Goal: Transaction & Acquisition: Purchase product/service

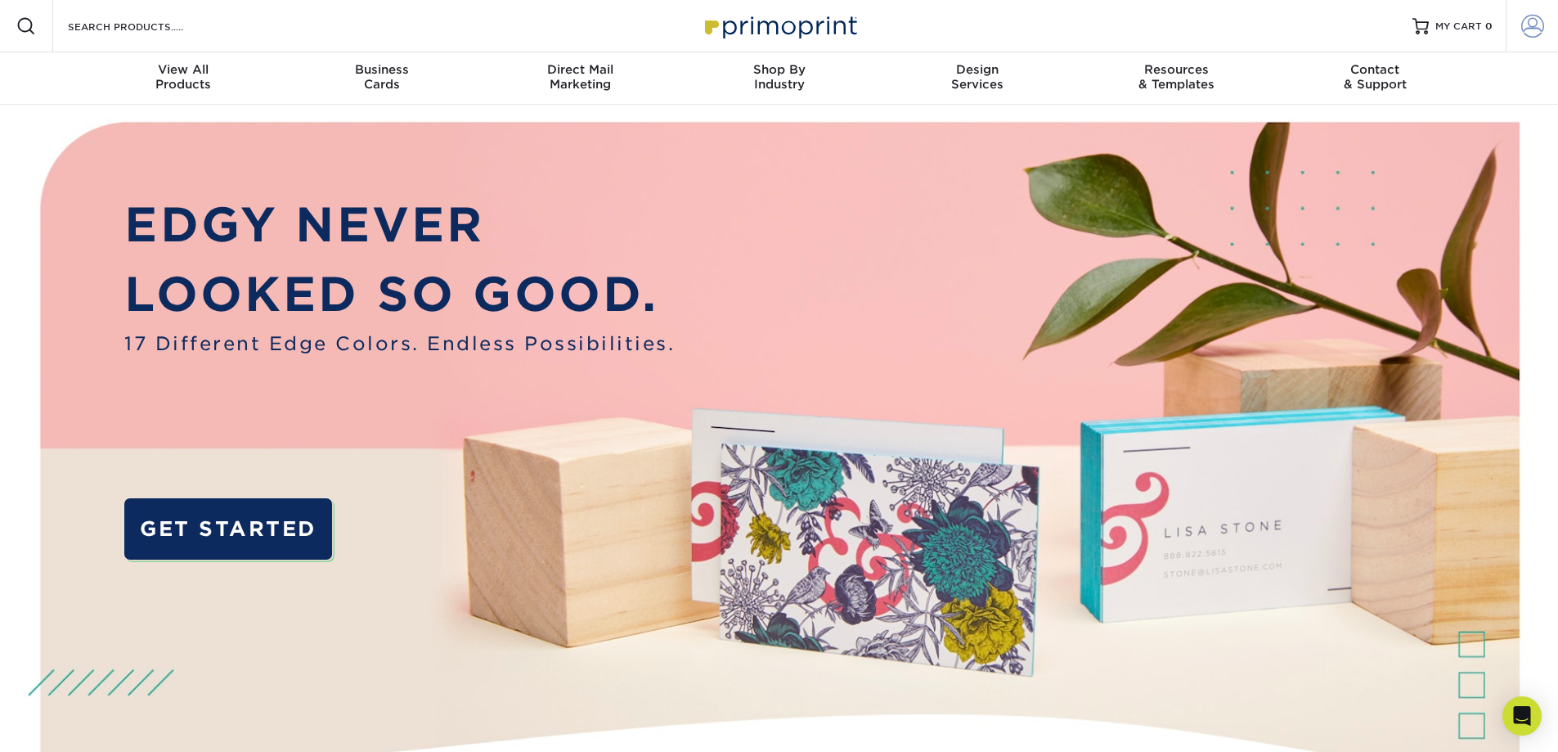
type input "brenda@greenbridgecorp.com"
click at [1534, 20] on span at bounding box center [1533, 26] width 23 height 23
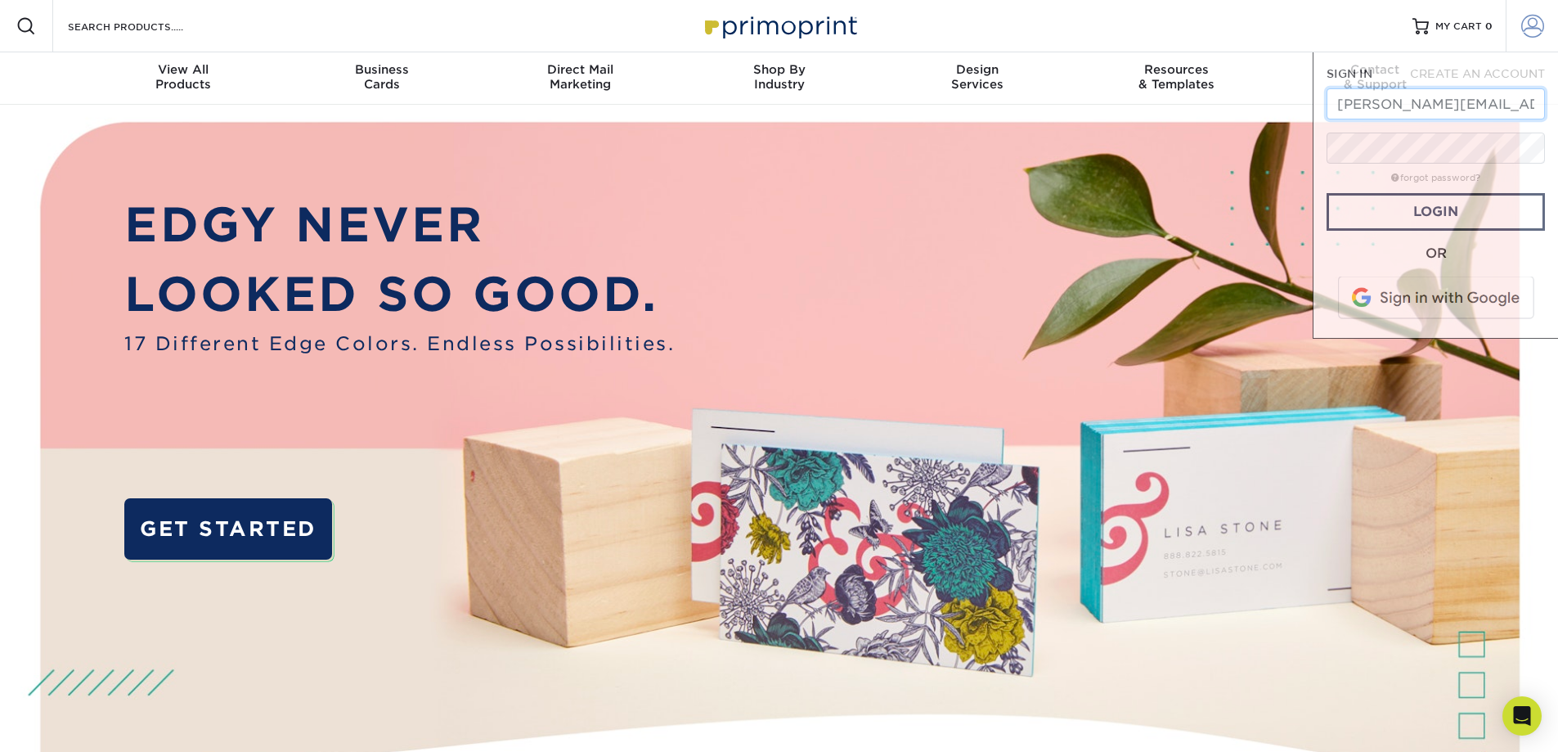
scroll to position [0, 14]
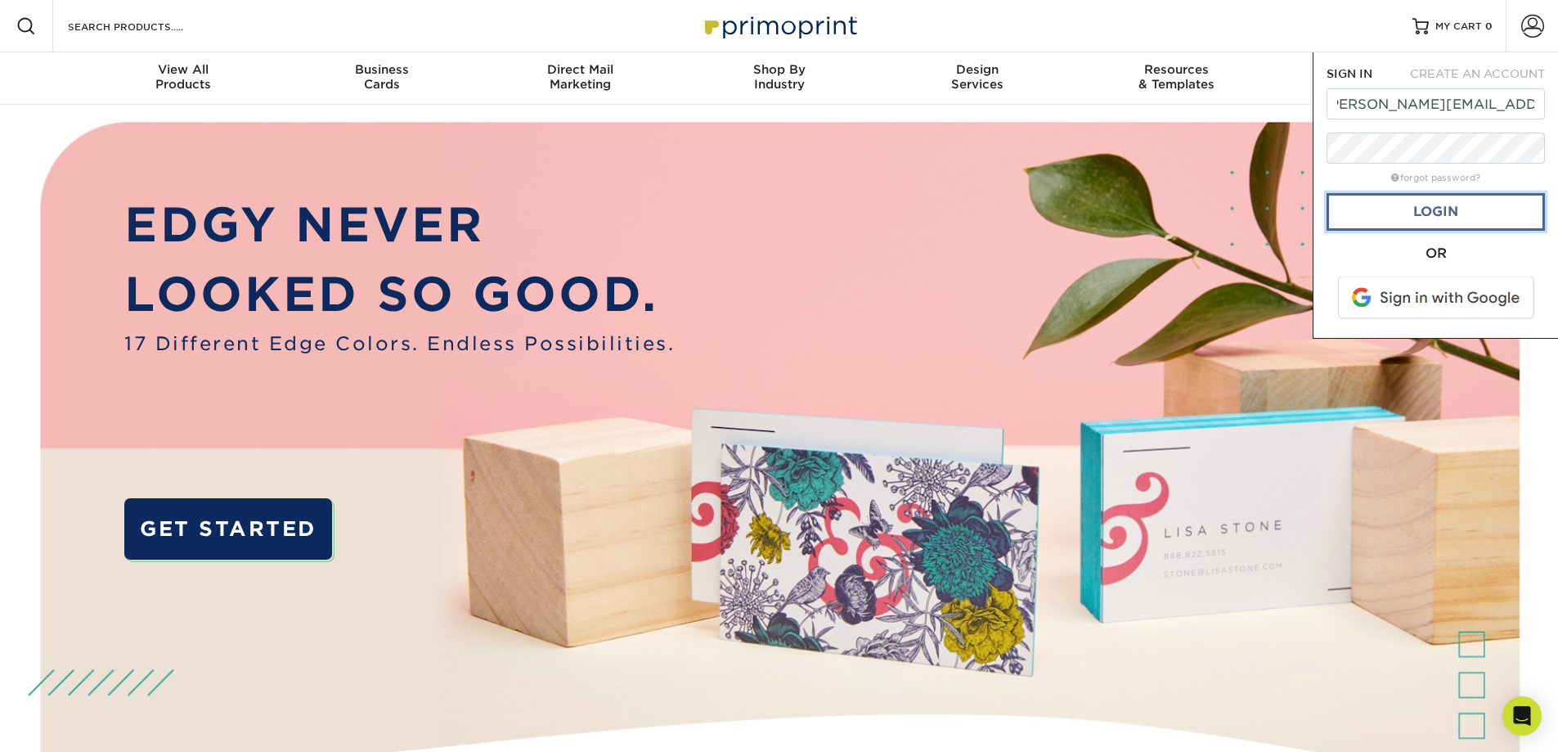
click at [1437, 215] on link "Login" at bounding box center [1436, 212] width 218 height 38
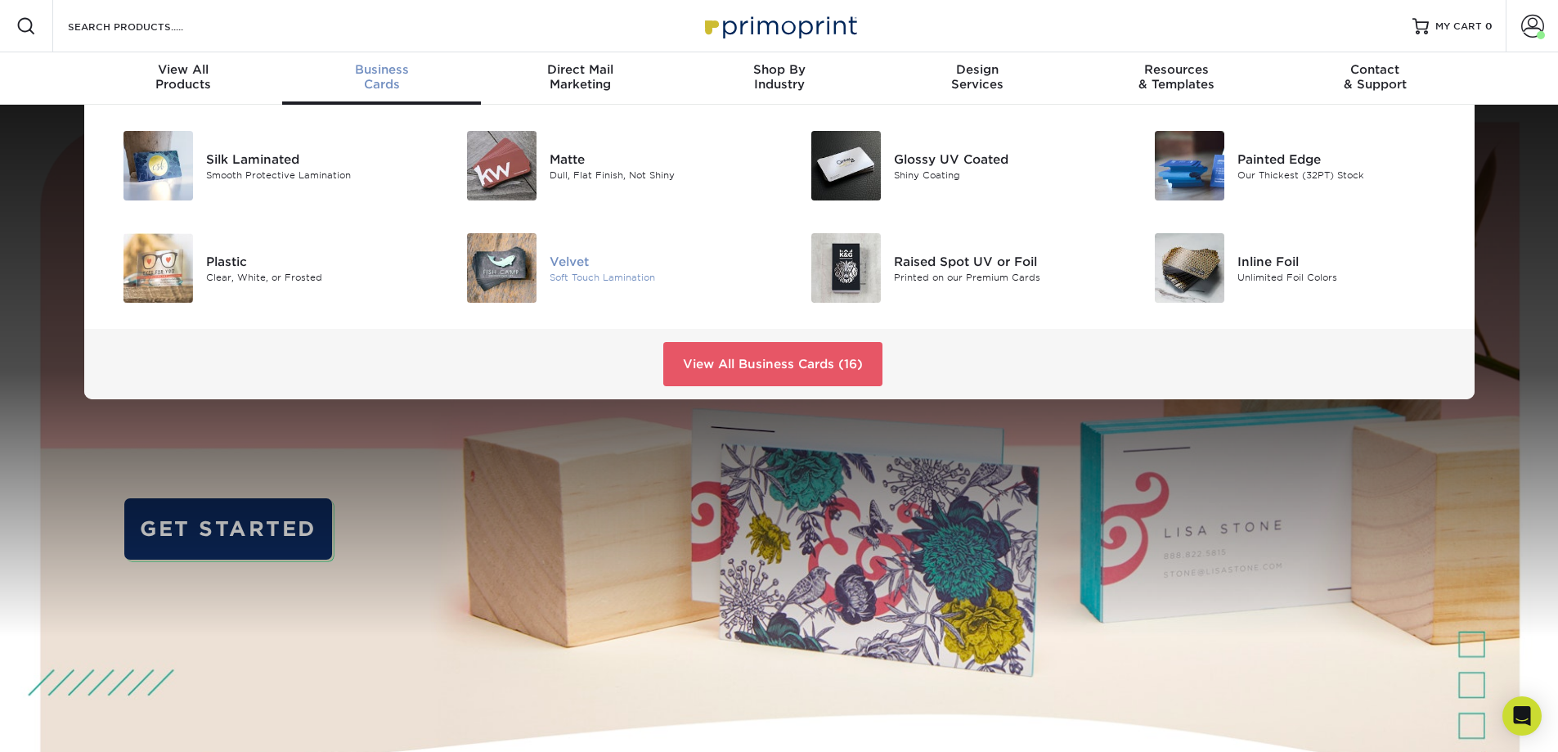
click at [552, 245] on div "Velvet Soft Touch Lamination" at bounding box center [664, 268] width 229 height 70
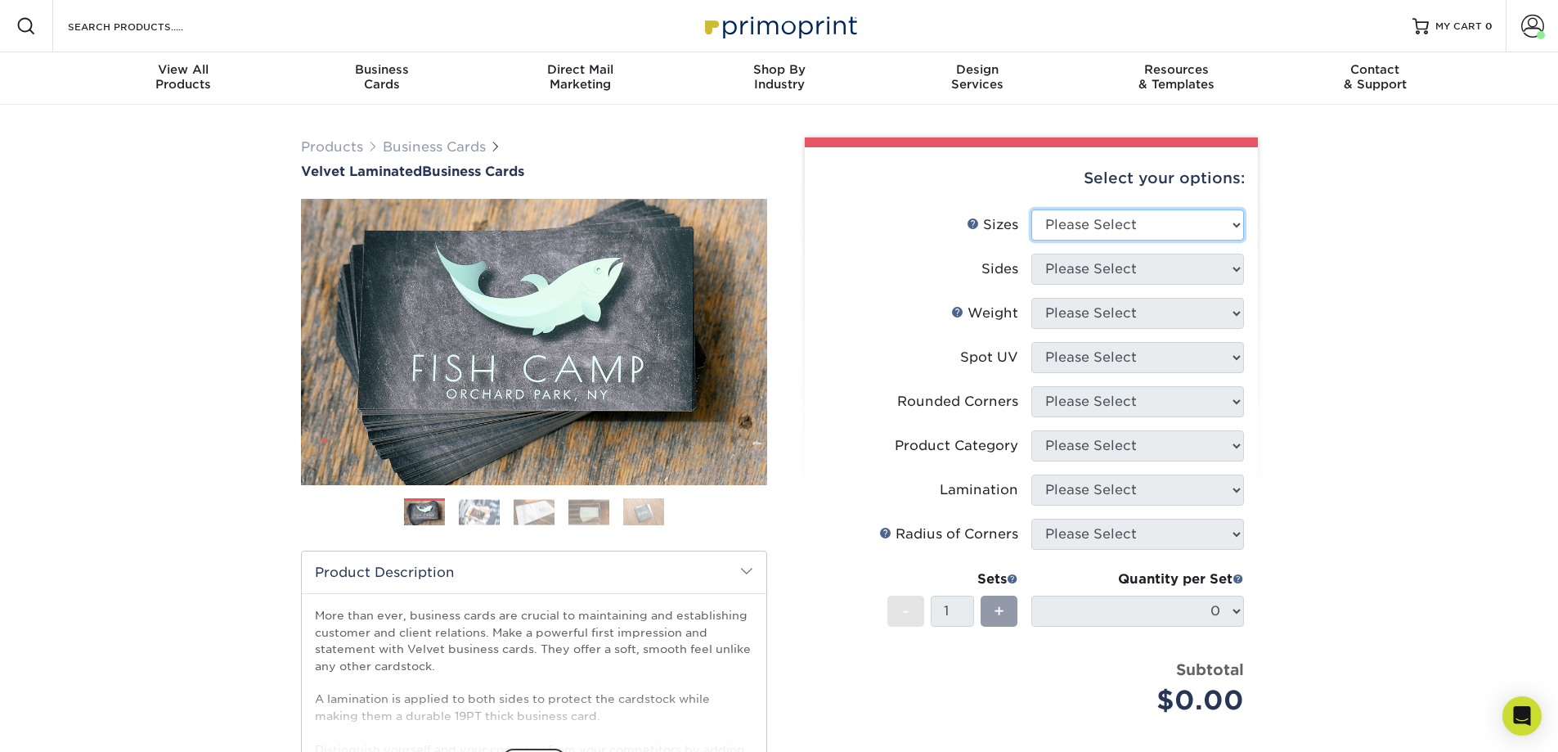
click at [1101, 227] on select "Please Select 1.5" x 3.5" - Mini 1.75" x 3.5" - Mini 2" x 2" - Square 2" x 3" -…" at bounding box center [1138, 224] width 213 height 31
select select "2.00x3.50"
click at [1032, 209] on select "Please Select 1.5" x 3.5" - Mini 1.75" x 3.5" - Mini 2" x 2" - Square 2" x 3" -…" at bounding box center [1138, 224] width 213 height 31
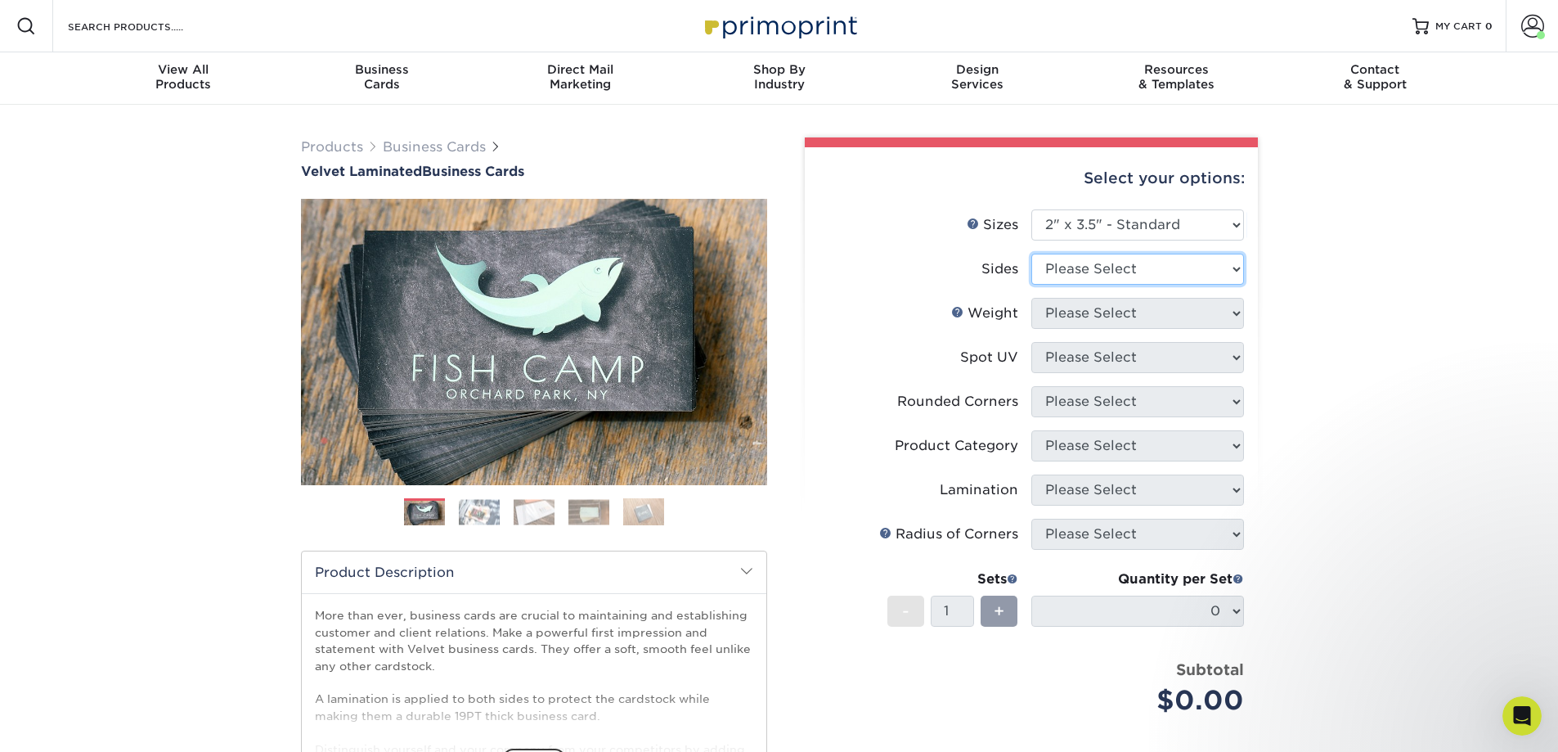
click at [1112, 274] on select "Please Select Print Both Sides Print Front Only" at bounding box center [1138, 269] width 213 height 31
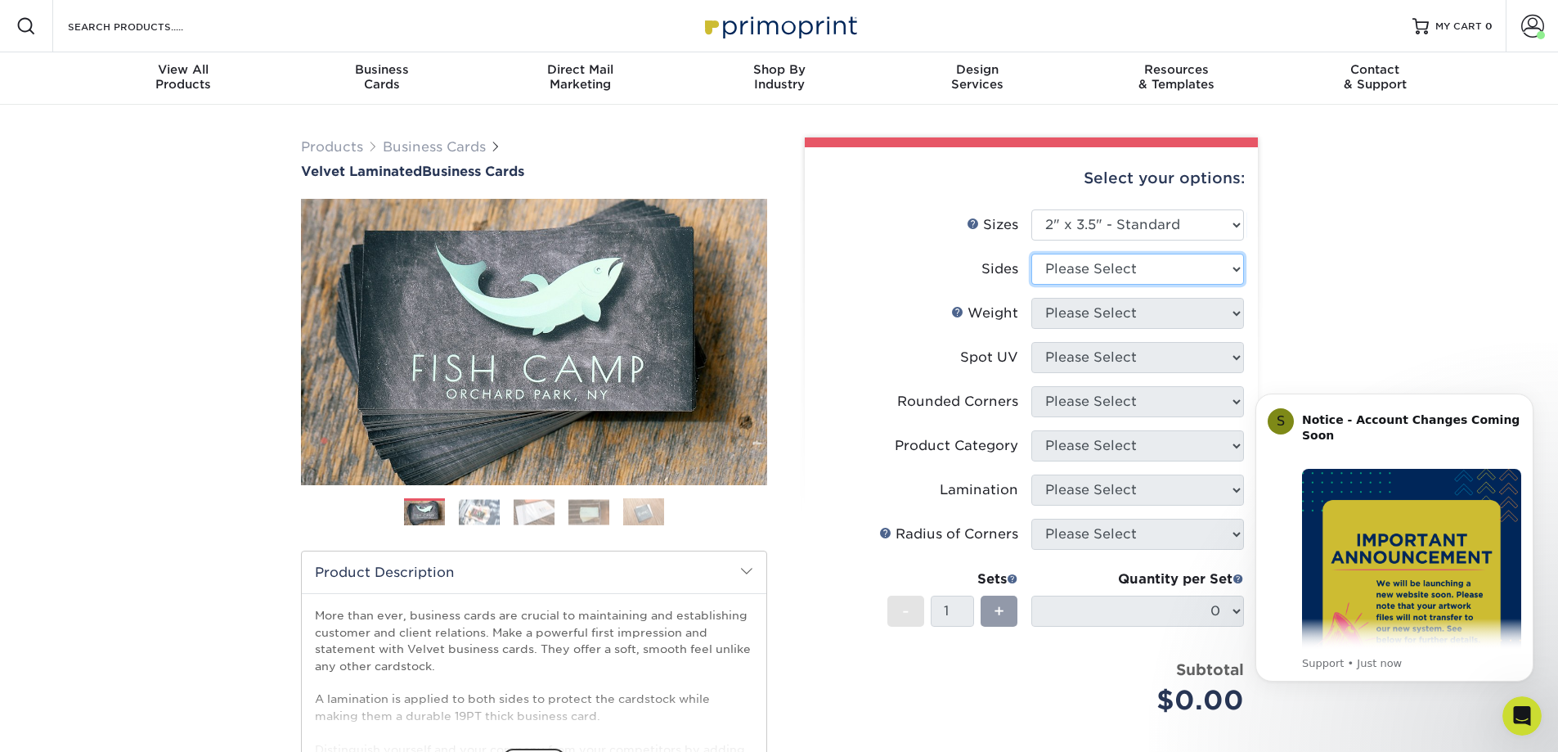
select select "13abbda7-1d64-4f25-8bb2-c179b224825d"
click at [1032, 254] on select "Please Select Print Both Sides Print Front Only" at bounding box center [1138, 269] width 213 height 31
click at [1117, 317] on select "Please Select 16PT" at bounding box center [1138, 313] width 213 height 31
select select "16PT"
click at [1032, 298] on select "Please Select 16PT" at bounding box center [1138, 313] width 213 height 31
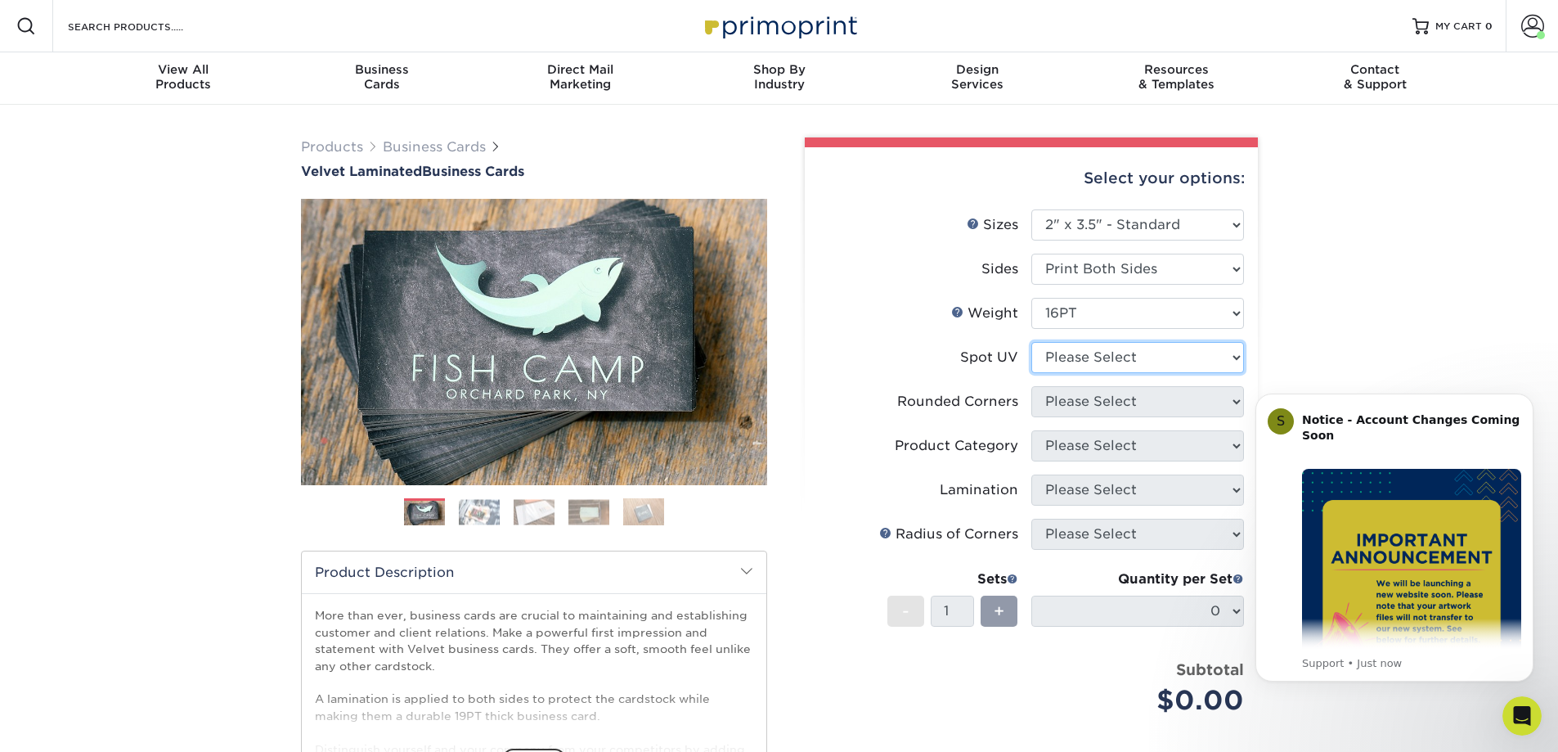
click at [1116, 360] on select "Please Select No Spot UV Front and Back (Both Sides) Front Only Back Only" at bounding box center [1138, 357] width 213 height 31
select select "3"
click at [1032, 342] on select "Please Select No Spot UV Front and Back (Both Sides) Front Only Back Only" at bounding box center [1138, 357] width 213 height 31
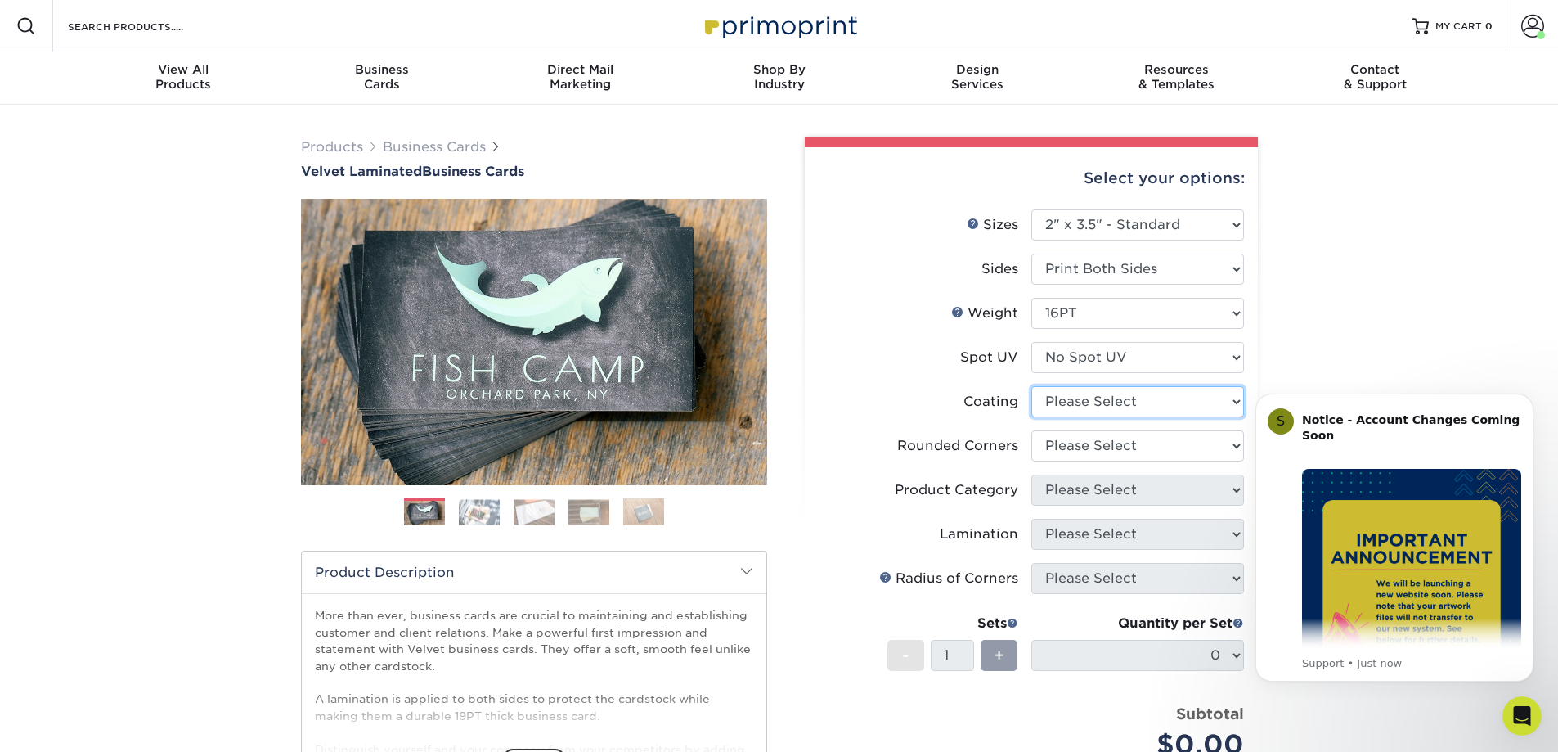
click at [1116, 404] on select at bounding box center [1138, 401] width 213 height 31
select select "3e7618de-abca-4bda-9f97-8b9129e913d8"
click at [1032, 386] on select at bounding box center [1138, 401] width 213 height 31
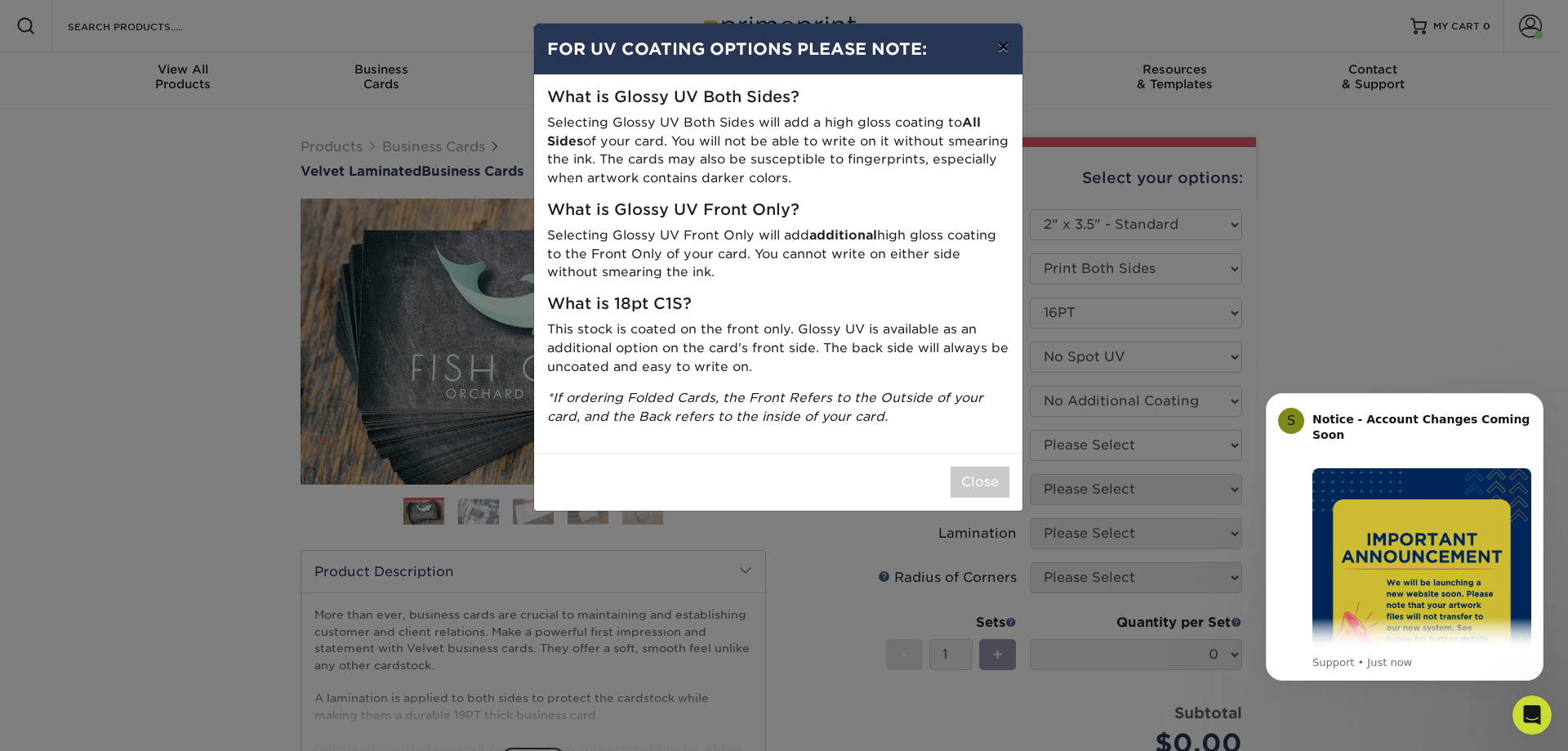
click at [1006, 41] on button "×" at bounding box center [1003, 47] width 38 height 46
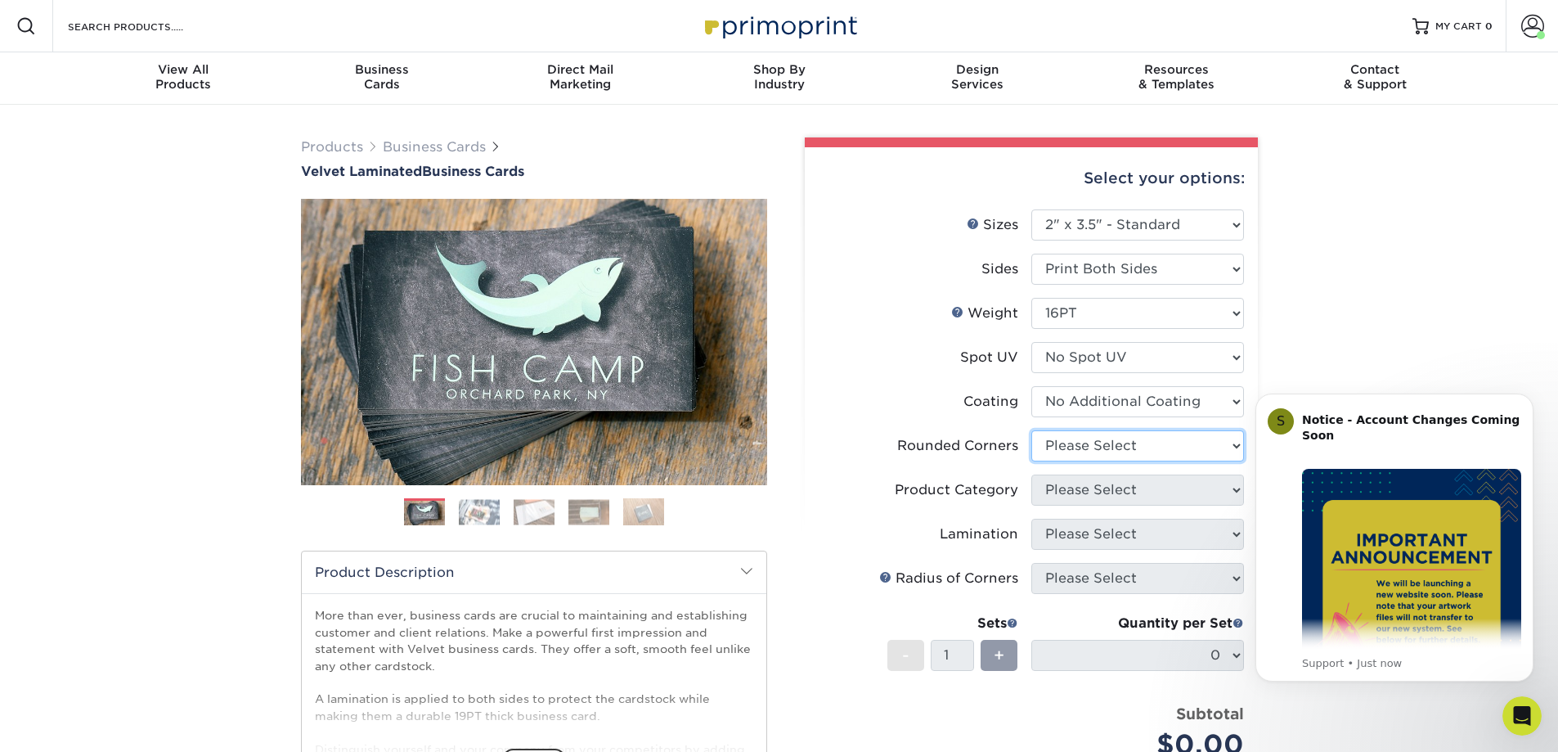
click at [1124, 446] on select "Please Select Yes - Round 2 Corners Yes - Round 4 Corners No" at bounding box center [1138, 445] width 213 height 31
select select "0"
click at [1032, 430] on select "Please Select Yes - Round 2 Corners Yes - Round 4 Corners No" at bounding box center [1138, 445] width 213 height 31
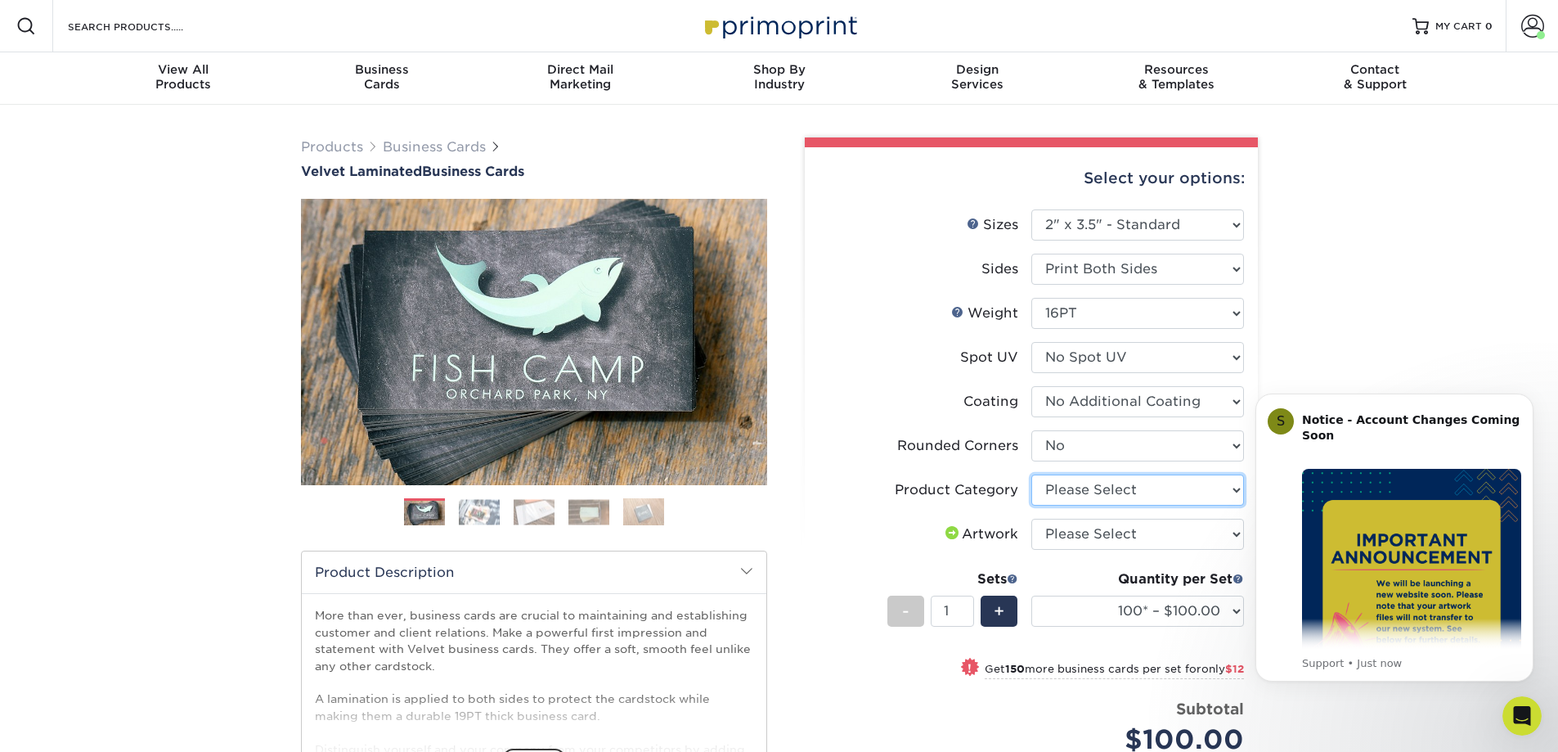
click at [1110, 493] on select "Please Select Business Cards" at bounding box center [1138, 489] width 213 height 31
select select "3b5148f1-0588-4f88-a218-97bcfdce65c1"
click at [1032, 474] on select "Please Select Business Cards" at bounding box center [1138, 489] width 213 height 31
click at [1000, 616] on span "+" at bounding box center [999, 611] width 11 height 25
type input "2"
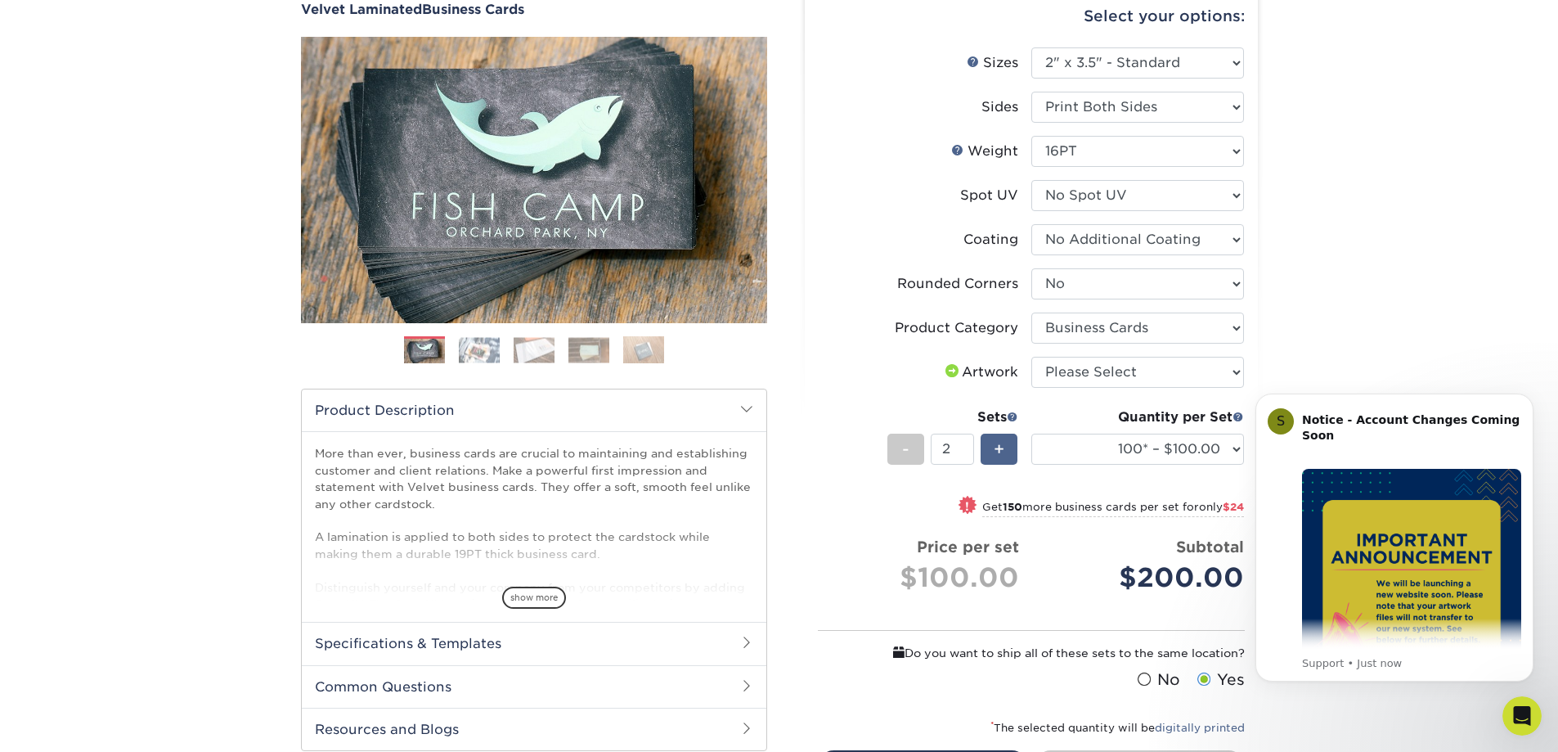
scroll to position [164, 0]
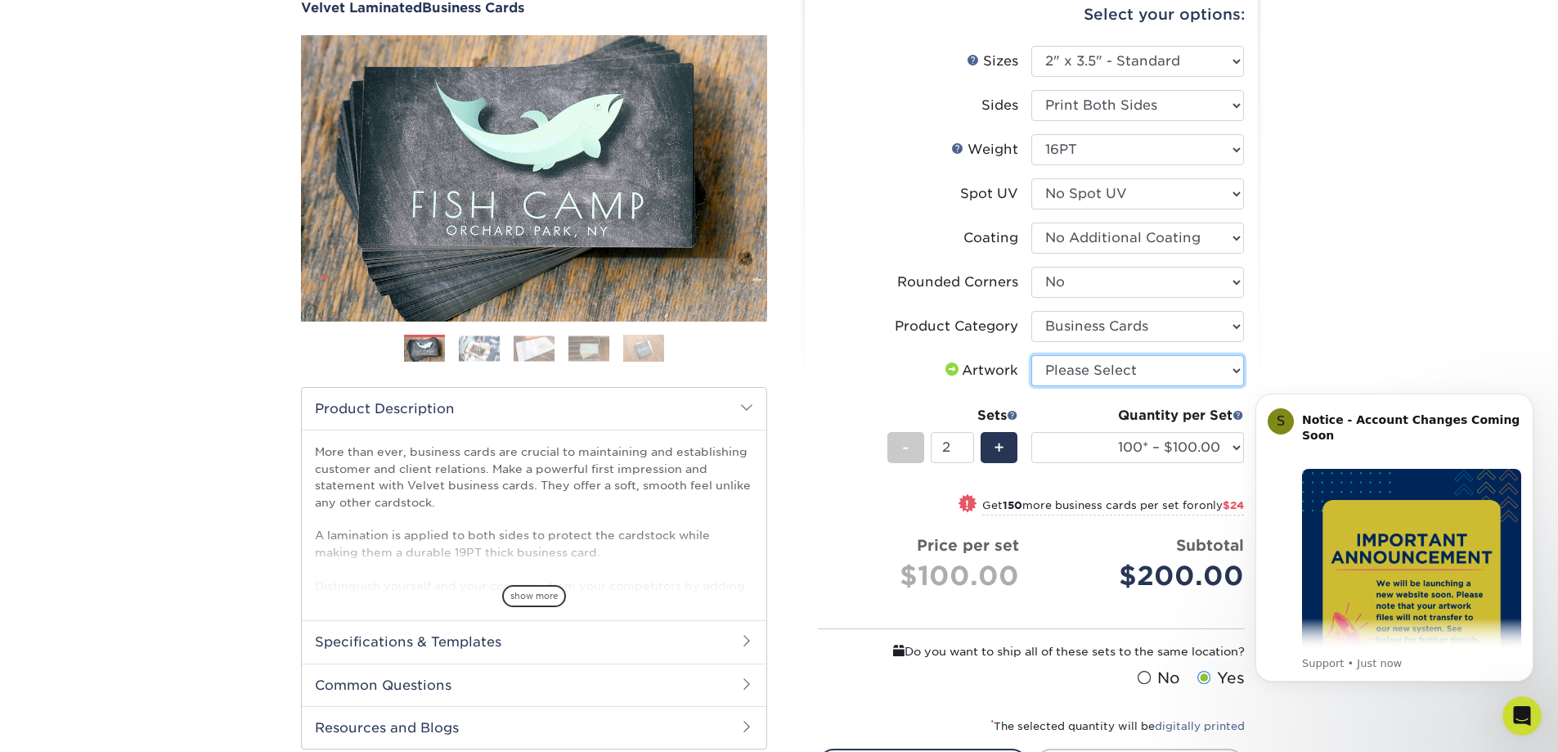
click at [1086, 380] on select "Please Select I will upload files I need a design - $100" at bounding box center [1138, 370] width 213 height 31
select select "upload"
click at [1032, 355] on select "Please Select I will upload files I need a design - $100" at bounding box center [1138, 370] width 213 height 31
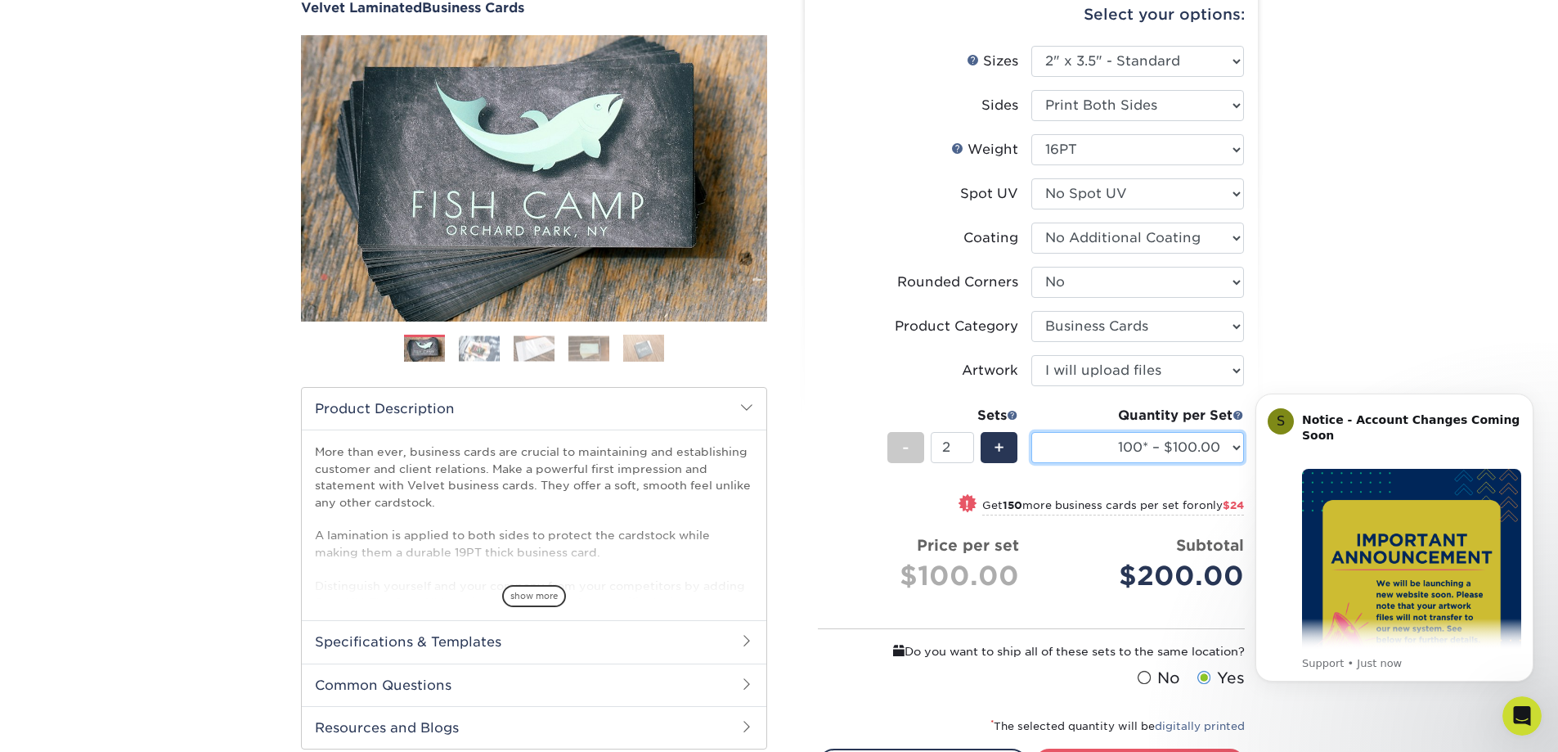
click at [1088, 443] on select "100* – $100.00 250* – $112.00 500 – $120.00 1000 – $156.00 2500 – $307.00 5000 …" at bounding box center [1138, 447] width 213 height 31
select select "500 – $120.00"
click at [1032, 432] on select "100* – $100.00 250* – $112.00 500 – $120.00 1000 – $156.00 2500 – $307.00 5000 …" at bounding box center [1138, 447] width 213 height 31
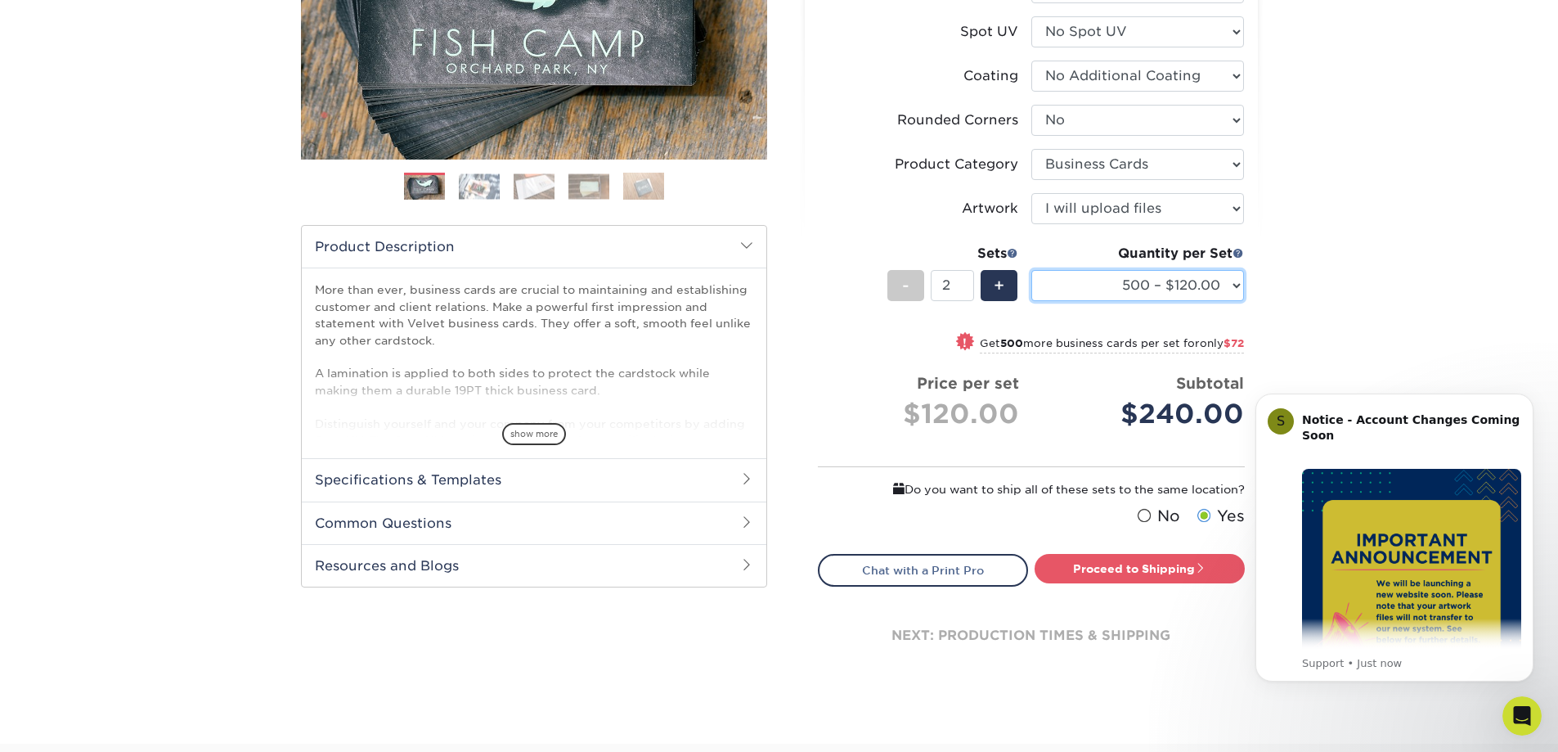
scroll to position [327, 0]
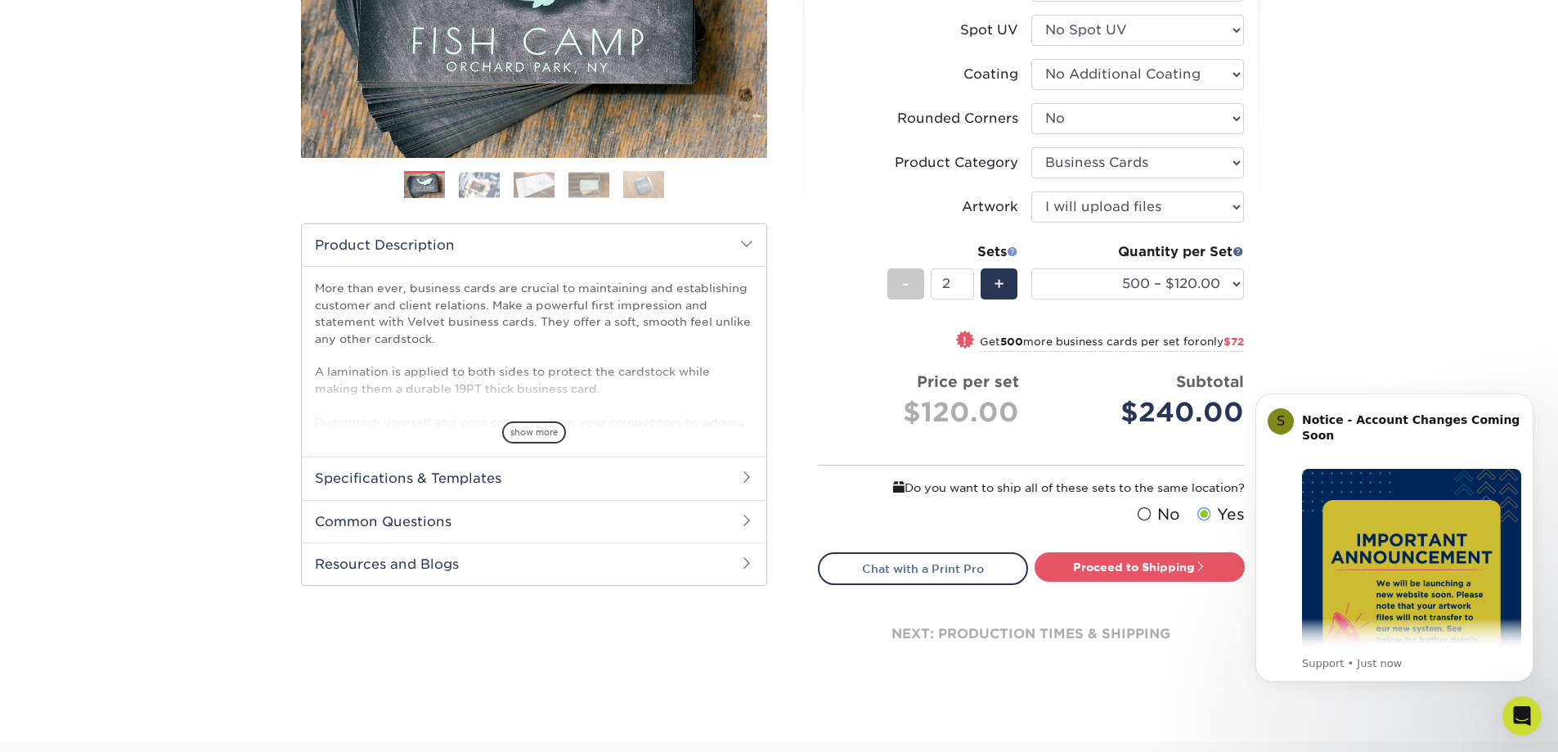
click at [1009, 253] on span at bounding box center [1012, 250] width 11 height 11
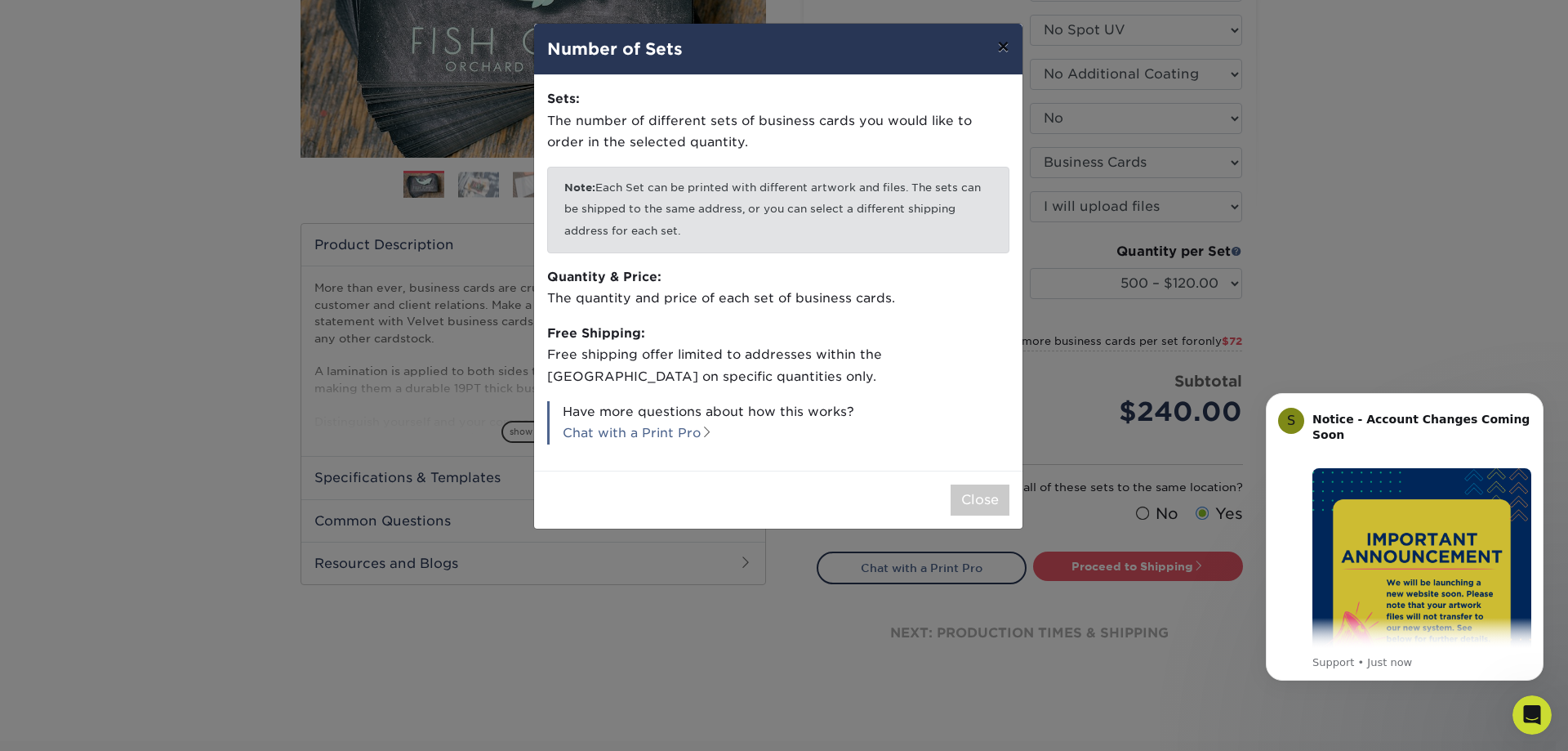
click at [1002, 44] on button "×" at bounding box center [1003, 47] width 38 height 46
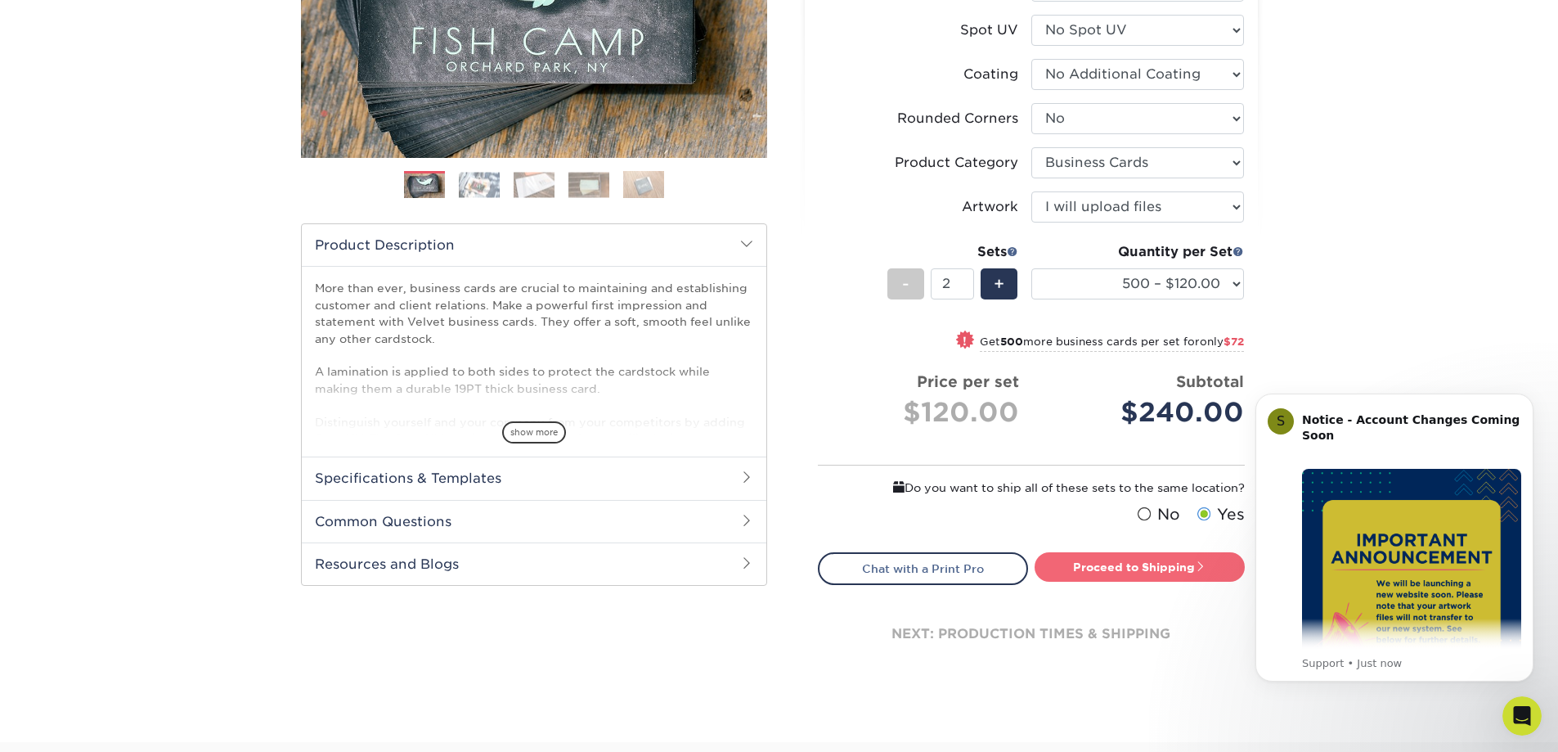
click at [1111, 566] on link "Proceed to Shipping" at bounding box center [1140, 566] width 210 height 29
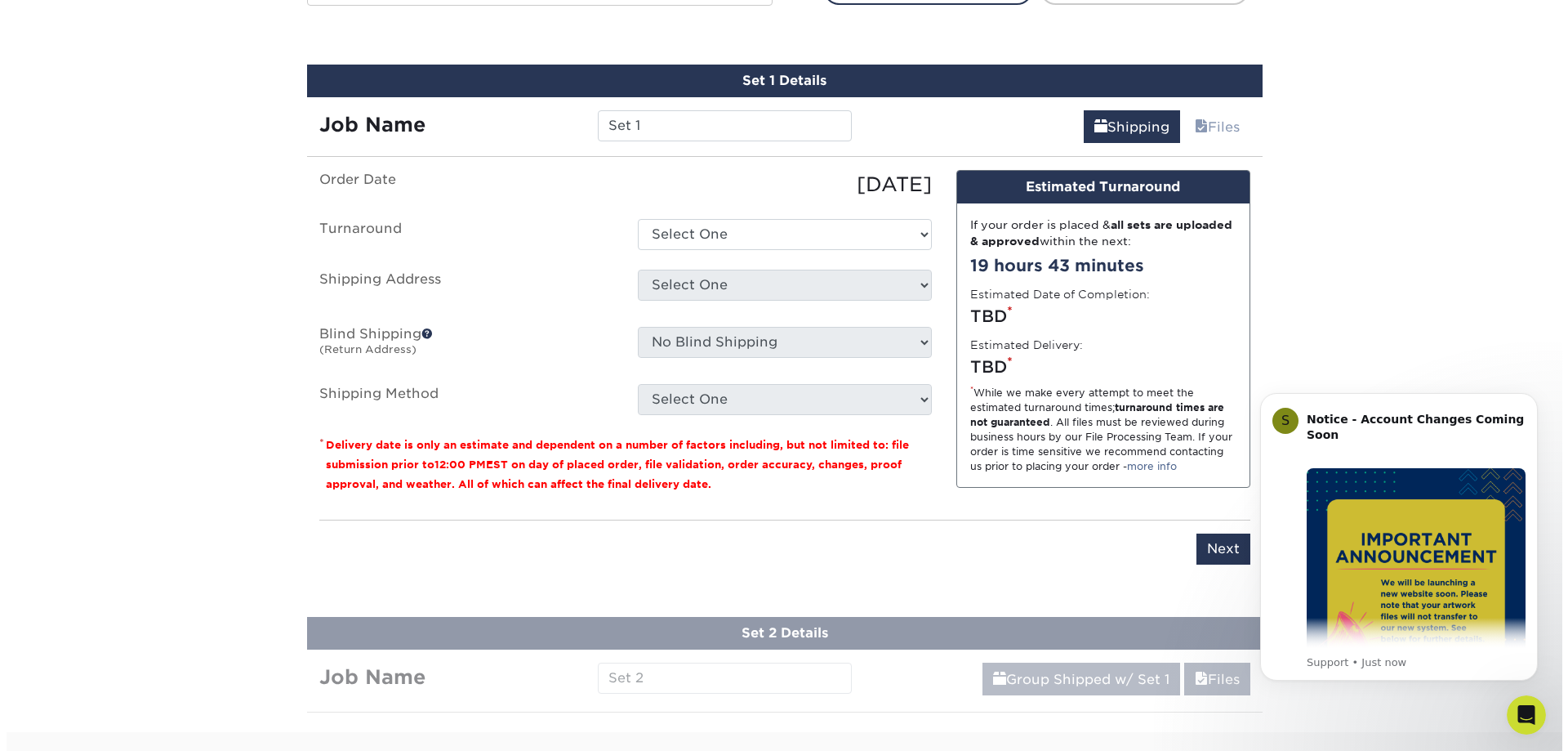
scroll to position [923, 0]
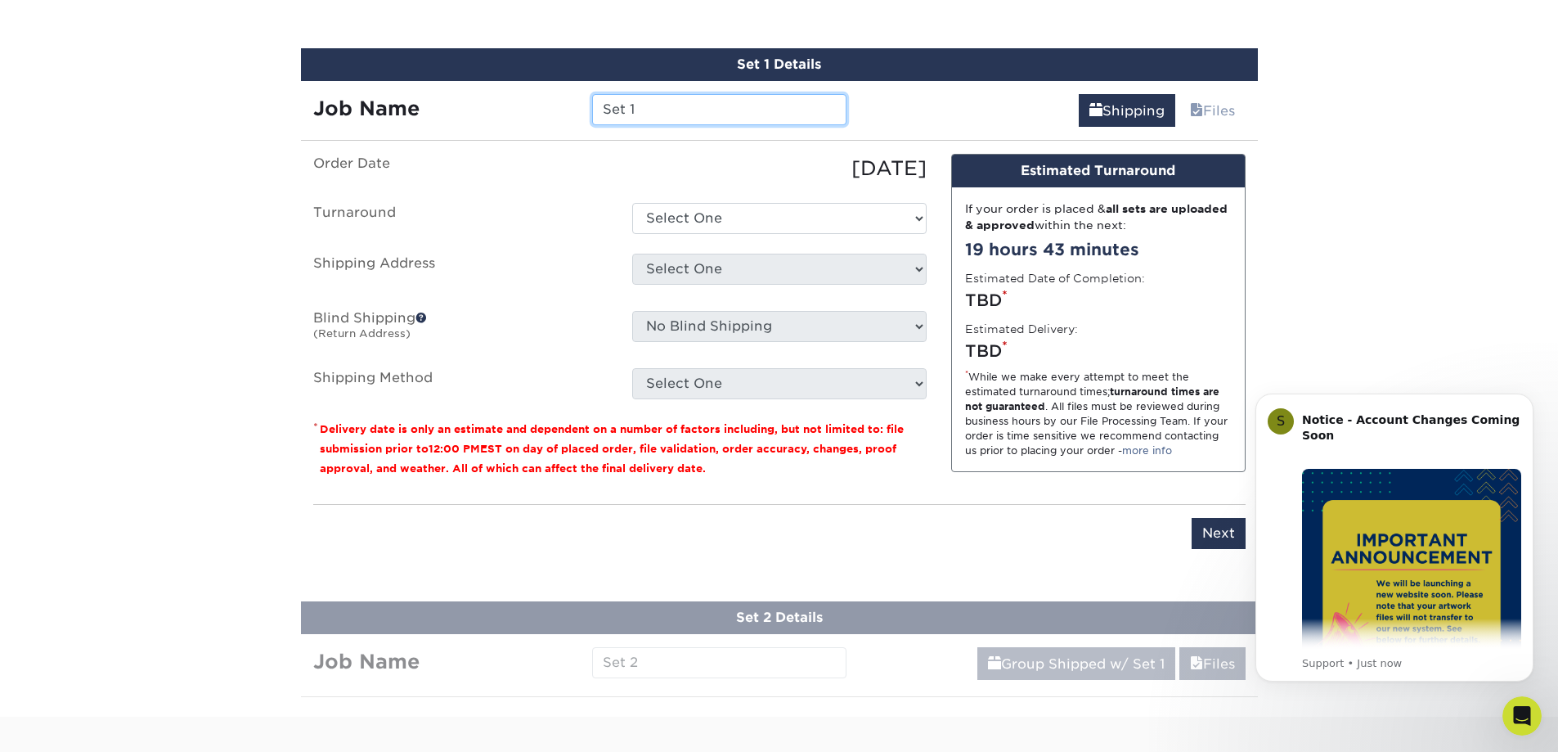
click at [652, 110] on input "Set 1" at bounding box center [719, 109] width 254 height 31
type input "S"
type input "Grant Taylor"
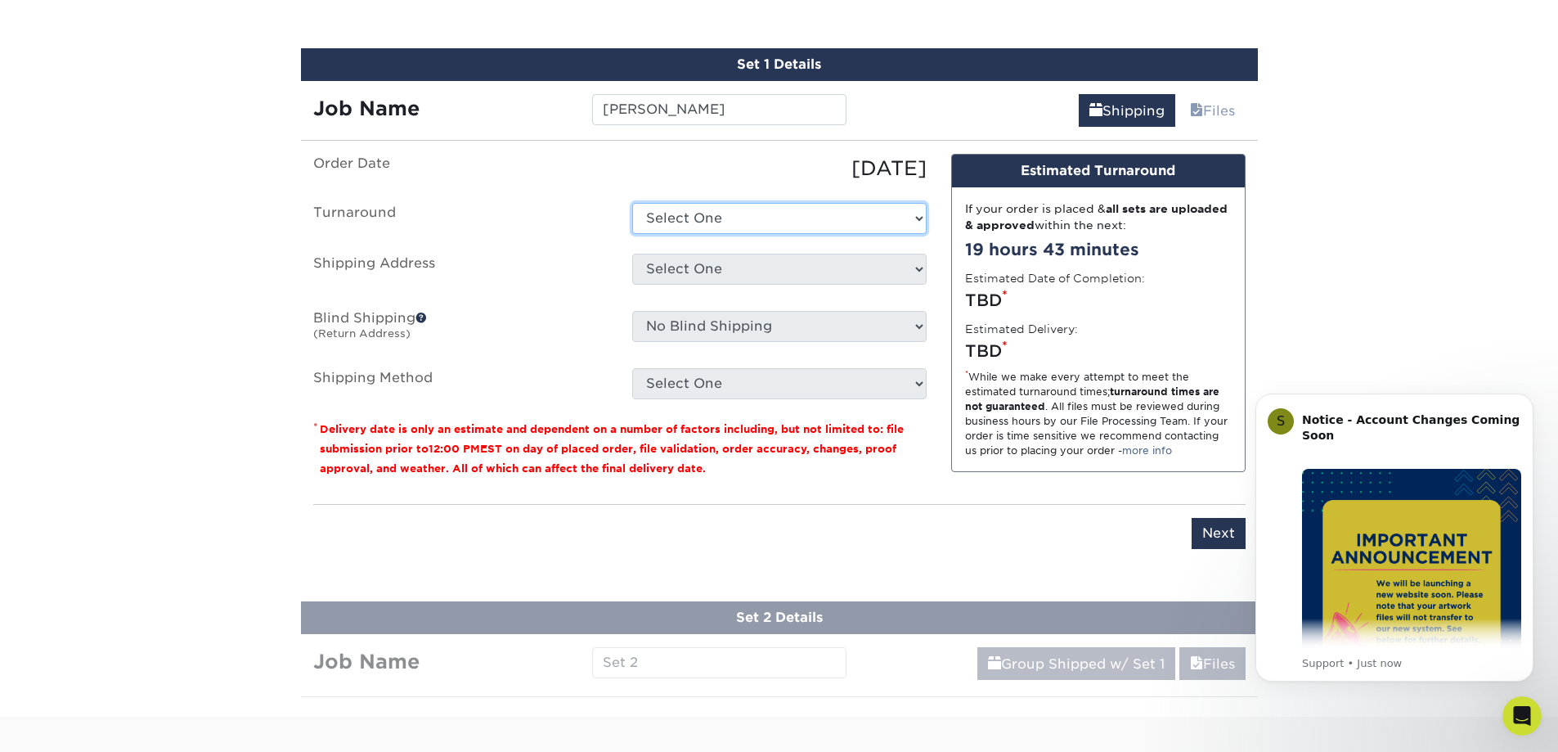
click at [738, 213] on select "Select One 2-4 Business Days 2 Day Next Business Day" at bounding box center [779, 218] width 294 height 31
select select "0269a54f-6afa-4918-998f-593919161a79"
click at [632, 203] on select "Select One 2-4 Business Days 2 Day Next Business Day" at bounding box center [779, 218] width 294 height 31
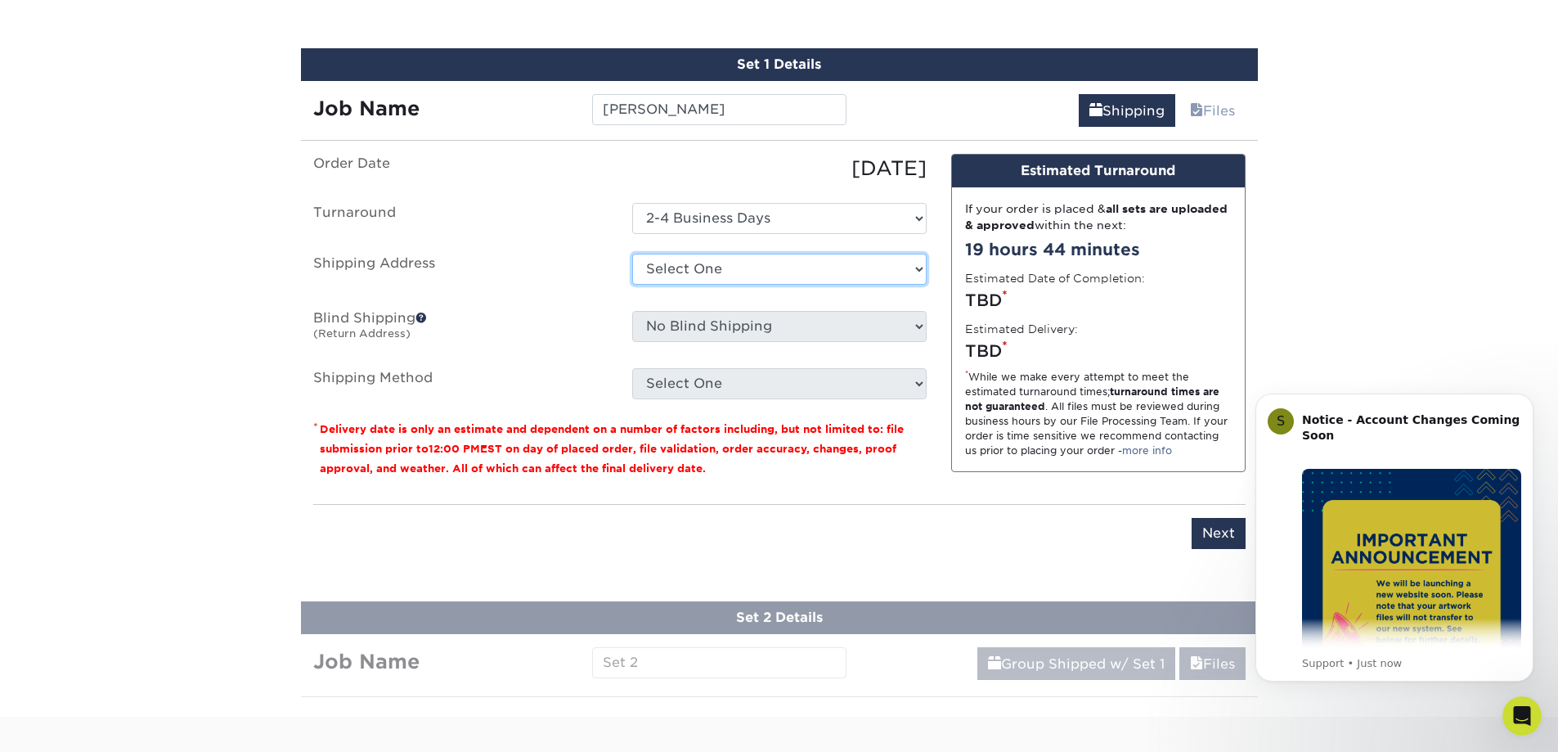
click at [733, 266] on select "Select One Greenbridge NEW Office Seattle Office + Add New Address" at bounding box center [779, 269] width 294 height 31
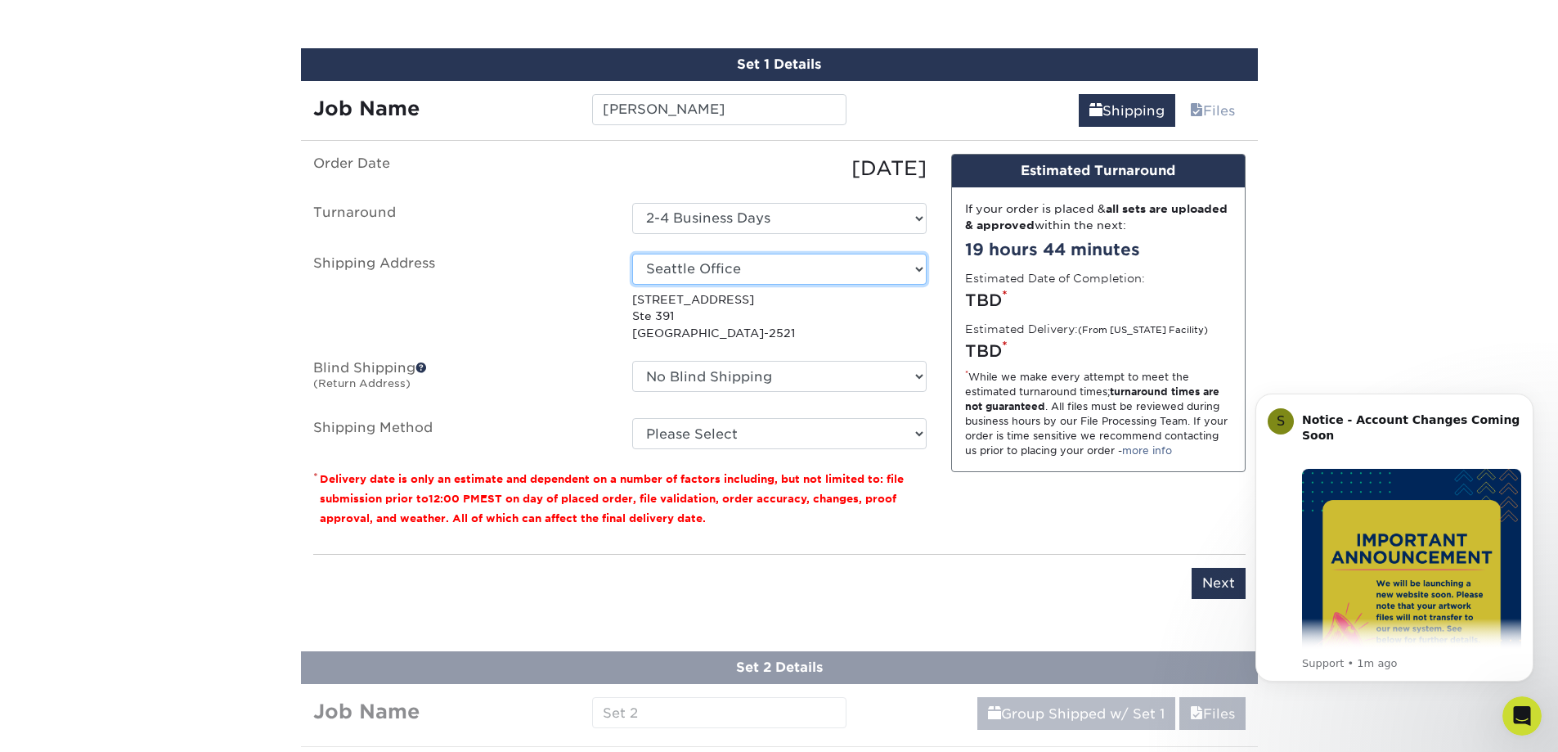
click at [760, 270] on select "Select One Greenbridge NEW Office Seattle Office + Add New Address" at bounding box center [779, 269] width 294 height 31
select select "newaddress"
click at [632, 254] on select "Select One Greenbridge NEW Office Seattle Office + Add New Address" at bounding box center [779, 269] width 294 height 31
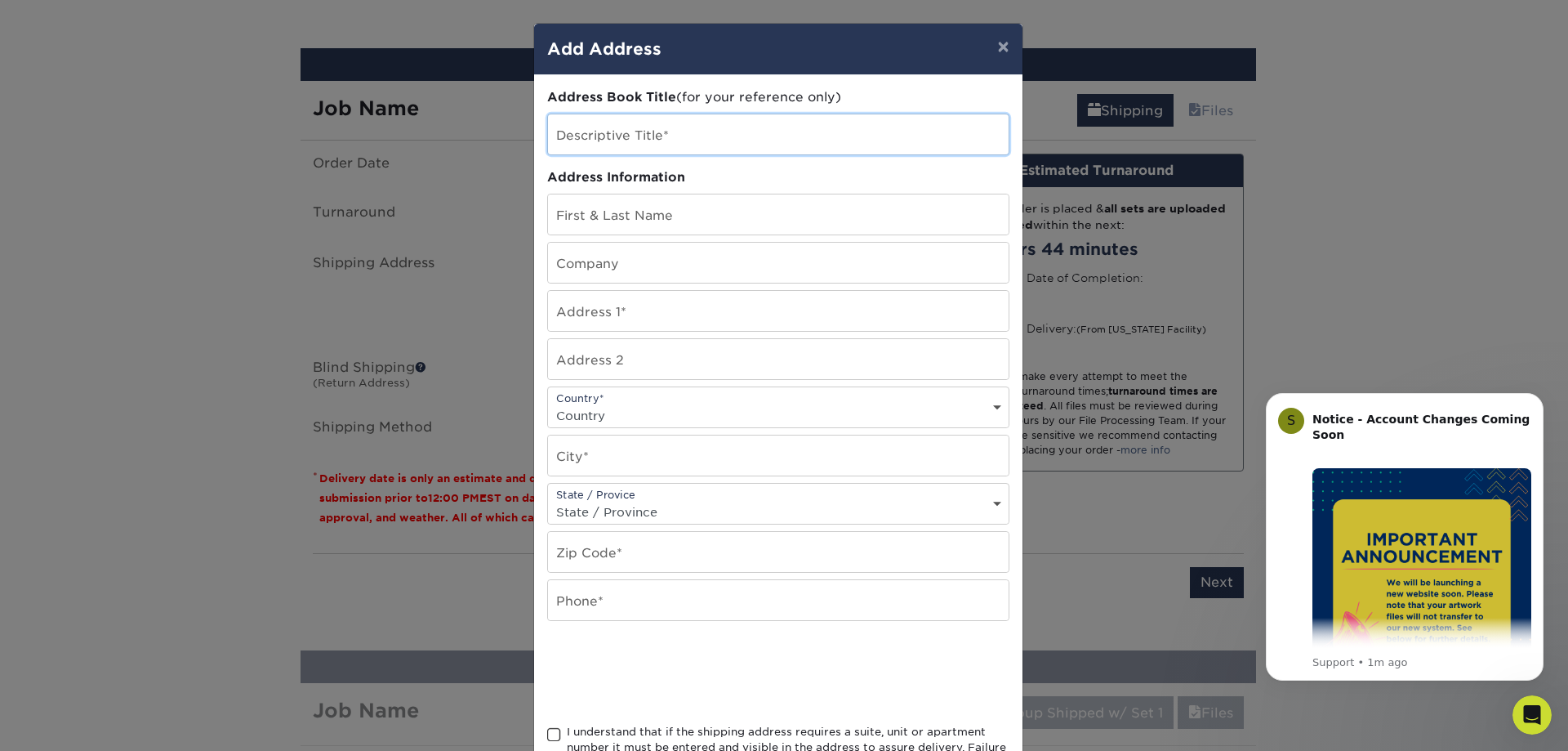
click at [595, 137] on input "text" at bounding box center [778, 135] width 460 height 40
type input "Seattle Office Correct"
click at [649, 216] on input "text" at bounding box center [778, 215] width 460 height 40
type input "G"
type input "H"
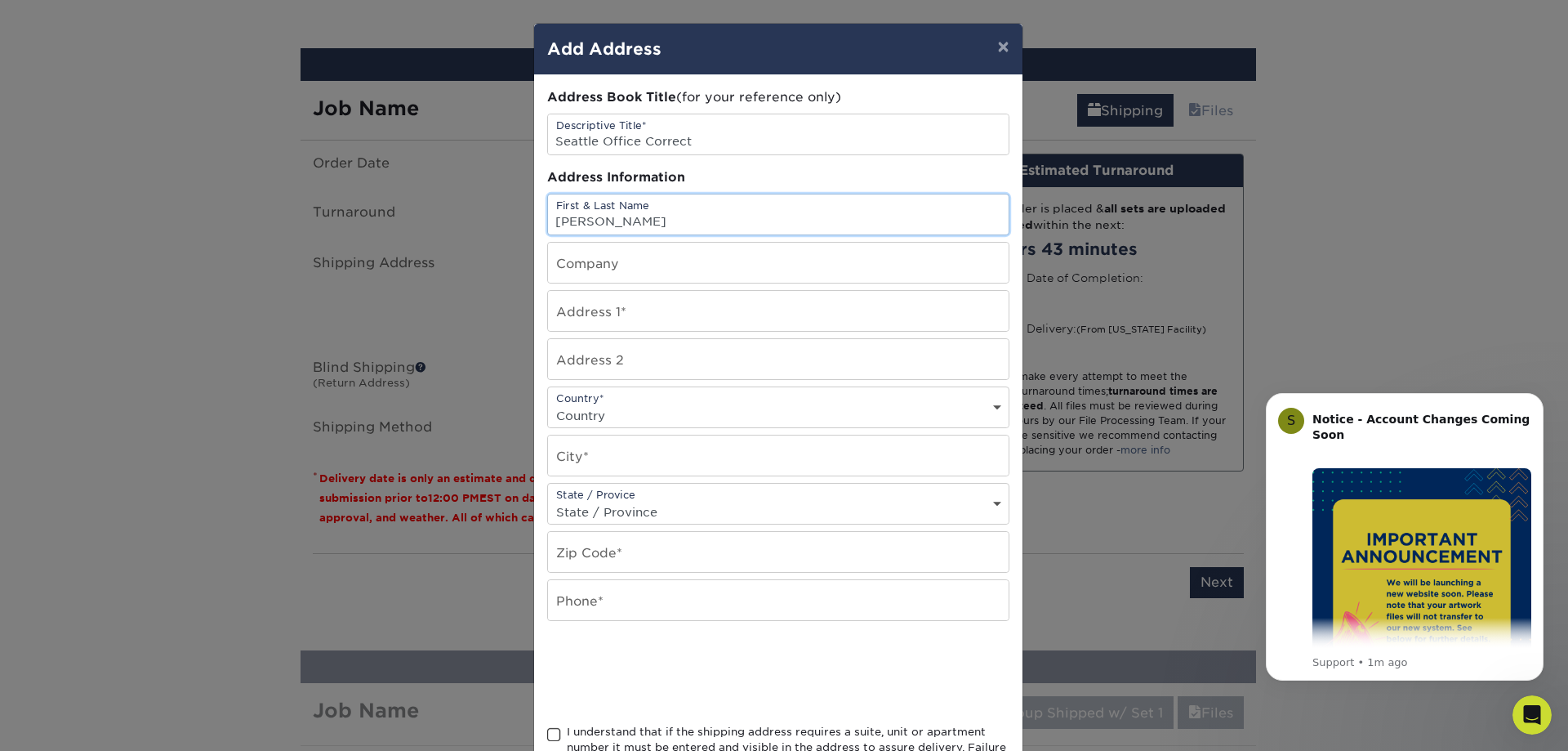
type input "[PERSON_NAME]"
type input "Greenbridge"
type input "[STREET_ADDRESS]"
type input "Suite 391"
select select "US"
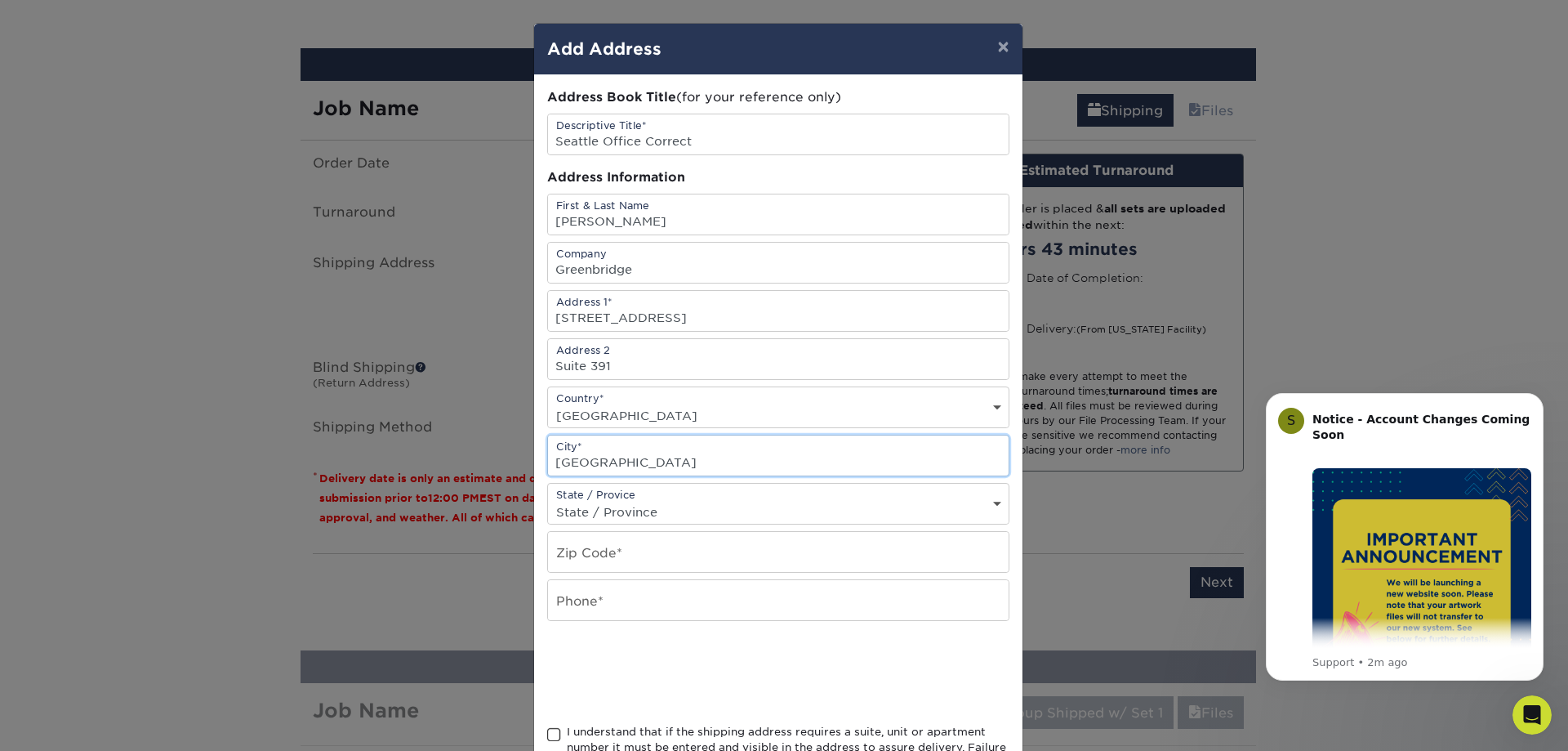
type input "Seattle"
select select "WA"
type input "98108"
click at [593, 593] on input "text" at bounding box center [778, 600] width 460 height 40
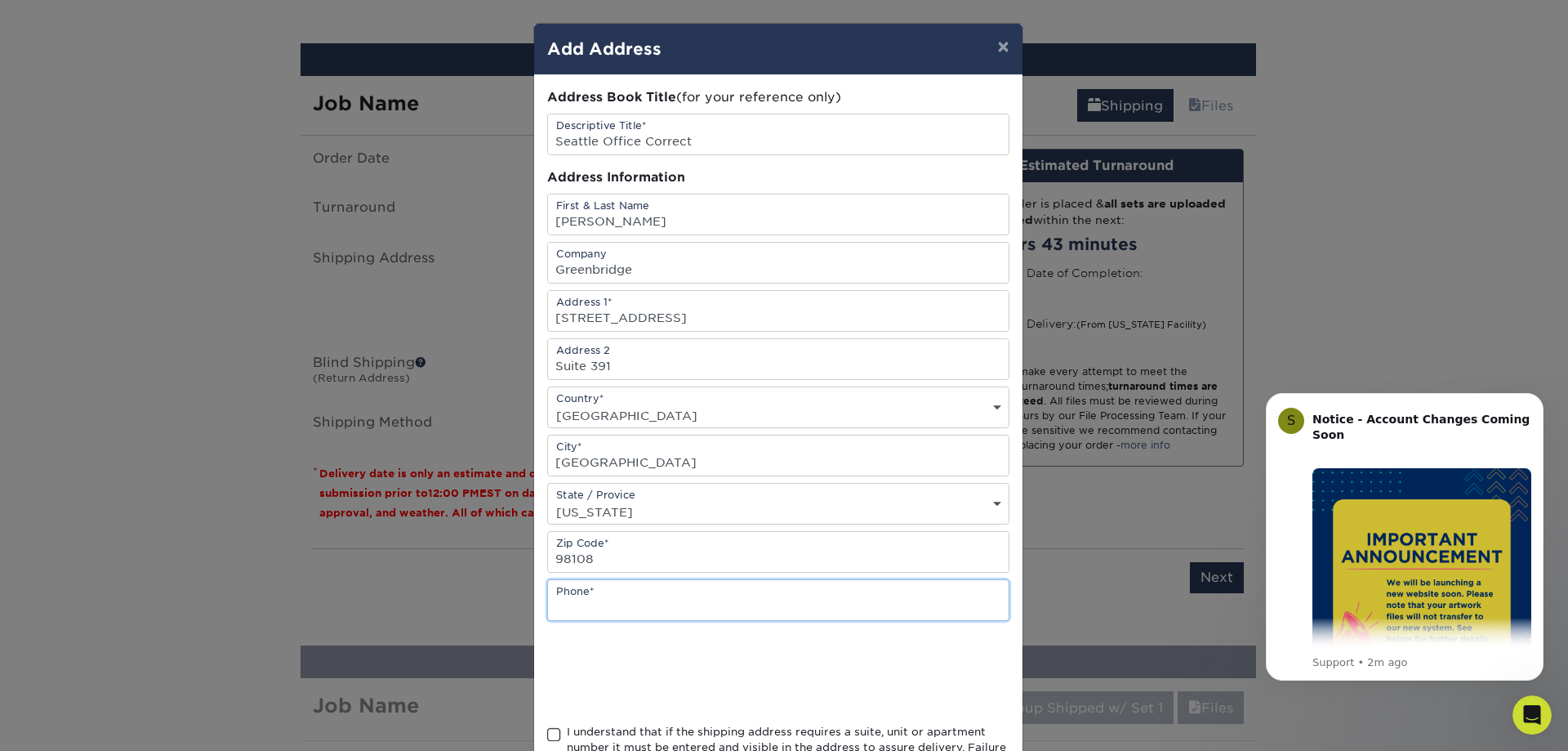
scroll to position [938, 0]
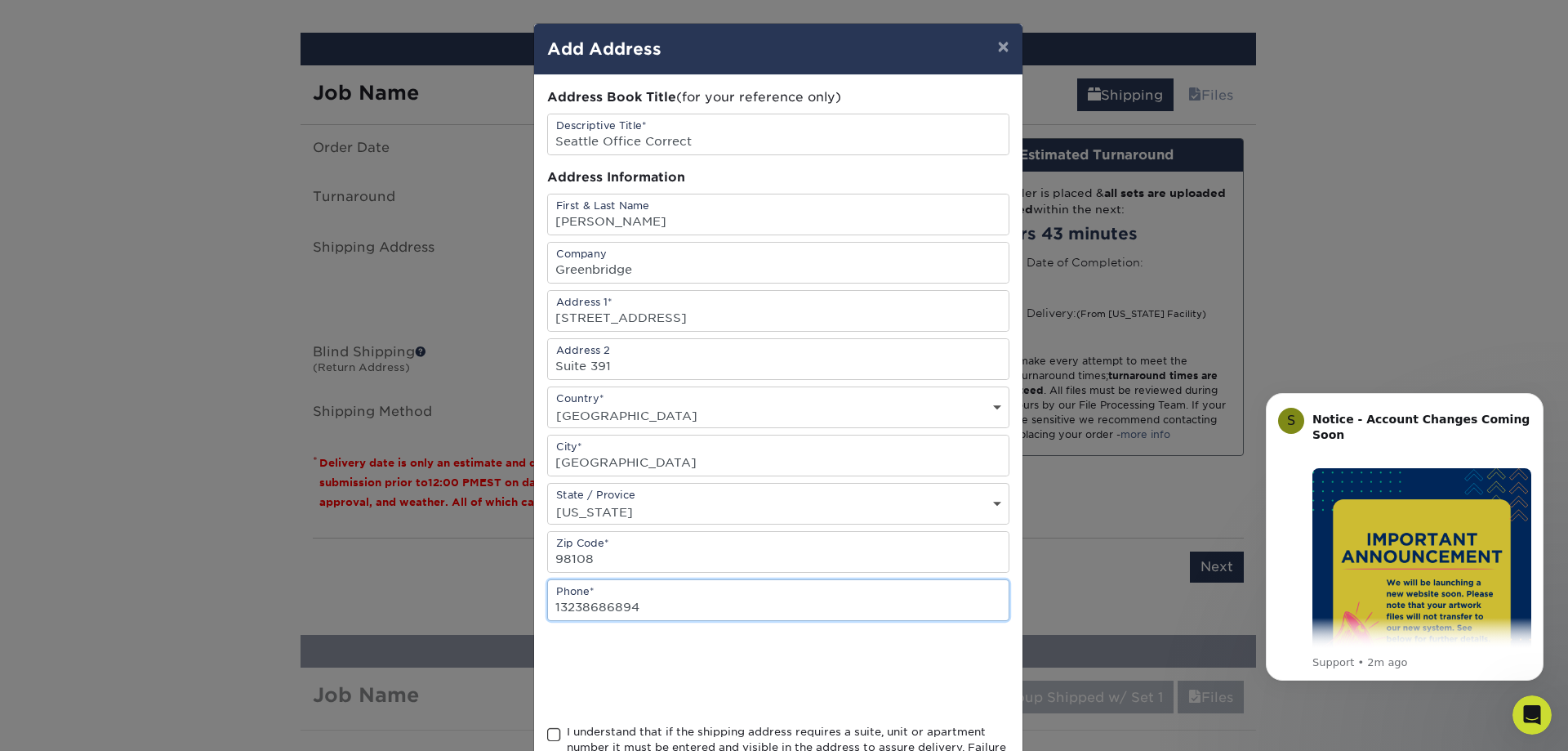
type input "13238686894"
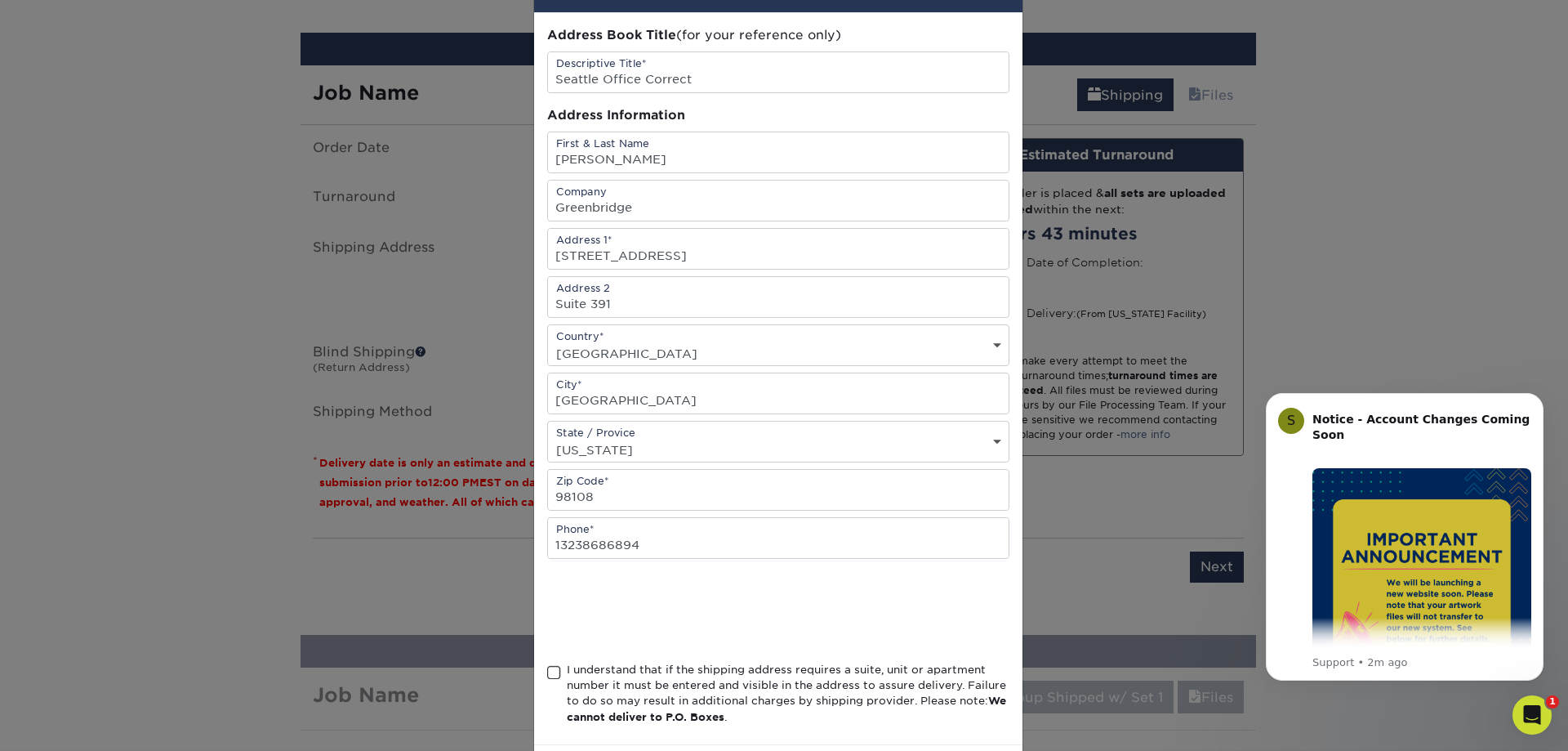
scroll to position [137, 0]
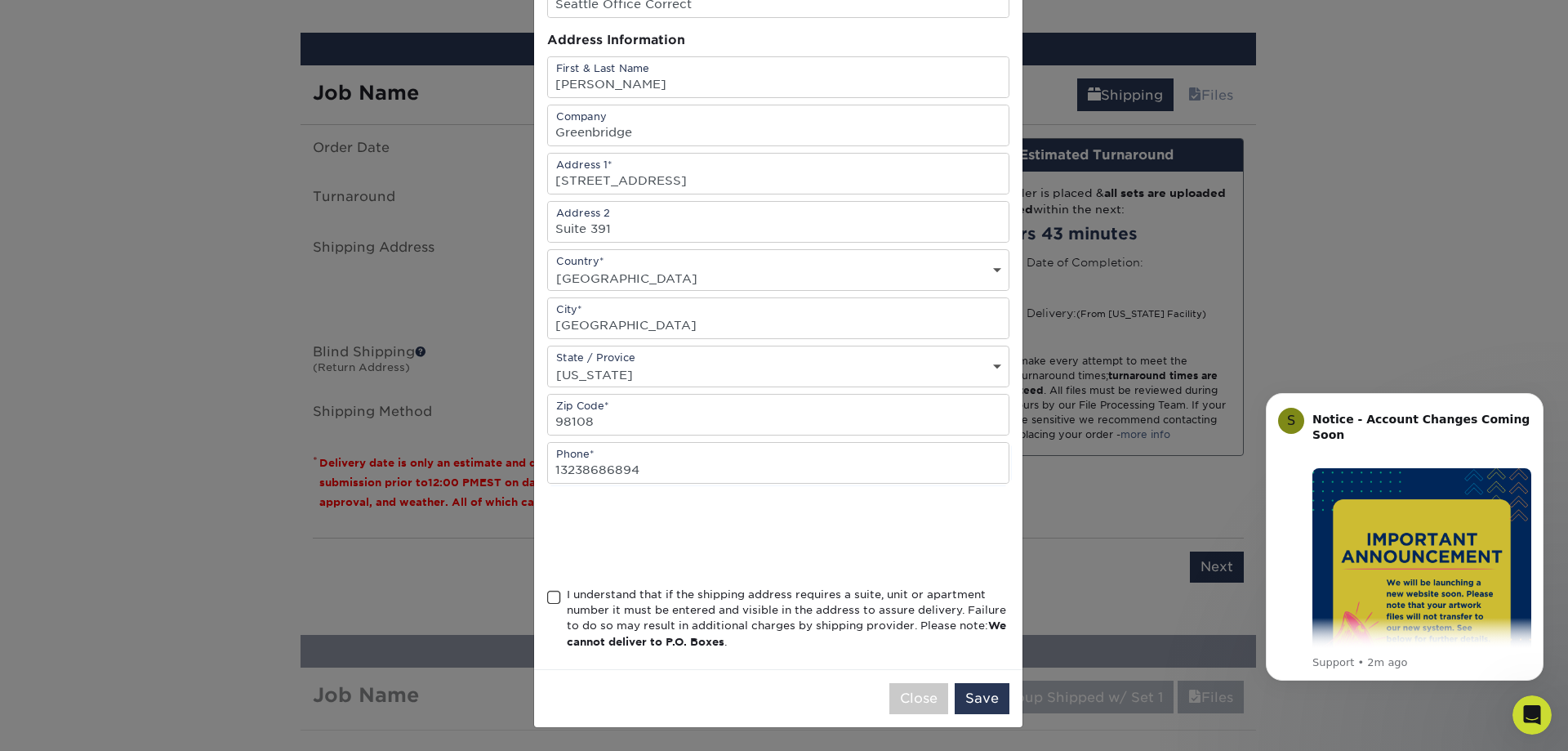
click at [550, 595] on span at bounding box center [554, 598] width 14 height 16
click at [0, 0] on input "I understand that if the shipping address requires a suite, unit or apartment n…" at bounding box center [0, 0] width 0 height 0
click at [975, 695] on button "Save" at bounding box center [981, 698] width 55 height 31
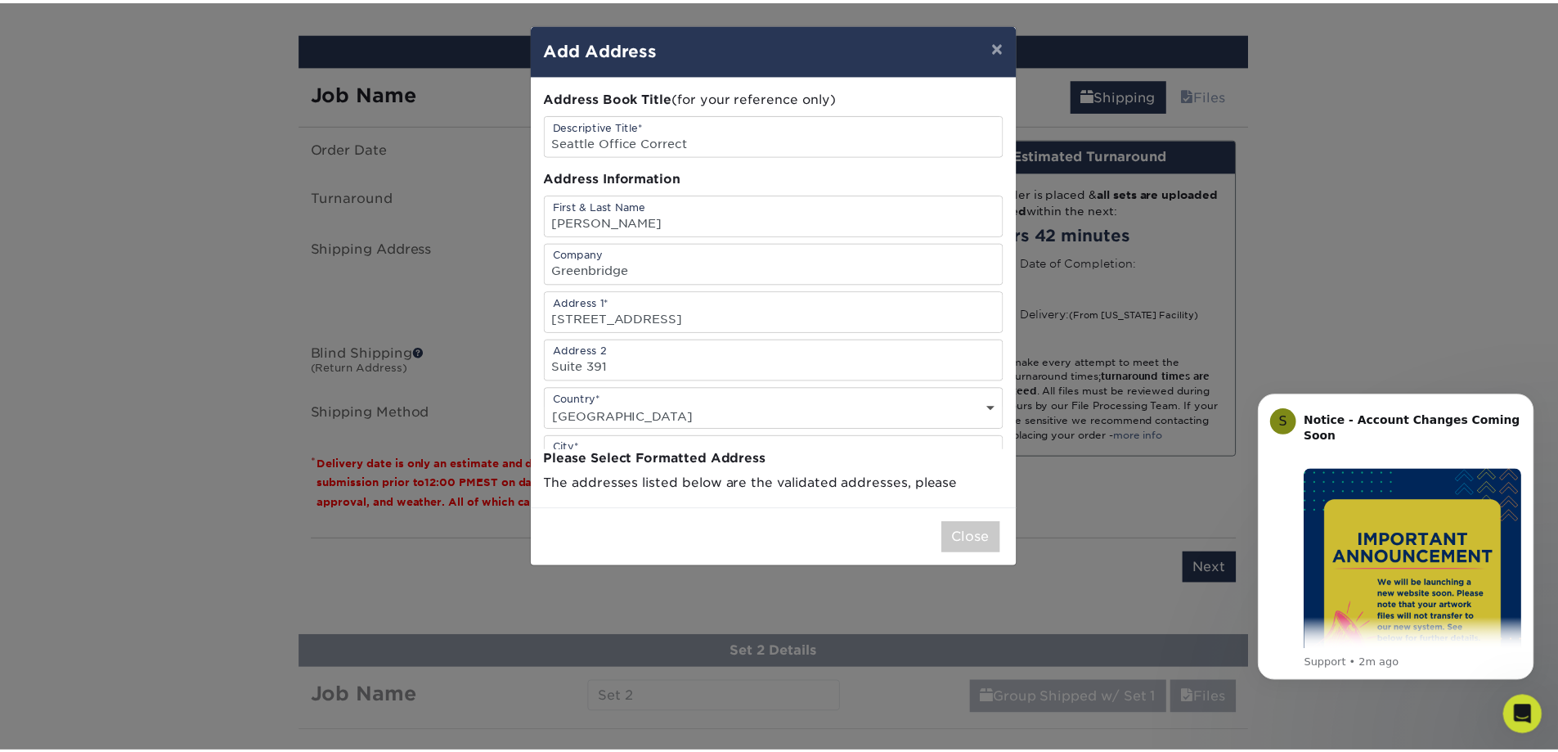
scroll to position [0, 0]
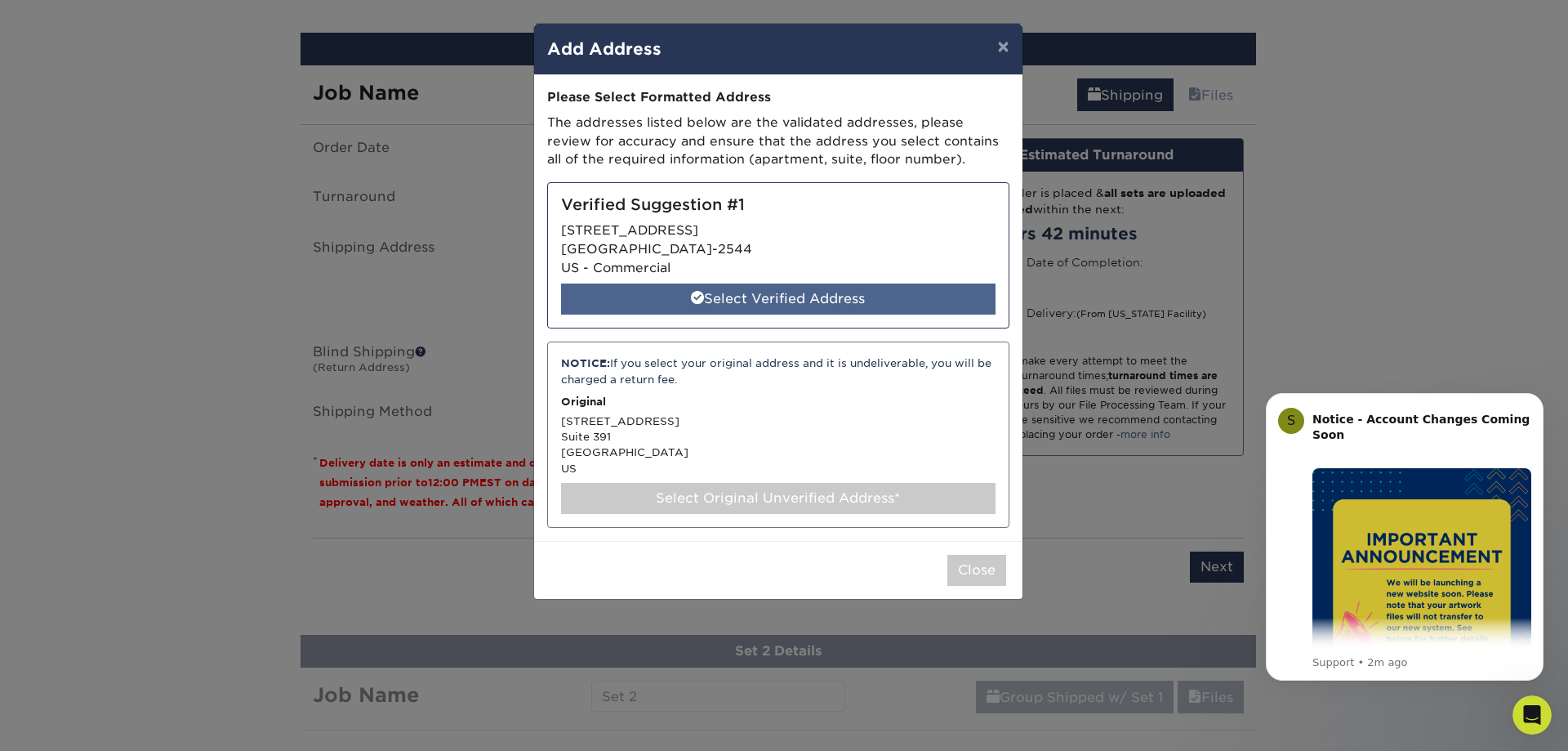
click at [833, 298] on div "Select Verified Address" at bounding box center [778, 299] width 434 height 31
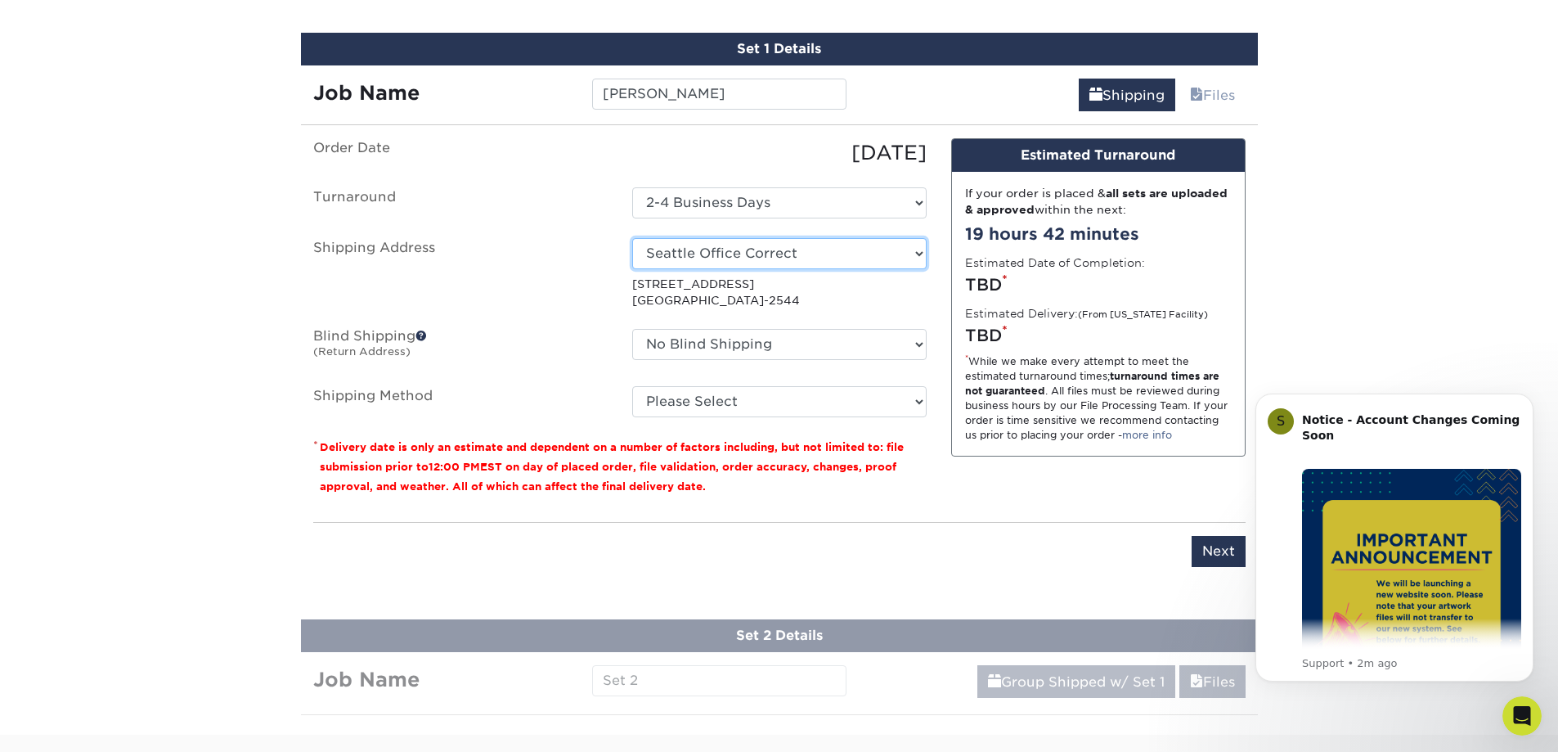
click at [751, 254] on select "Select One Greenbridge NEW Office Seattle Office Seattle Office Correct + Add N…" at bounding box center [779, 253] width 294 height 31
select select "143296"
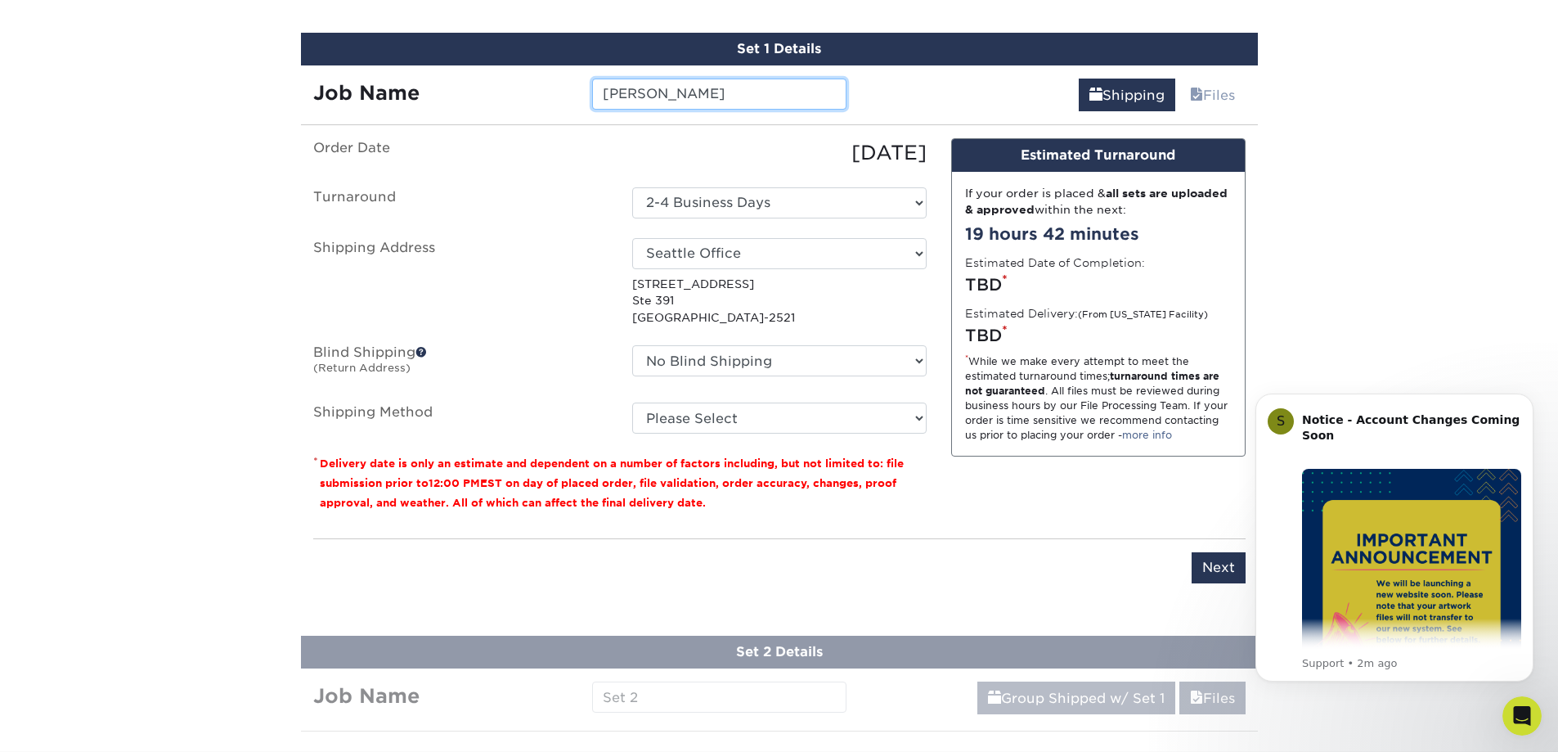
click at [604, 92] on input "Grant Taylor" at bounding box center [719, 94] width 254 height 31
type input "Greenbridge [PERSON_NAME]"
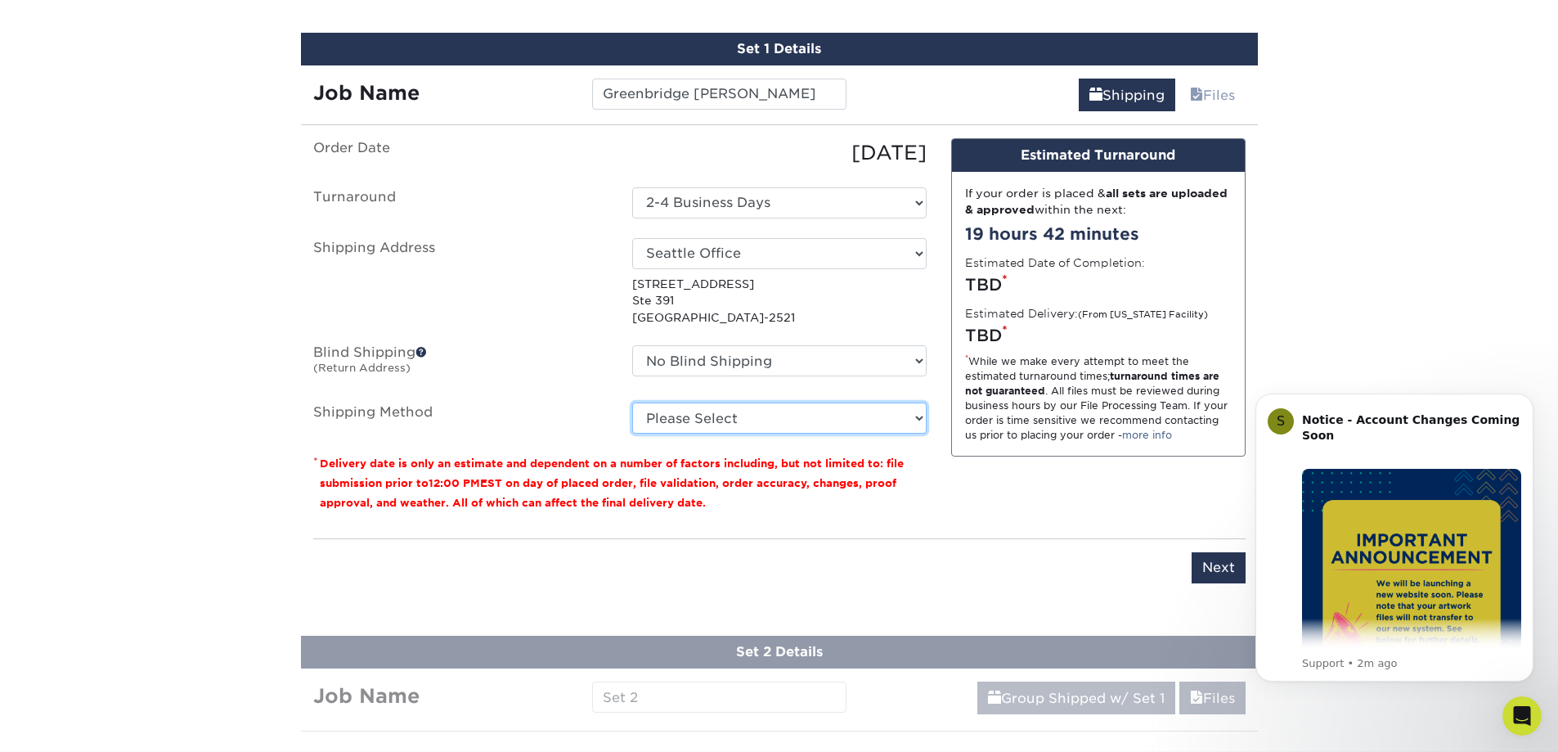
click at [712, 420] on select "Please Select Ground Shipping (+$17.92) 3 Day Shipping Service (+$21.26) 2 Day …" at bounding box center [779, 417] width 294 height 31
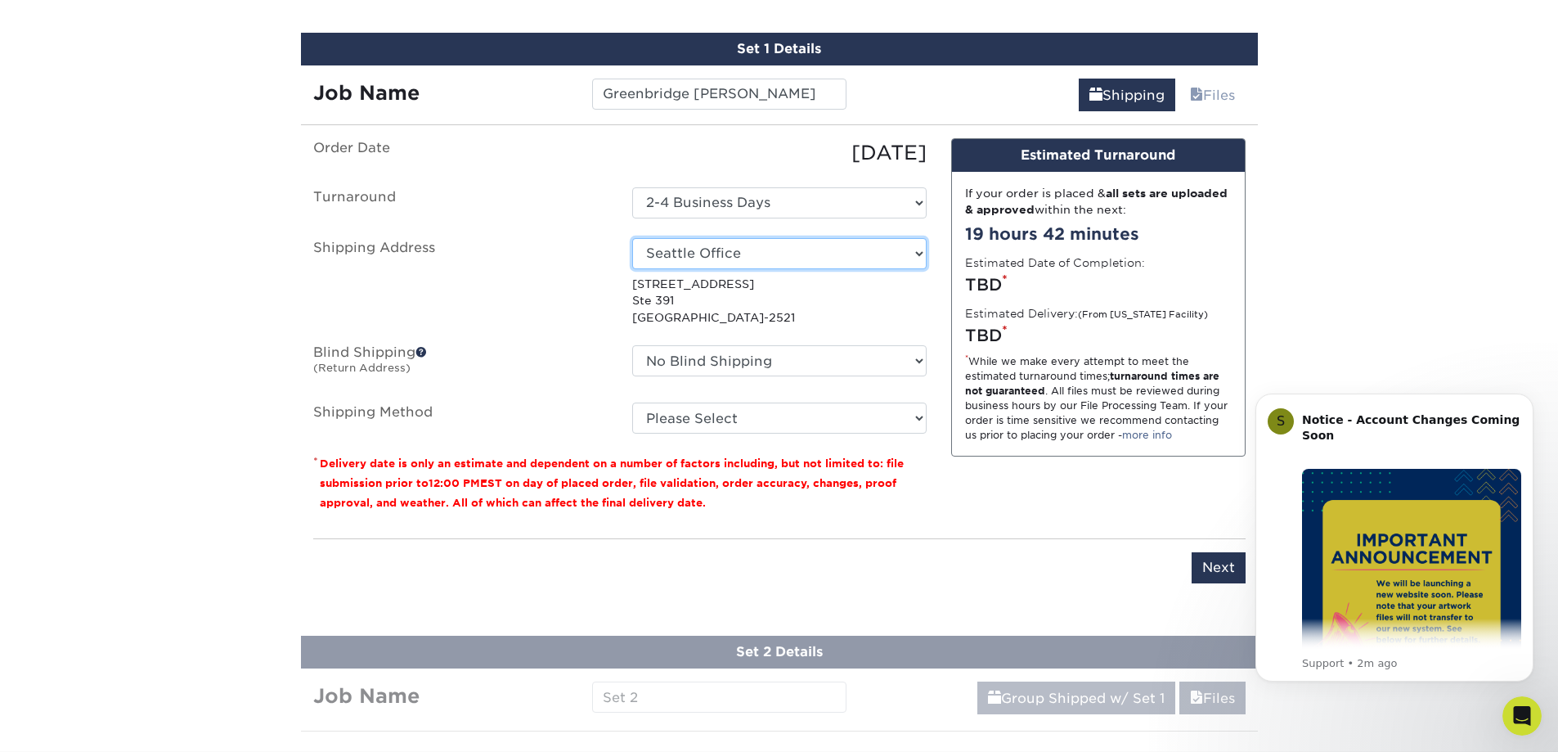
click at [749, 263] on select "Select One Greenbridge NEW Office Seattle Office Seattle Office Correct + Add N…" at bounding box center [779, 253] width 294 height 31
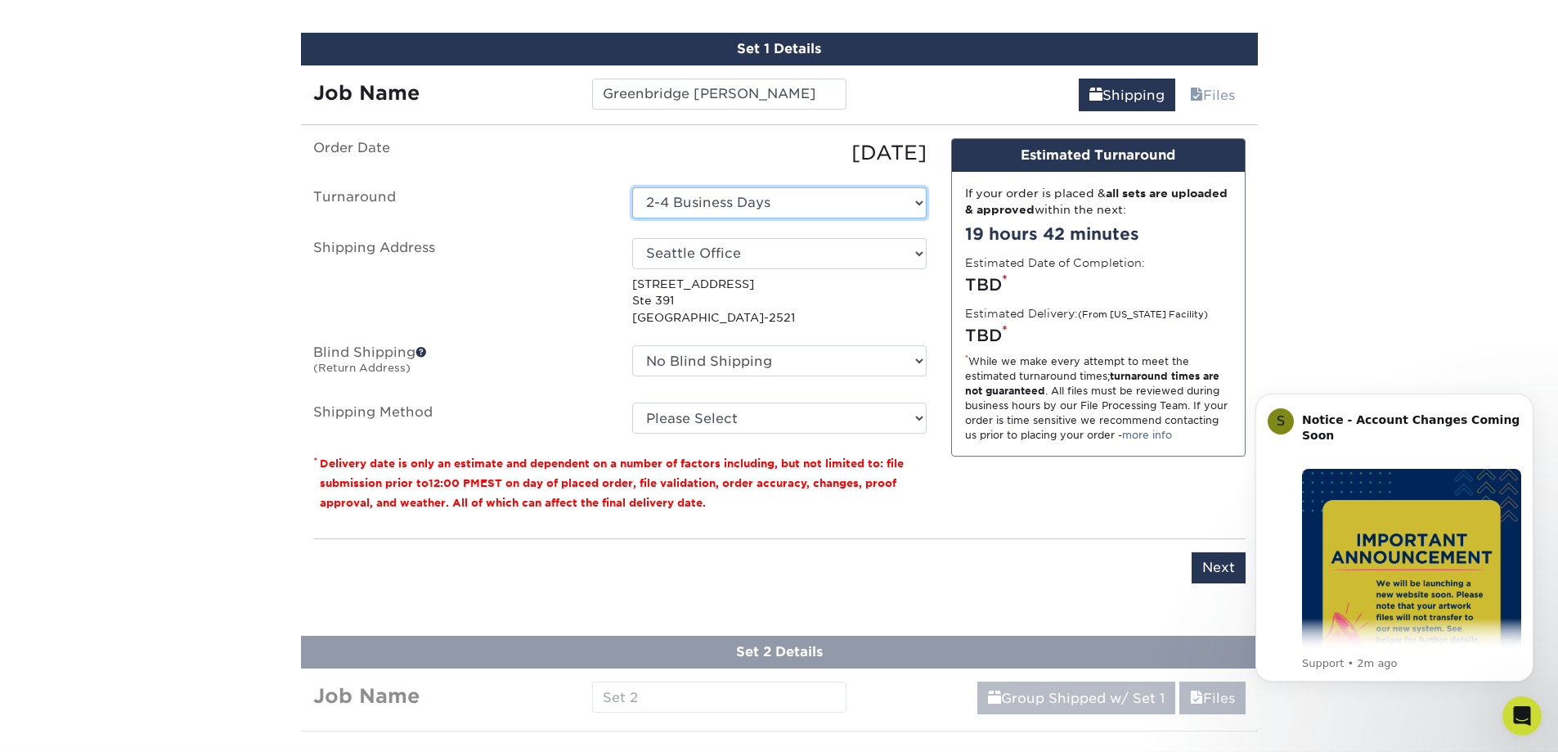
click at [774, 205] on select "Select One 2-4 Business Days 2 Day Next Business Day" at bounding box center [779, 202] width 294 height 31
select select "1a11b642-423c-411c-95f3-bf9ecd1214c9"
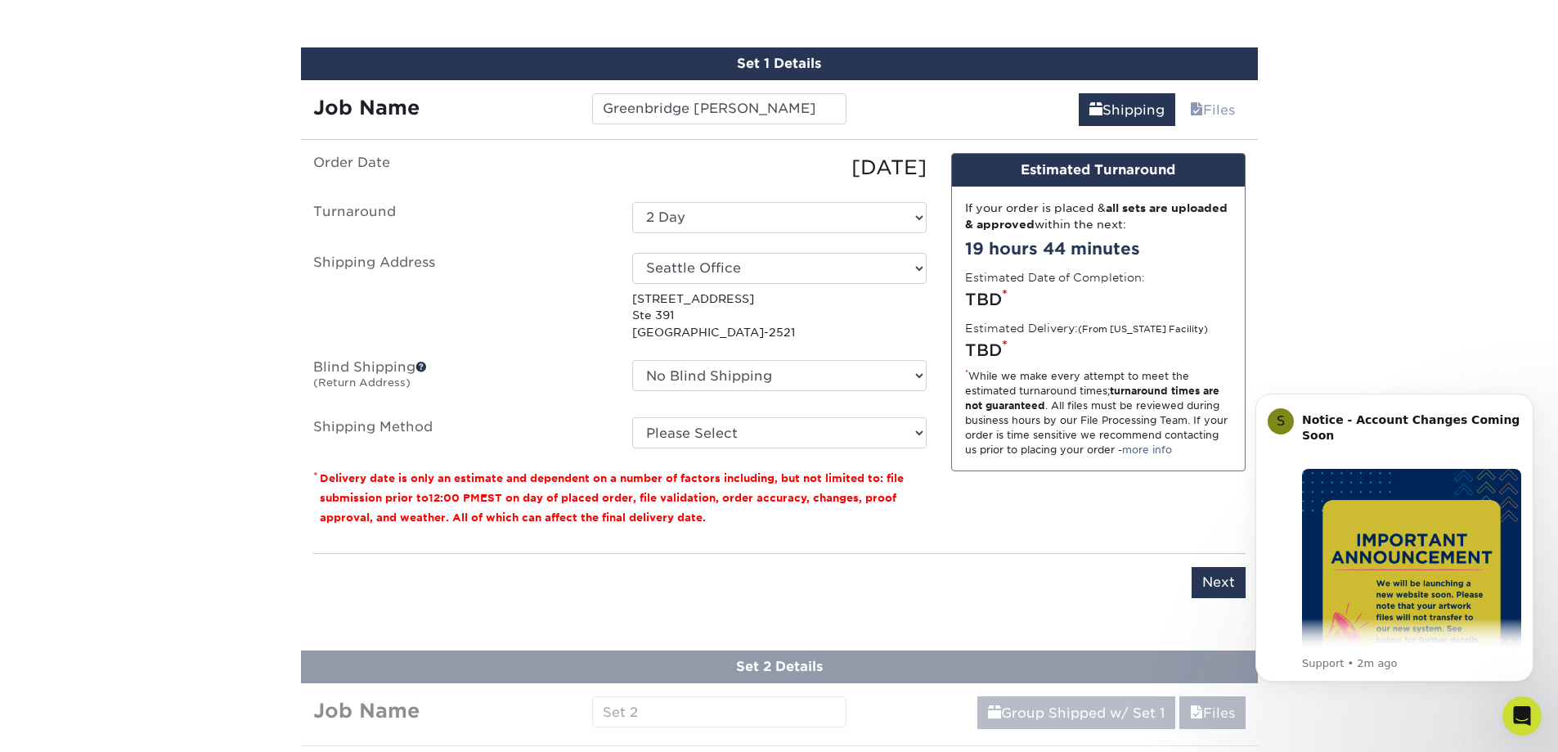
scroll to position [926, 0]
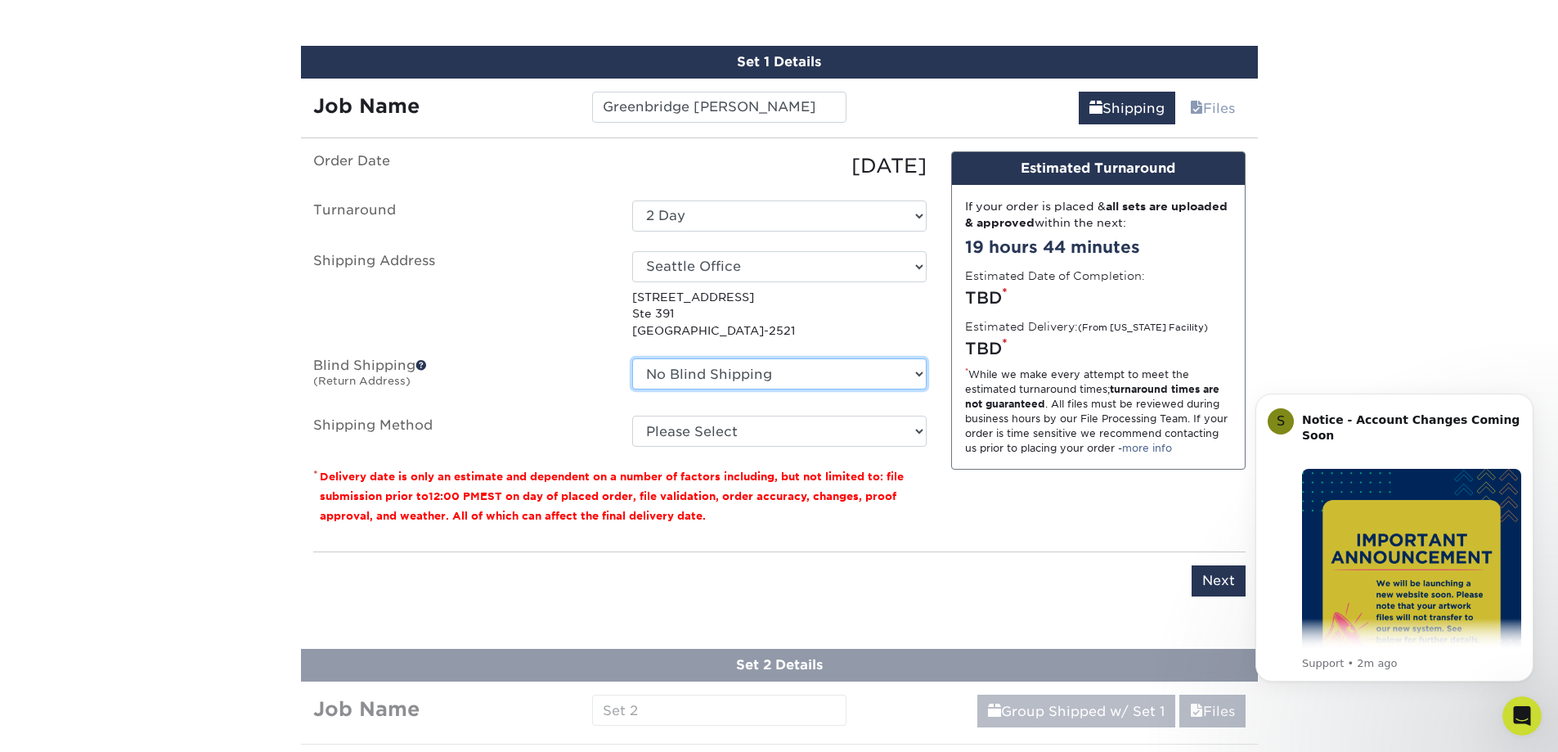
click at [744, 374] on select "No Blind Shipping Greenbridge NEW Office Seattle Office + Add New Address" at bounding box center [779, 373] width 294 height 31
drag, startPoint x: 547, startPoint y: 372, endPoint x: 560, endPoint y: 382, distance: 16.4
click at [547, 372] on label "Blind Shipping (Return Address)" at bounding box center [460, 377] width 319 height 38
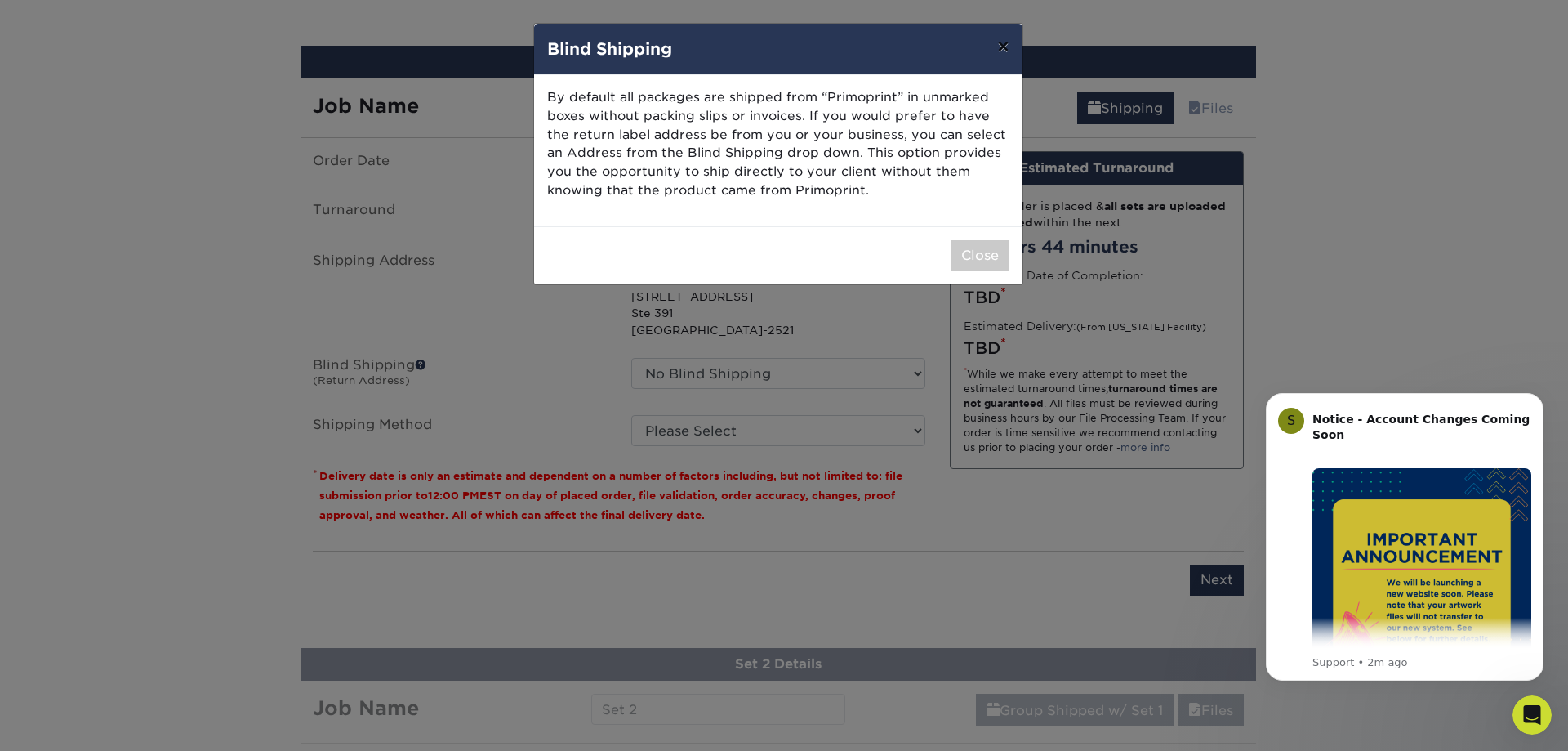
click at [1003, 43] on button "×" at bounding box center [1003, 47] width 38 height 46
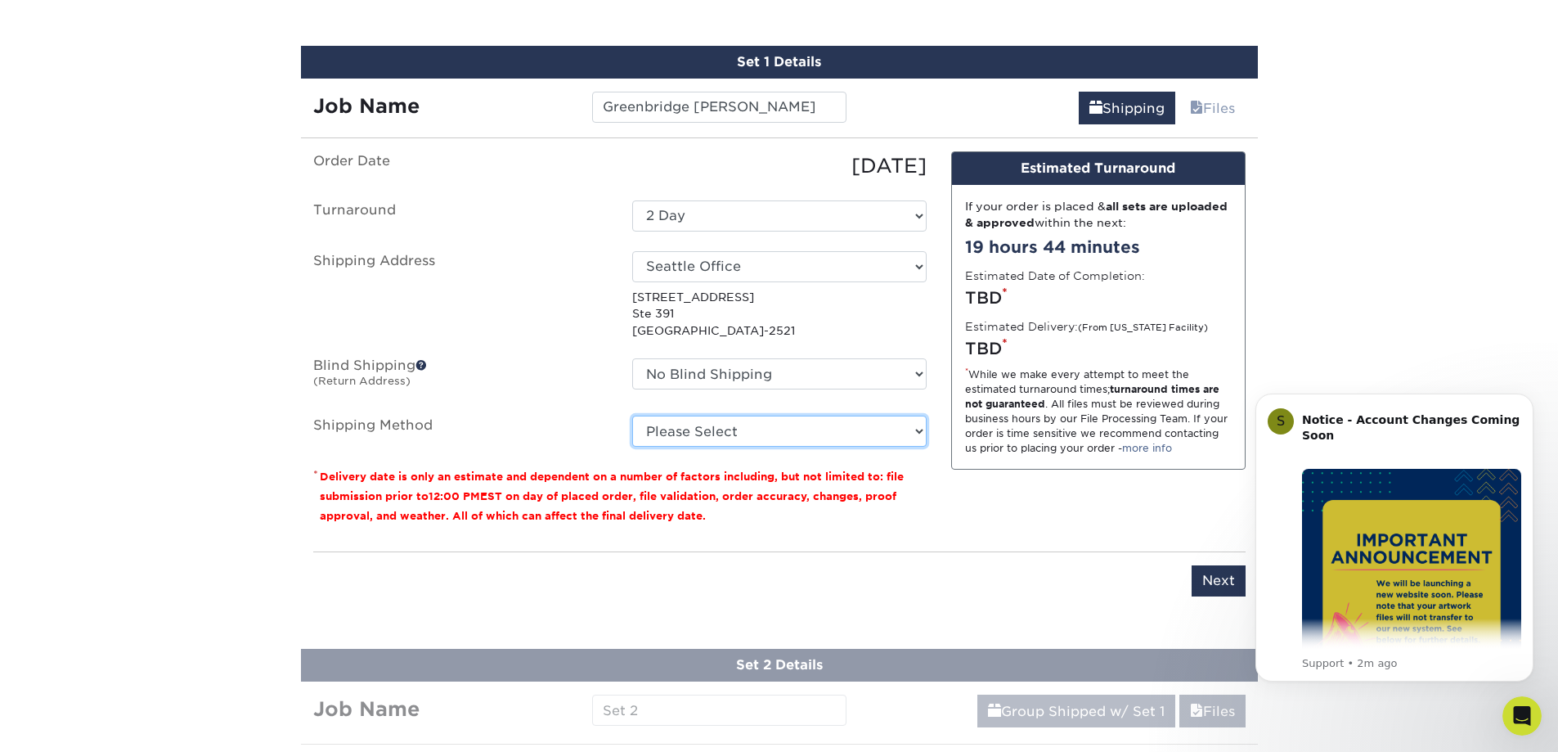
click at [781, 434] on select "Please Select Ground Shipping (+$17.92) 3 Day Shipping Service (+$21.26) 2 Day …" at bounding box center [779, 431] width 294 height 31
click at [627, 342] on ul "Order Date 08/19/2025 Turnaround Select One 2-4 Business Days 2 Day Next Busine…" at bounding box center [620, 298] width 614 height 295
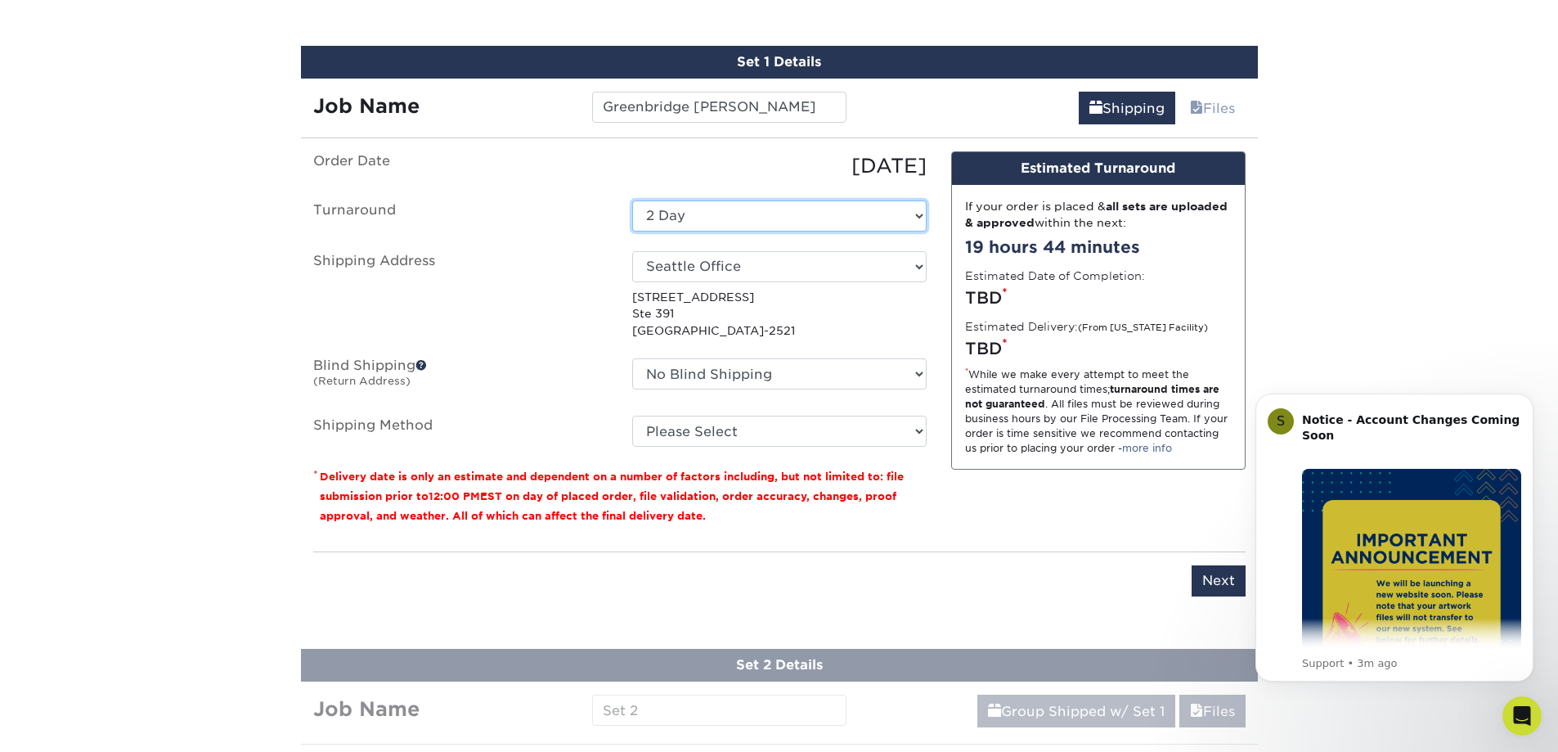
click at [679, 223] on select "Select One 2-4 Business Days 2 Day Next Business Day" at bounding box center [779, 215] width 294 height 31
click at [535, 395] on label "Blind Shipping (Return Address)" at bounding box center [460, 377] width 319 height 38
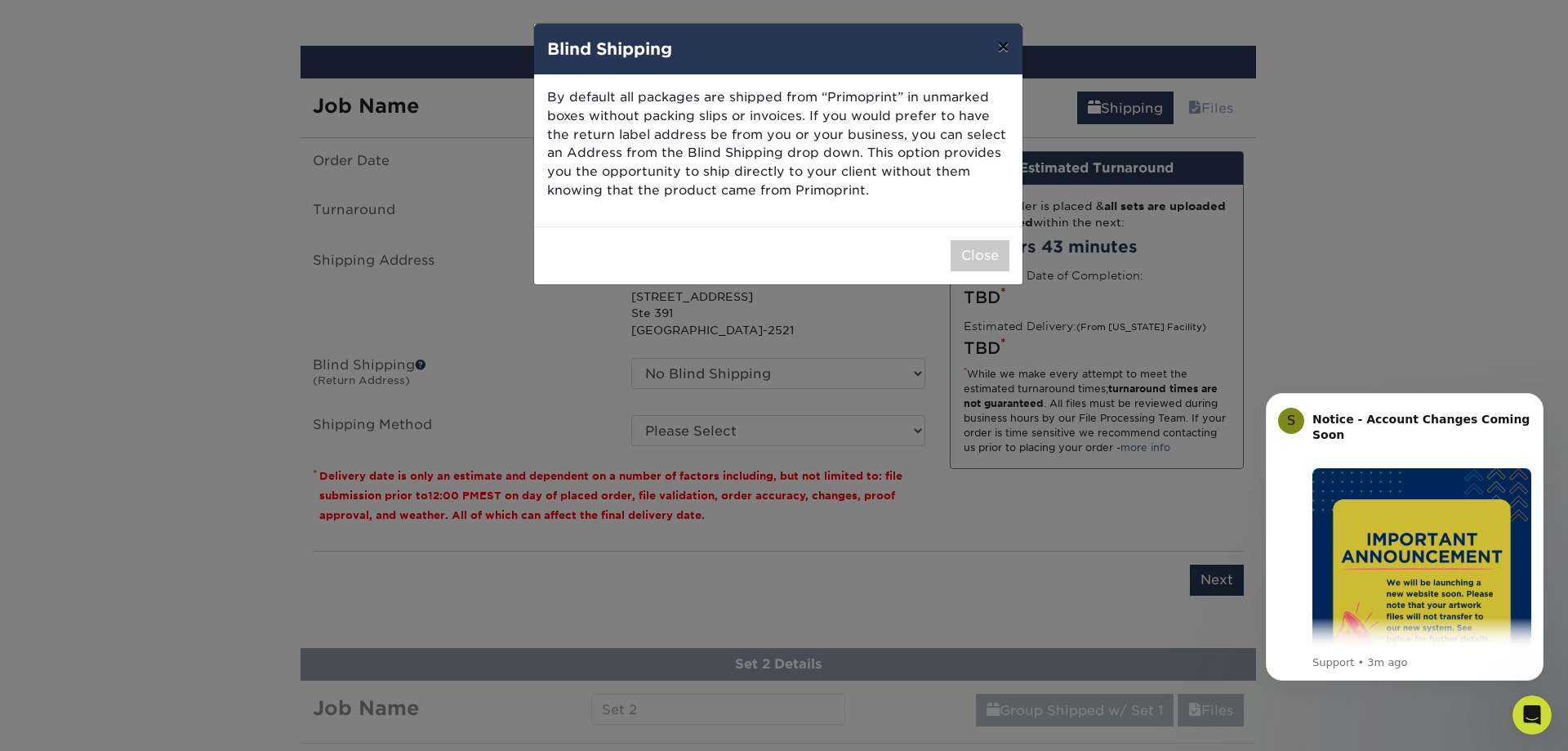
click at [1004, 45] on button "×" at bounding box center [1003, 47] width 38 height 46
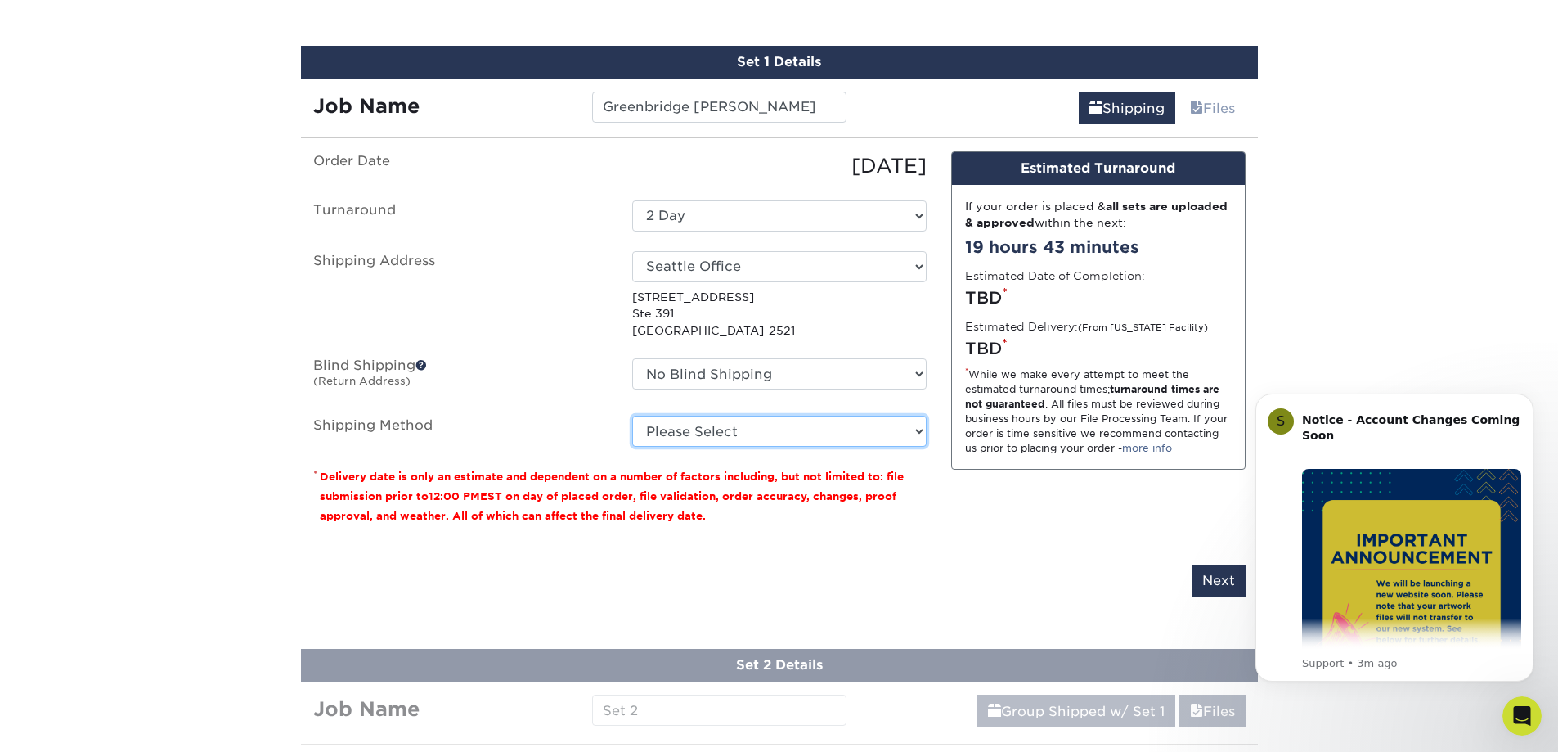
click at [821, 435] on select "Please Select Ground Shipping (+$17.92) 3 Day Shipping Service (+$21.26) 2 Day …" at bounding box center [779, 431] width 294 height 31
select select "03"
click at [632, 416] on select "Please Select Ground Shipping (+$17.92) 3 Day Shipping Service (+$21.26) 2 Day …" at bounding box center [779, 431] width 294 height 31
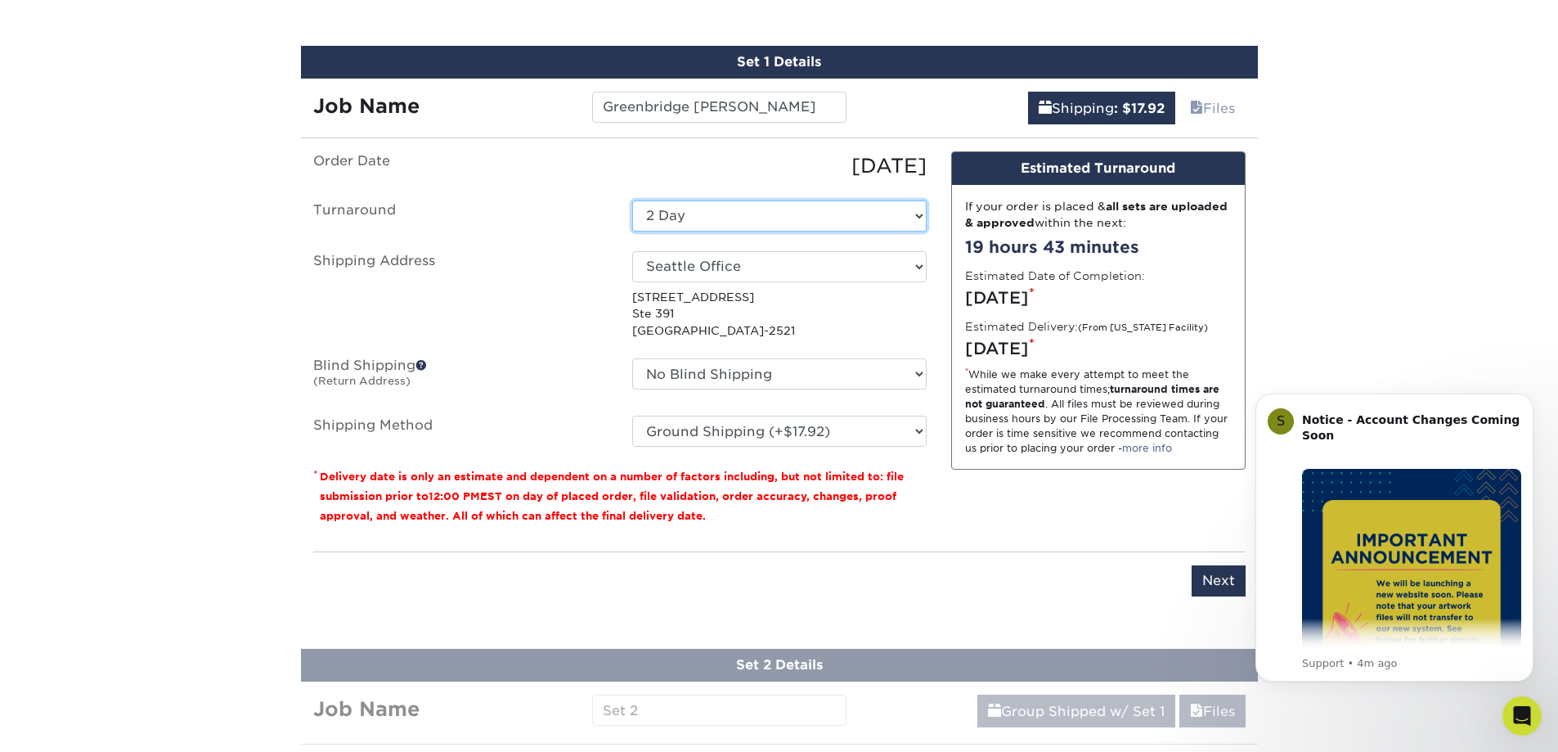
click at [698, 222] on select "Select One 2-4 Business Days 2 Day Next Business Day" at bounding box center [779, 215] width 294 height 31
select select "65a5fa8a-fb52-4714-932f-d83f09a2779d"
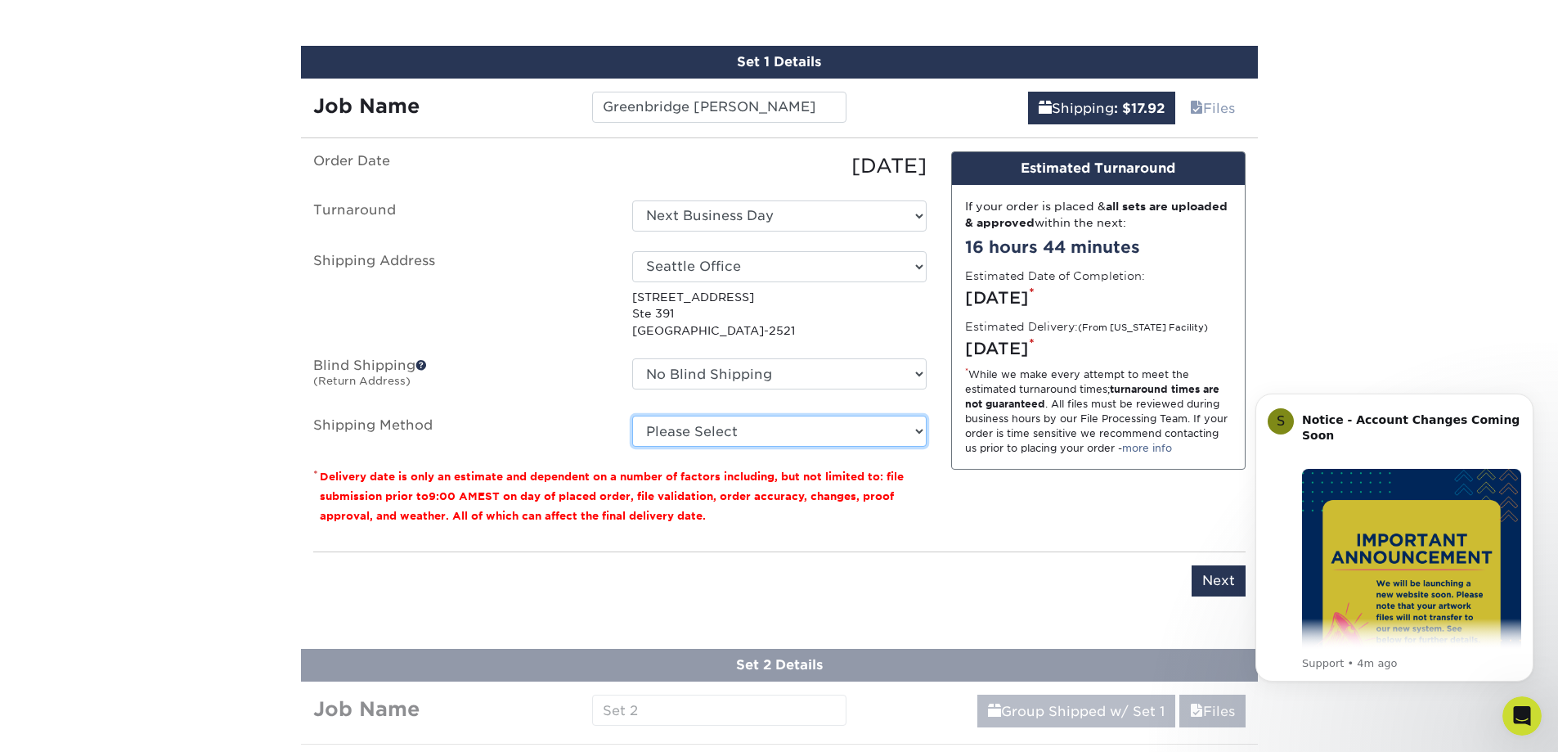
click at [708, 434] on select "Please Select Ground Shipping (+$17.92) 3 Day Shipping Service (+$21.26) 2 Day …" at bounding box center [779, 431] width 294 height 31
select select "03"
click at [632, 416] on select "Please Select Ground Shipping (+$17.92) 3 Day Shipping Service (+$21.26) 2 Day …" at bounding box center [779, 431] width 294 height 31
click at [591, 407] on ul "Order Date 08/19/2025 Turnaround Select One 2-4 Business Days 2 Day Next Busine…" at bounding box center [620, 298] width 614 height 295
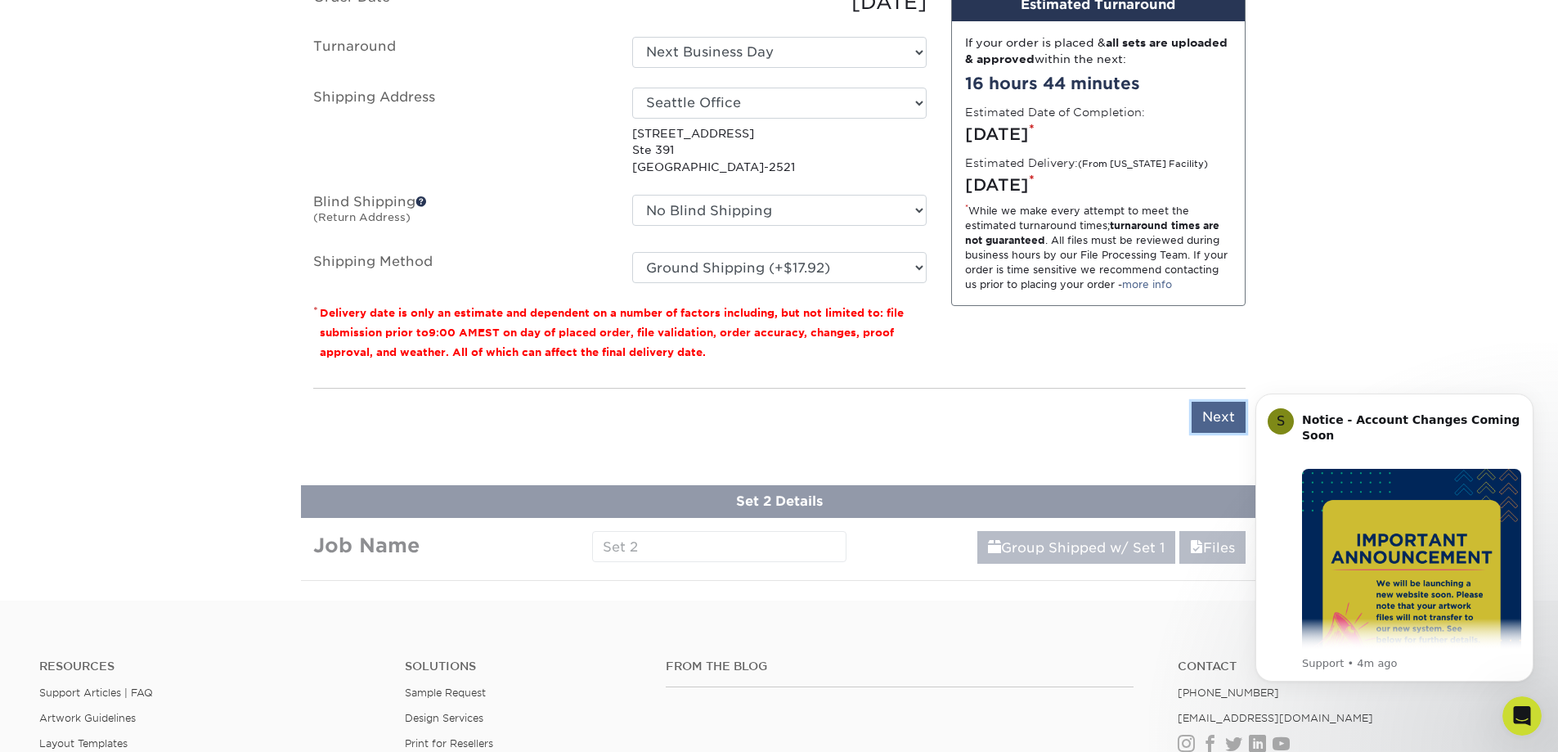
click at [1230, 418] on input "Next" at bounding box center [1219, 417] width 54 height 31
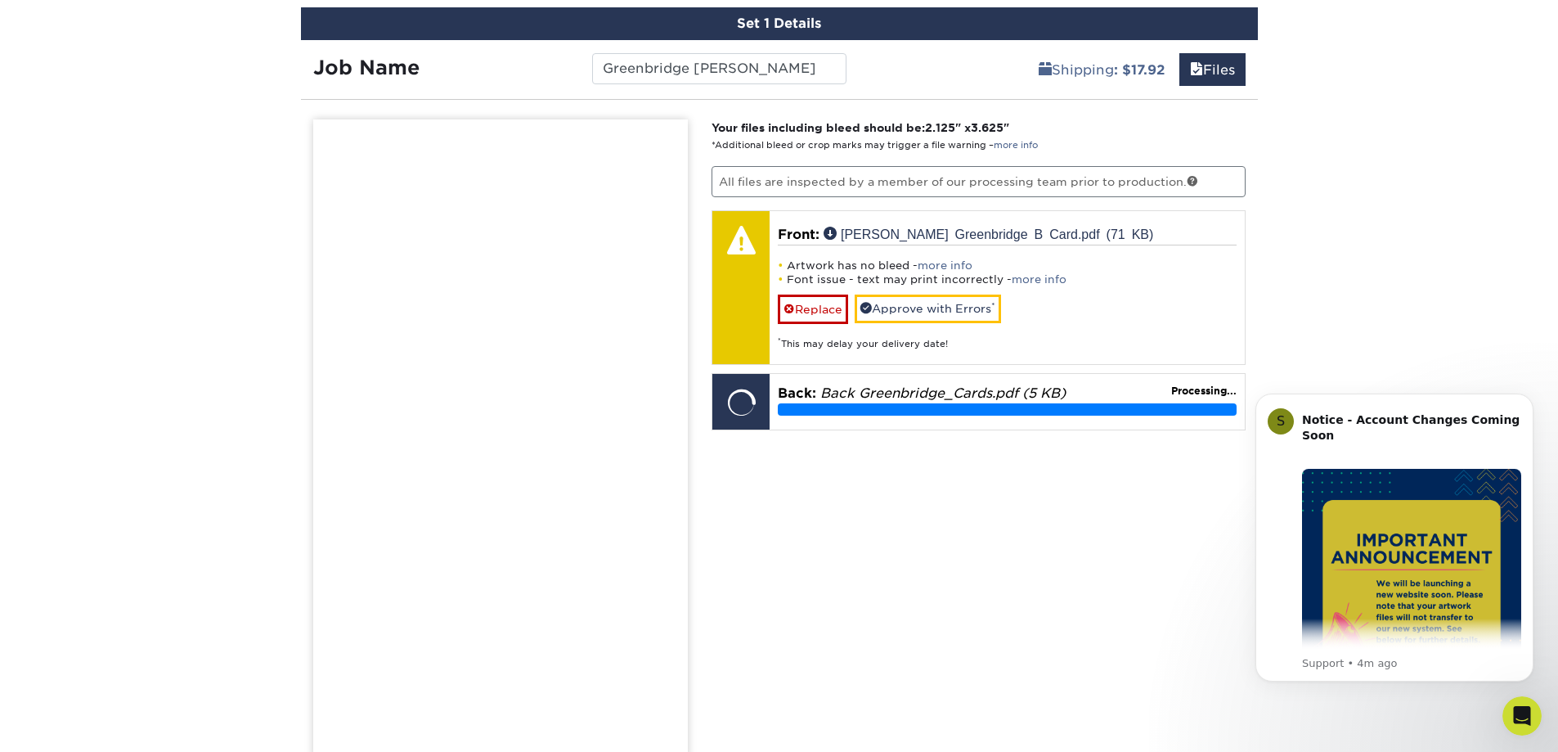
scroll to position [1171, 0]
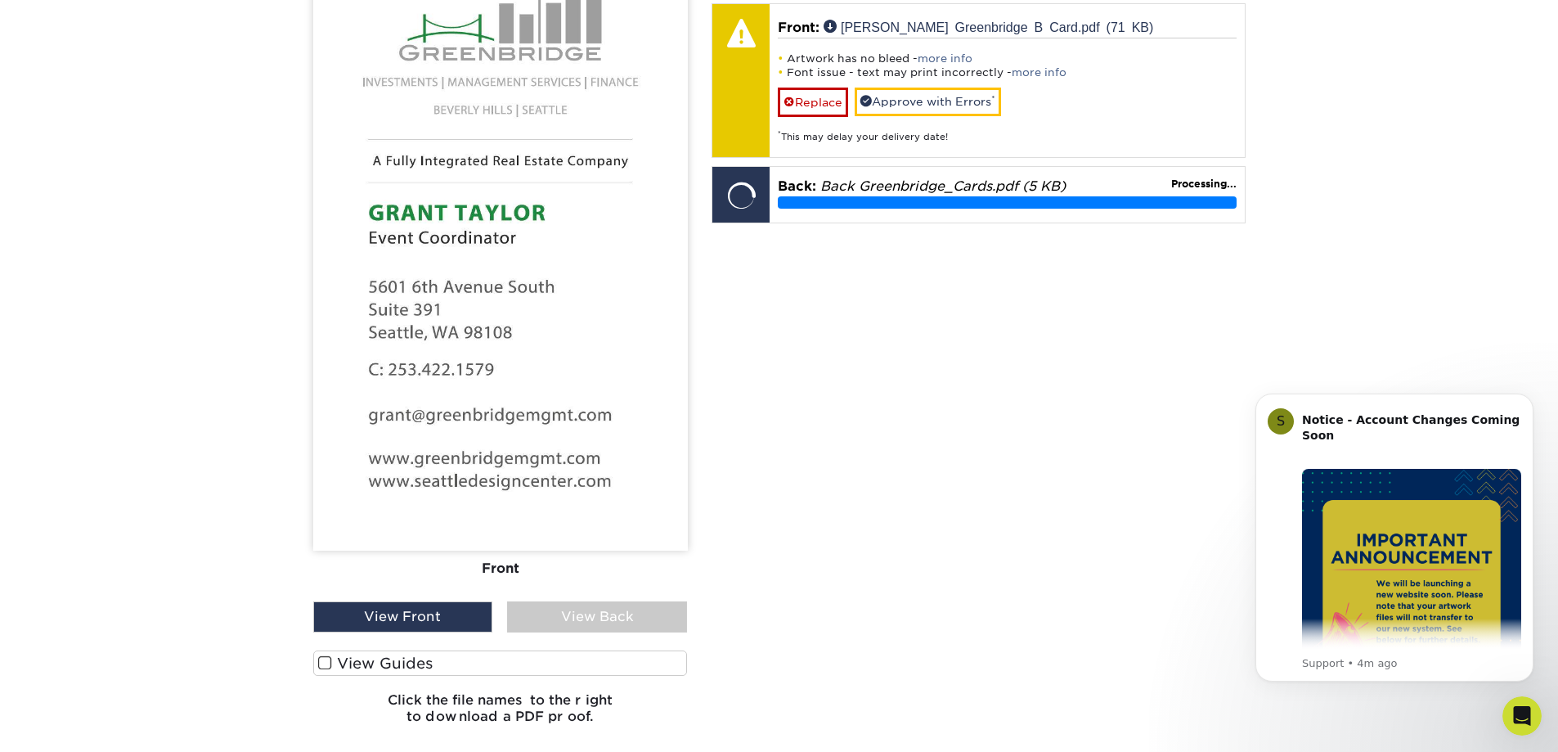
click at [374, 659] on label "View Guides" at bounding box center [500, 662] width 375 height 25
click at [0, 0] on input "View Guides" at bounding box center [0, 0] width 0 height 0
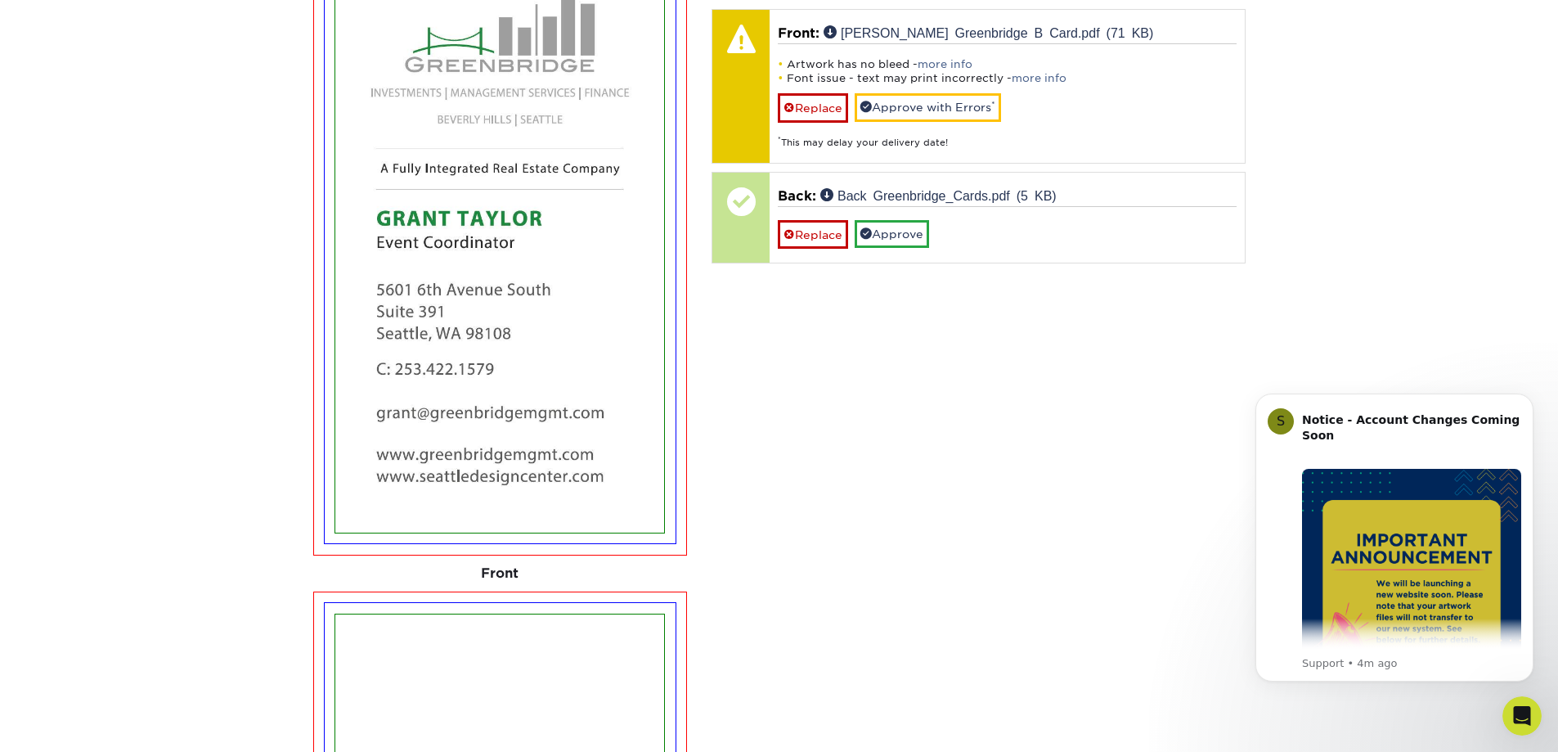
scroll to position [1024, 0]
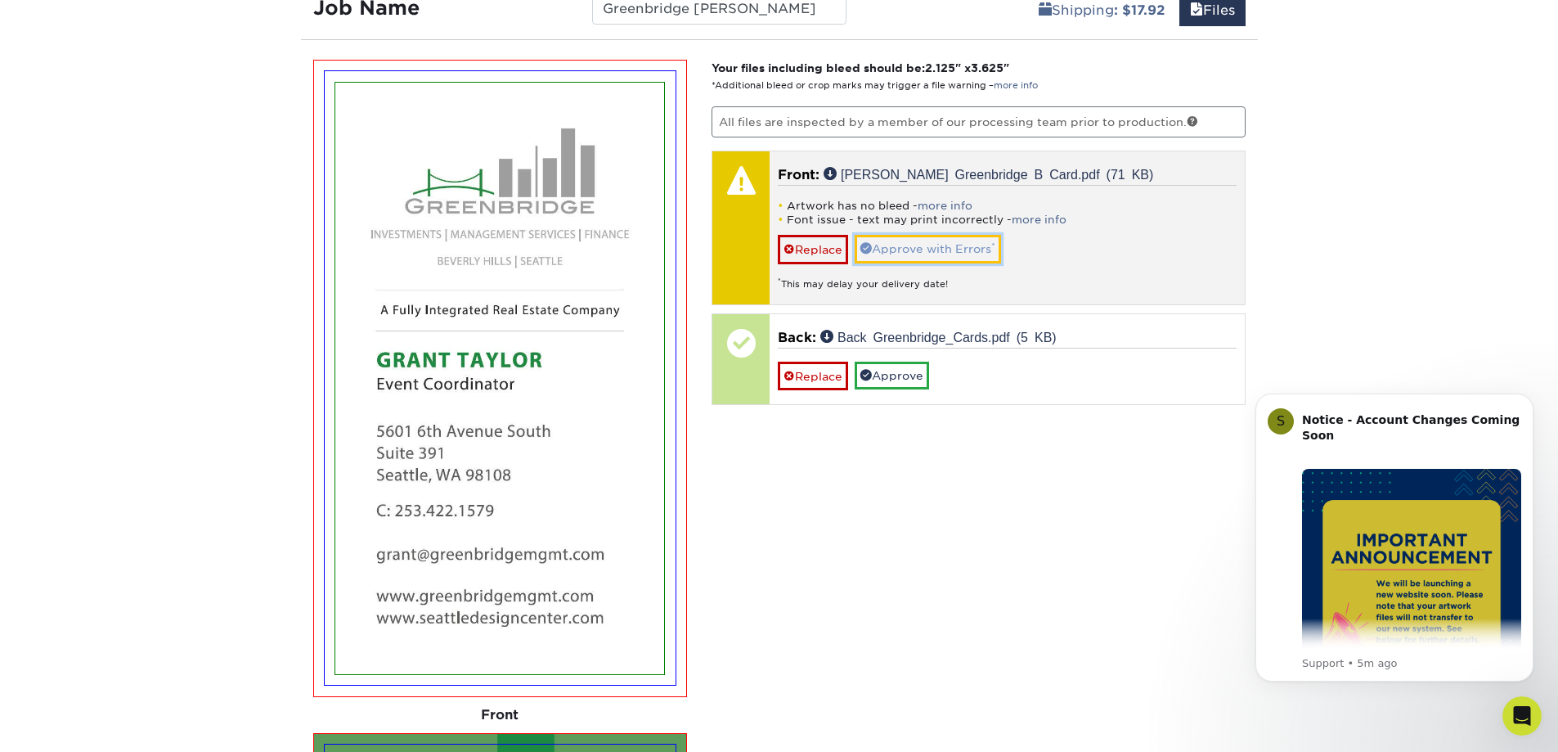
click at [974, 254] on link "Approve with Errors *" at bounding box center [928, 249] width 146 height 28
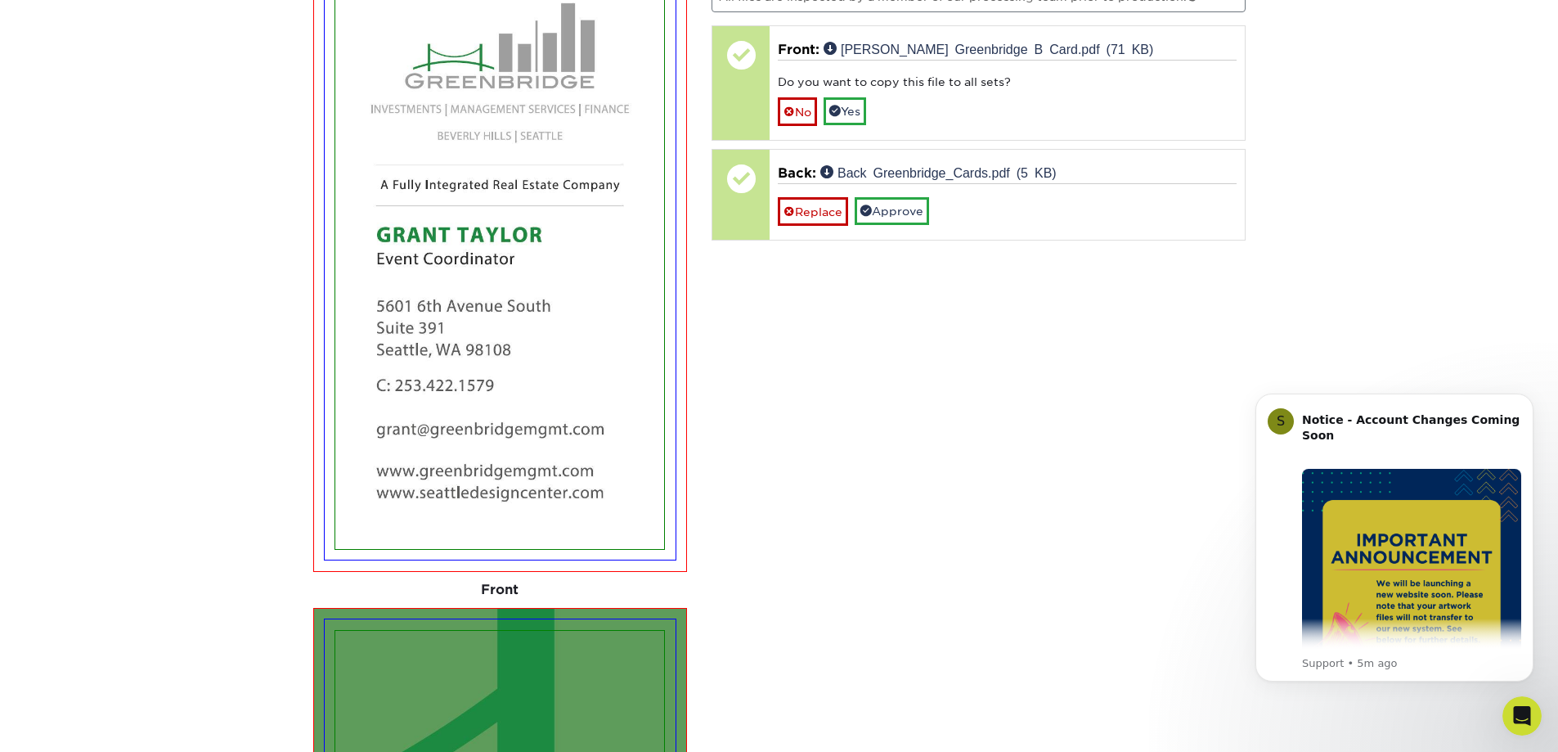
scroll to position [861, 0]
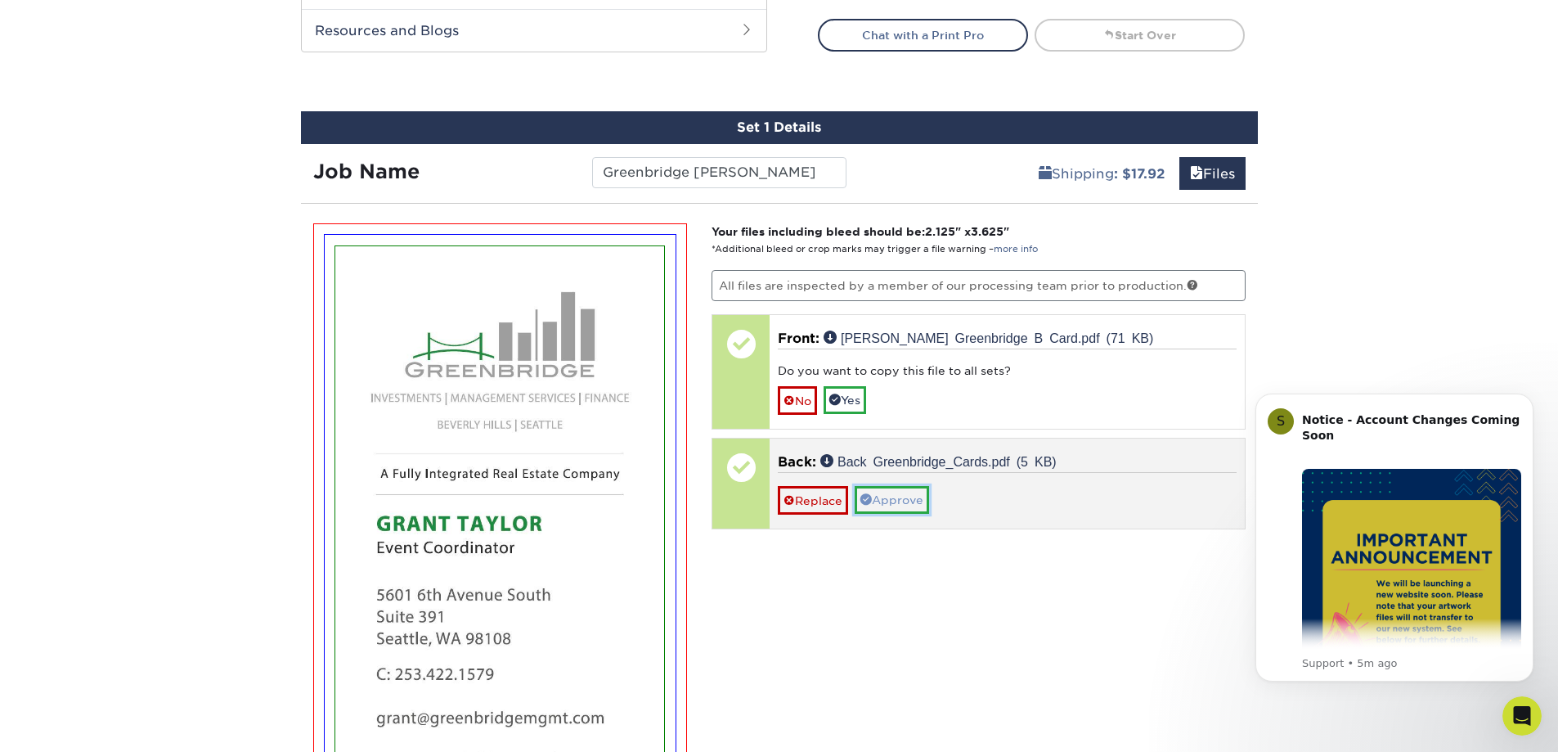
click at [903, 508] on link "Approve" at bounding box center [892, 500] width 74 height 28
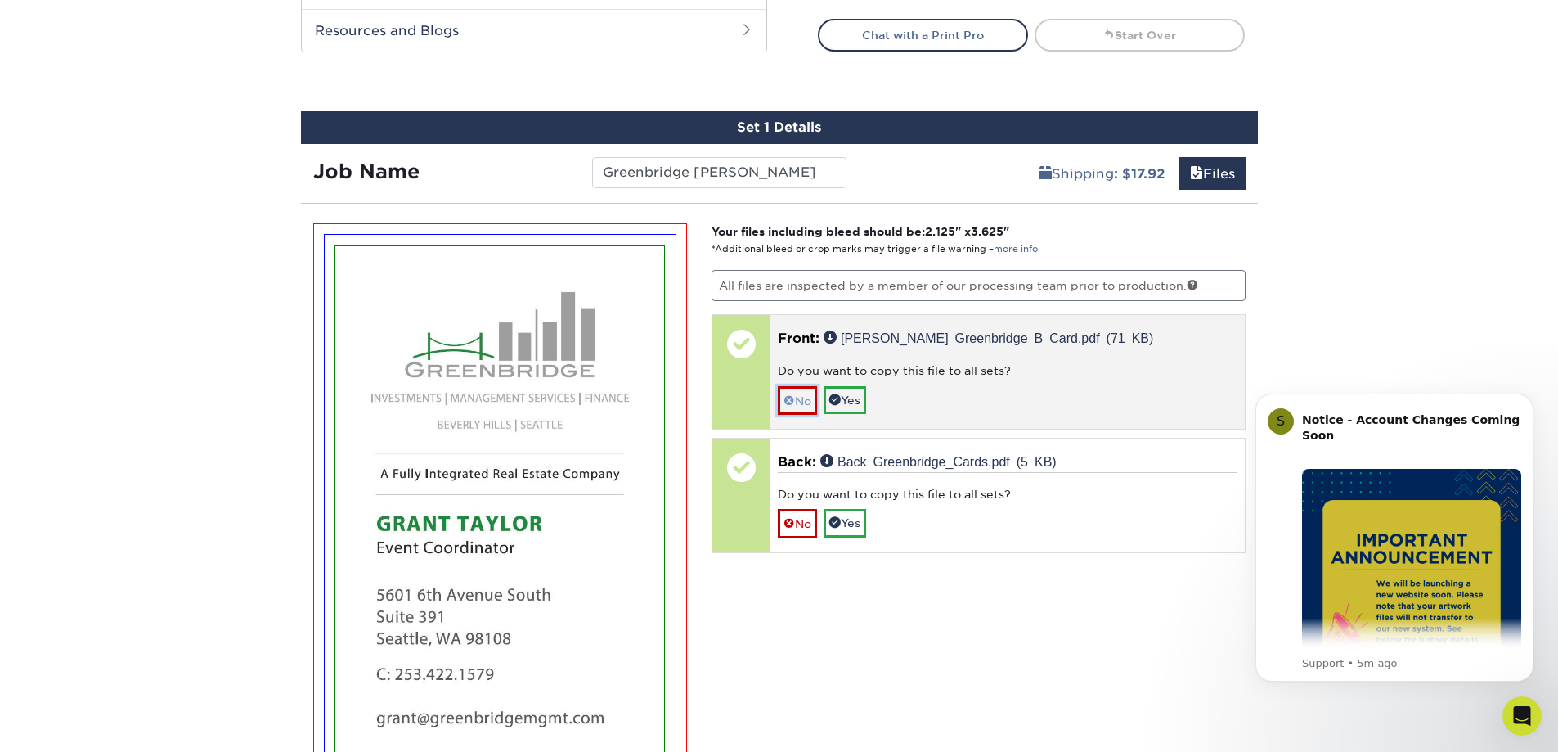
click at [799, 405] on link "No" at bounding box center [797, 400] width 39 height 29
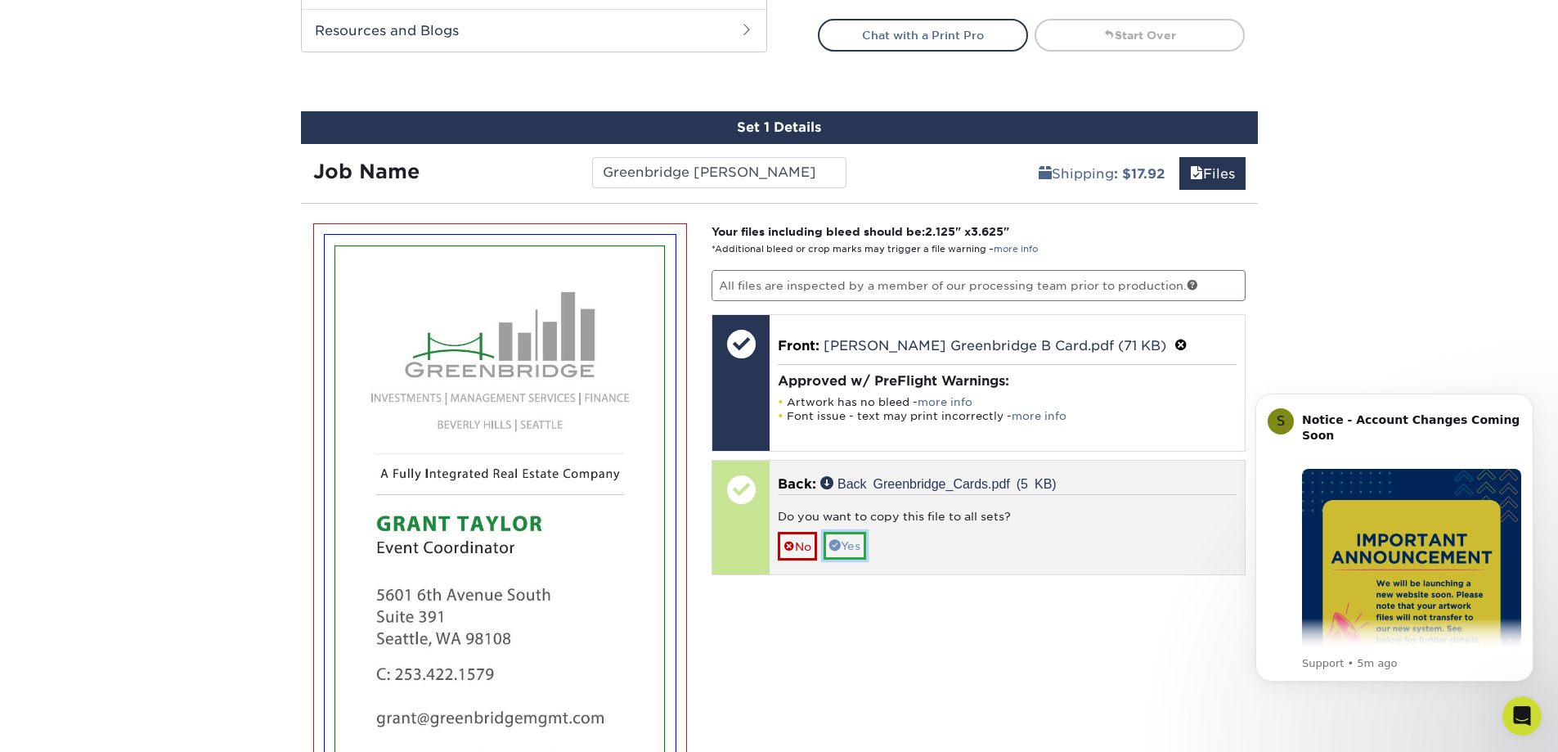
click at [846, 550] on link "Yes" at bounding box center [845, 546] width 43 height 28
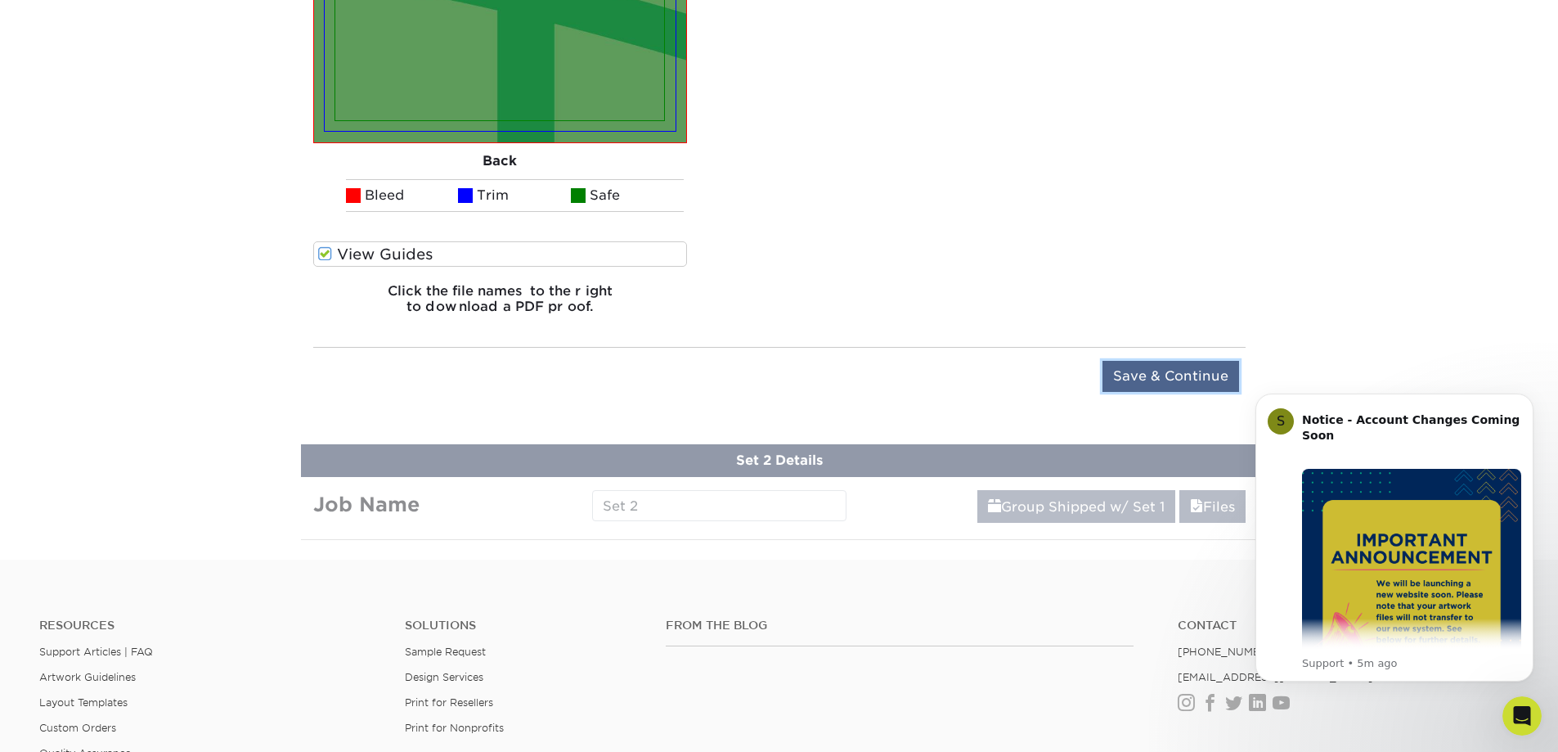
click at [1142, 386] on input "Save & Continue" at bounding box center [1171, 376] width 137 height 31
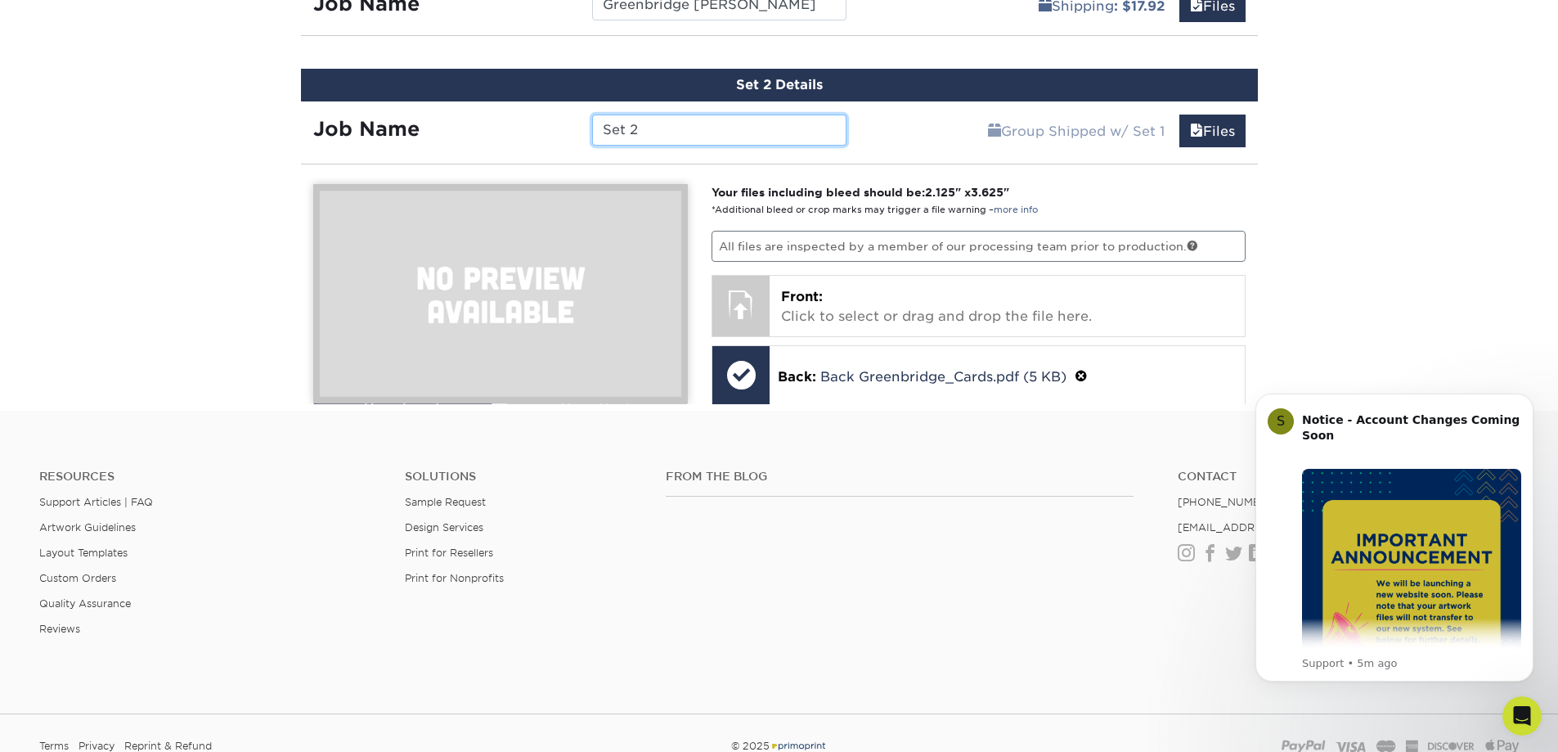
scroll to position [1065, 0]
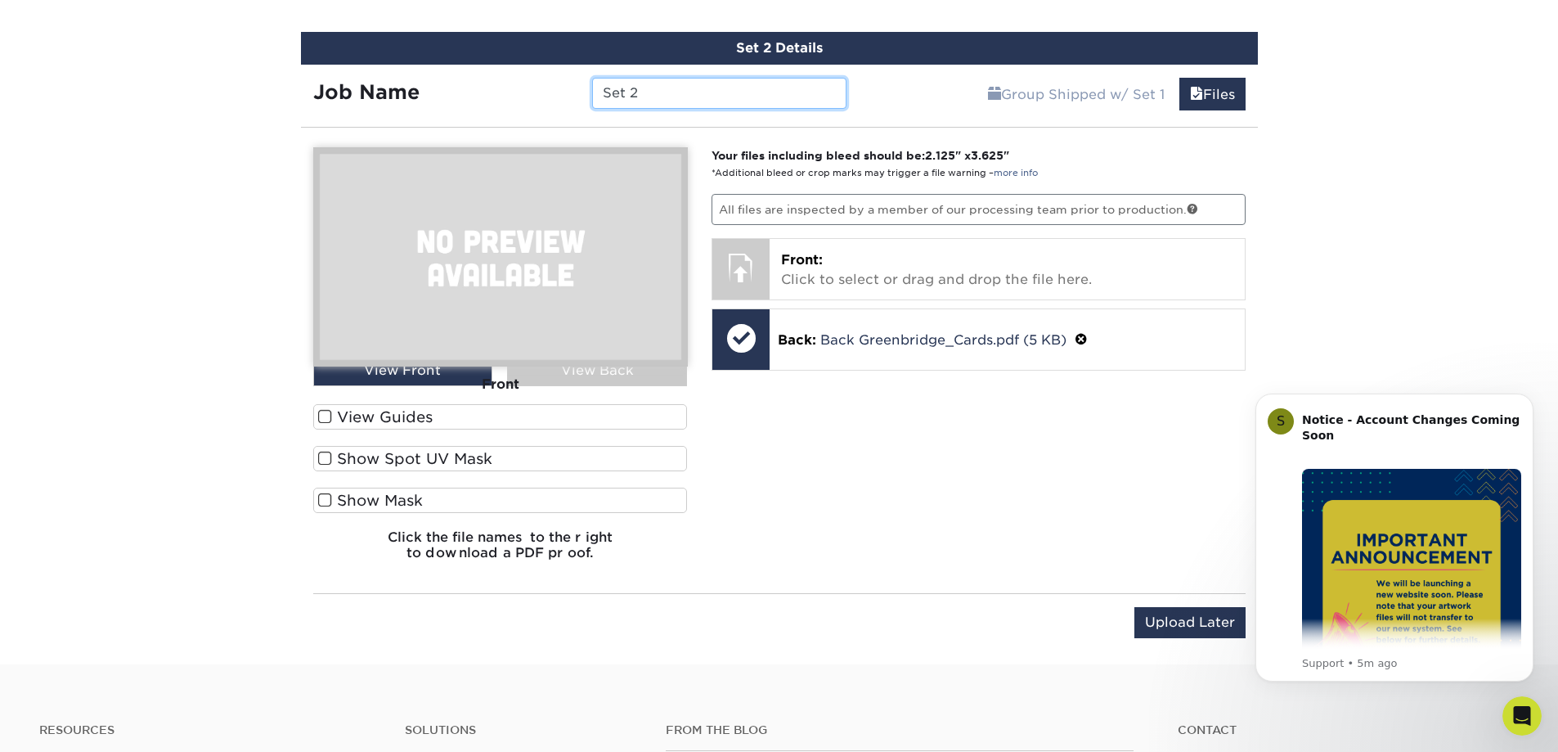
click at [705, 97] on input "Set 2" at bounding box center [719, 93] width 254 height 31
click at [809, 96] on input "Greenbridge Sangwoong" at bounding box center [719, 93] width 254 height 31
type input "Greenbridge Sangwoong Youn"
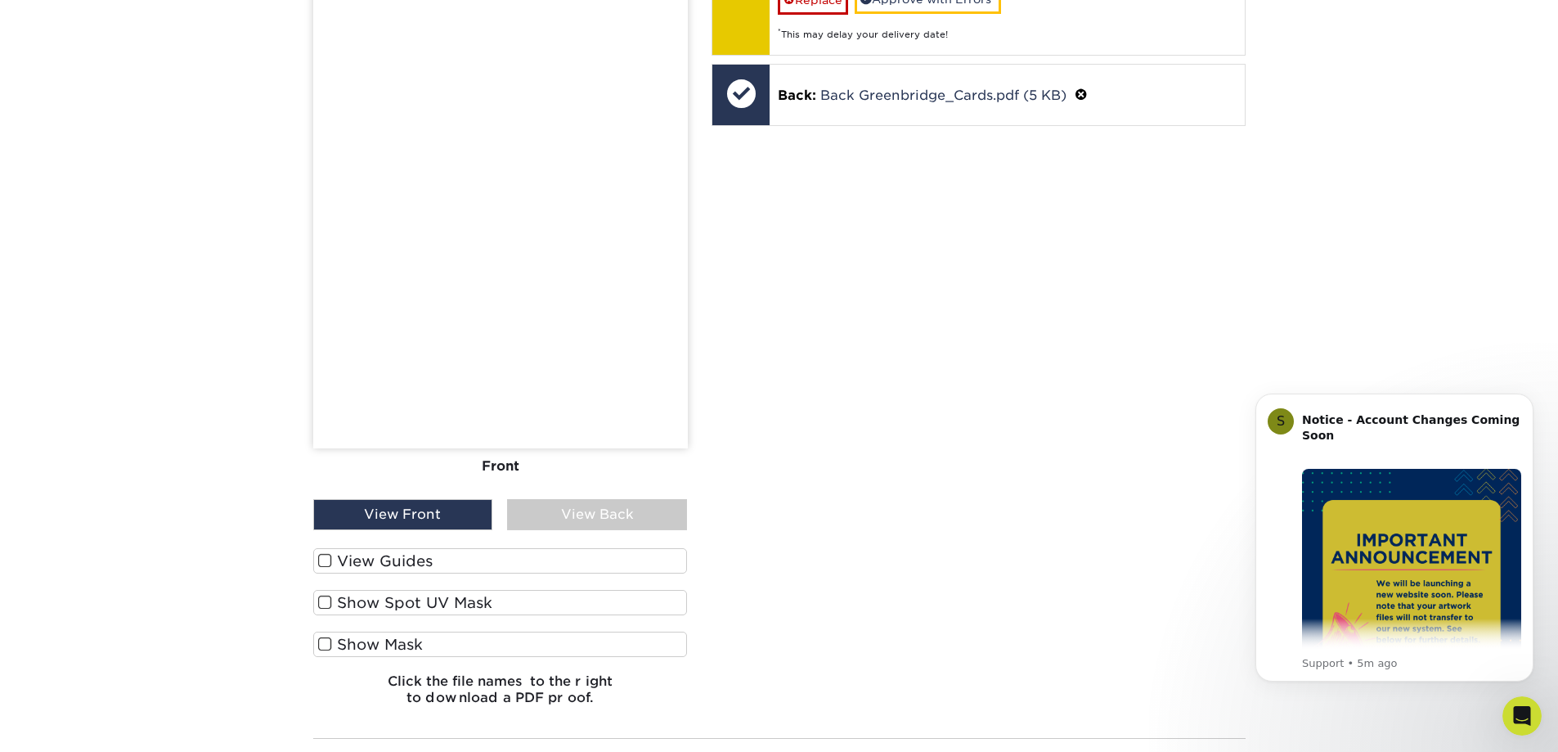
scroll to position [1474, 0]
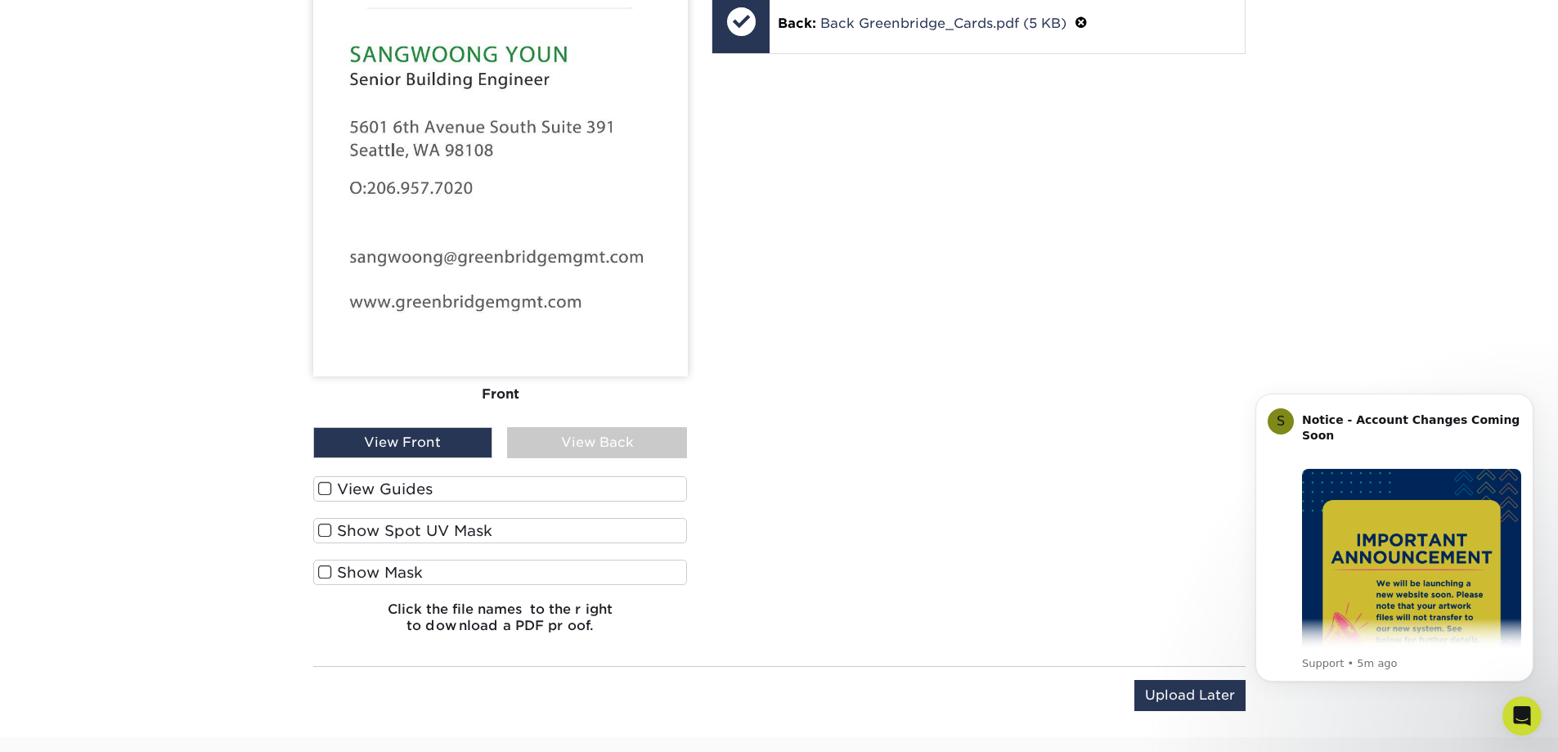
click at [326, 489] on span at bounding box center [325, 489] width 14 height 16
click at [0, 0] on input "View Guides" at bounding box center [0, 0] width 0 height 0
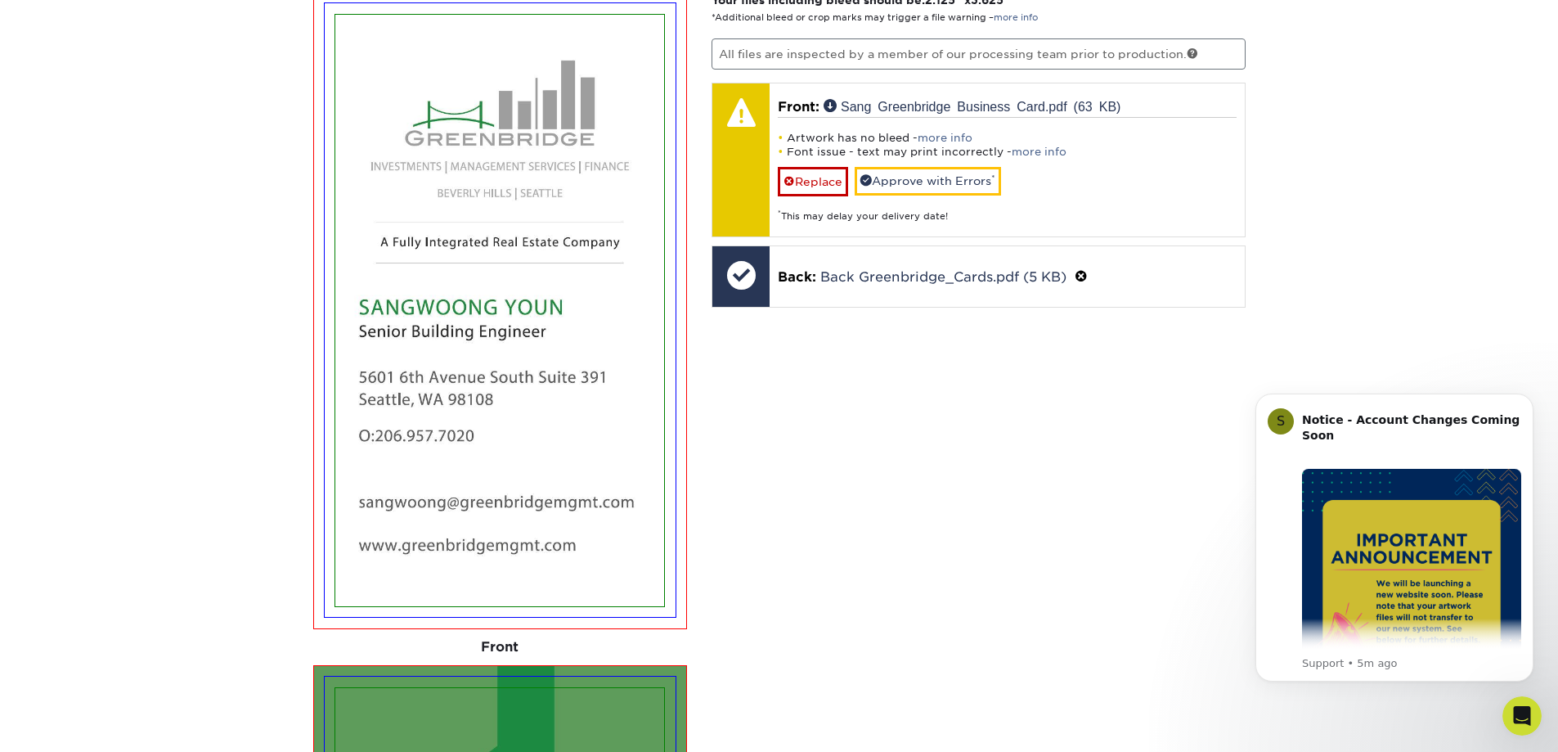
scroll to position [1245, 0]
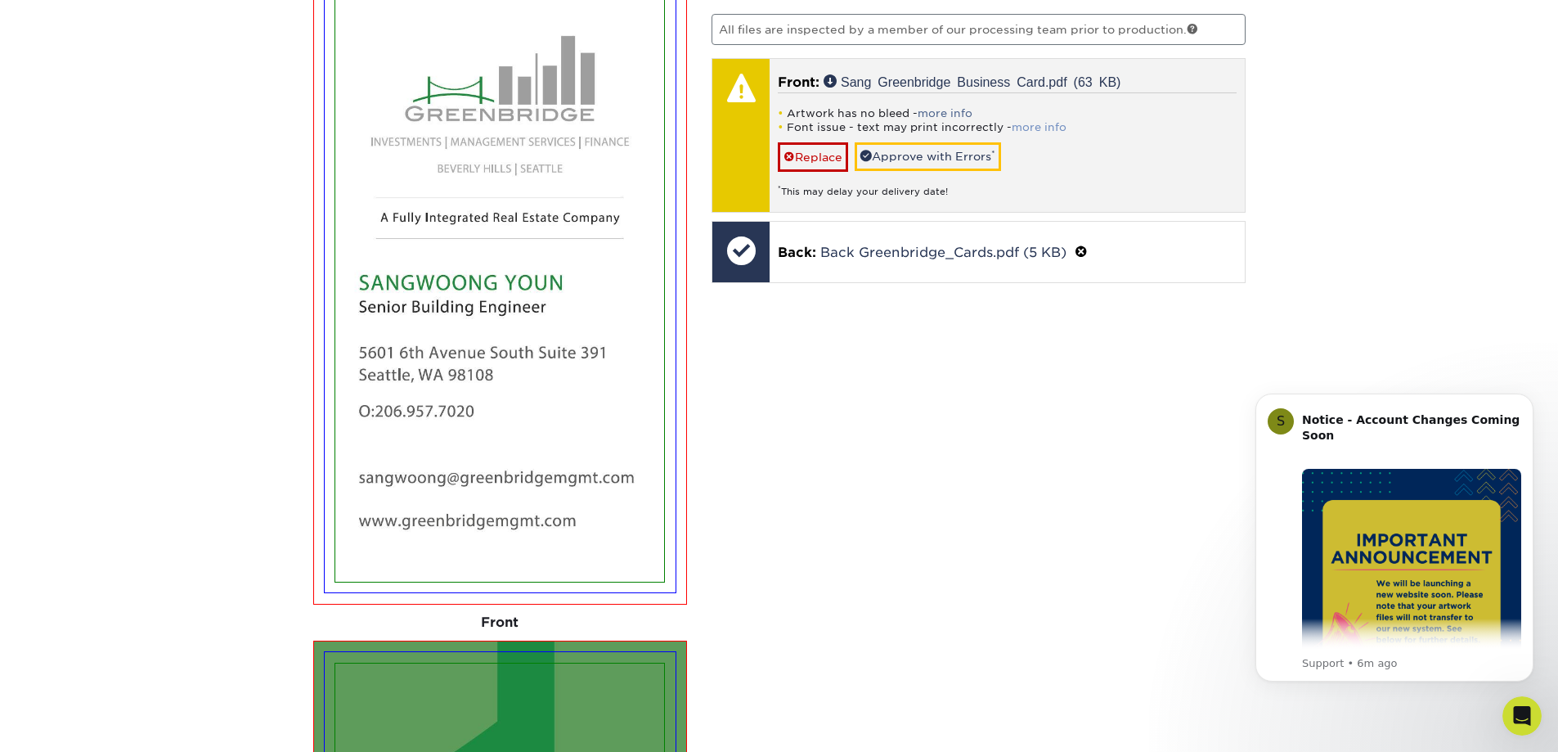
click at [1029, 125] on link "more info" at bounding box center [1039, 127] width 55 height 12
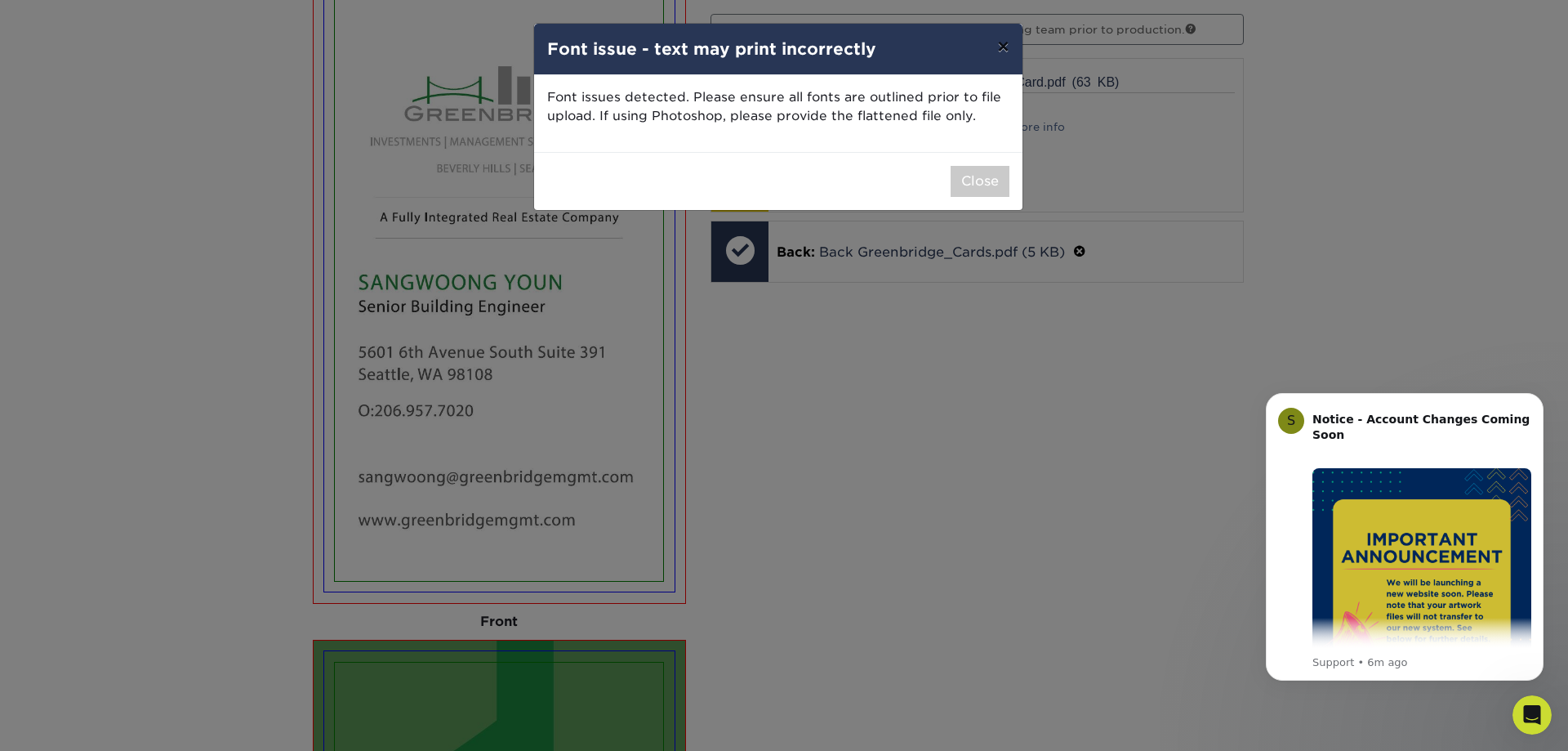
click at [1002, 53] on button "×" at bounding box center [1003, 47] width 38 height 46
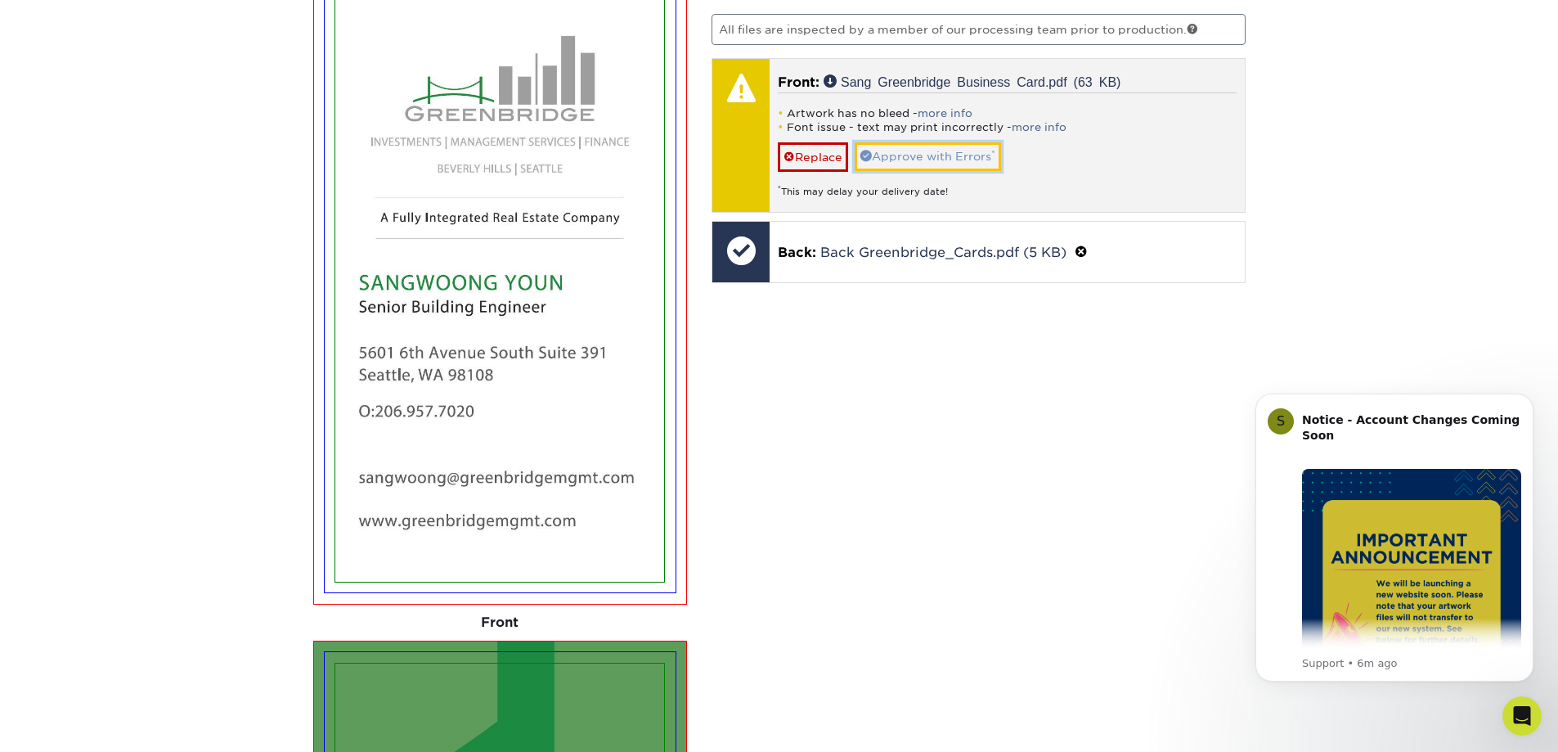
click at [926, 155] on link "Approve with Errors *" at bounding box center [928, 156] width 146 height 28
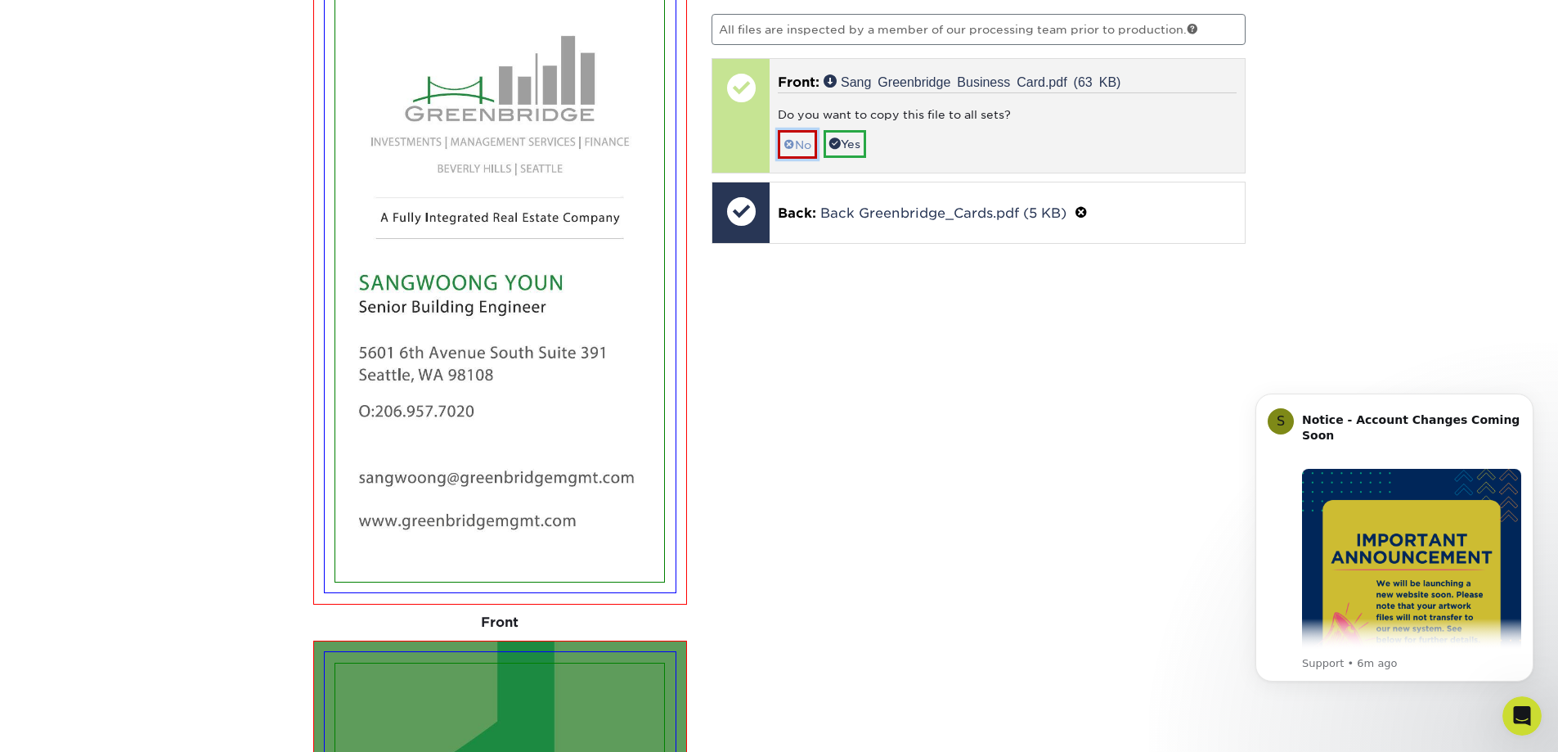
click at [814, 148] on link "No" at bounding box center [797, 144] width 39 height 29
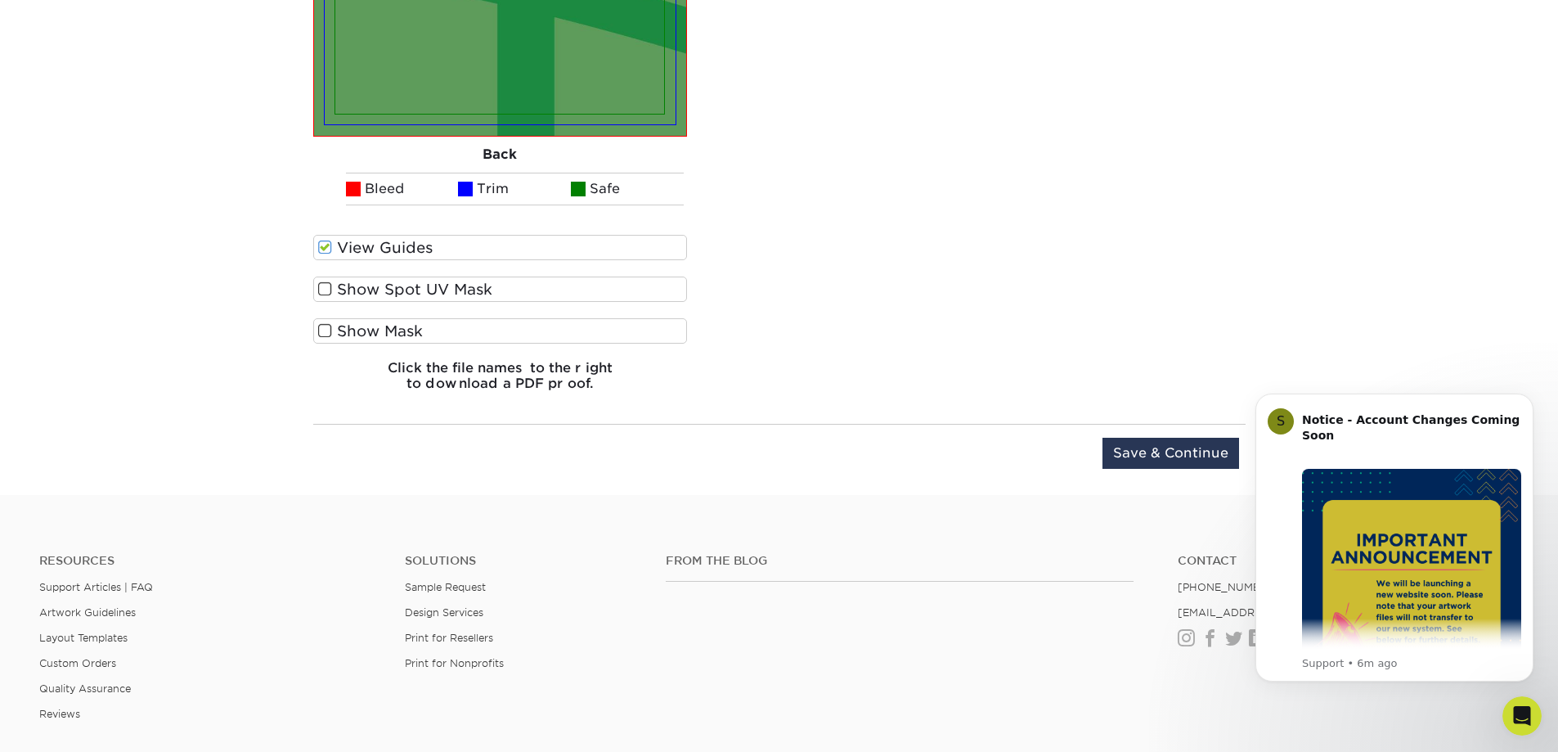
scroll to position [2609, 0]
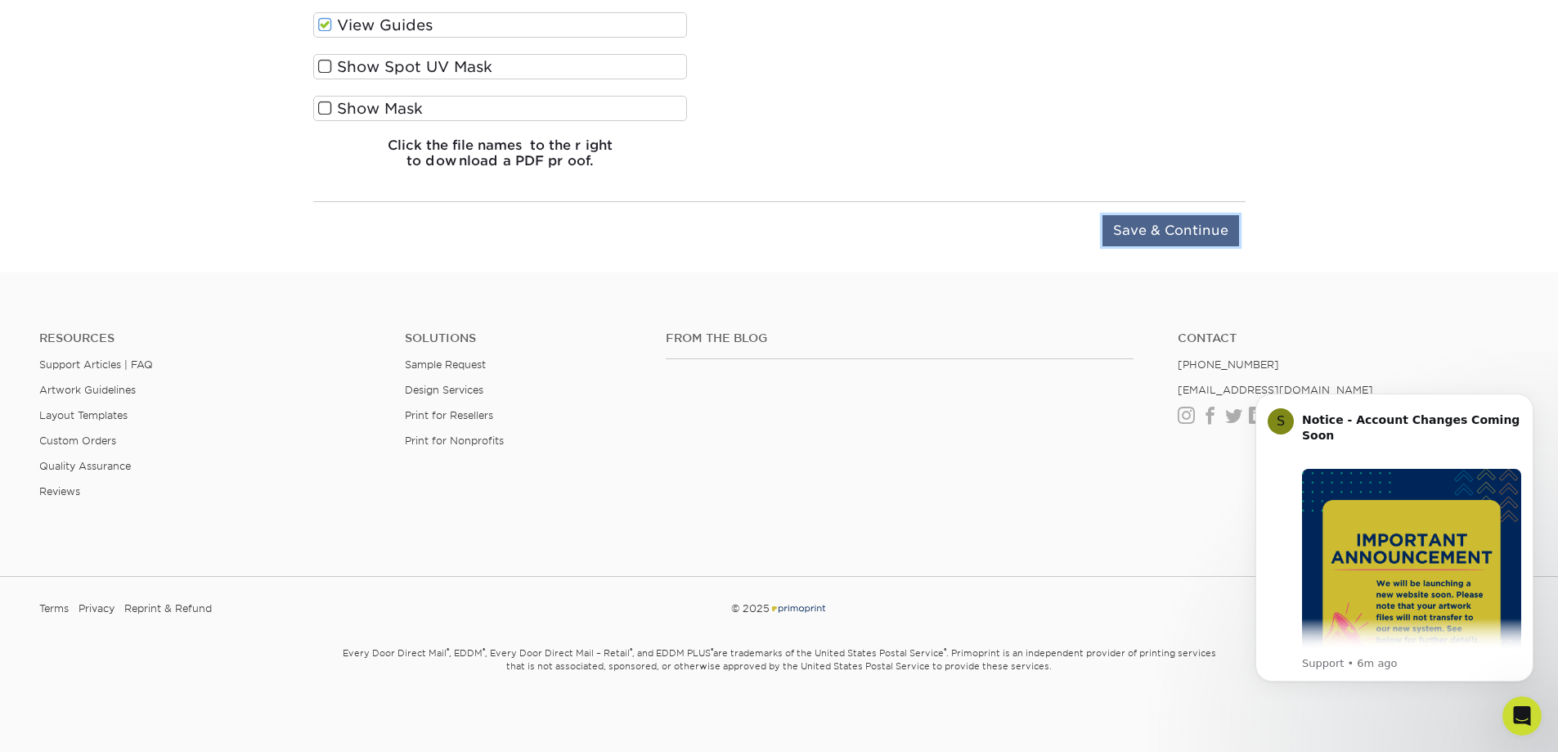
click at [1196, 225] on input "Save & Continue" at bounding box center [1171, 230] width 137 height 31
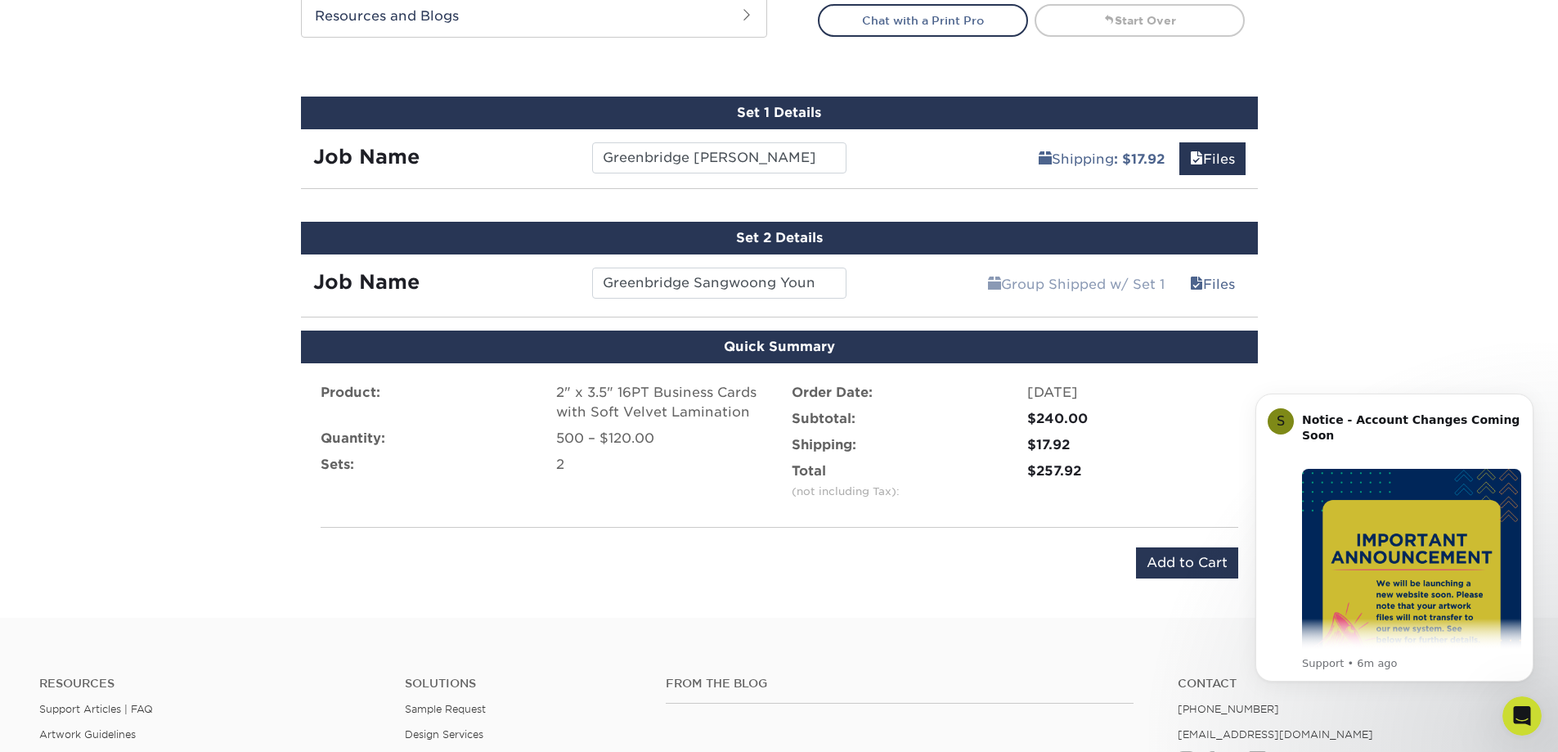
scroll to position [729, 0]
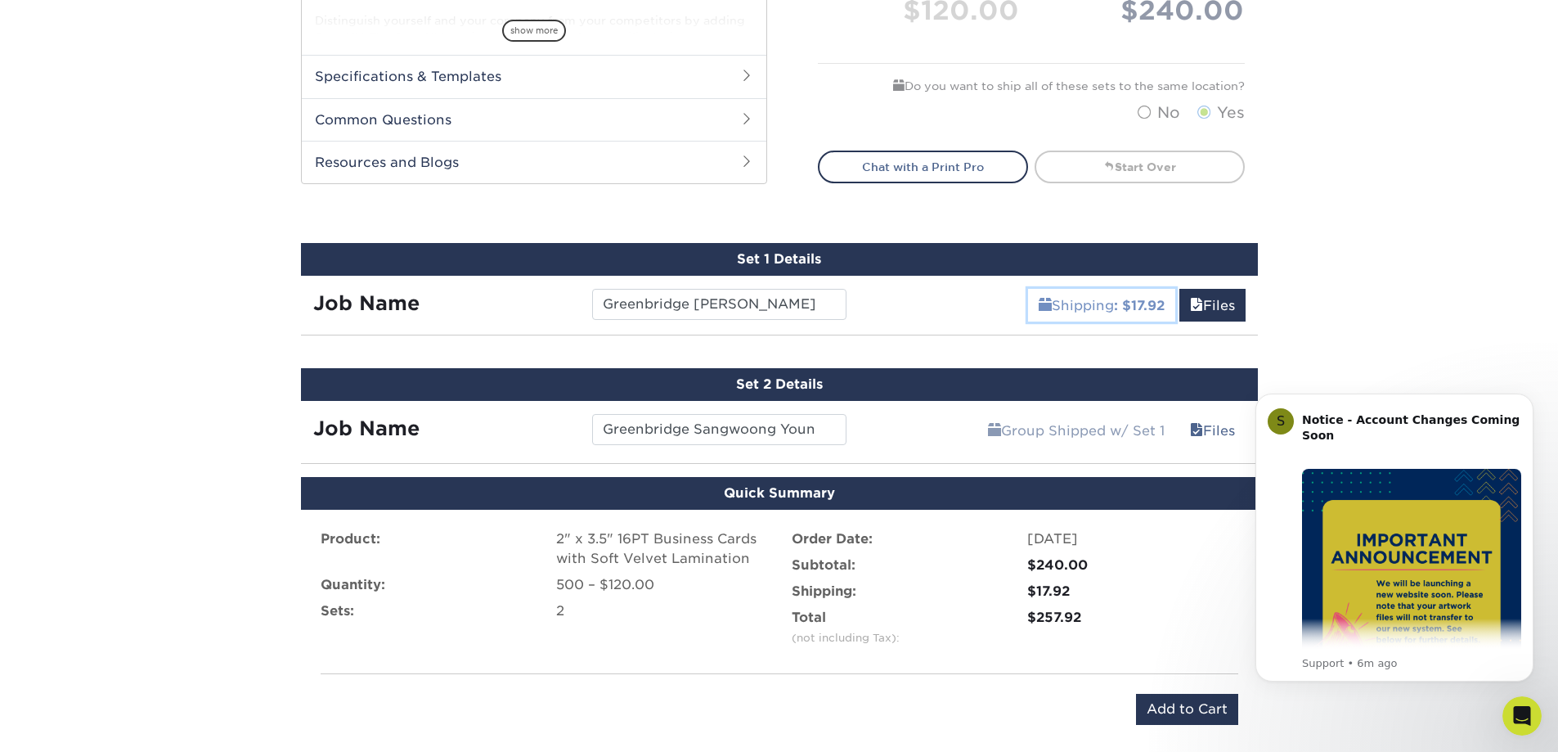
click at [1116, 303] on b ": $17.92" at bounding box center [1139, 306] width 51 height 16
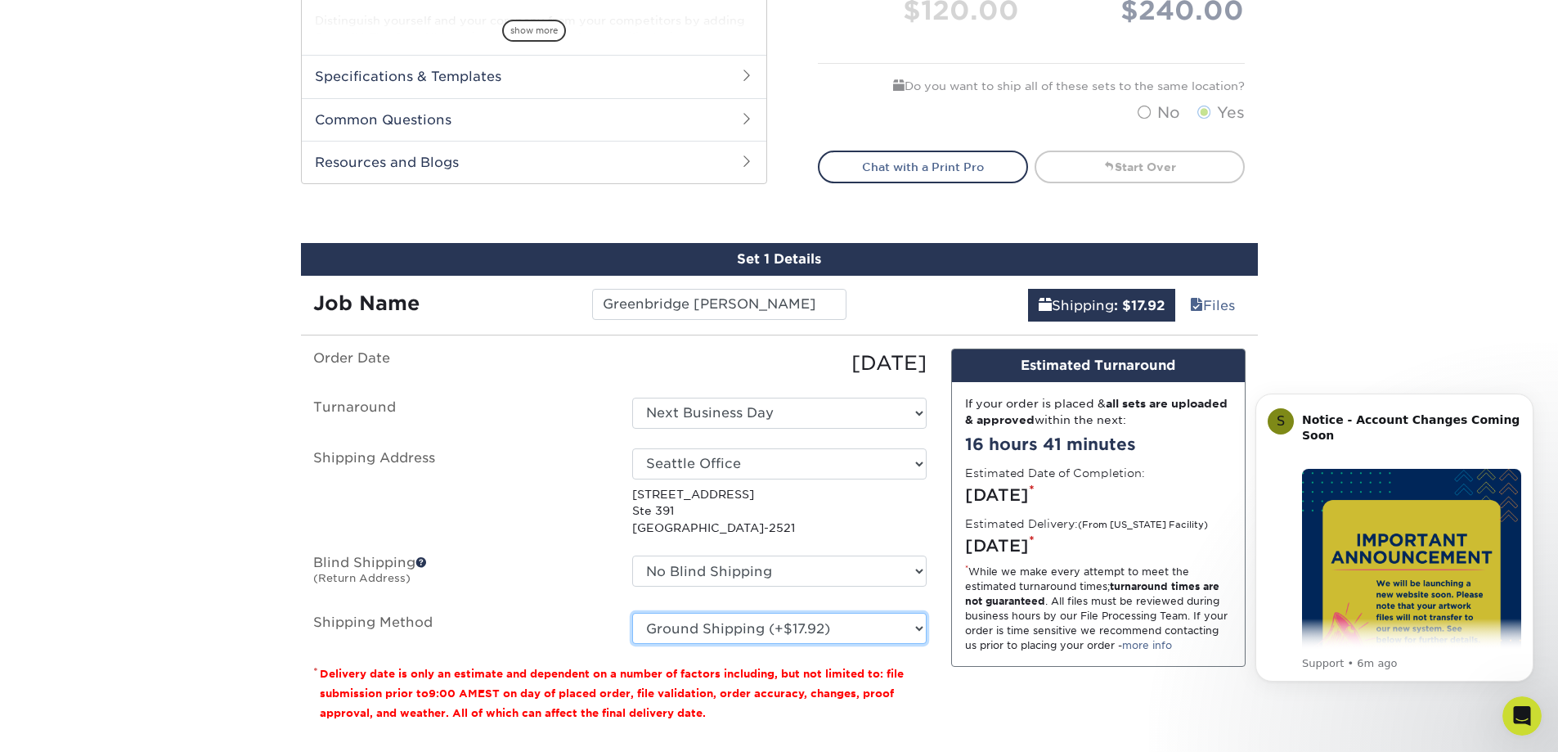
click at [814, 627] on select "Please Select Ground Shipping (+$17.92) 3 Day Shipping Service (+$21.26) 2 Day …" at bounding box center [779, 628] width 294 height 31
click at [811, 629] on select "Please Select Ground Shipping (+$17.92) 3 Day Shipping Service (+$21.26) 2 Day …" at bounding box center [779, 628] width 294 height 31
click at [632, 613] on select "Please Select Ground Shipping (+$17.92) 3 Day Shipping Service (+$21.26) 2 Day …" at bounding box center [779, 628] width 294 height 31
click at [807, 627] on select "Please Select Ground Shipping (+$17.92) 3 Day Shipping Service (+$21.26) 2 Day …" at bounding box center [779, 628] width 294 height 31
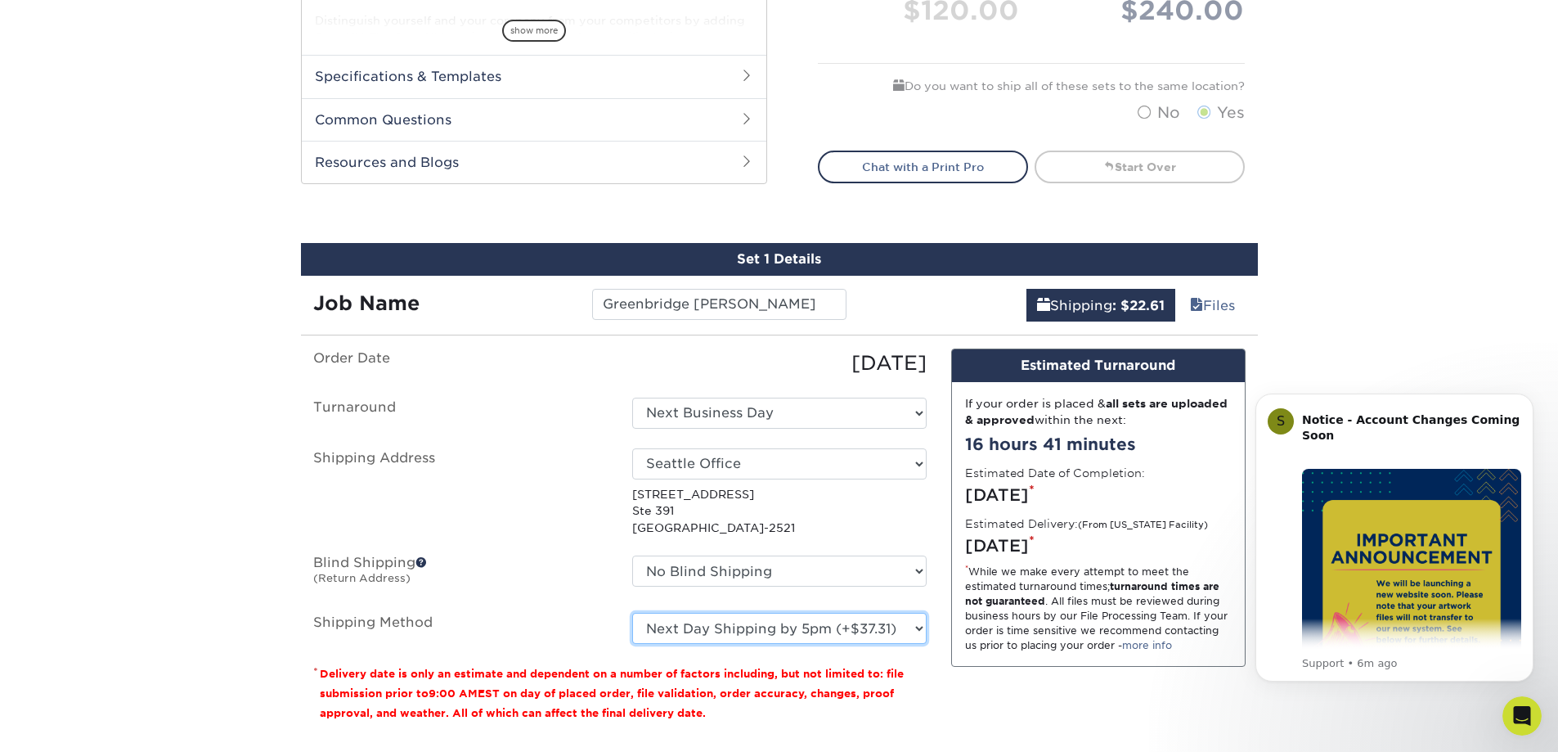
click at [632, 613] on select "Please Select Ground Shipping (+$17.92) 3 Day Shipping Service (+$21.26) 2 Day …" at bounding box center [779, 628] width 294 height 31
click at [812, 635] on select "Please Select Ground Shipping (+$17.92) 3 Day Shipping Service (+$21.26) 2 Day …" at bounding box center [779, 628] width 294 height 31
select select "03"
click at [632, 613] on select "Please Select Ground Shipping (+$17.92) 3 Day Shipping Service (+$21.26) 2 Day …" at bounding box center [779, 628] width 294 height 31
click at [1346, 309] on div "Products Business Cards Velvet Laminated Business Cards Previous Next" at bounding box center [779, 139] width 1558 height 1527
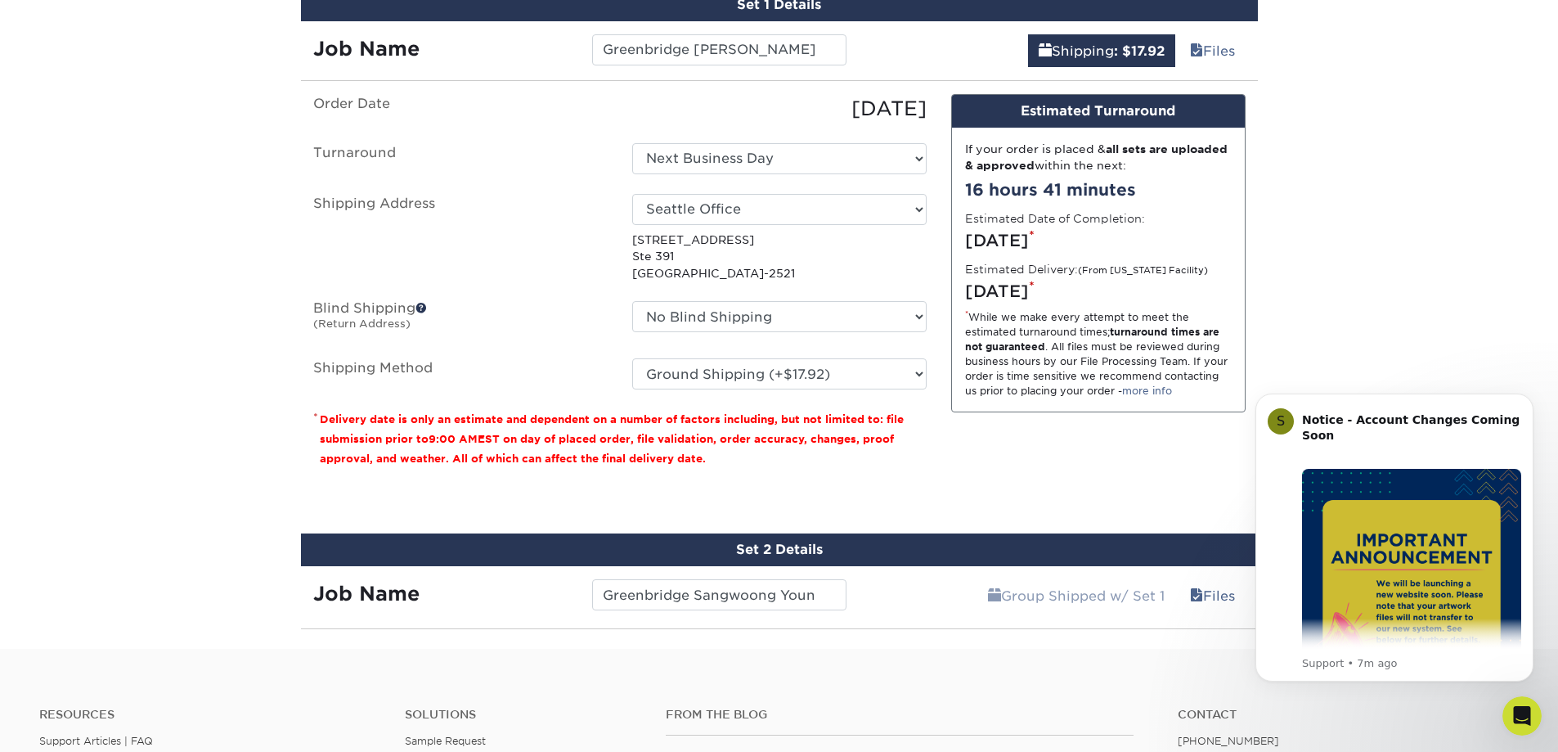
scroll to position [786, 0]
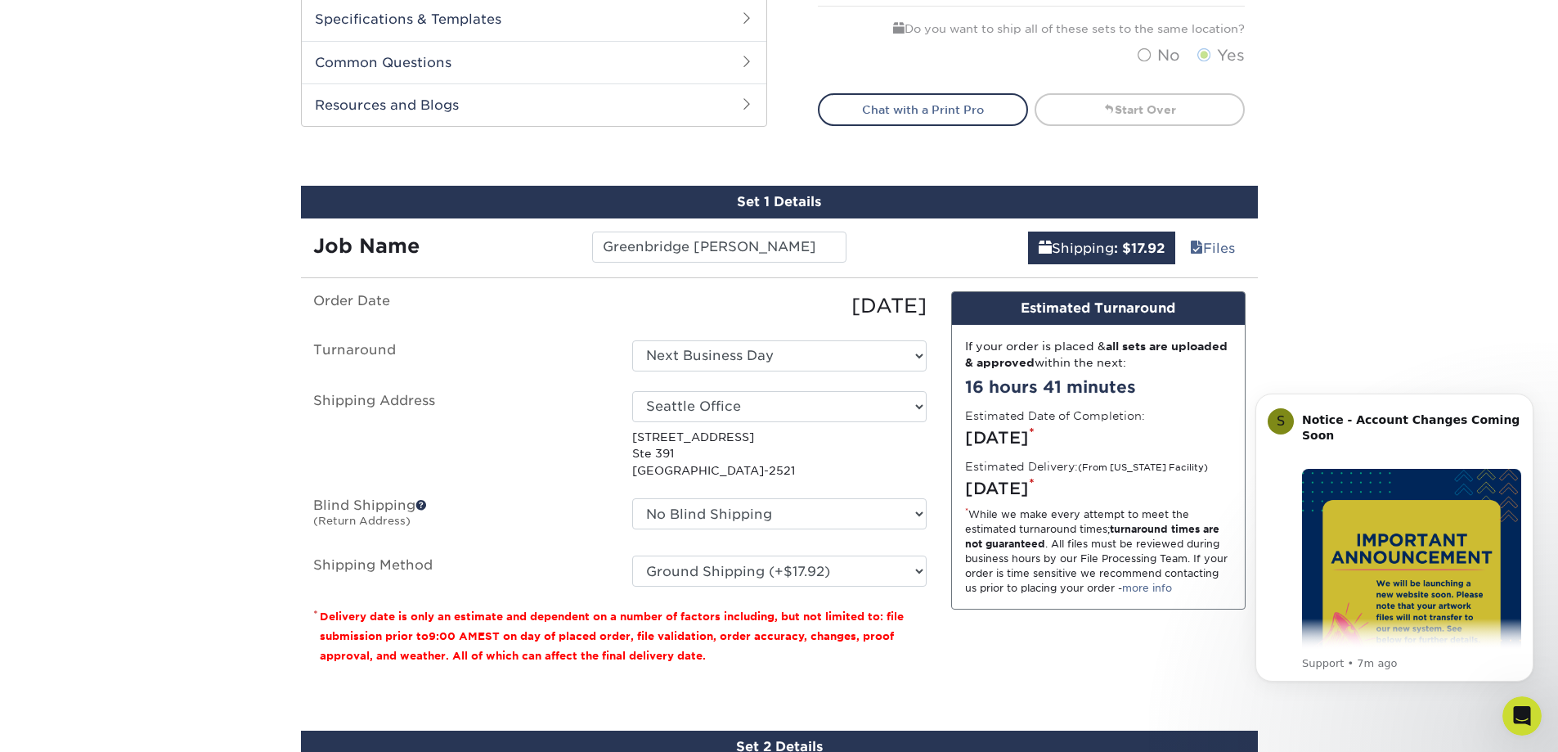
click at [1095, 199] on div "Set 1 Details" at bounding box center [779, 202] width 957 height 33
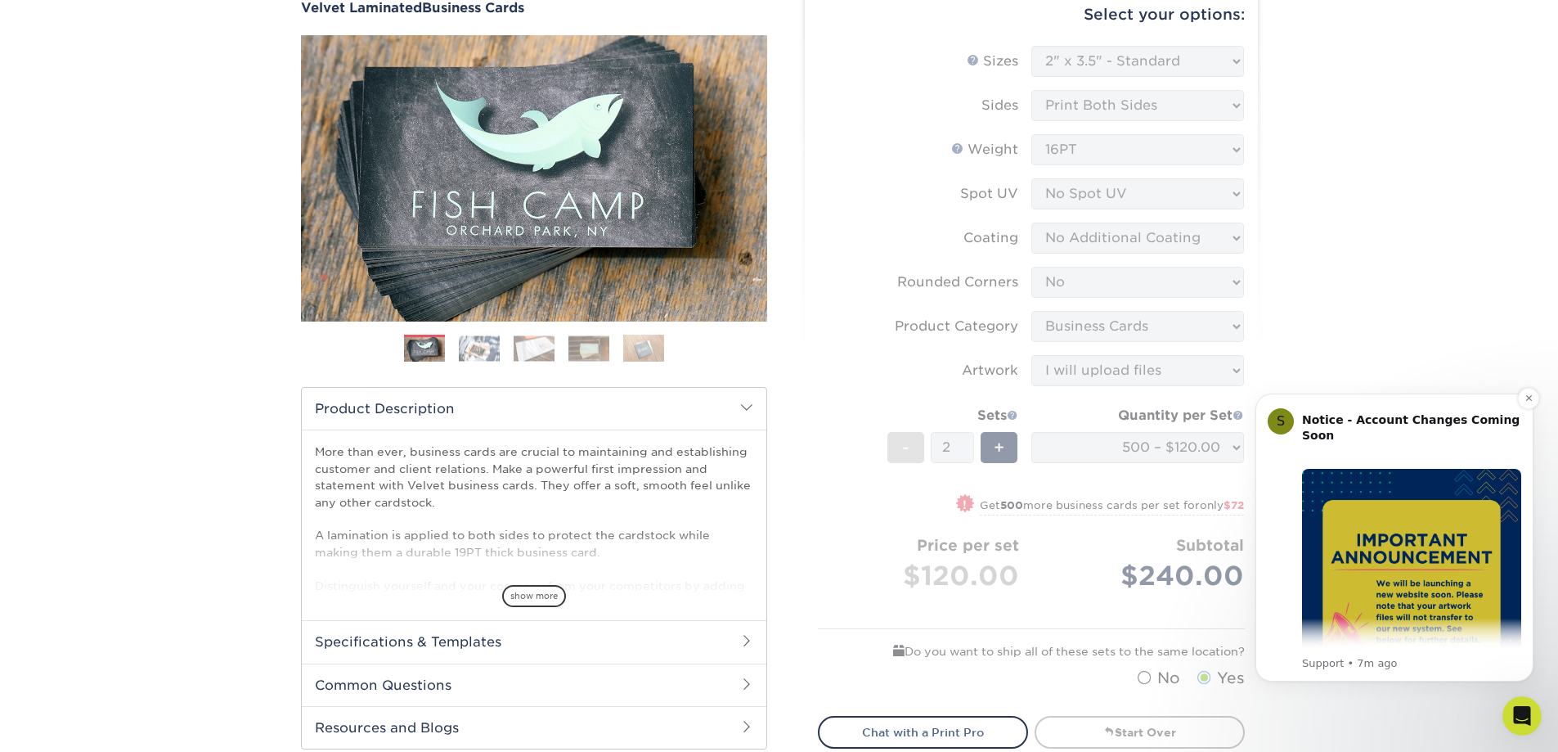
scroll to position [0, 0]
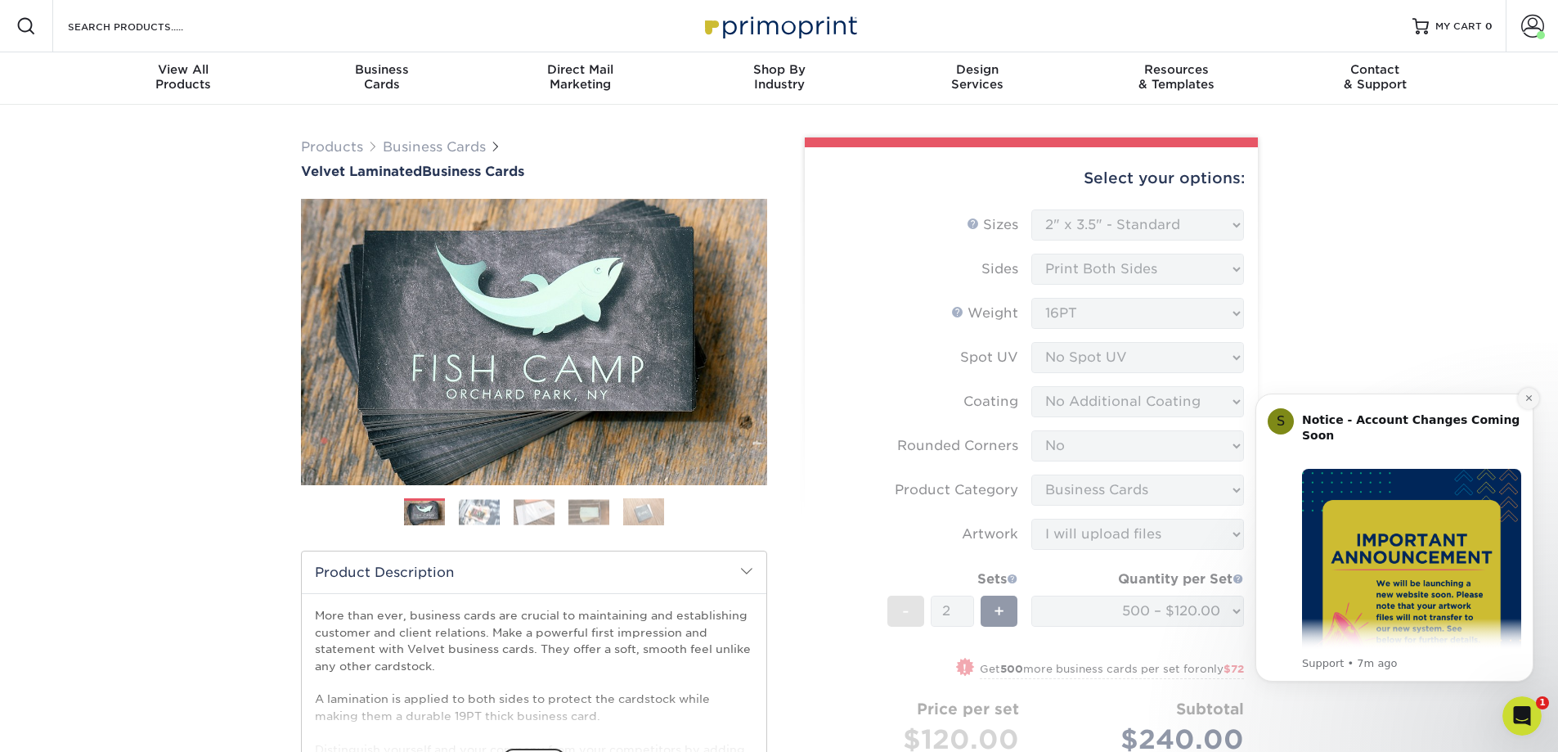
click at [1527, 402] on icon "Dismiss notification" at bounding box center [1529, 397] width 9 height 9
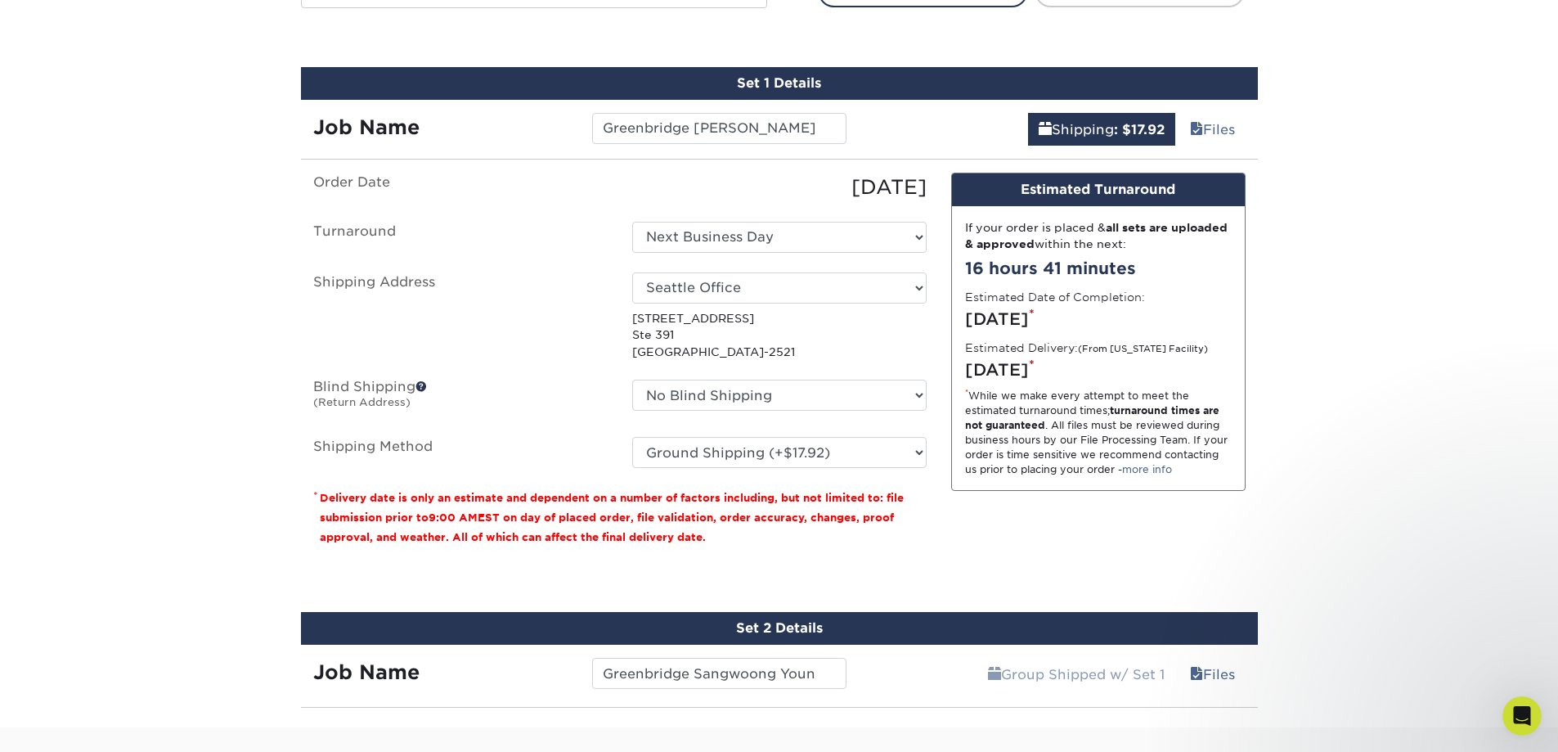
scroll to position [1145, 0]
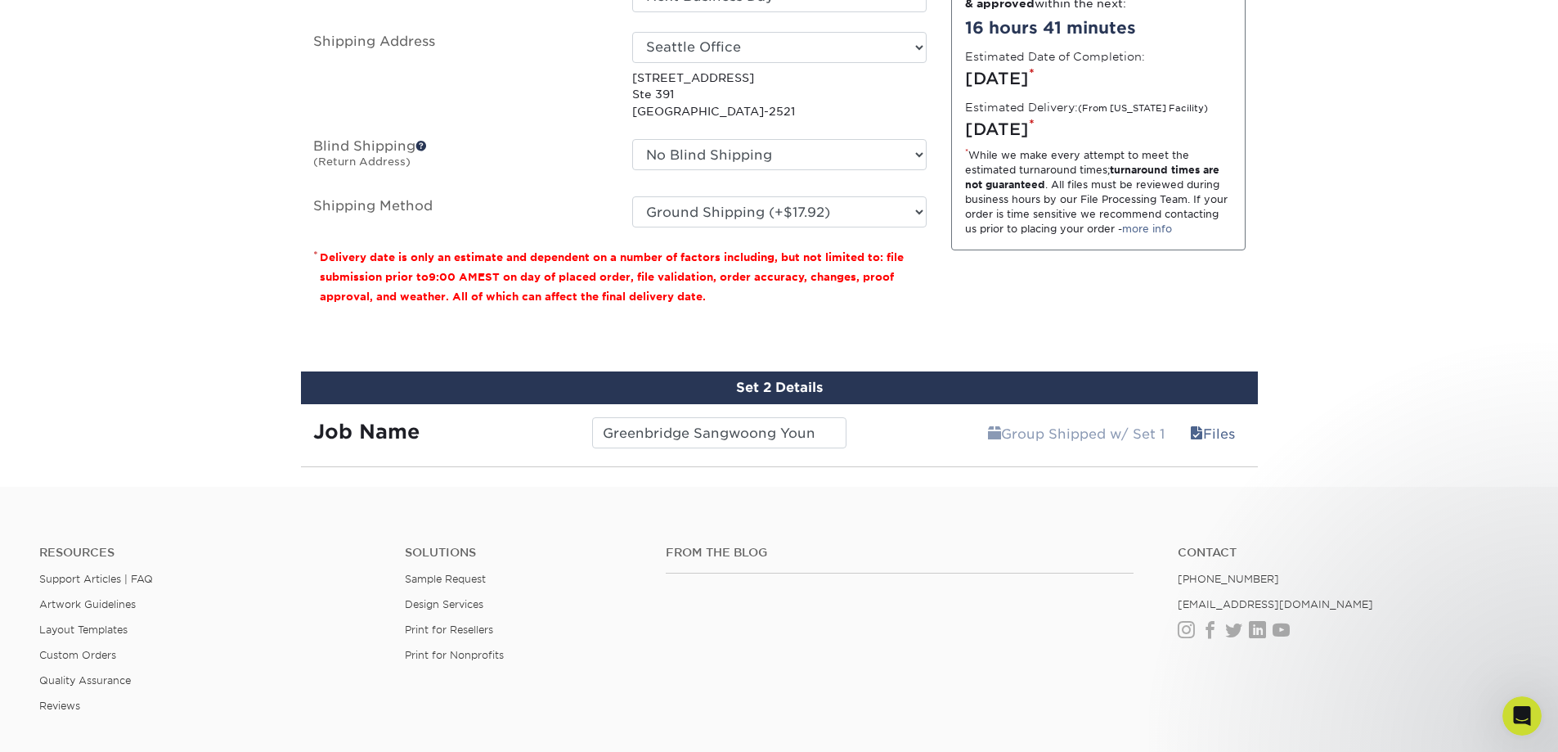
click at [802, 391] on div "Set 2 Details" at bounding box center [779, 387] width 957 height 33
click at [1159, 482] on div at bounding box center [779, 483] width 1558 height 7
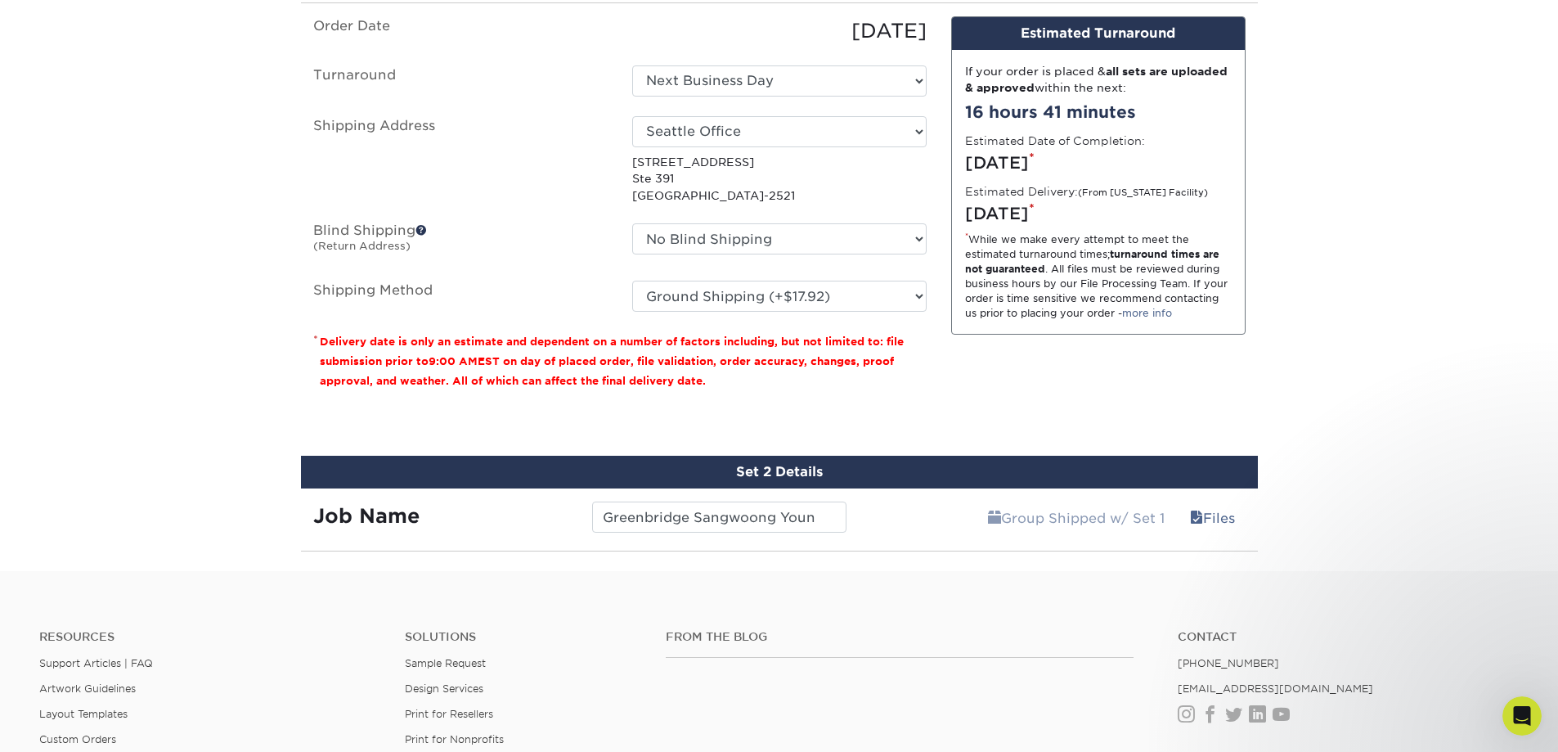
scroll to position [868, 0]
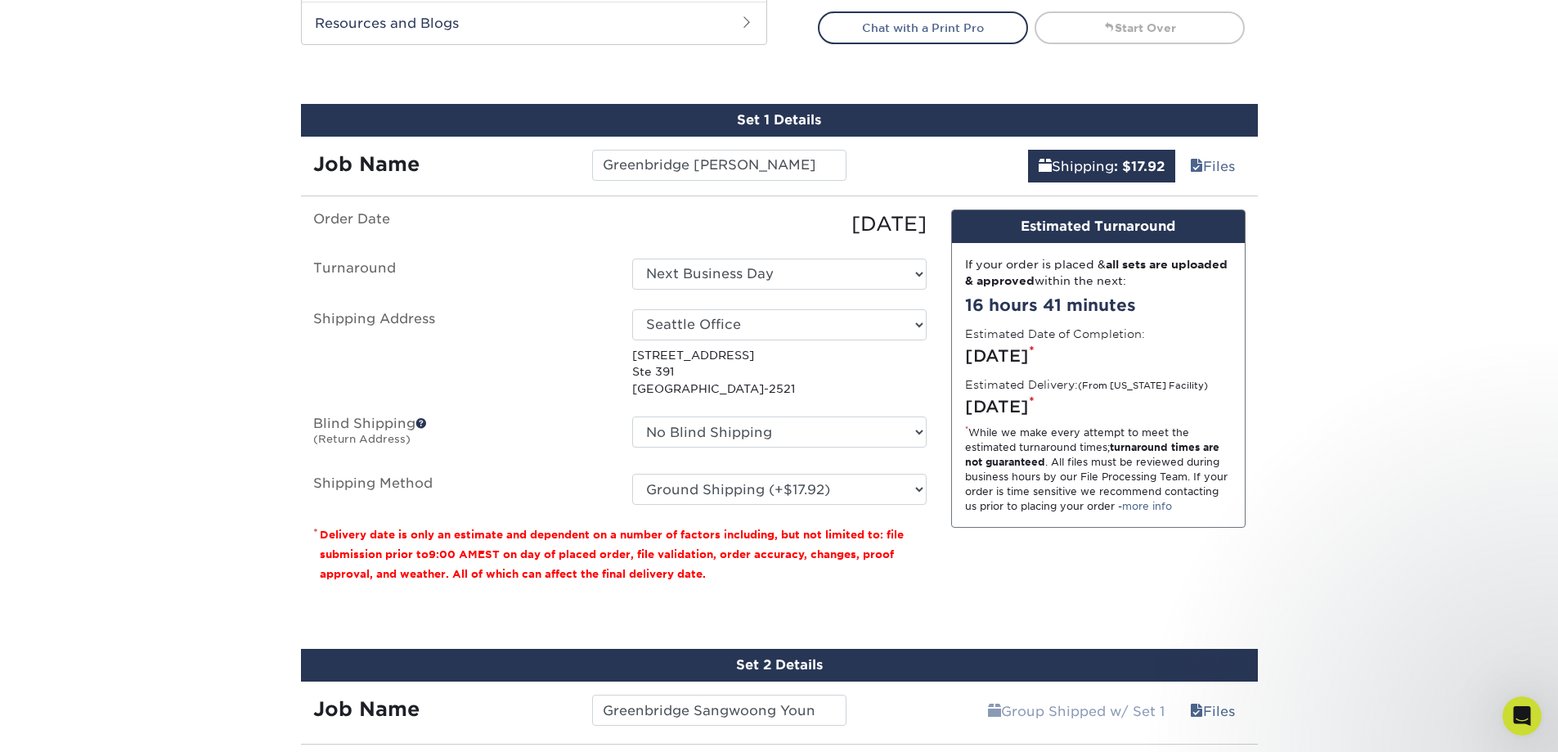
click at [1283, 308] on div "Products Business Cards Velvet Laminated Business Cards Previous Next" at bounding box center [779, 0] width 1558 height 1527
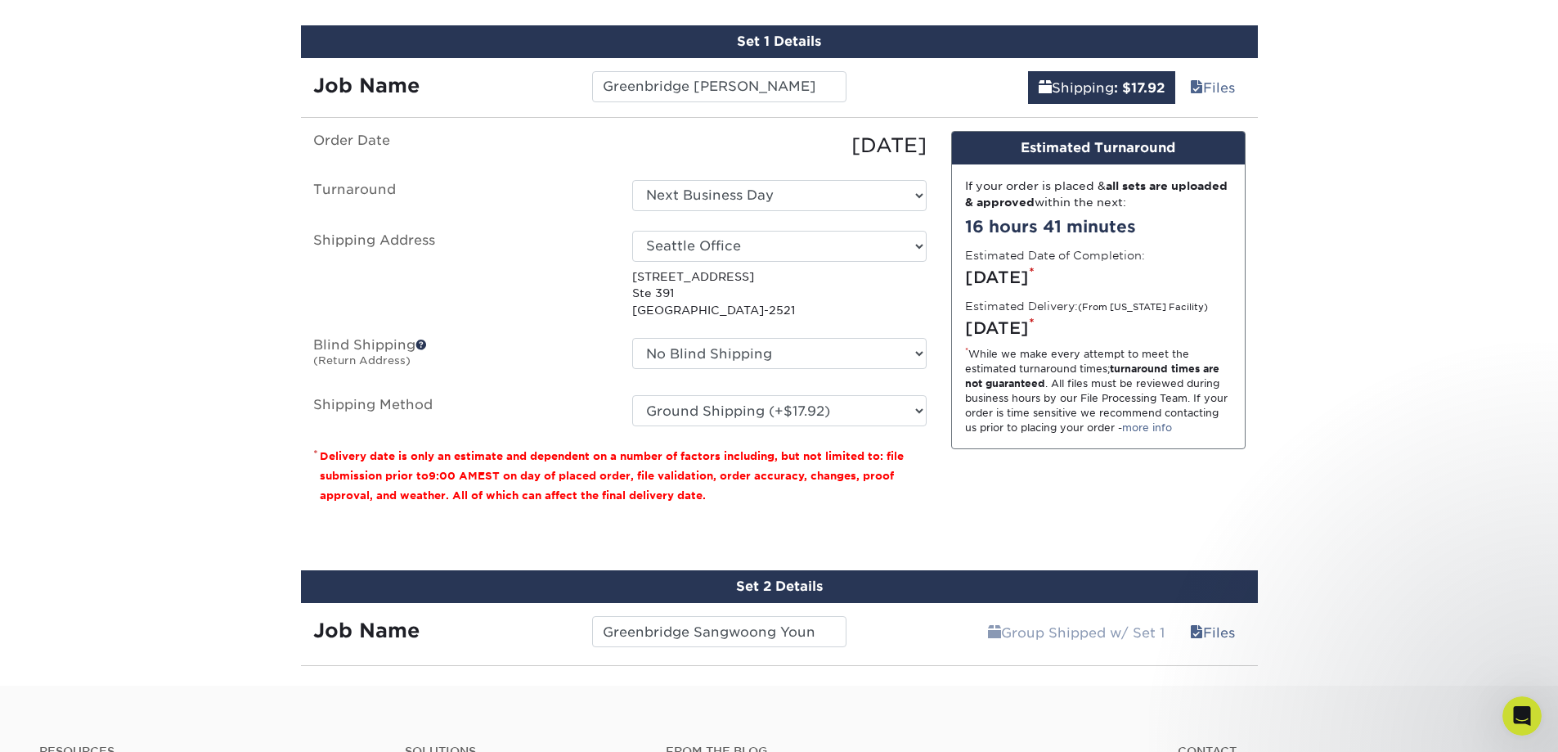
scroll to position [1113, 0]
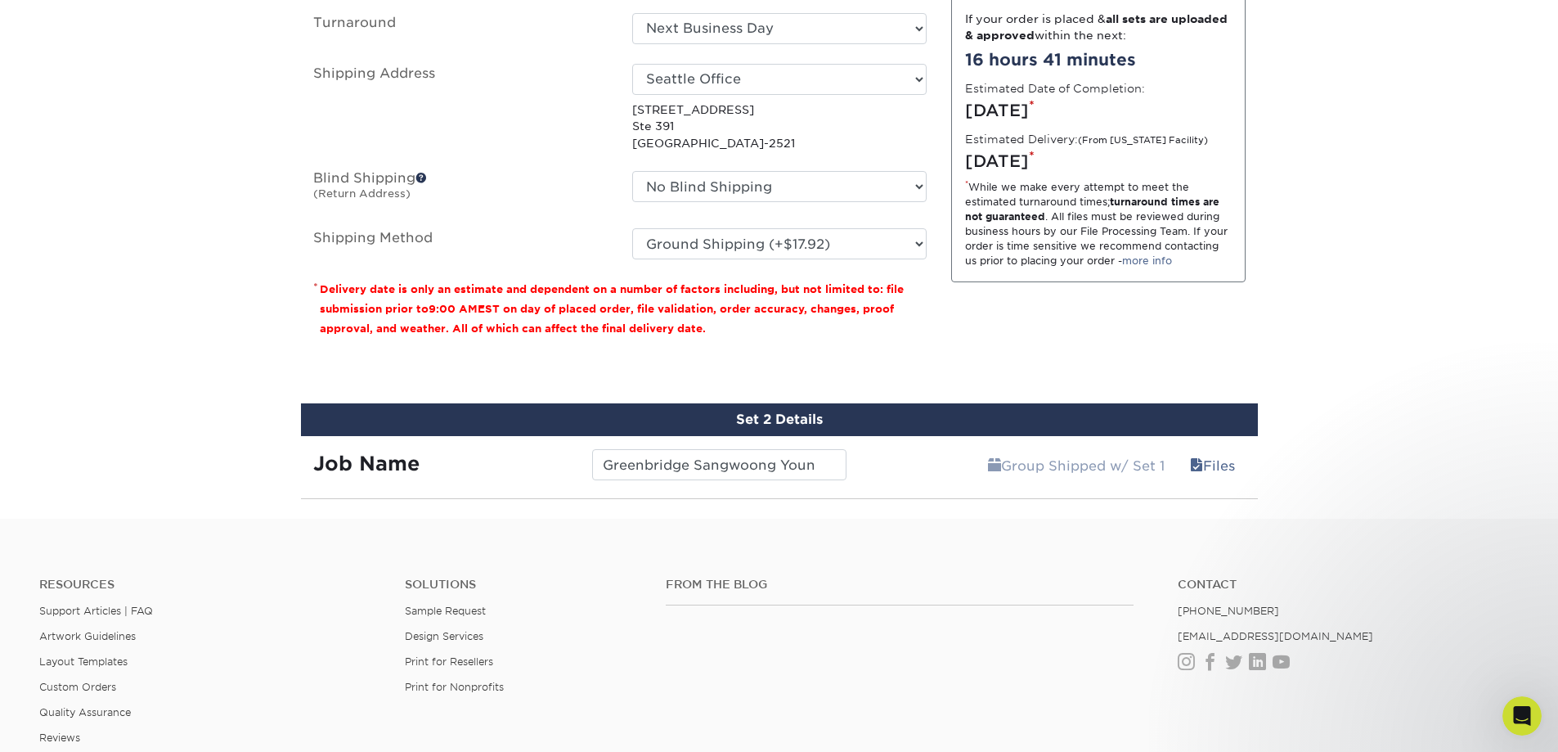
click at [1033, 425] on div "Set 2 Details" at bounding box center [779, 419] width 957 height 33
click at [811, 478] on input "Greenbridge Sangwoong Youn" at bounding box center [719, 464] width 254 height 31
click at [1230, 468] on link "Files" at bounding box center [1213, 465] width 66 height 33
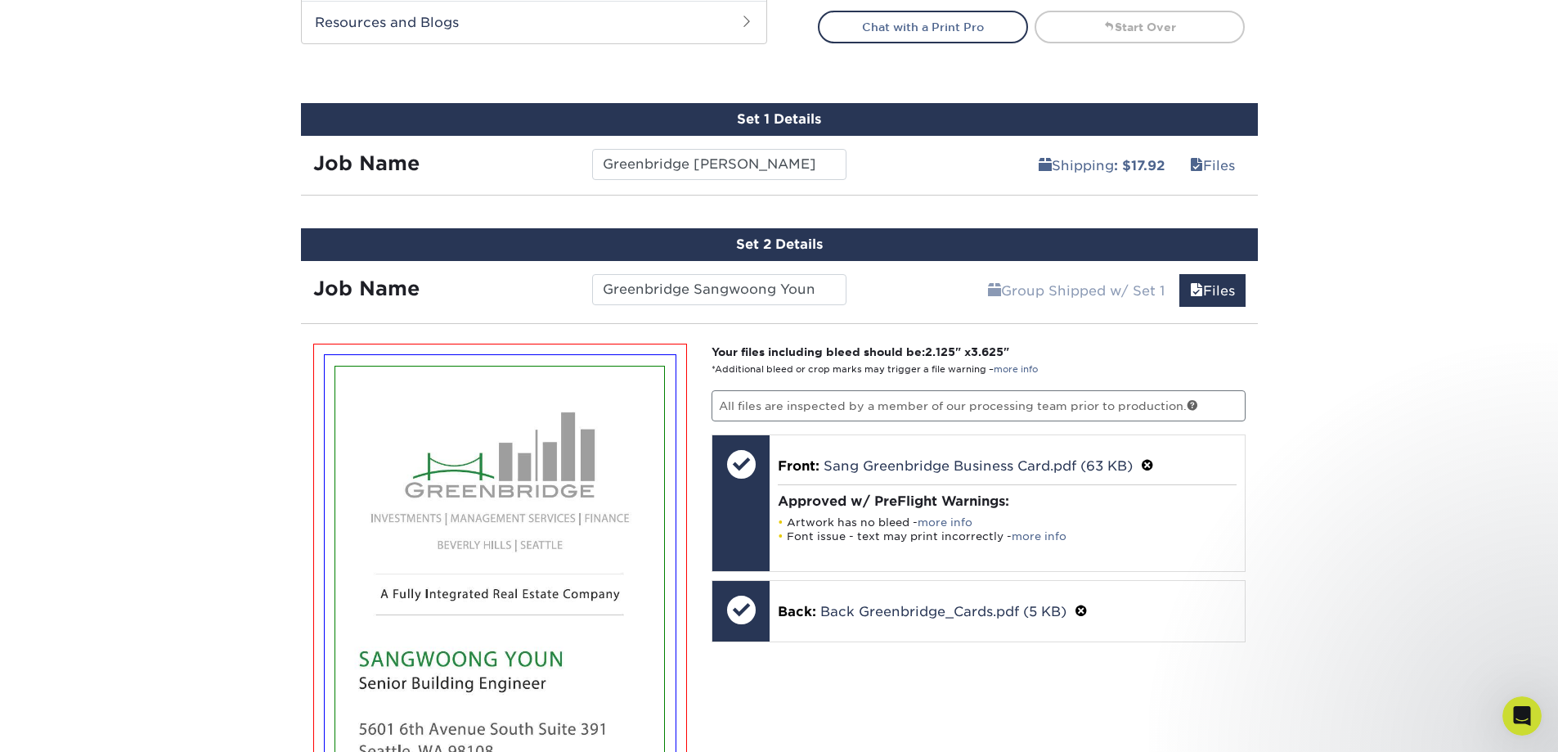
scroll to position [1227, 0]
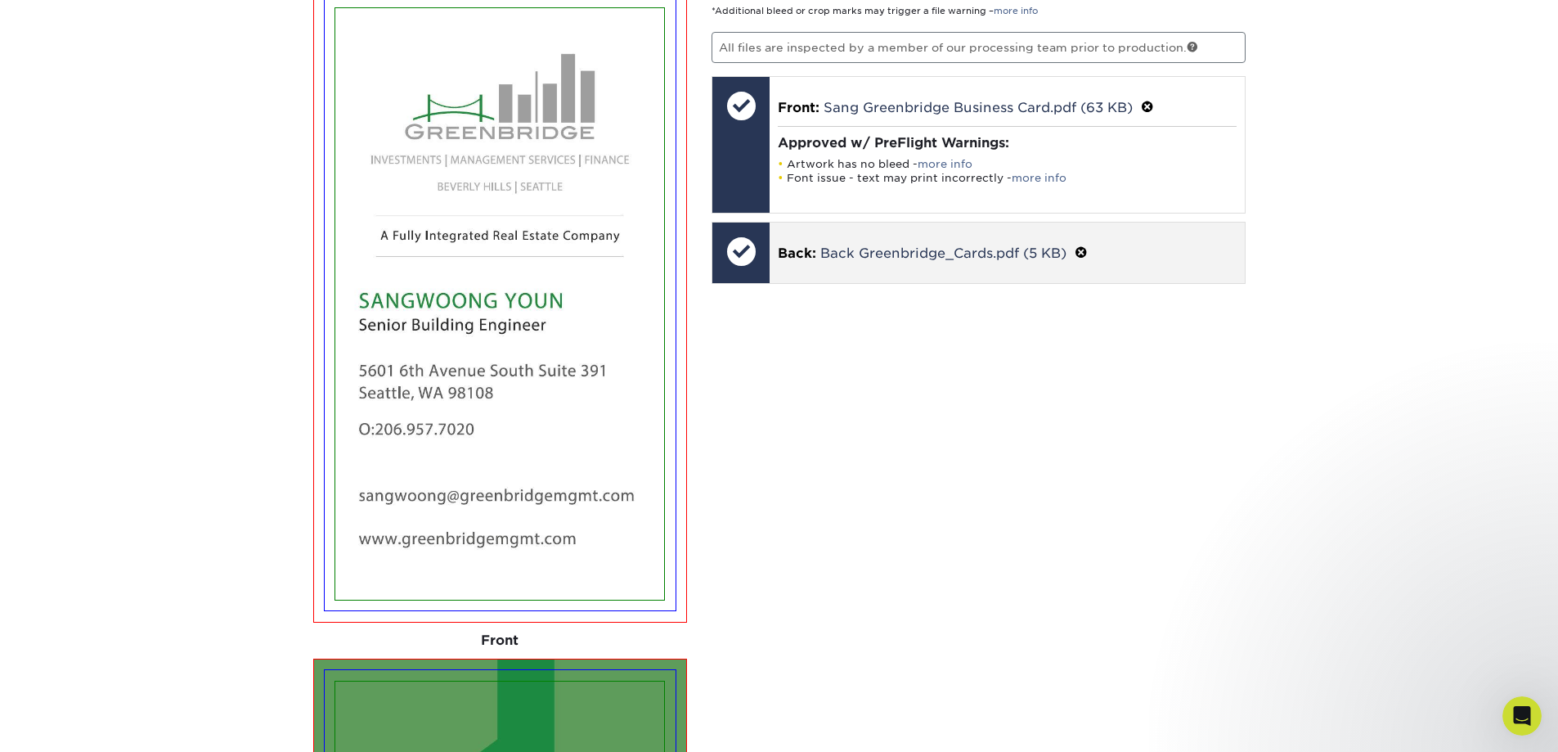
click at [905, 242] on p "Back: Back Greenbridge_Cards.pdf (5 KB)" at bounding box center [1007, 252] width 459 height 21
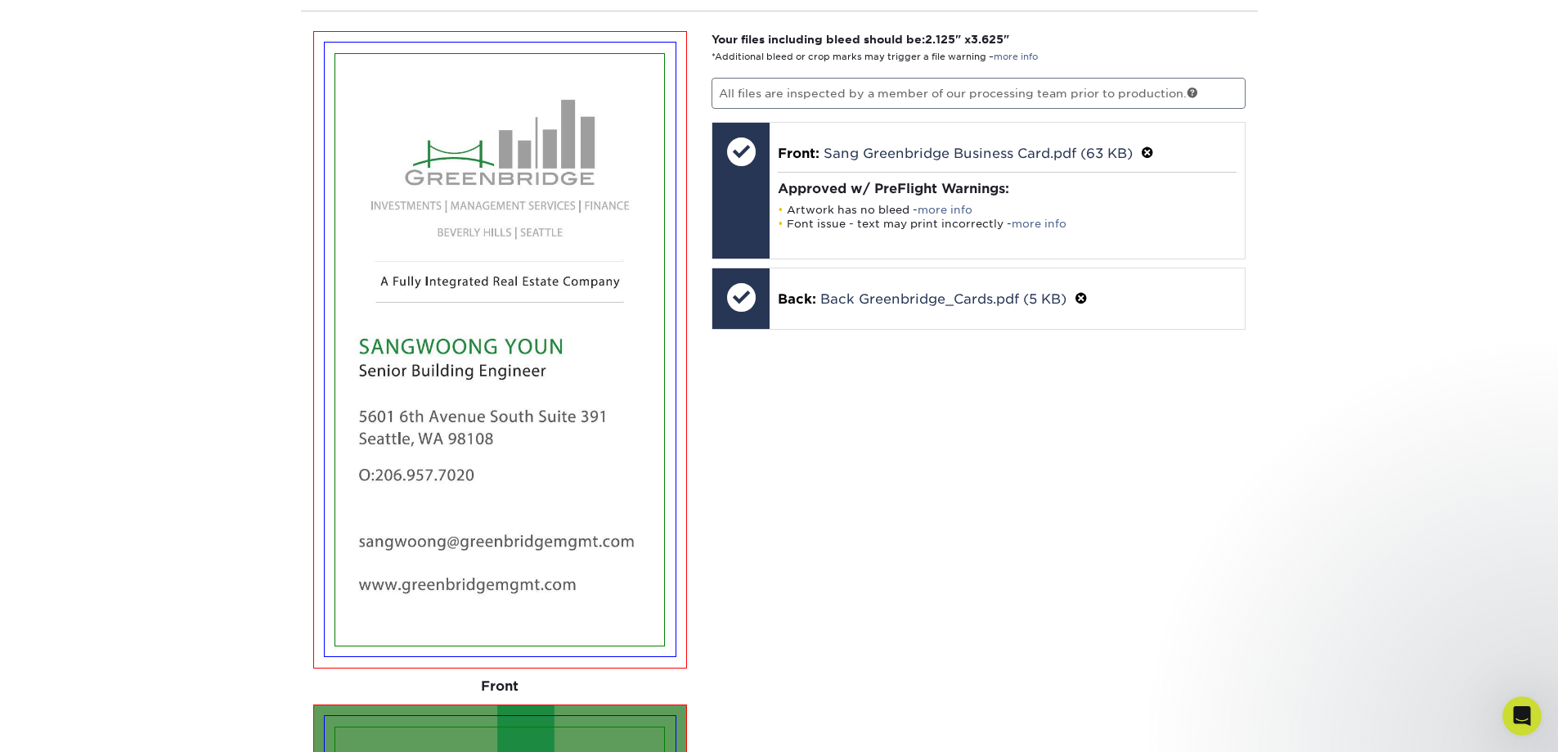
scroll to position [736, 0]
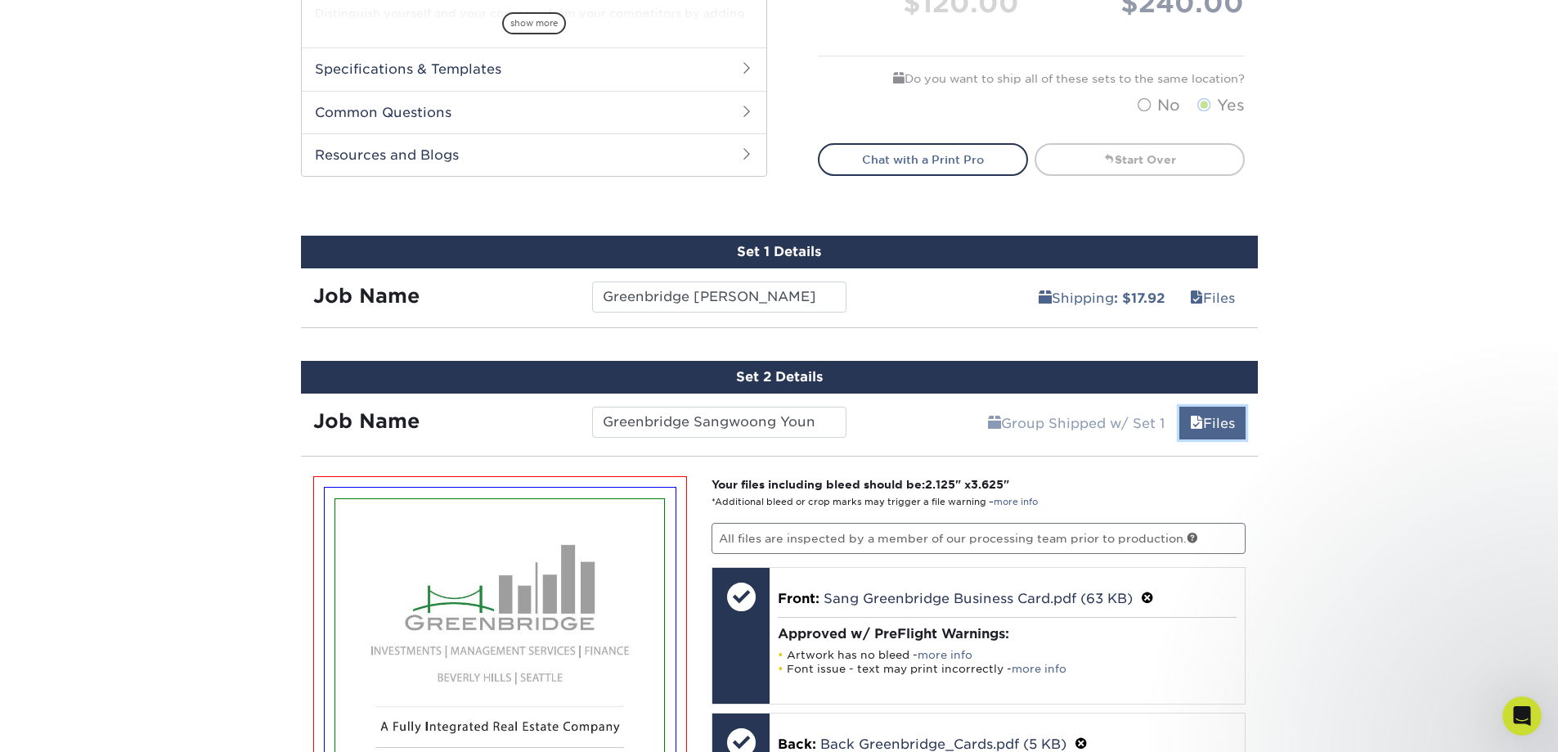
click at [1233, 417] on link "Files" at bounding box center [1213, 423] width 66 height 33
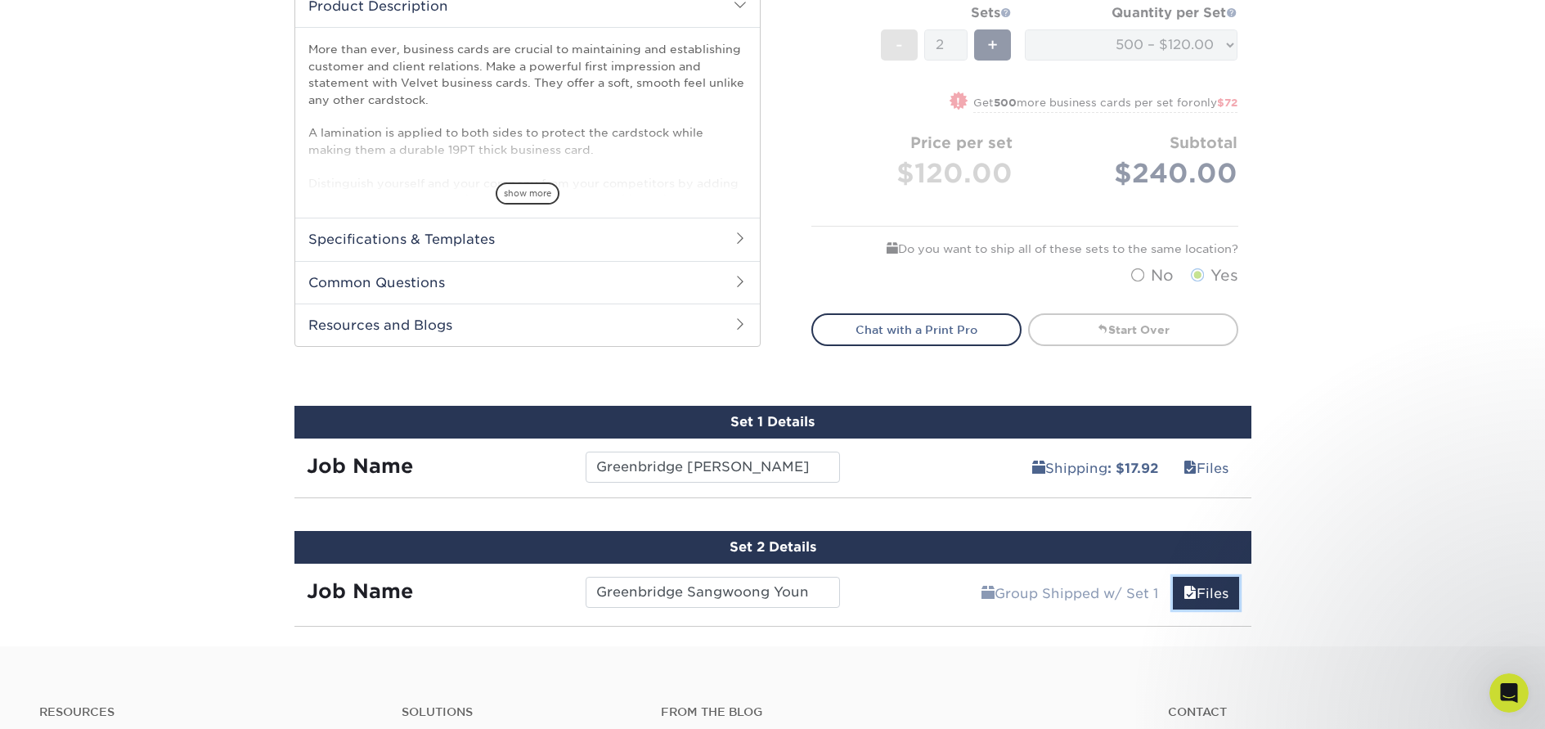
scroll to position [798, 0]
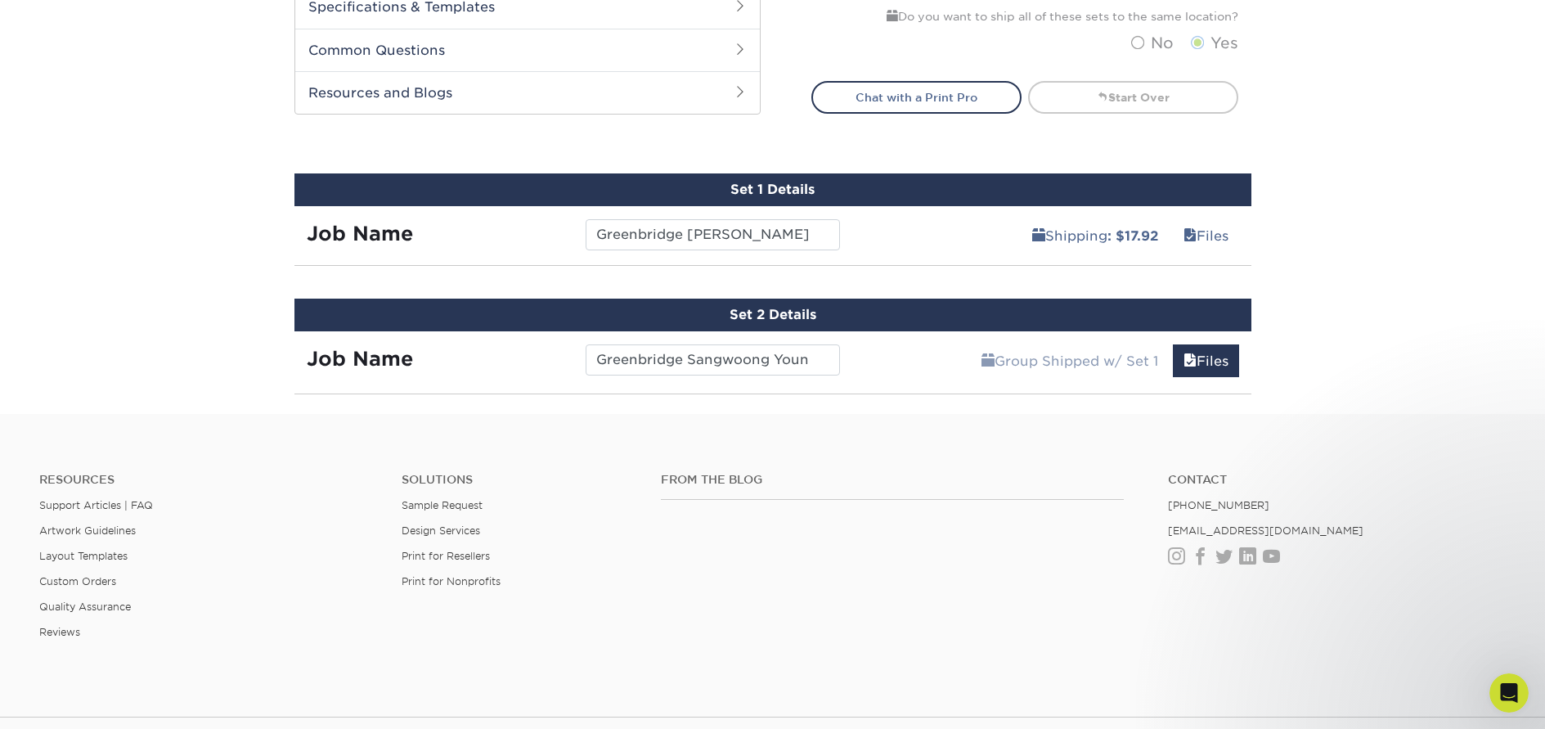
click at [670, 180] on div "Set 1 Details" at bounding box center [772, 189] width 957 height 33
click at [742, 321] on div "Set 2 Details" at bounding box center [772, 315] width 957 height 33
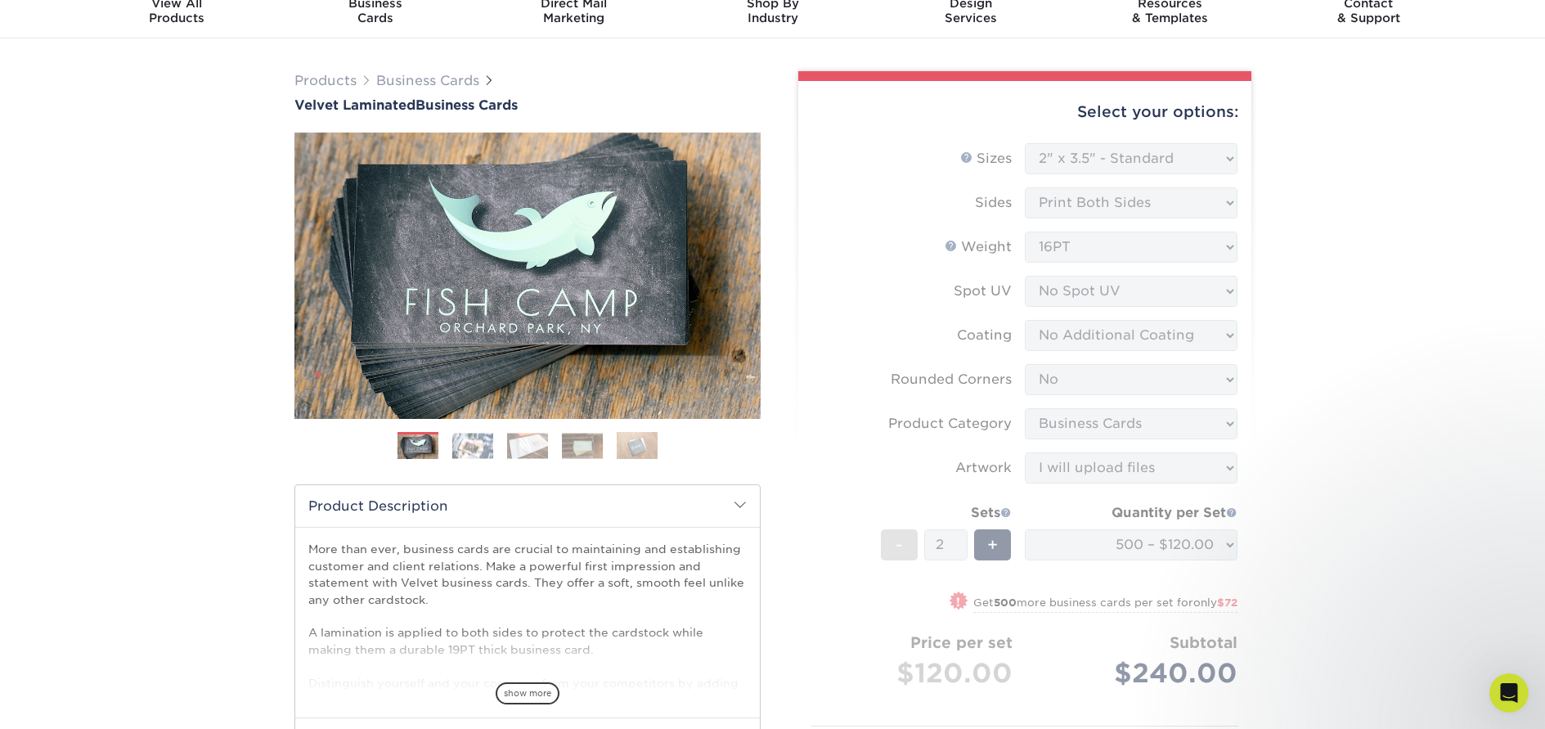
scroll to position [0, 0]
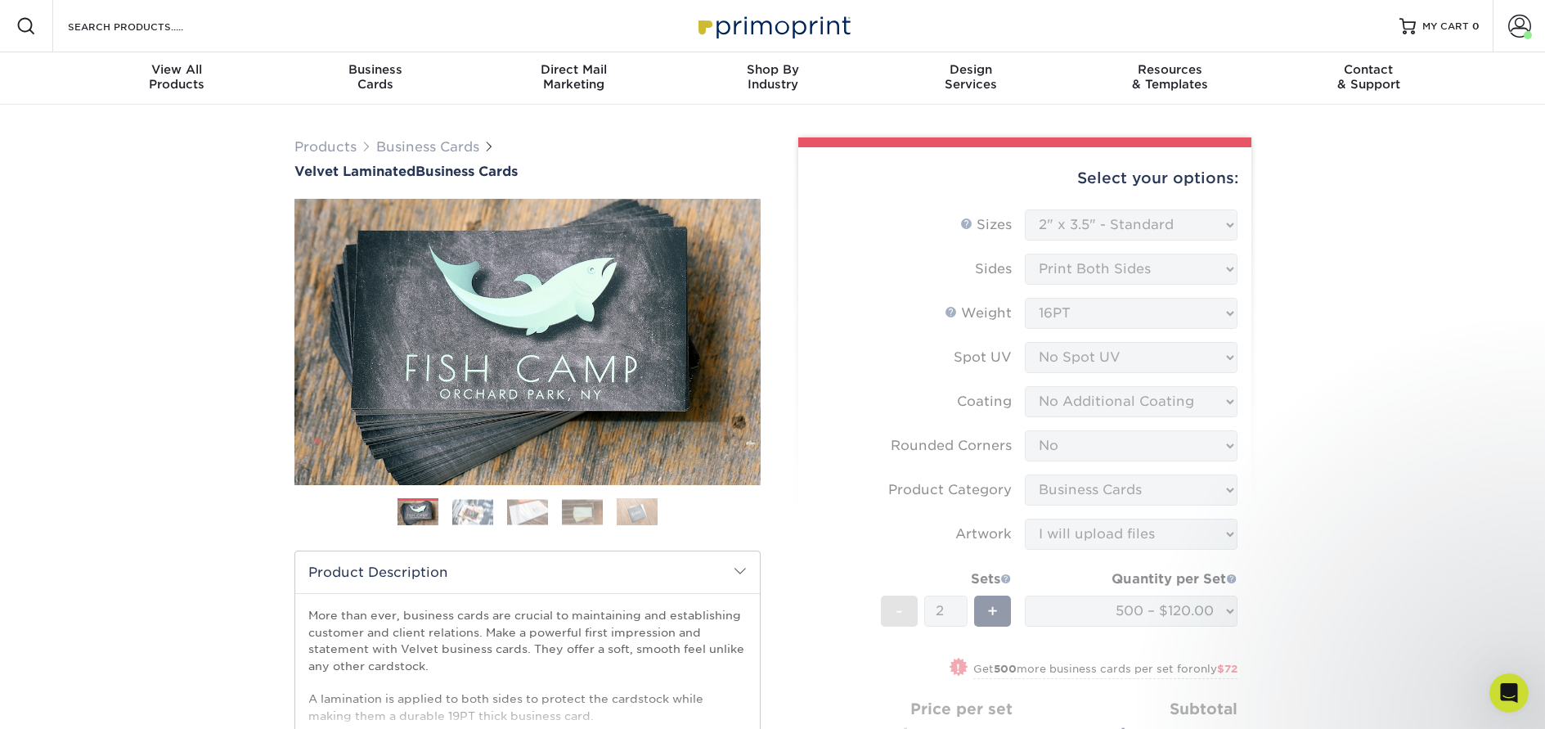
click at [1347, 450] on div "Products Business Cards Velvet Laminated Business Cards Previous Next" at bounding box center [772, 659] width 1545 height 1108
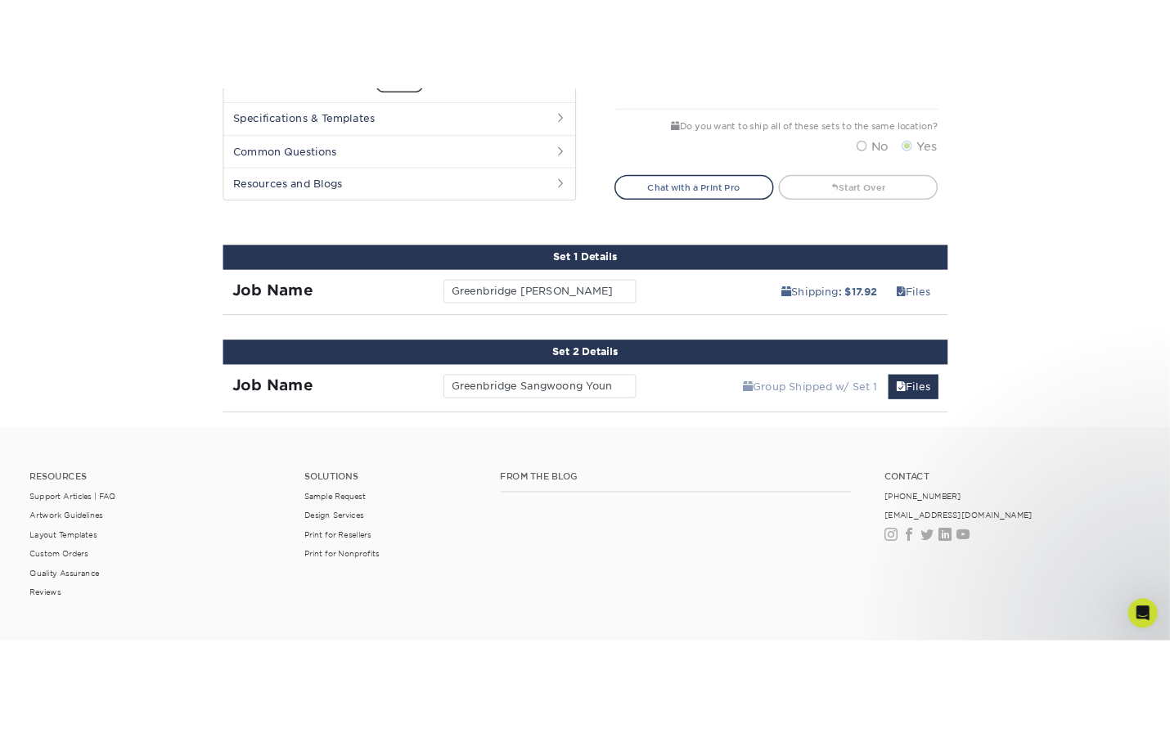
scroll to position [962, 0]
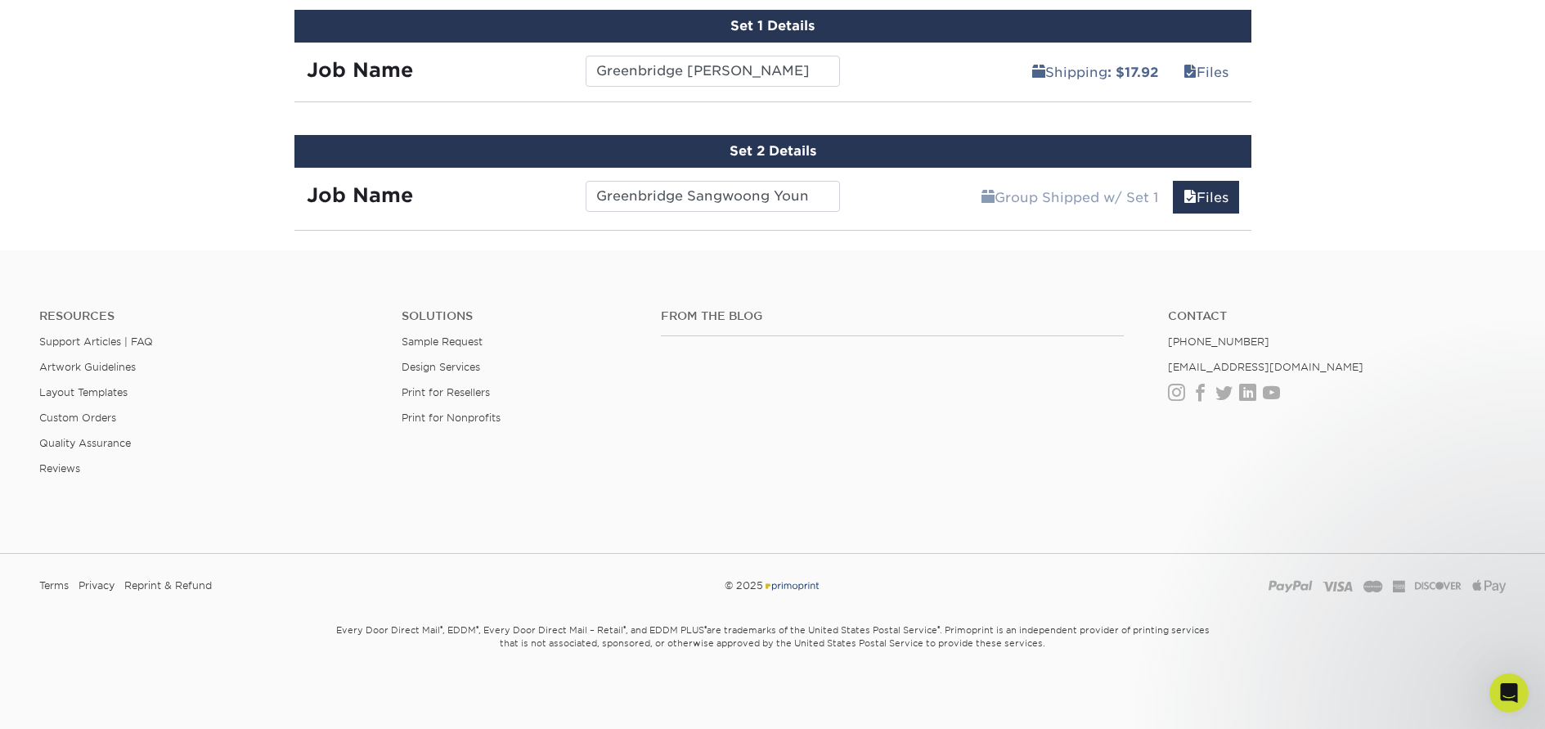
click at [1133, 218] on div "Set 2 Details Job Name Greenbridge Sangwoong Youn Group Shipped w/ Set 1 Files …" at bounding box center [772, 183] width 957 height 96
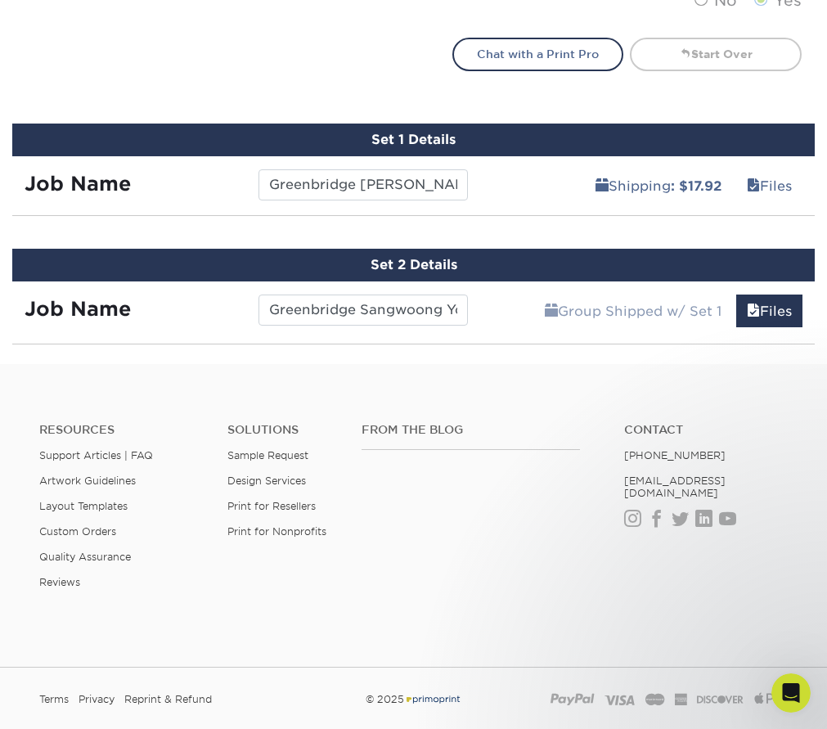
scroll to position [982, 0]
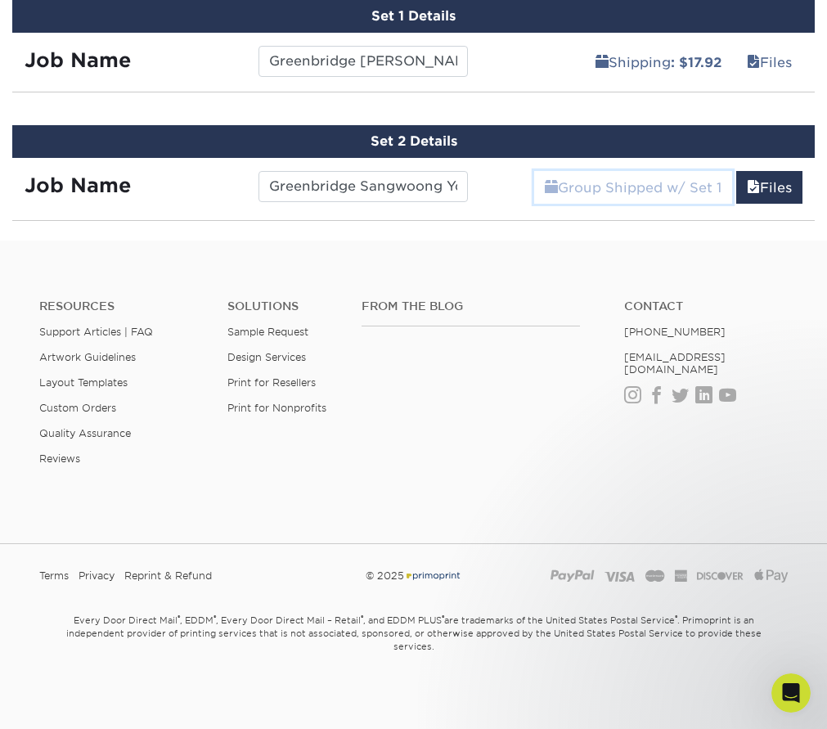
click at [553, 200] on link "Group Shipped w/ Set 1" at bounding box center [633, 187] width 198 height 33
click at [556, 218] on div "Set 2 Details Job Name Greenbridge Sangwoong Youn Group Shipped w/ Set 1 Files …" at bounding box center [413, 173] width 802 height 96
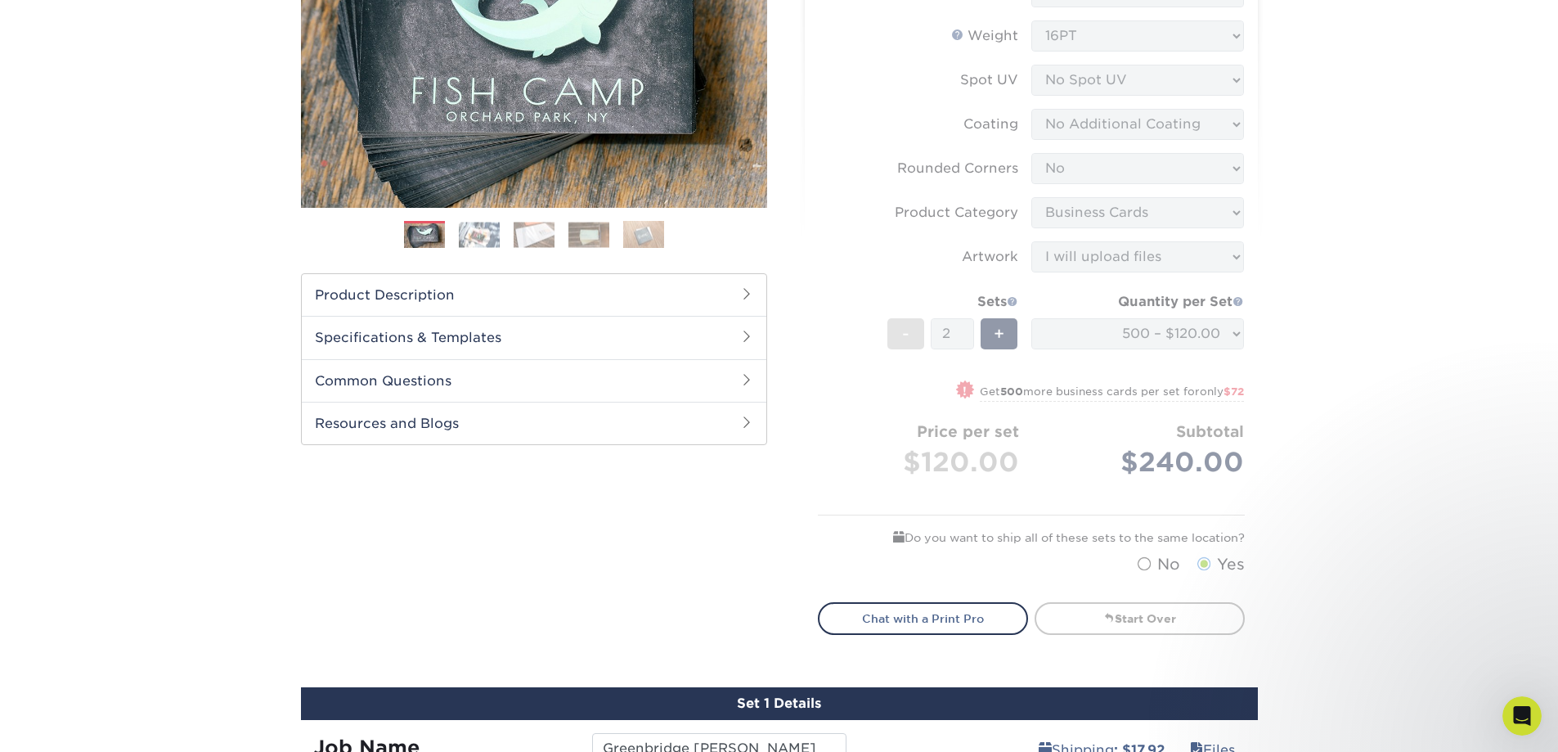
scroll to position [0, 0]
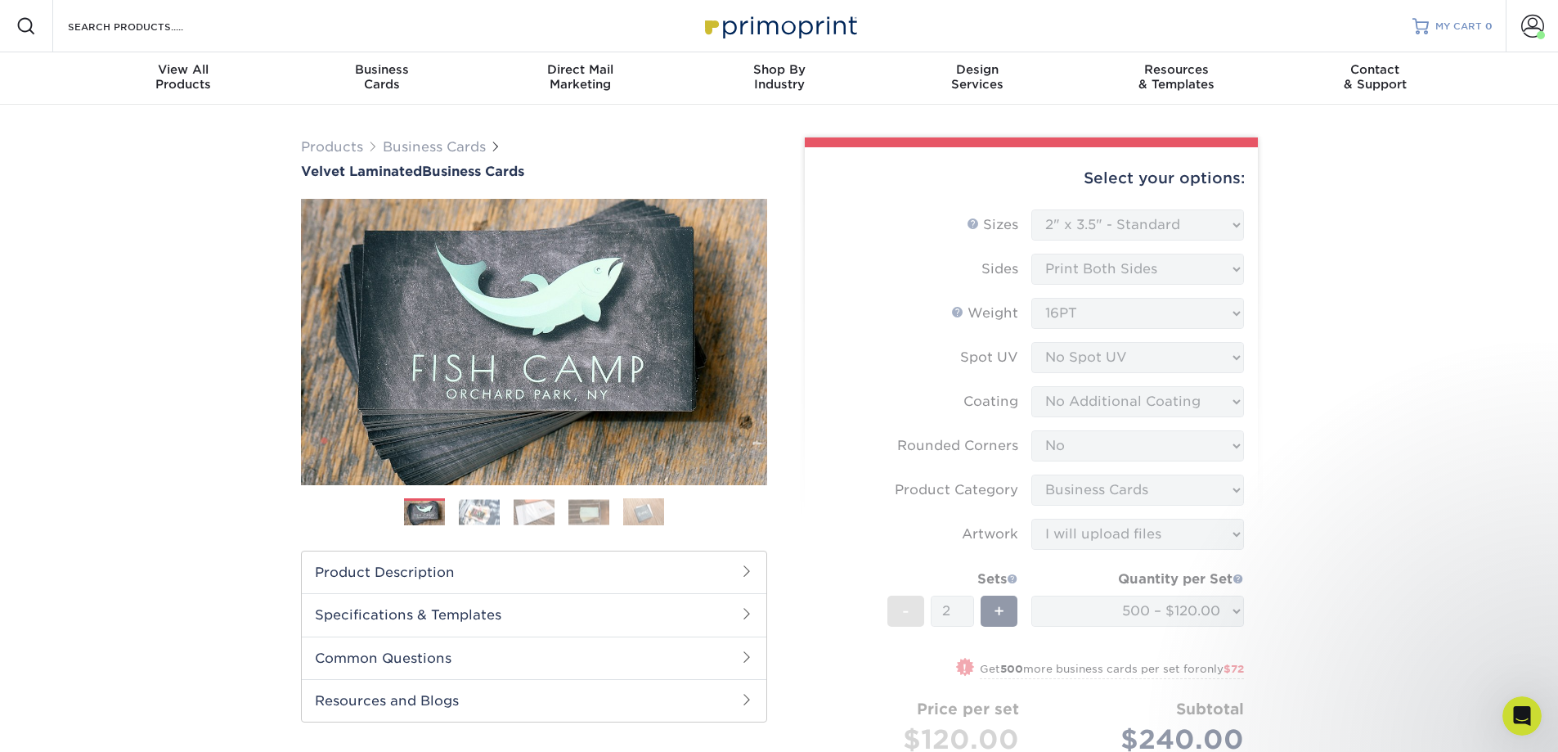
click at [1447, 25] on span "MY CART" at bounding box center [1459, 27] width 47 height 14
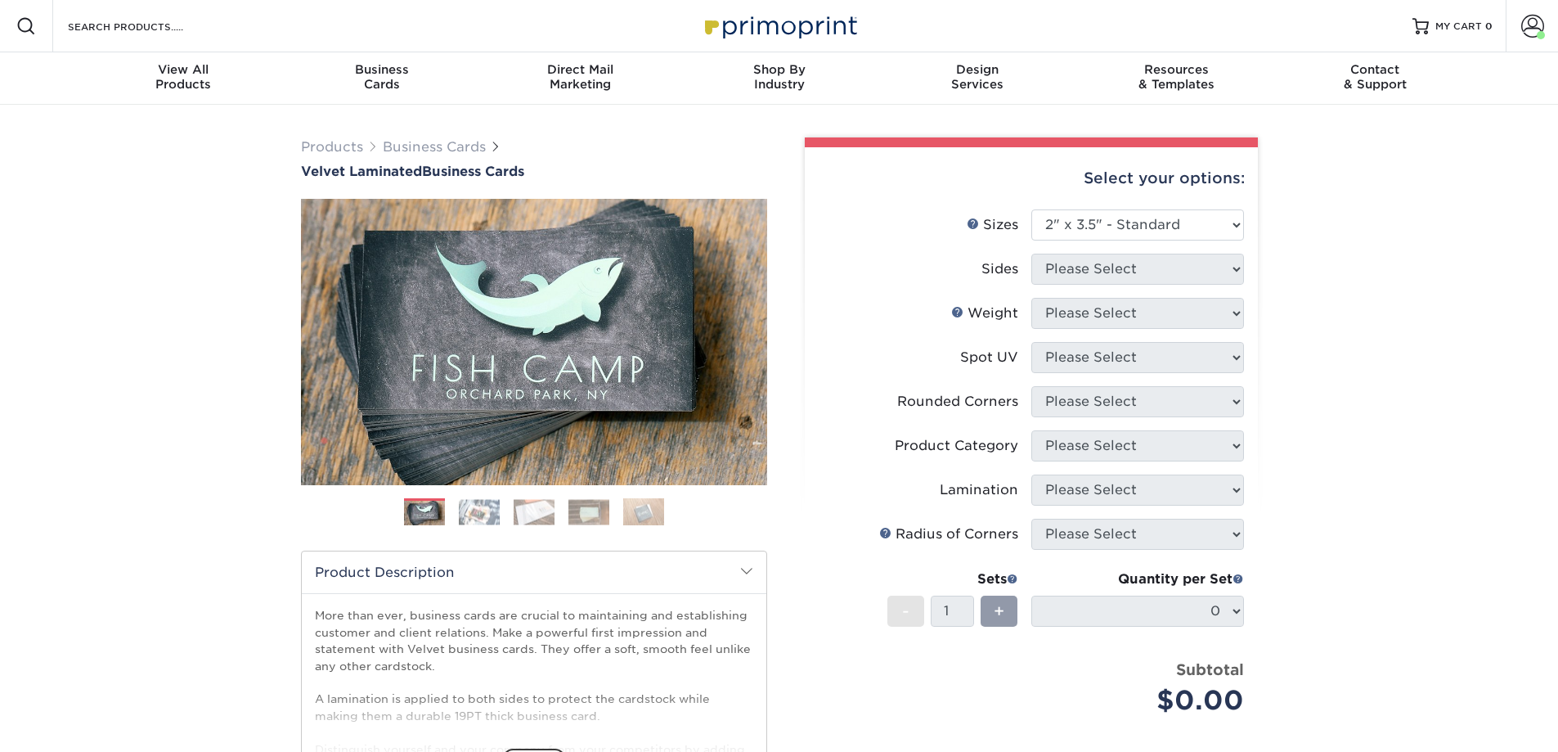
select select "2.00x3.50"
click at [1544, 24] on span at bounding box center [1533, 26] width 23 height 23
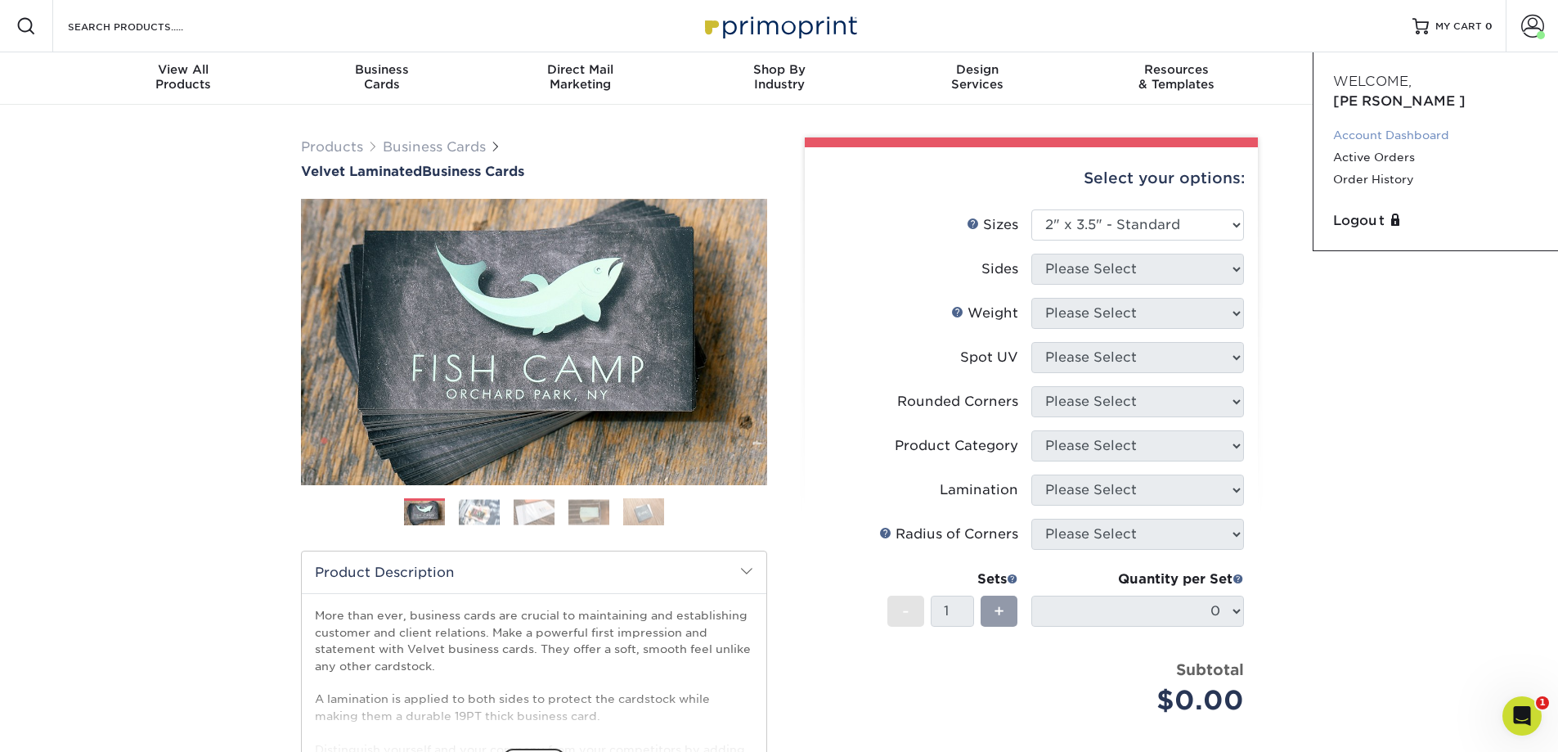
click at [1419, 124] on link "Account Dashboard" at bounding box center [1435, 135] width 205 height 22
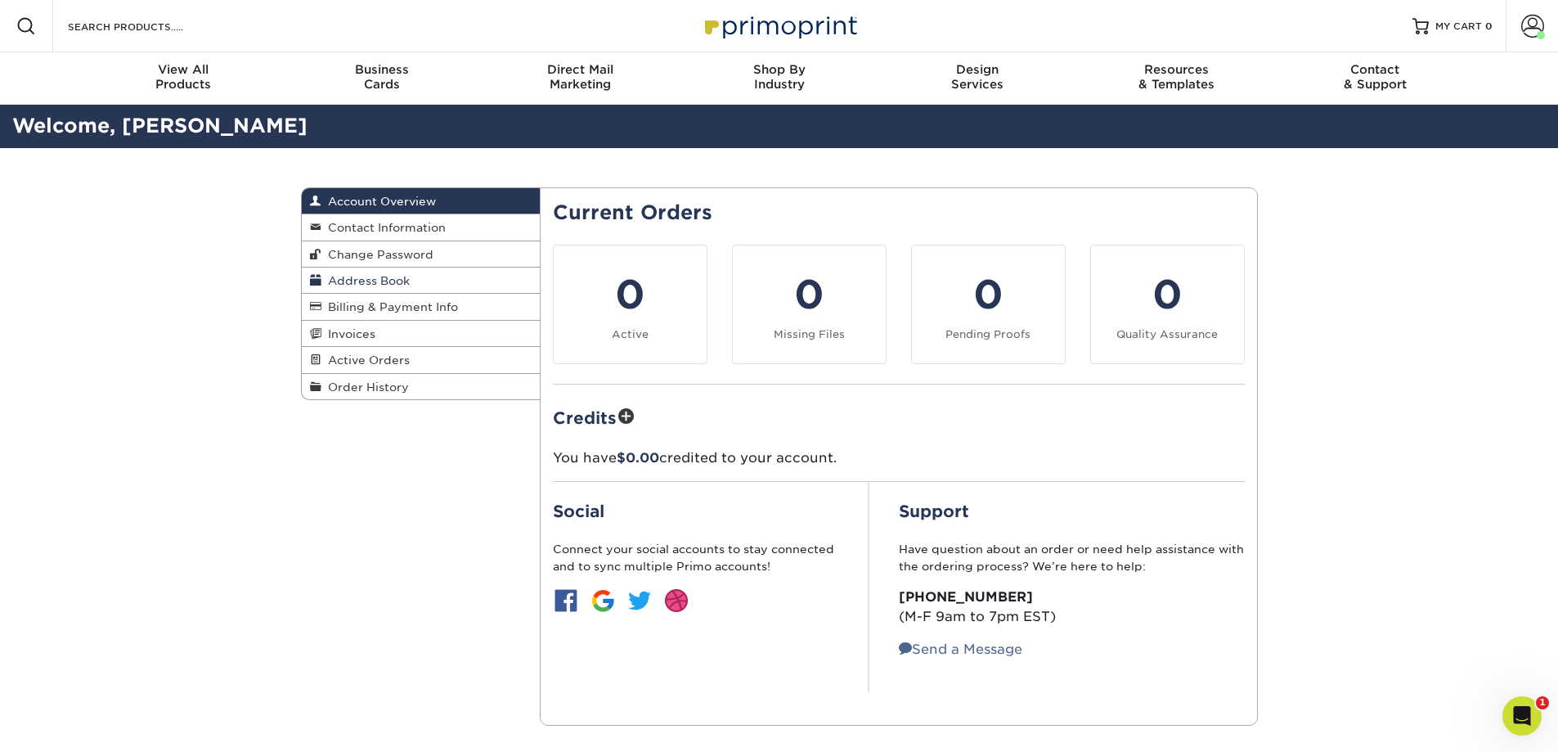
click at [375, 280] on span "Address Book" at bounding box center [365, 280] width 88 height 13
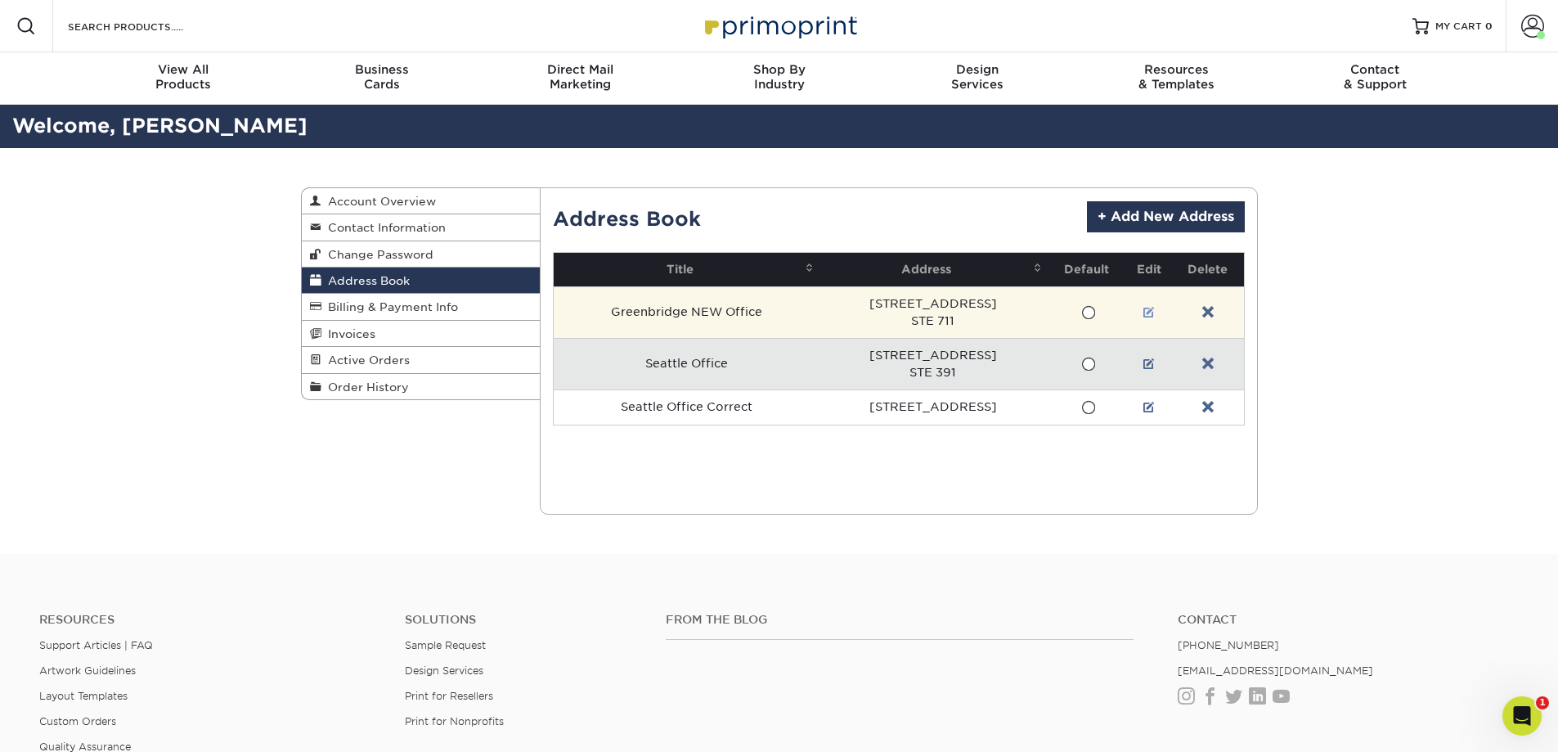
click at [1145, 310] on link at bounding box center [1149, 312] width 11 height 13
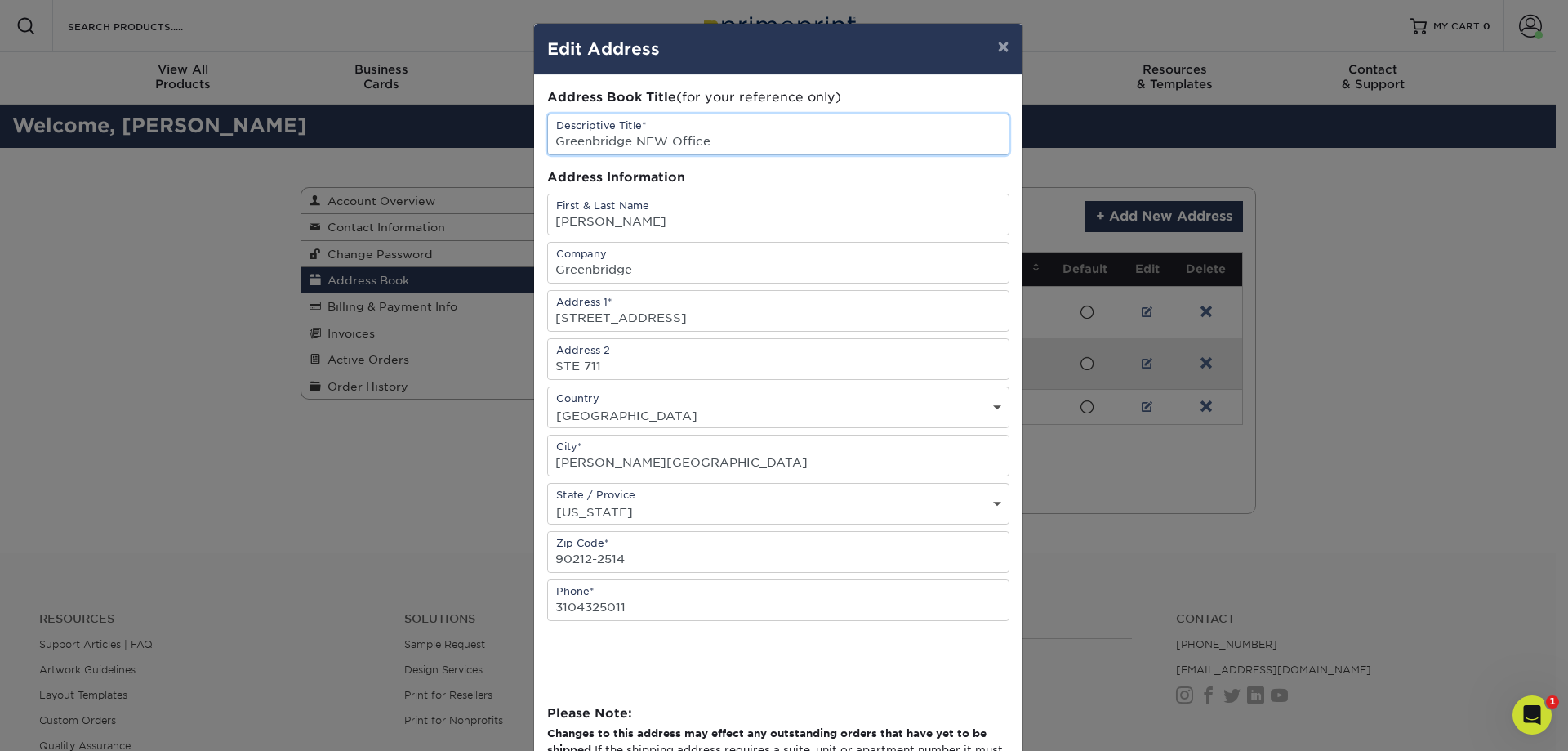
click at [635, 140] on input "Greenbridge NEW Office" at bounding box center [778, 135] width 460 height 40
click at [635, 141] on input "Greenbridge NEW Office" at bounding box center [778, 135] width 460 height 40
type input "Greenbridge LA Office"
click at [630, 224] on input "Brenda Arianpour" at bounding box center [778, 215] width 460 height 40
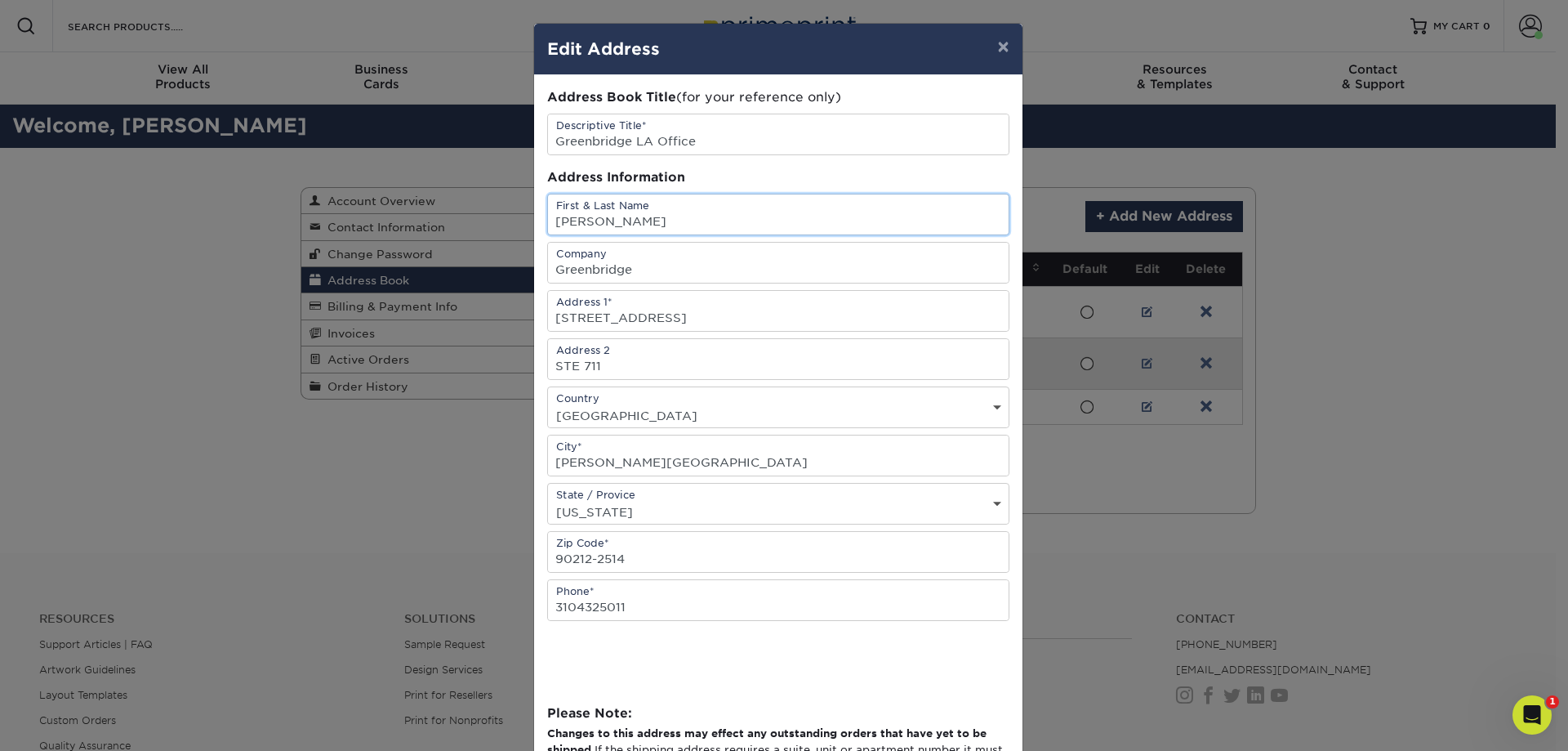
type input "Brenda Saidfar"
click at [568, 317] on input "9595 WILSHIRE BLVD" at bounding box center [778, 311] width 460 height 40
type input "[STREET_ADDRESS]"
drag, startPoint x: 687, startPoint y: 456, endPoint x: 683, endPoint y: 447, distance: 9.8
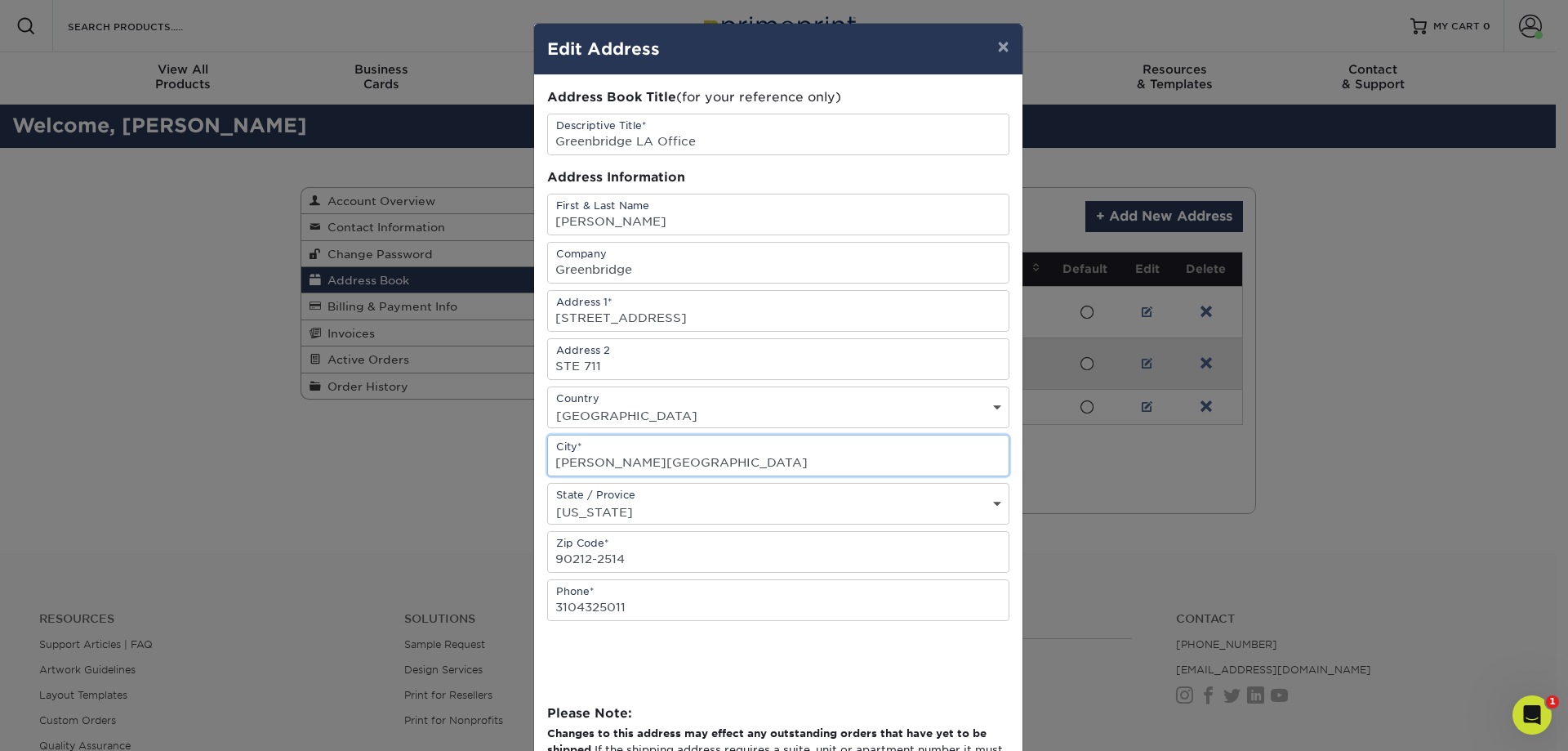
click at [687, 456] on input "BEVERLY HILLS" at bounding box center [778, 455] width 460 height 40
click at [649, 363] on input "STE 711" at bounding box center [778, 359] width 460 height 40
type input "STE 1020"
click at [534, 332] on div "Address Book Title (for your reference only) Descriptive Title* Greenbridge LA …" at bounding box center [778, 446] width 488 height 743
drag, startPoint x: 661, startPoint y: 458, endPoint x: 504, endPoint y: 448, distance: 157.3
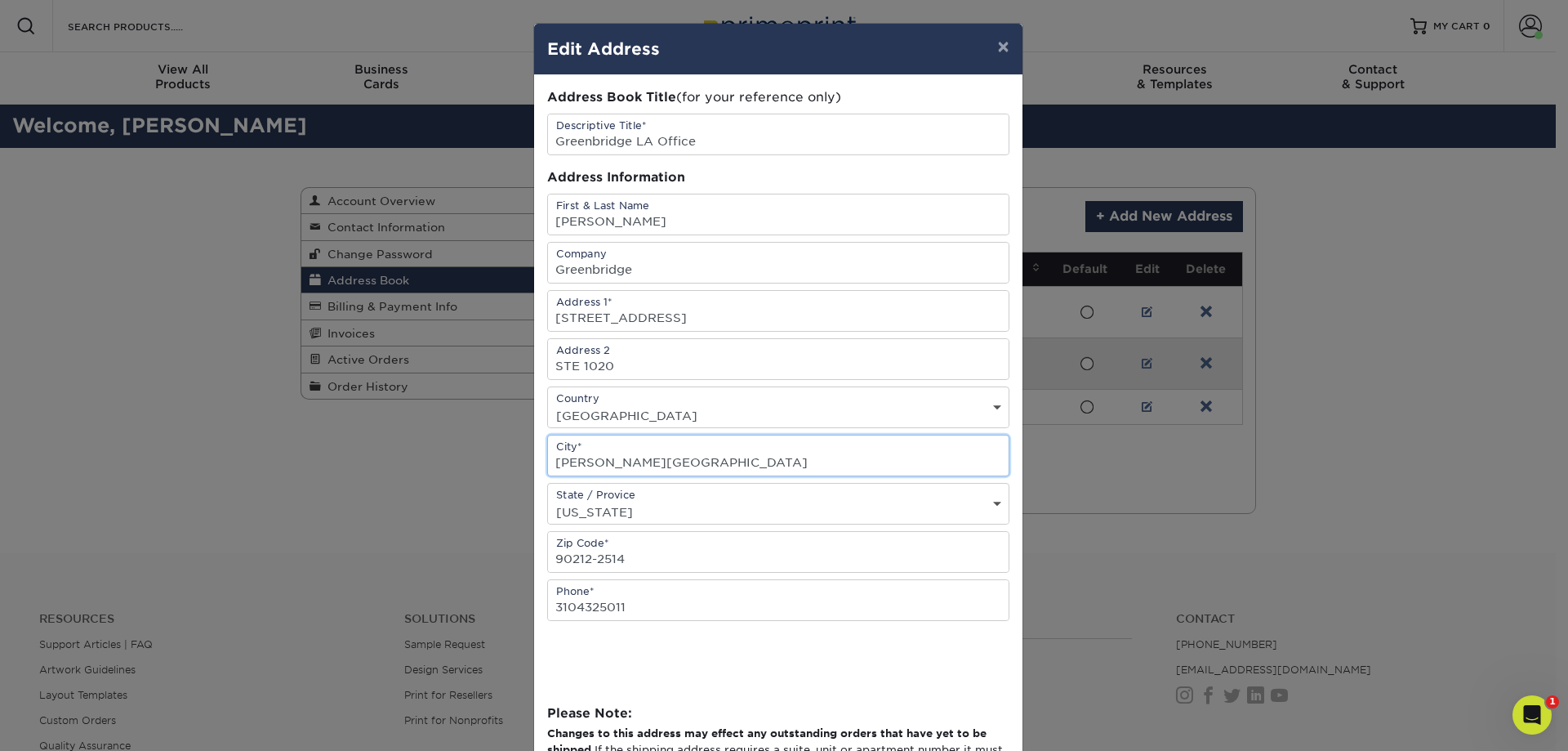
click at [504, 448] on div "× Edit Address Address Book Title (for your reference only) Descriptive Title* …" at bounding box center [784, 376] width 1568 height 751
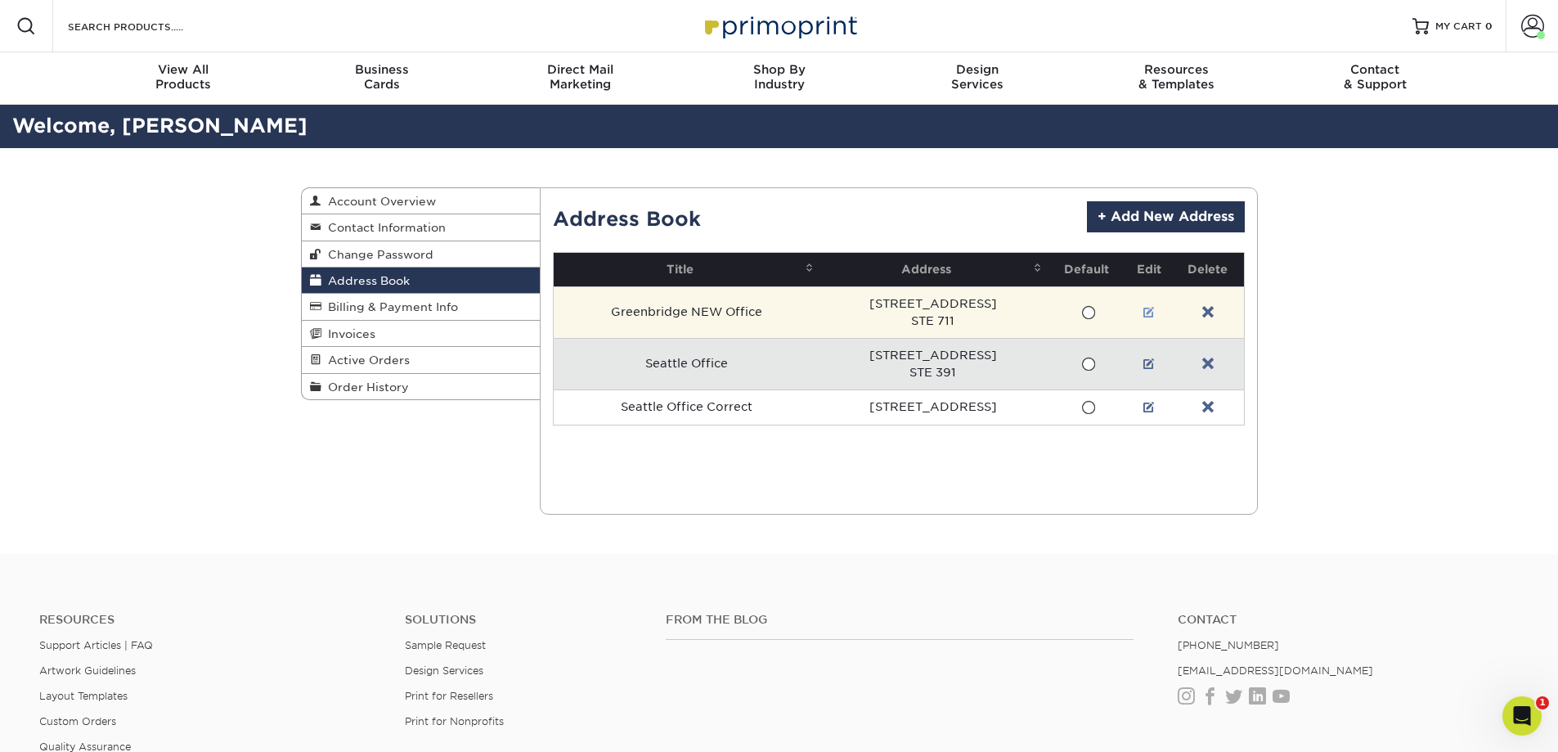
click at [1155, 310] on link at bounding box center [1149, 312] width 11 height 13
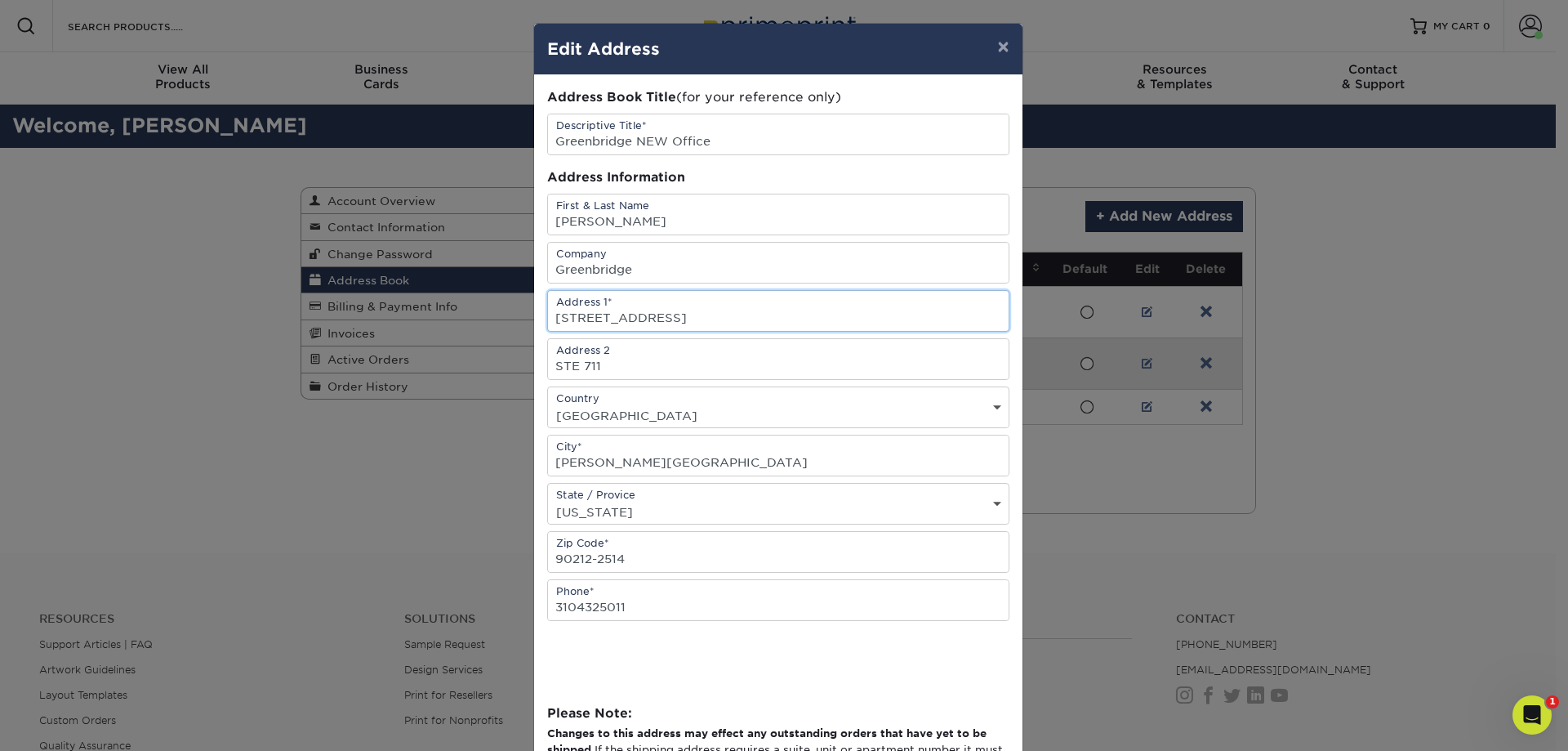
click at [565, 314] on input "9595 WILSHIRE BLVD" at bounding box center [778, 311] width 460 height 40
type input "10880 WILSHIRE BLVD"
click at [534, 312] on div "Address Book Title (for your reference only) Descriptive Title* Greenbridge NEW…" at bounding box center [778, 446] width 488 height 743
click at [619, 219] on input "Brenda Arianpour" at bounding box center [778, 215] width 460 height 40
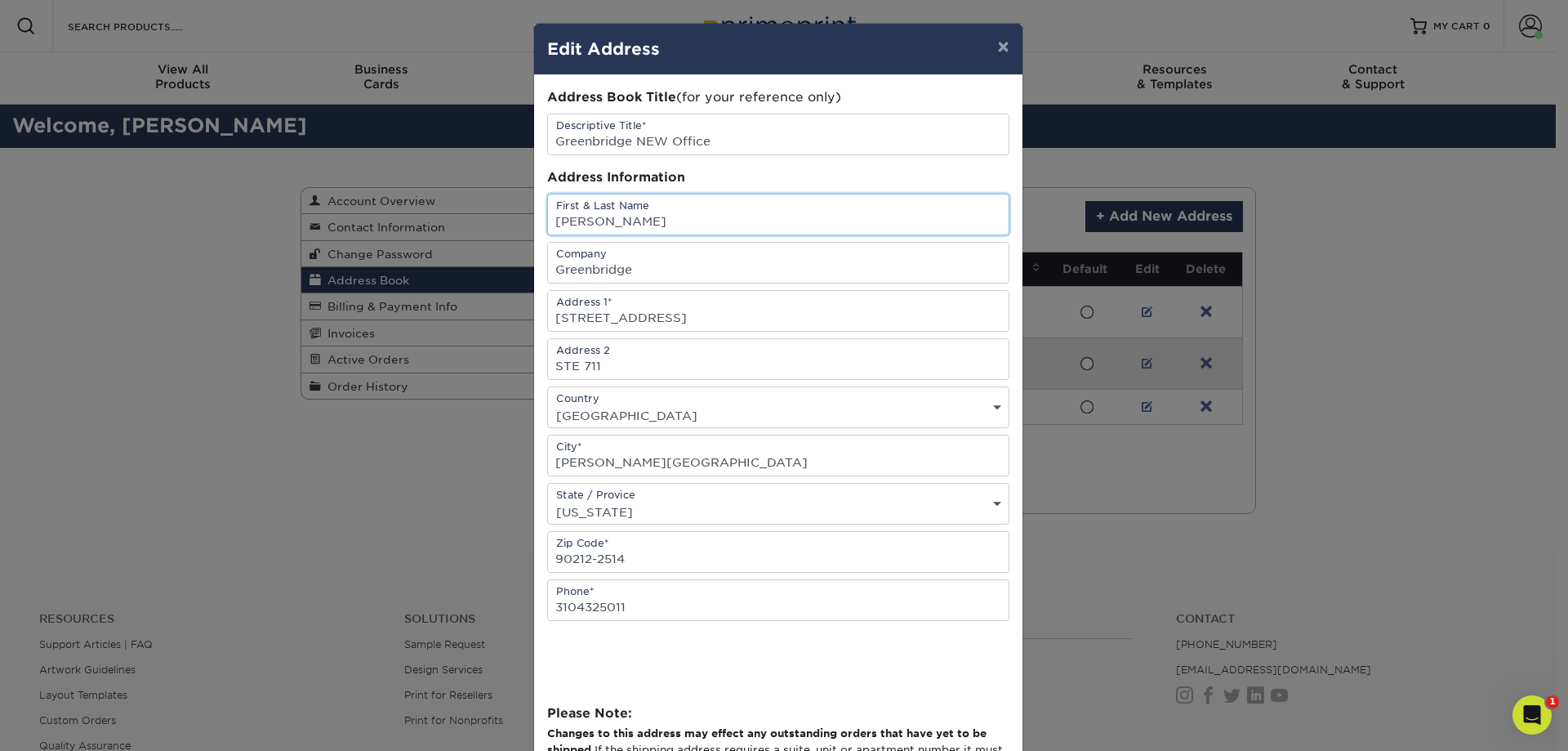
click at [619, 219] on input "Brenda Arianpour" at bounding box center [778, 215] width 460 height 40
click at [619, 219] on input "Brenda sAIDFAR" at bounding box center [778, 215] width 460 height 40
type input "Brenda Saidfar"
click at [646, 142] on input "Greenbridge NEW Office" at bounding box center [778, 135] width 460 height 40
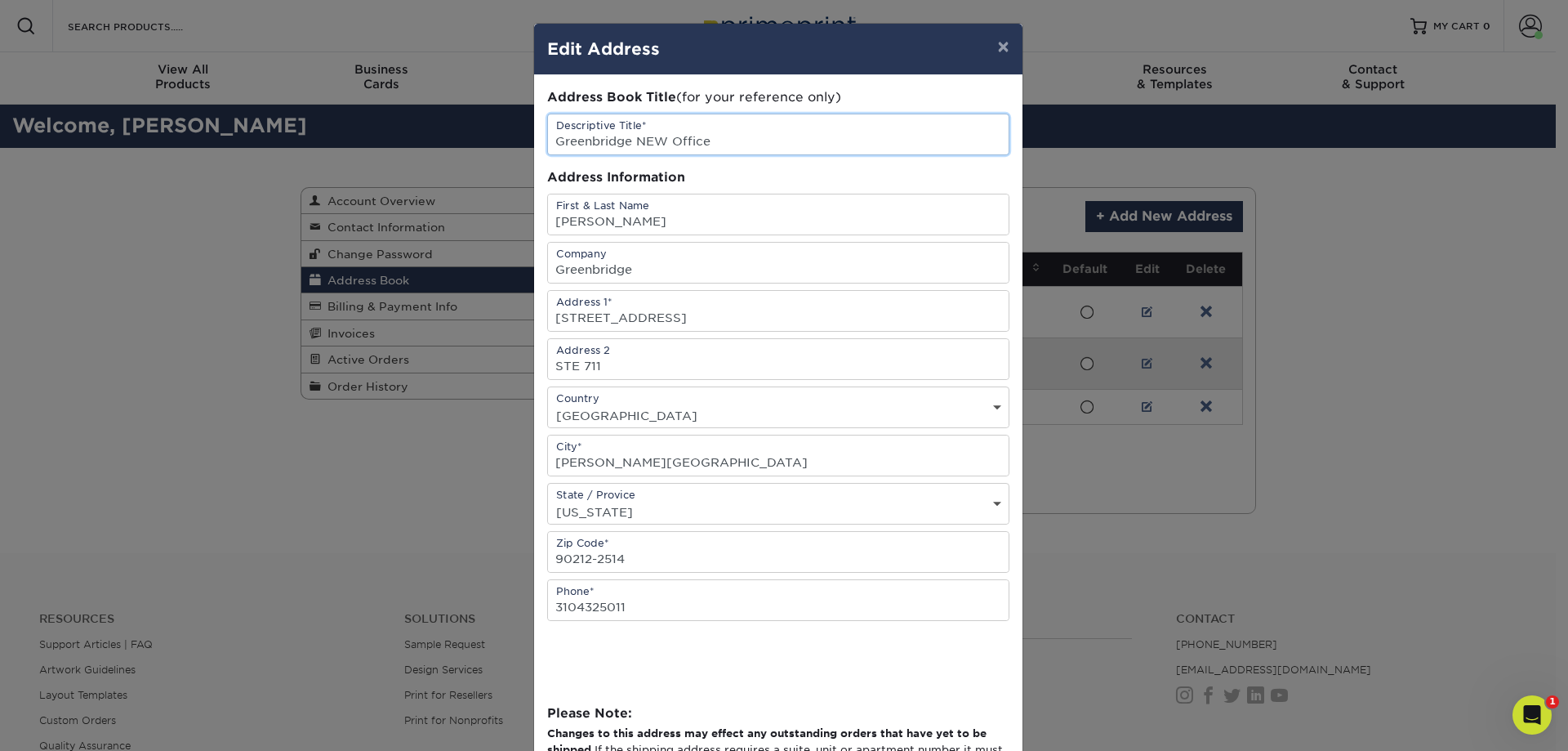
click at [646, 142] on input "Greenbridge NEW Office" at bounding box center [778, 135] width 460 height 40
type input "Greenbridge LA Office"
click at [613, 364] on input "STE 711" at bounding box center [778, 359] width 460 height 40
type input "STE 1020"
type input "Los Angeles"
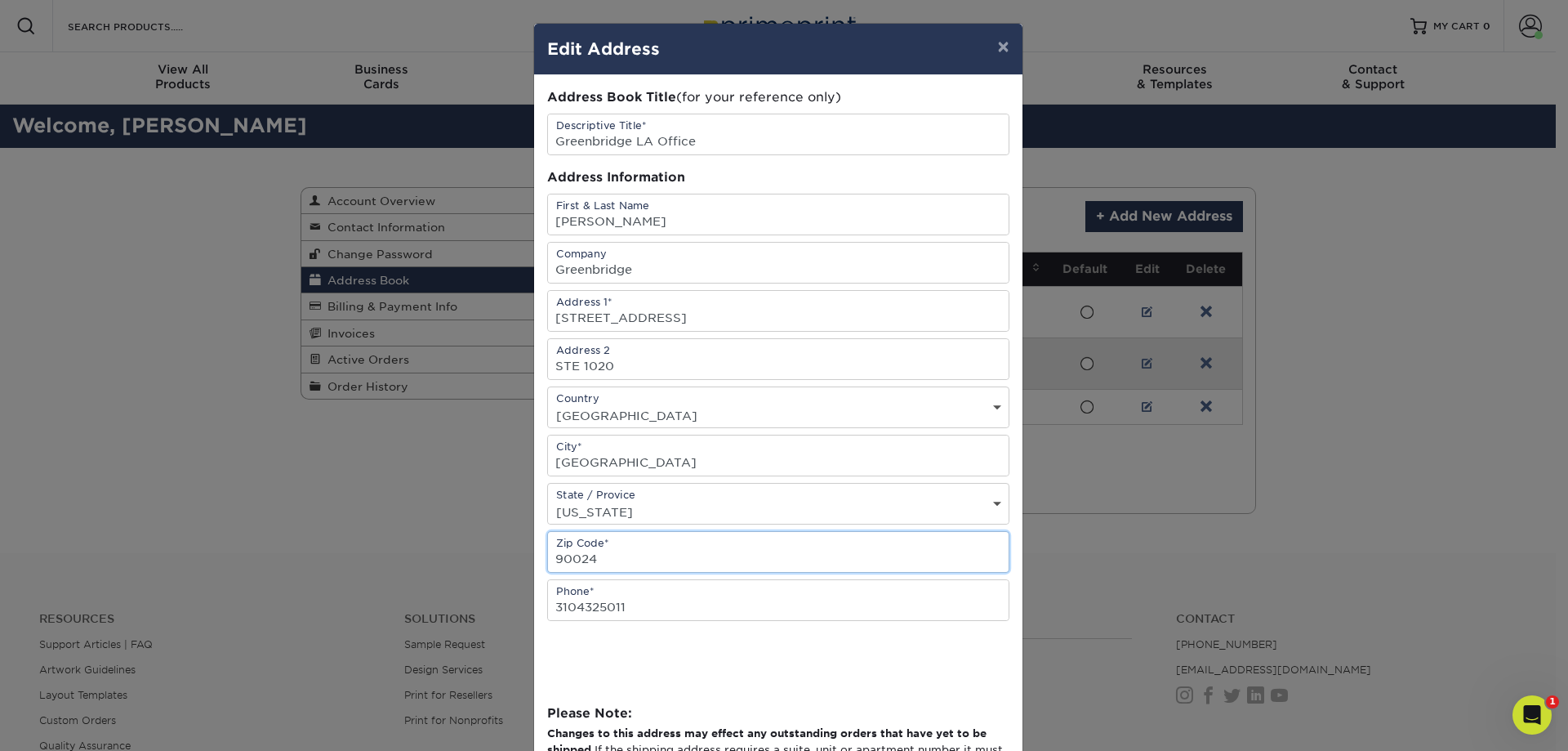
type input "90024"
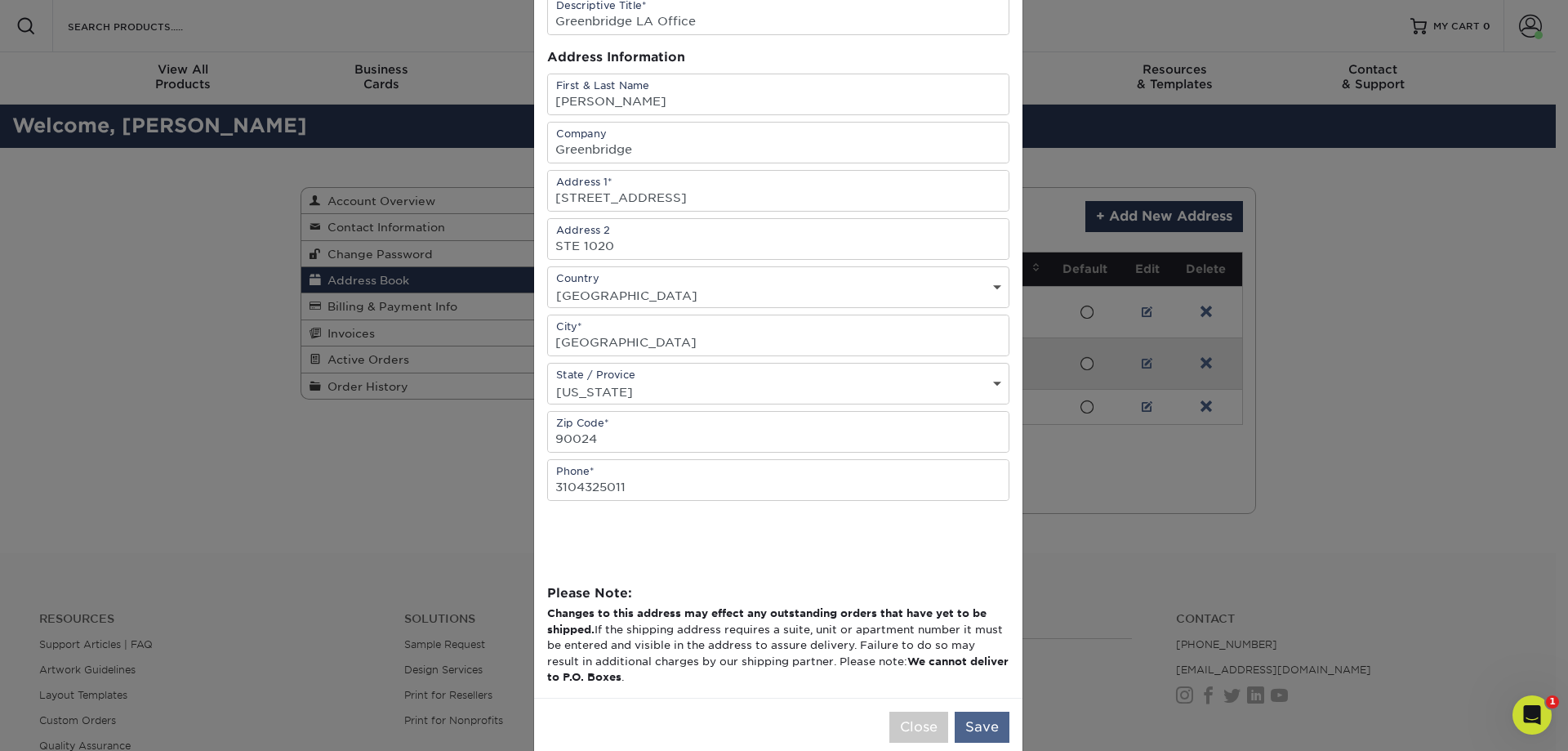
scroll to position [149, 0]
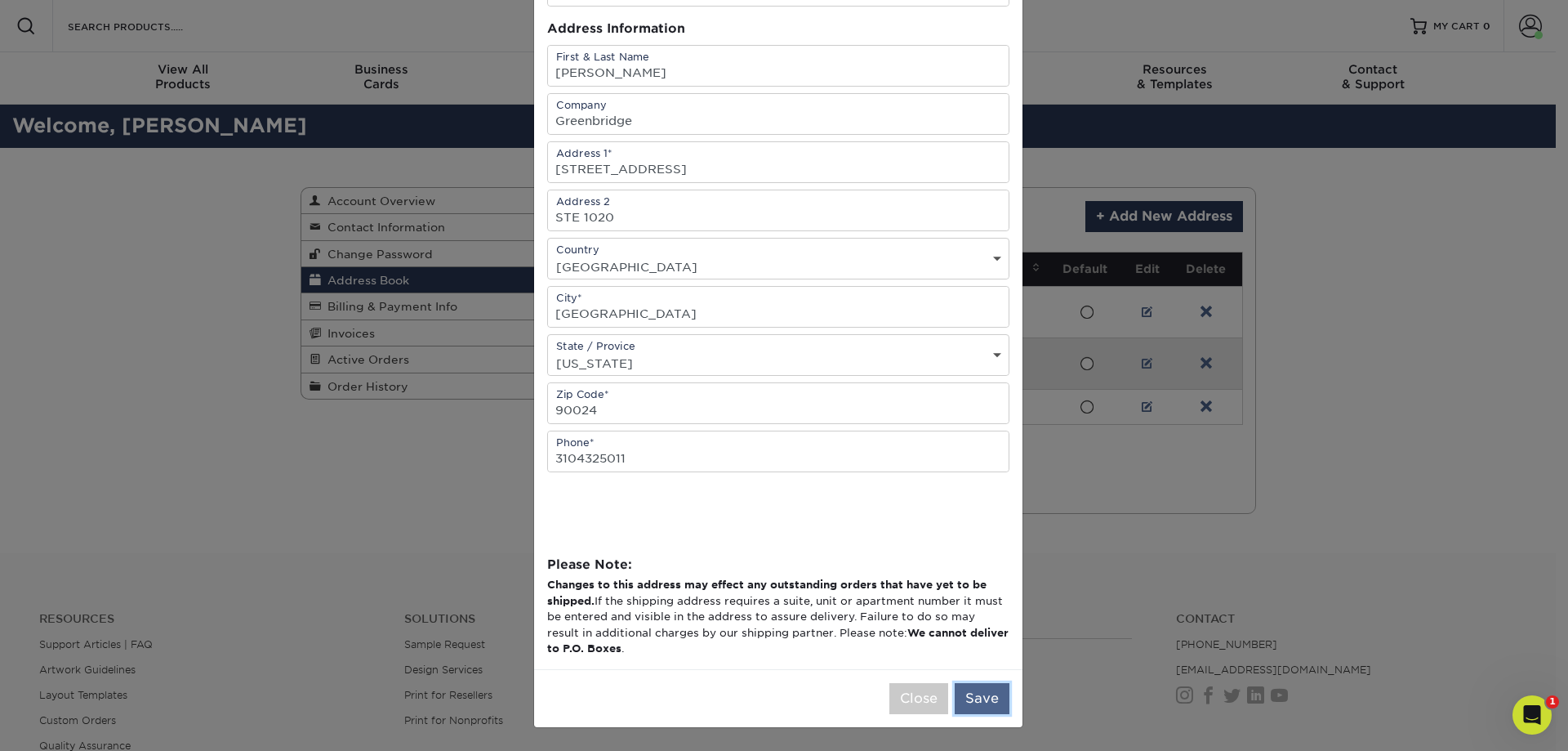
click at [976, 702] on button "Save" at bounding box center [981, 698] width 55 height 31
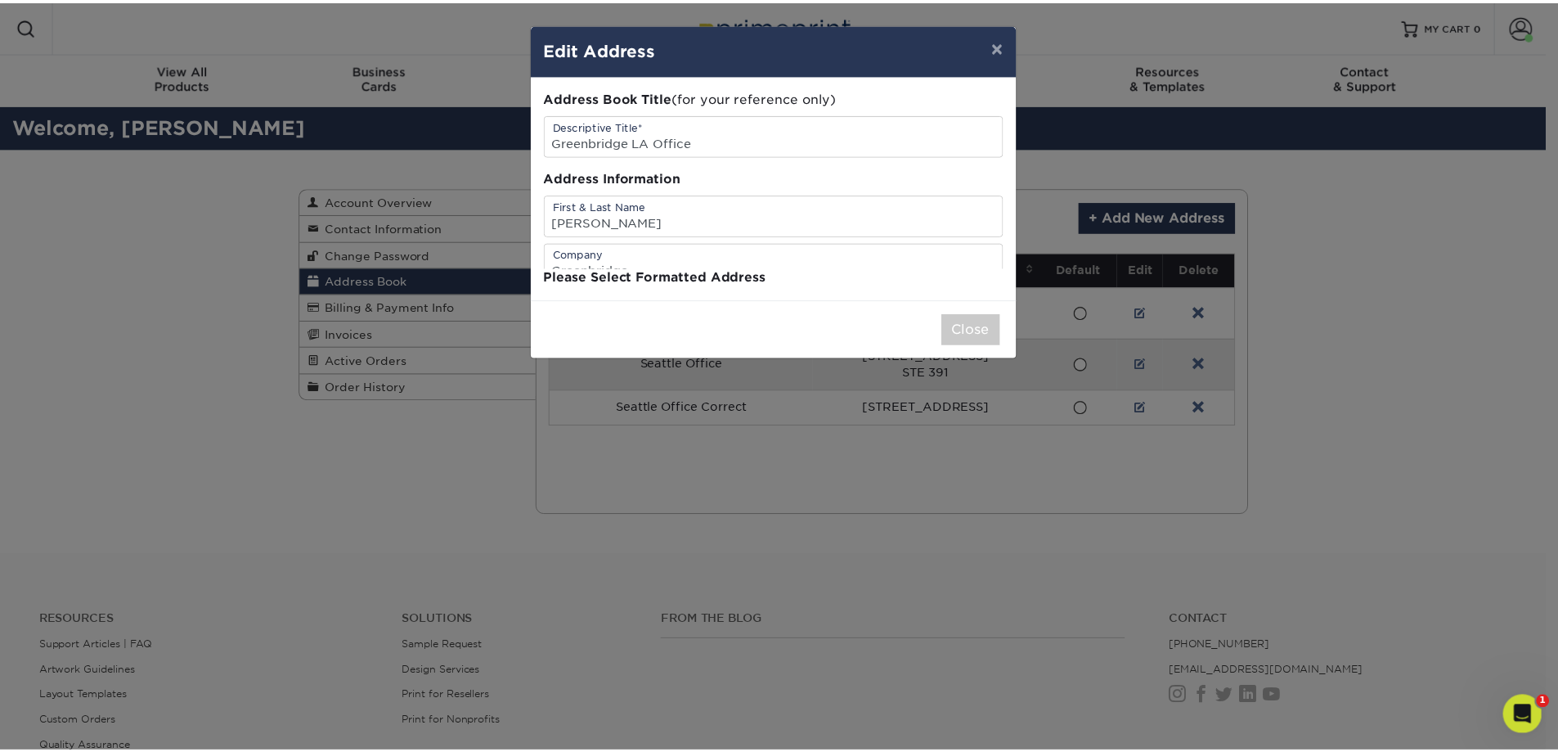
scroll to position [0, 0]
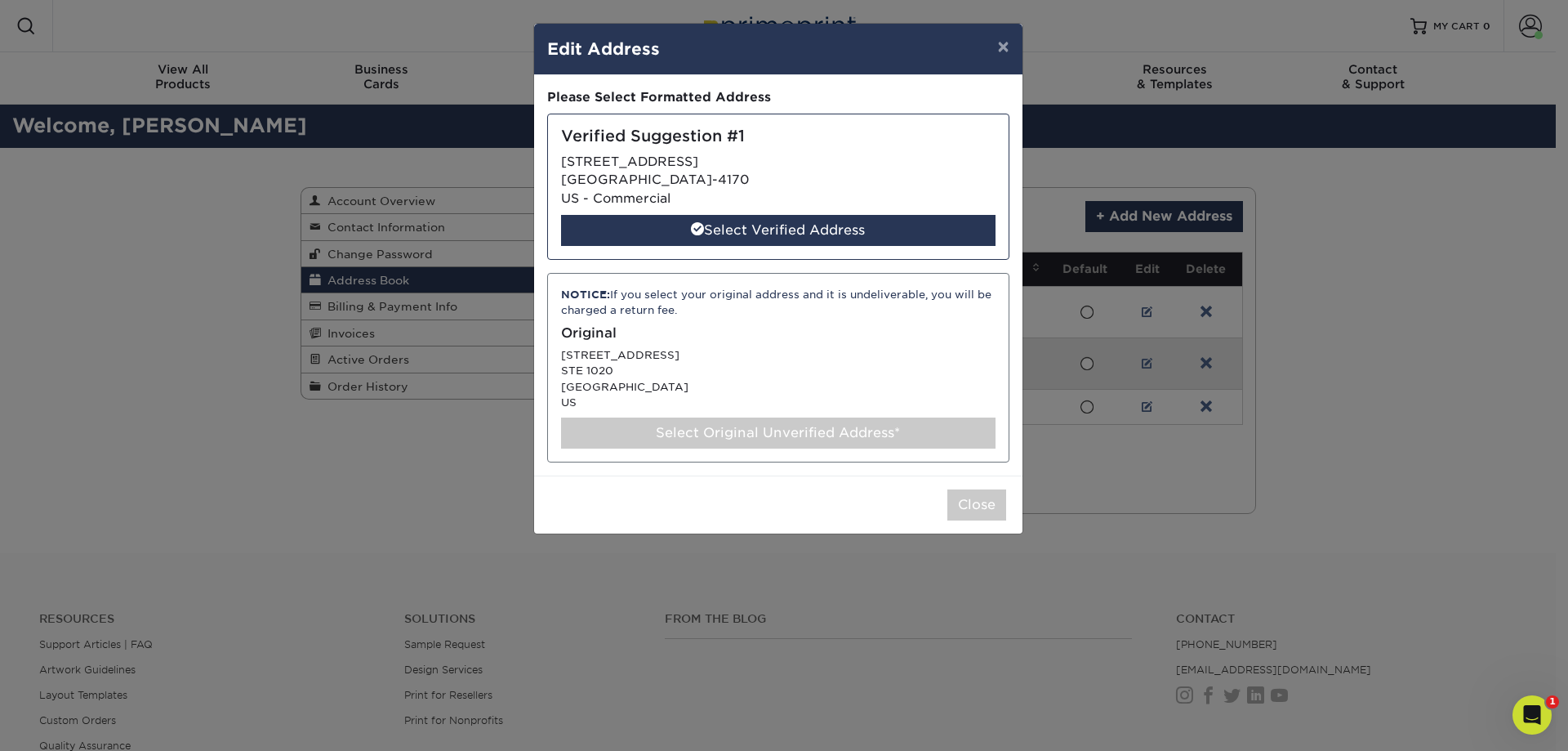
click at [684, 371] on div "NOTICE: If you select your original address and it is undeliverable, you will b…" at bounding box center [778, 368] width 462 height 190
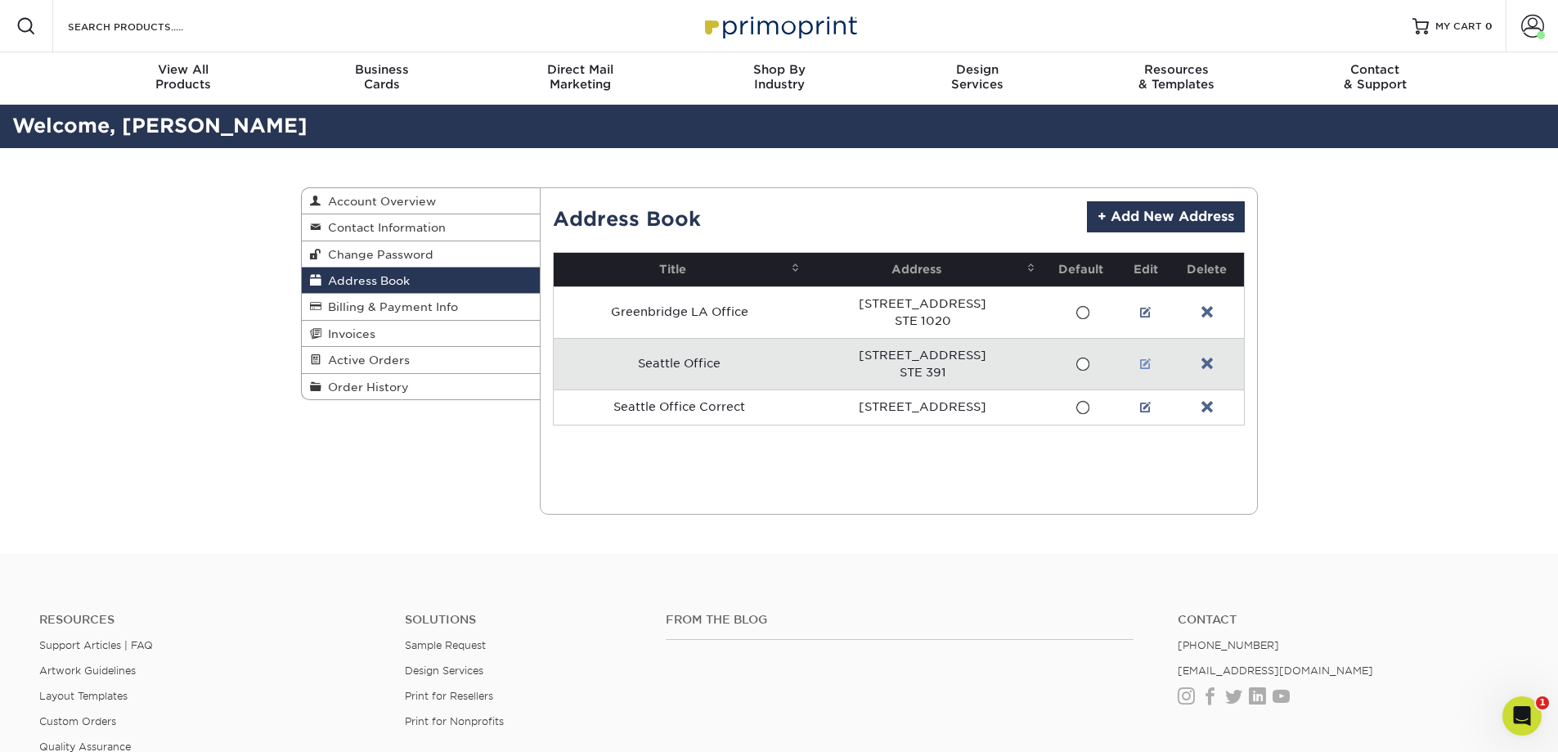
click at [1144, 364] on link at bounding box center [1145, 363] width 11 height 13
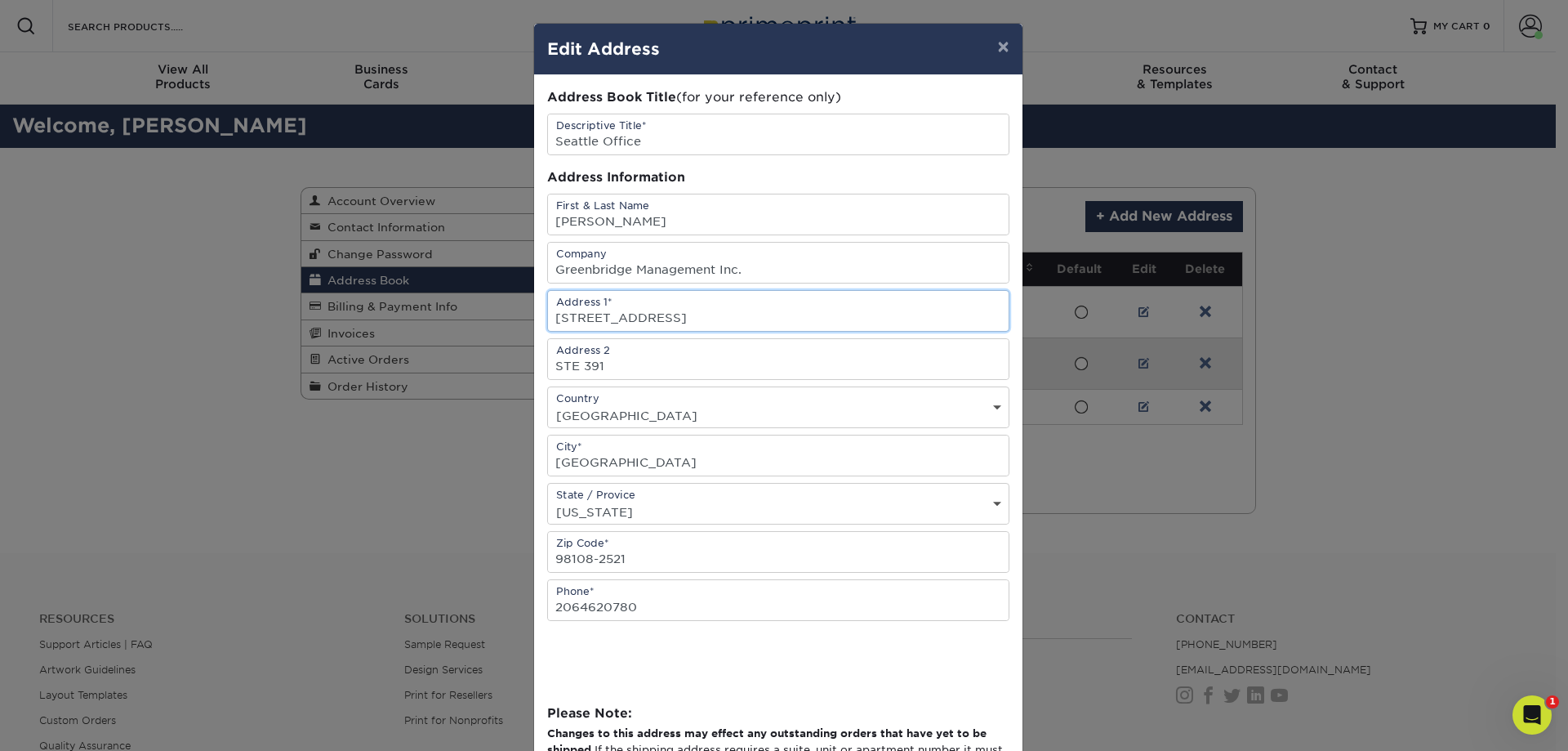
click at [564, 317] on input "5701 6TH AVE S" at bounding box center [778, 311] width 460 height 40
type input "[STREET_ADDRESS]"
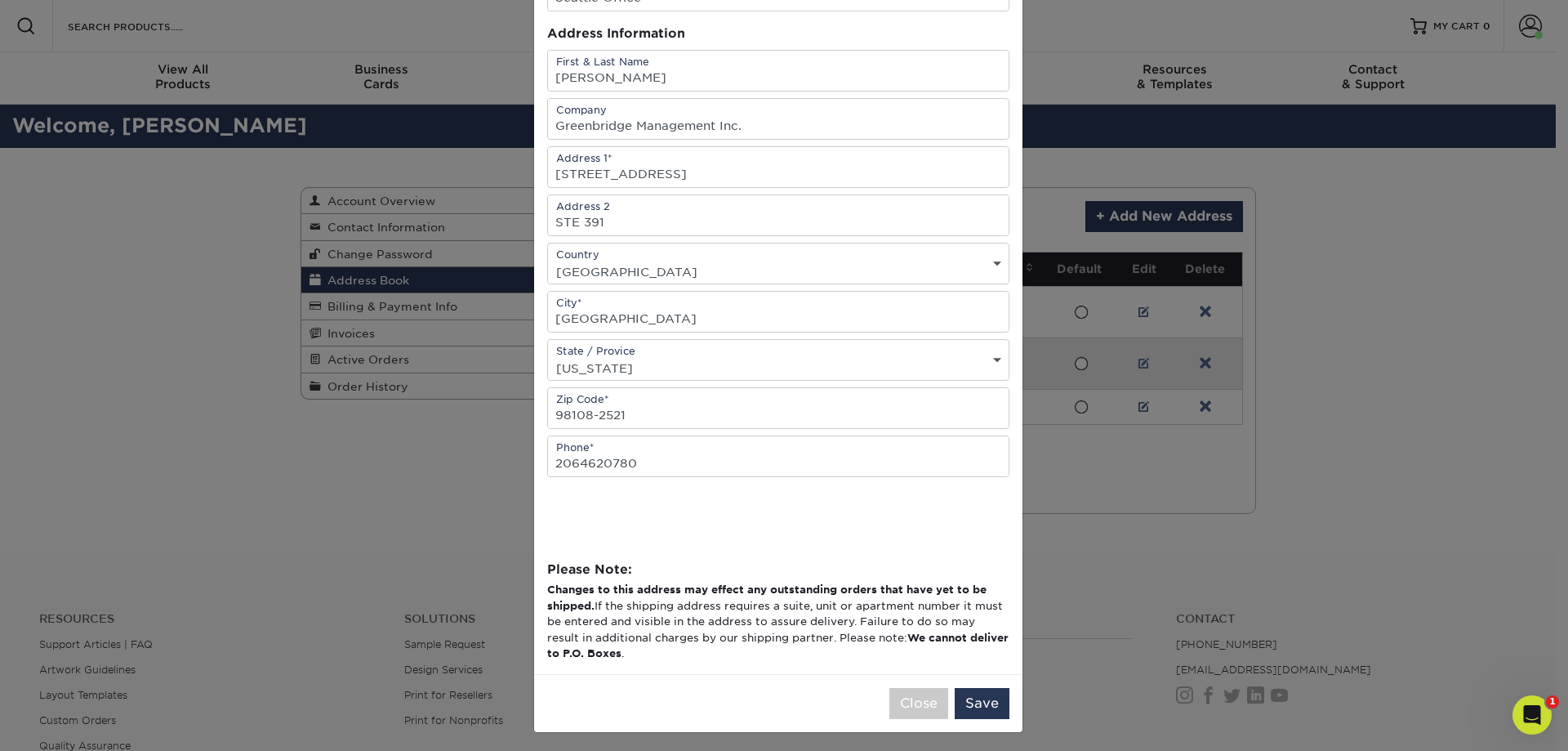
scroll to position [149, 0]
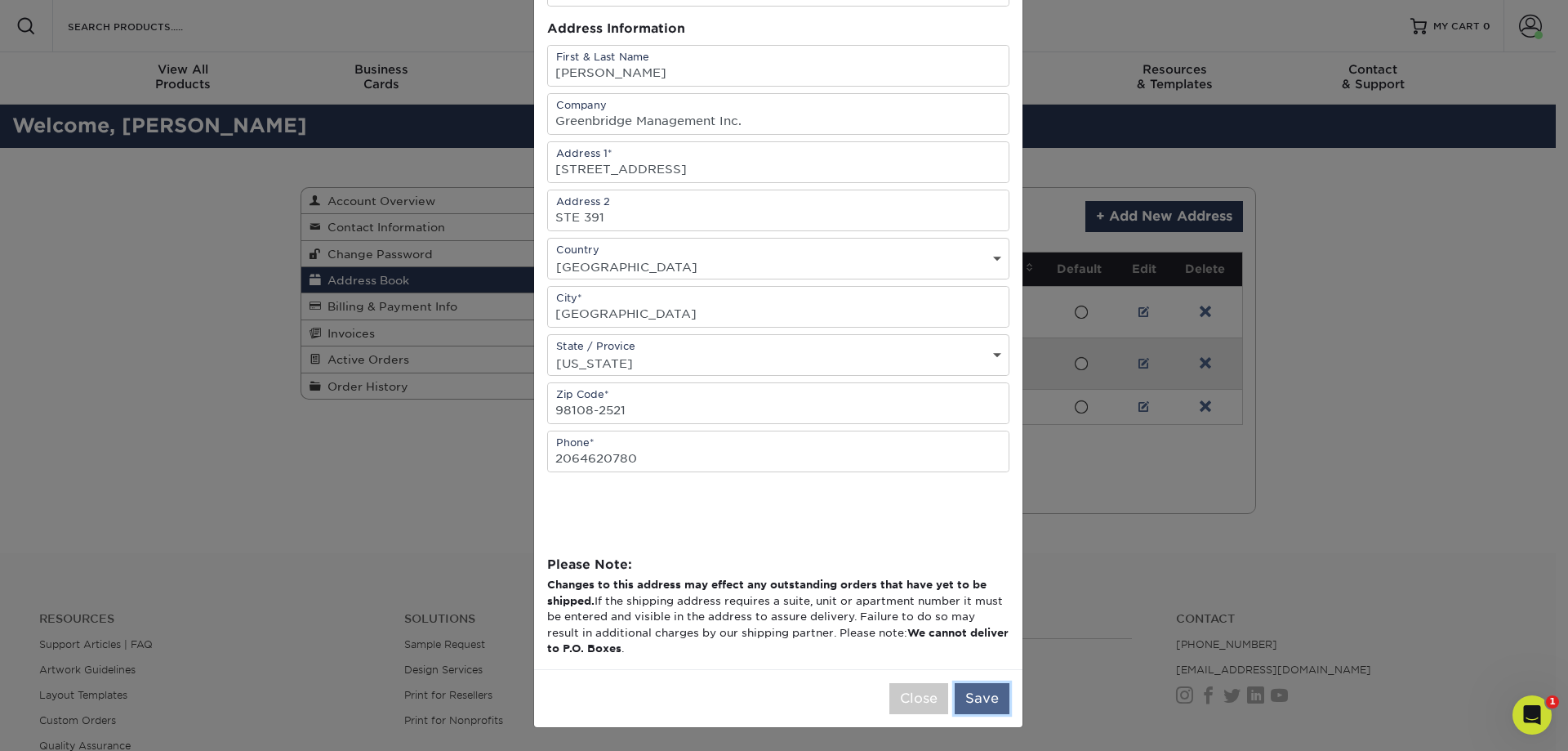
click at [966, 697] on button "Save" at bounding box center [981, 698] width 55 height 31
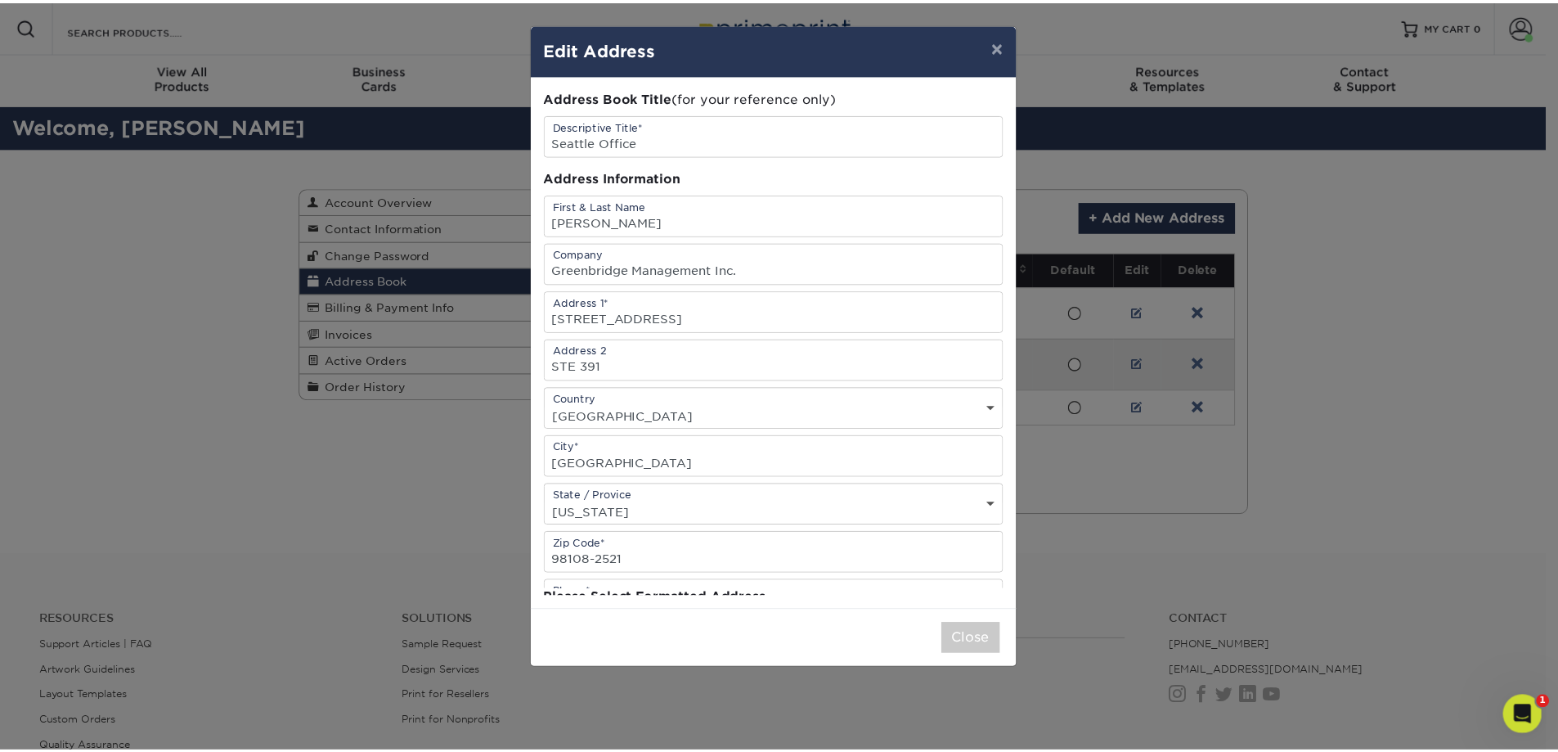
scroll to position [0, 0]
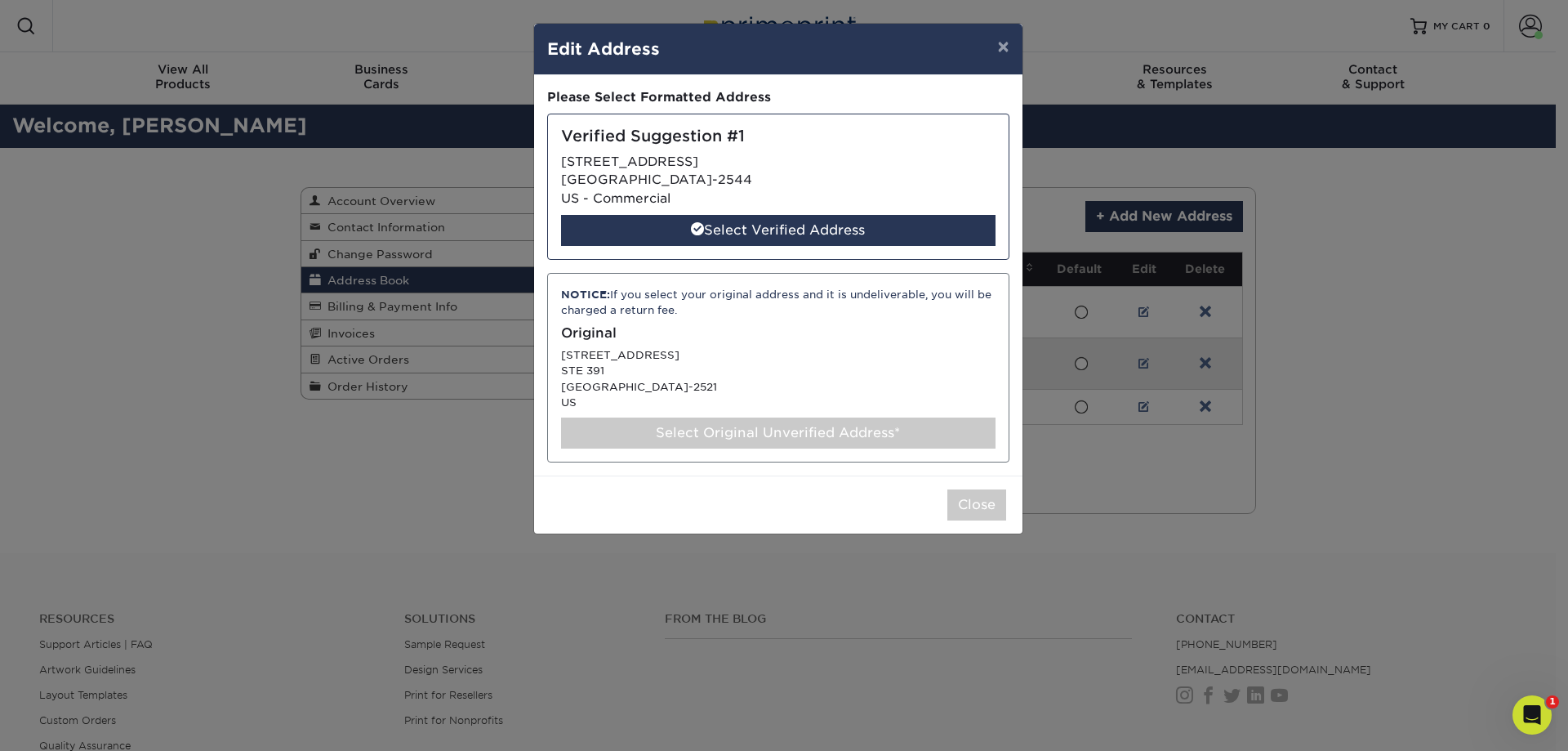
click at [766, 350] on div "NOTICE: If you select your original address and it is undeliverable, you will b…" at bounding box center [778, 368] width 462 height 190
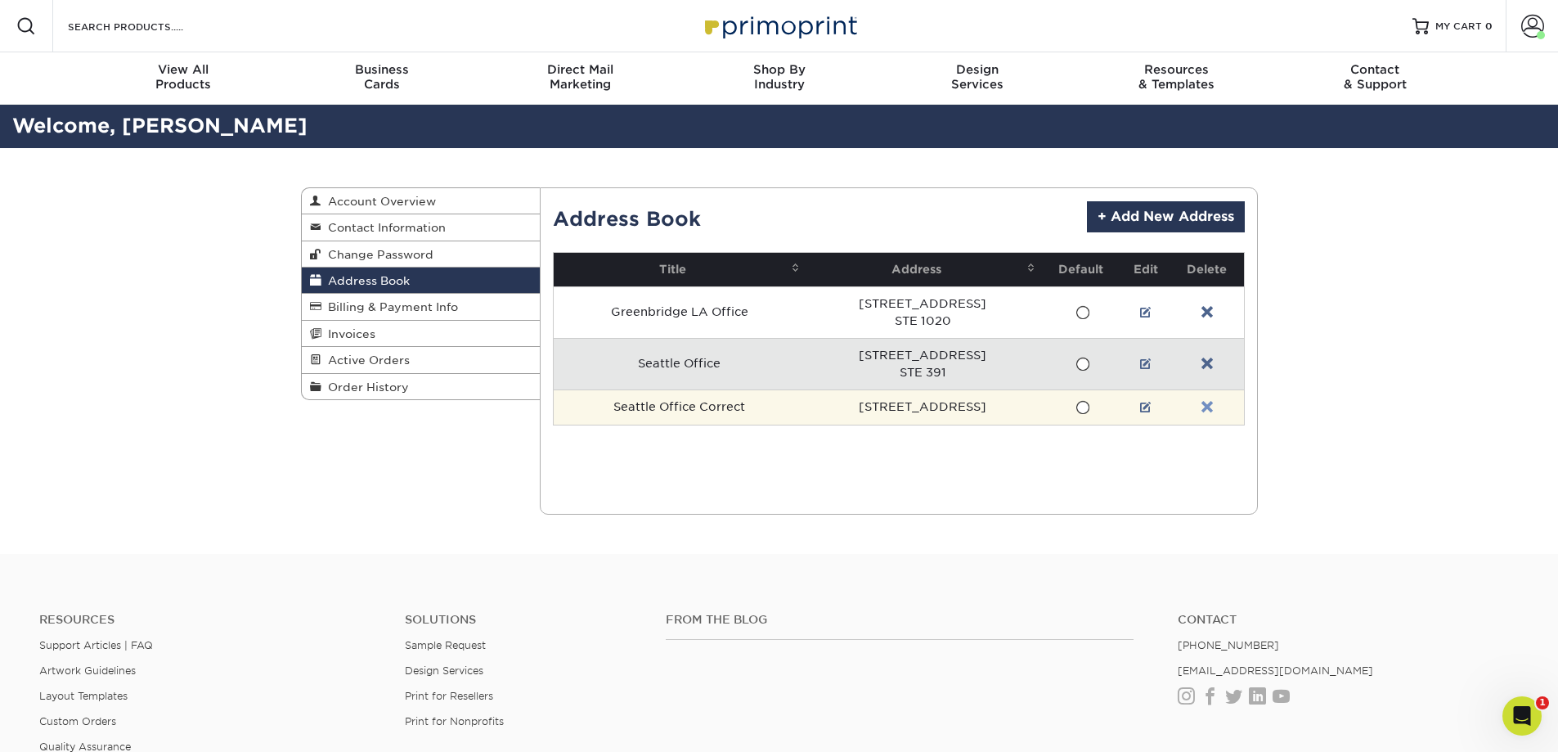
click at [1212, 403] on link at bounding box center [1207, 407] width 11 height 13
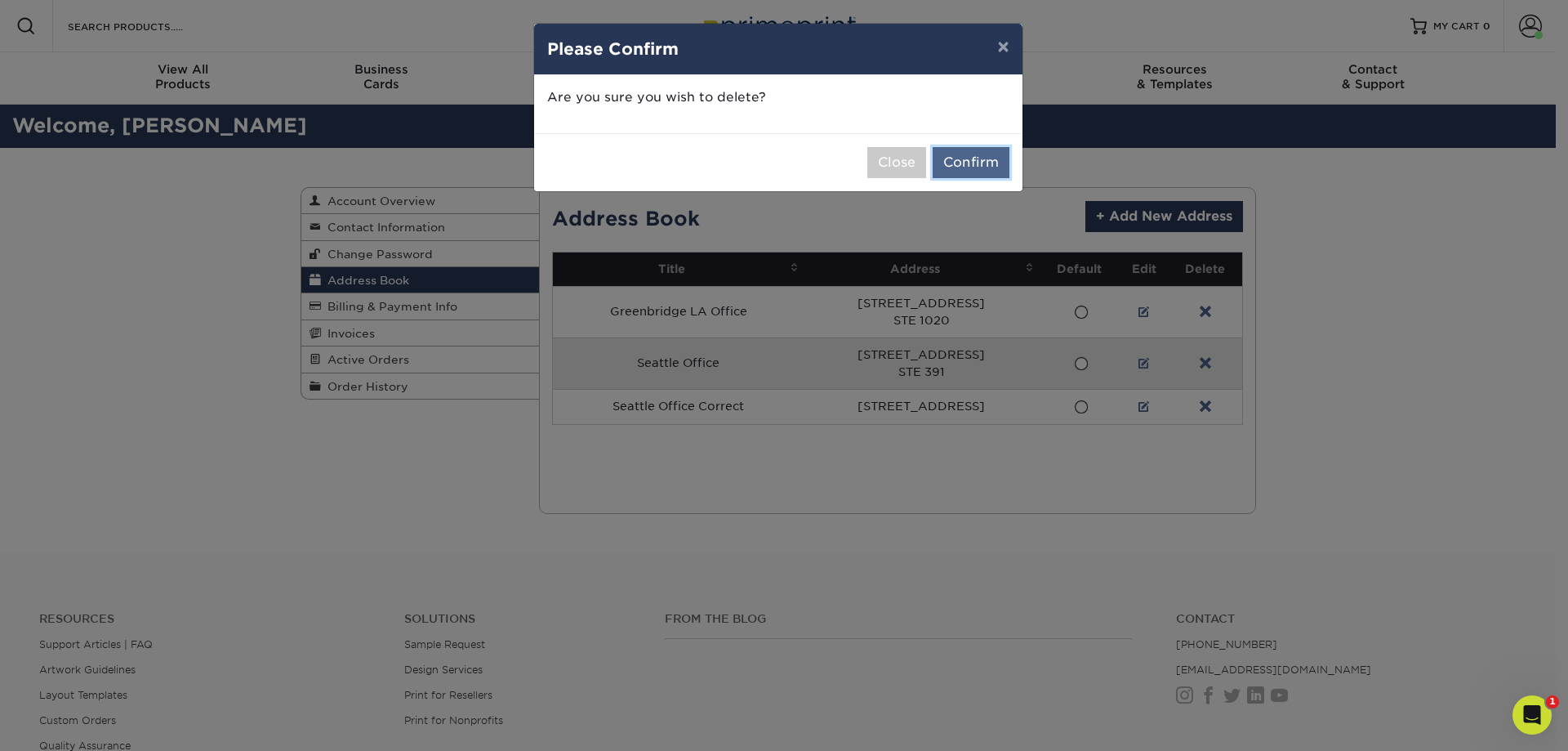
click at [970, 154] on button "Confirm" at bounding box center [970, 162] width 77 height 31
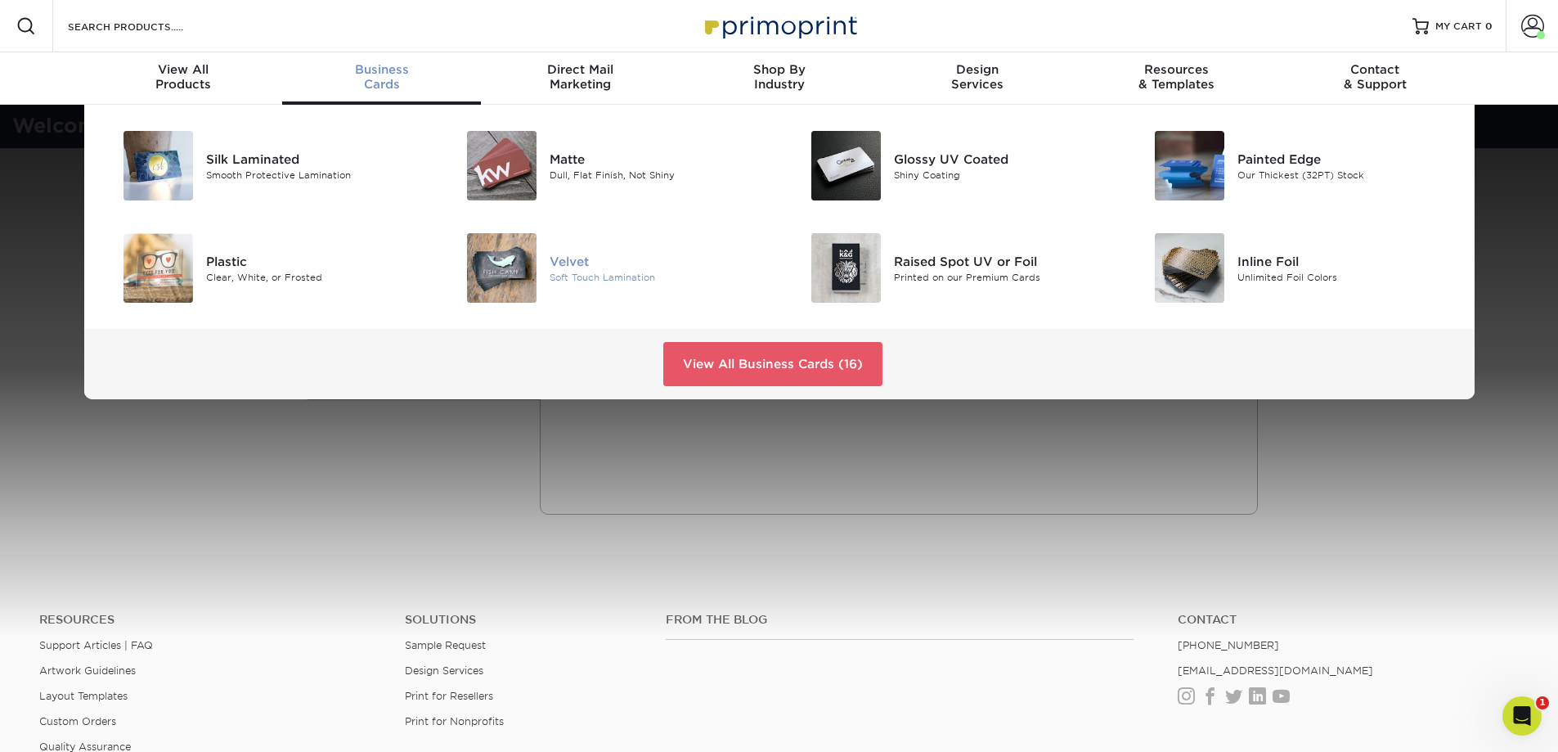
click at [537, 272] on img at bounding box center [502, 268] width 70 height 70
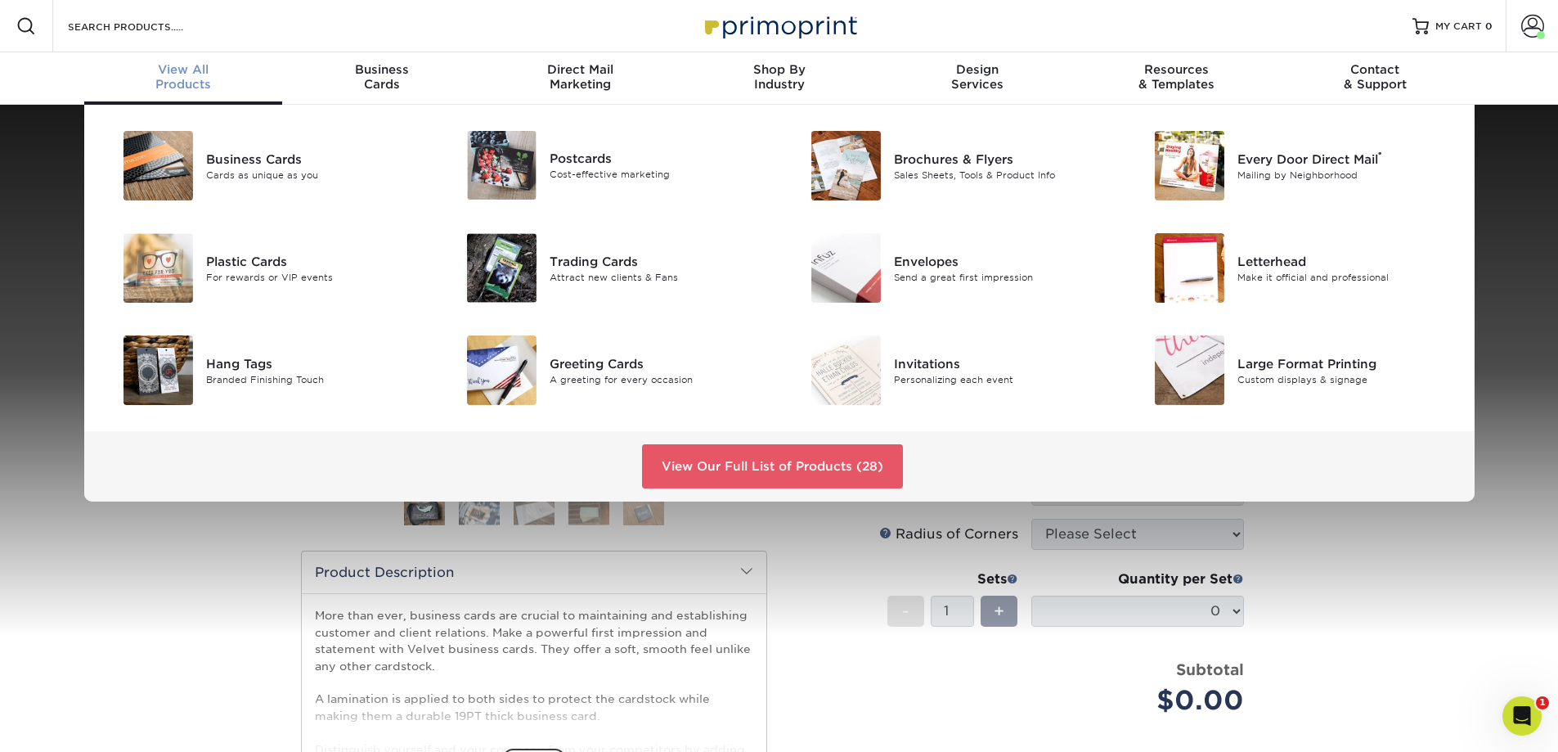
click at [48, 336] on div "Business Cards Cards as unique as you Postcards Cost-effective marketing ®" at bounding box center [779, 303] width 1558 height 397
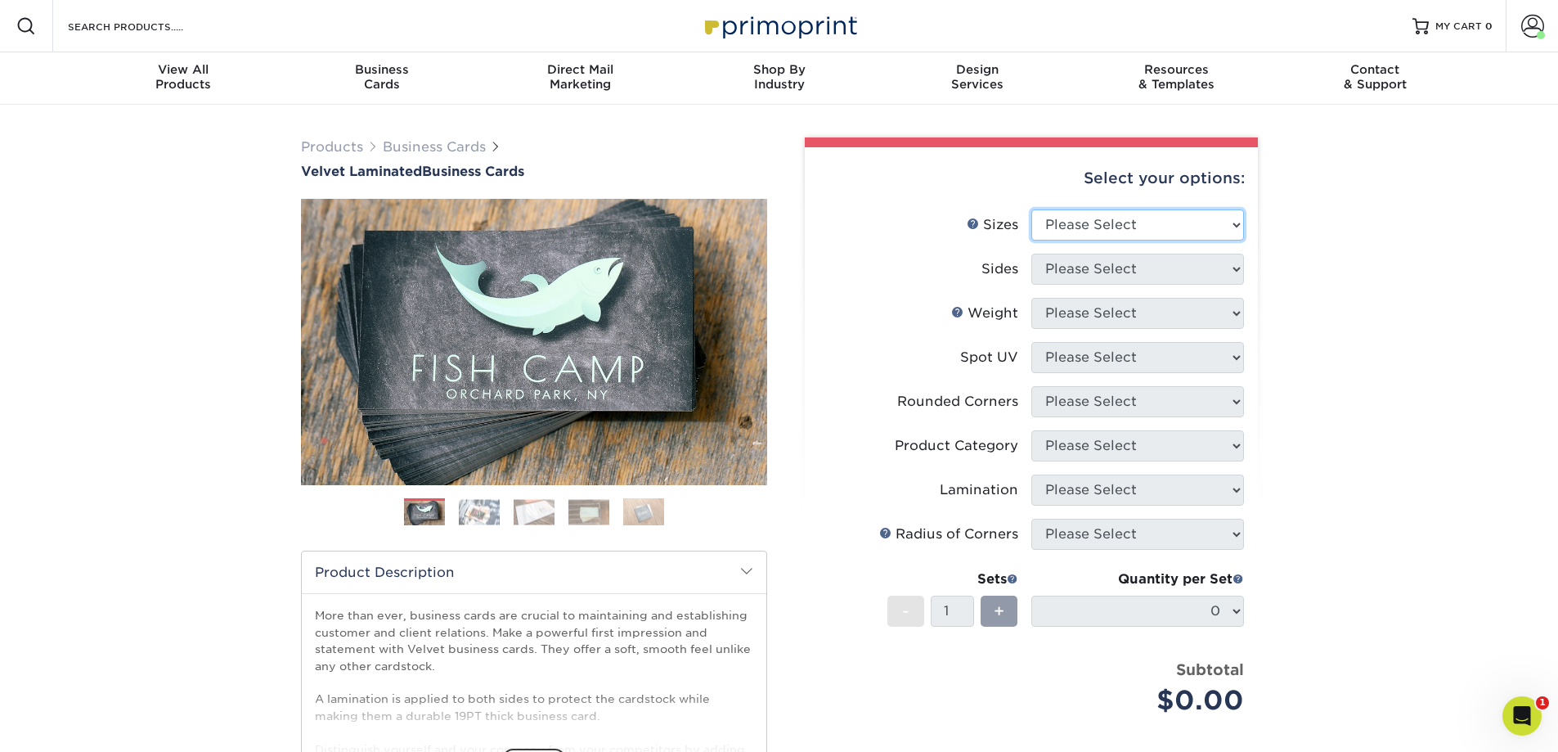
click at [826, 222] on select "Please Select 1.5" x 3.5" - Mini 1.75" x 3.5" - Mini 2" x 2" - Square 2" x 3" -…" at bounding box center [1138, 224] width 213 height 31
select select "2.00x3.50"
click at [826, 209] on select "Please Select 1.5" x 3.5" - Mini 1.75" x 3.5" - Mini 2" x 2" - Square 2" x 3" -…" at bounding box center [1138, 224] width 213 height 31
click at [826, 280] on select "Please Select Print Both Sides Print Front Only" at bounding box center [1138, 269] width 213 height 31
select select "13abbda7-1d64-4f25-8bb2-c179b224825d"
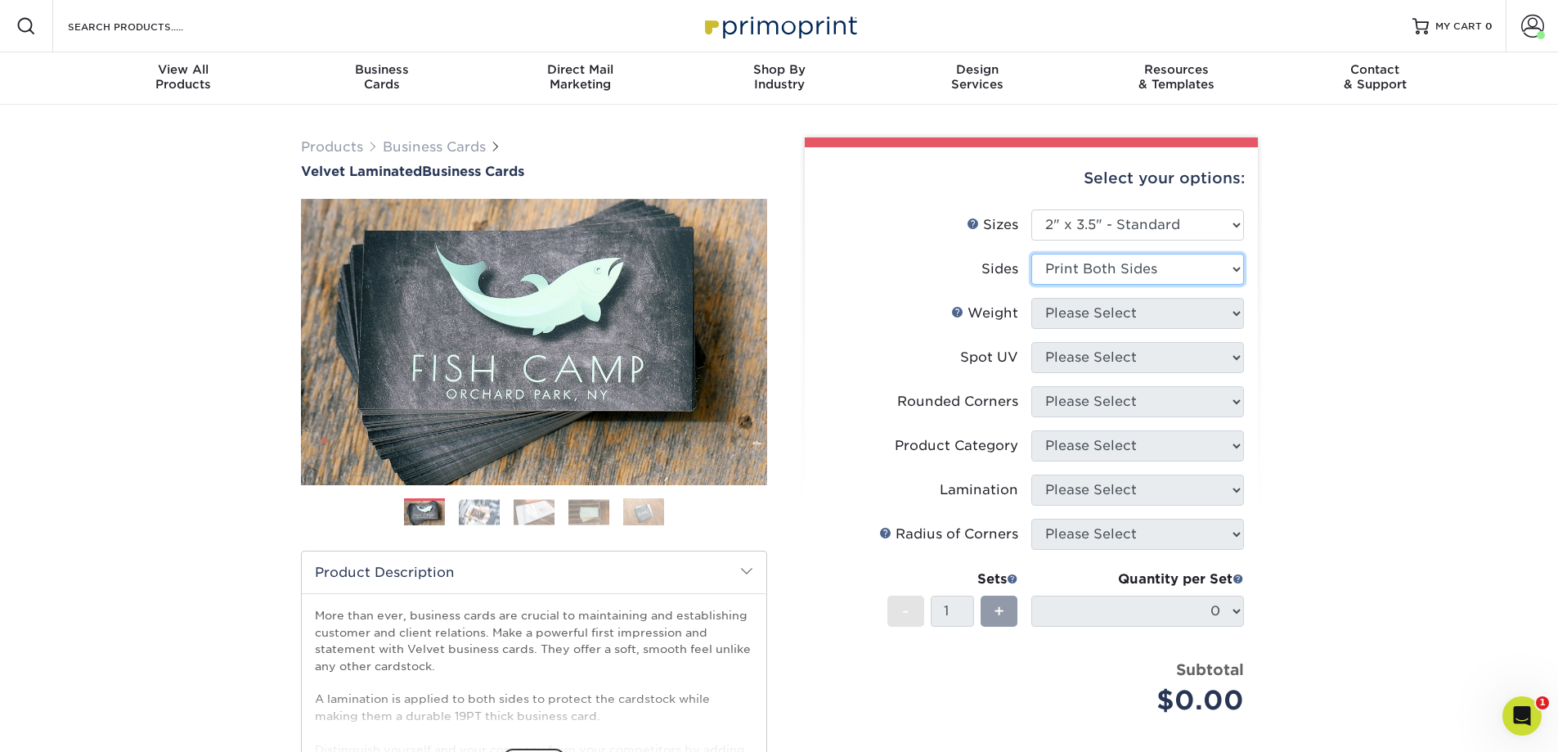
click at [826, 254] on select "Please Select Print Both Sides Print Front Only" at bounding box center [1138, 269] width 213 height 31
click at [826, 321] on select "Please Select 16PT" at bounding box center [1138, 313] width 213 height 31
select select "16PT"
click at [826, 298] on select "Please Select 16PT" at bounding box center [1138, 313] width 213 height 31
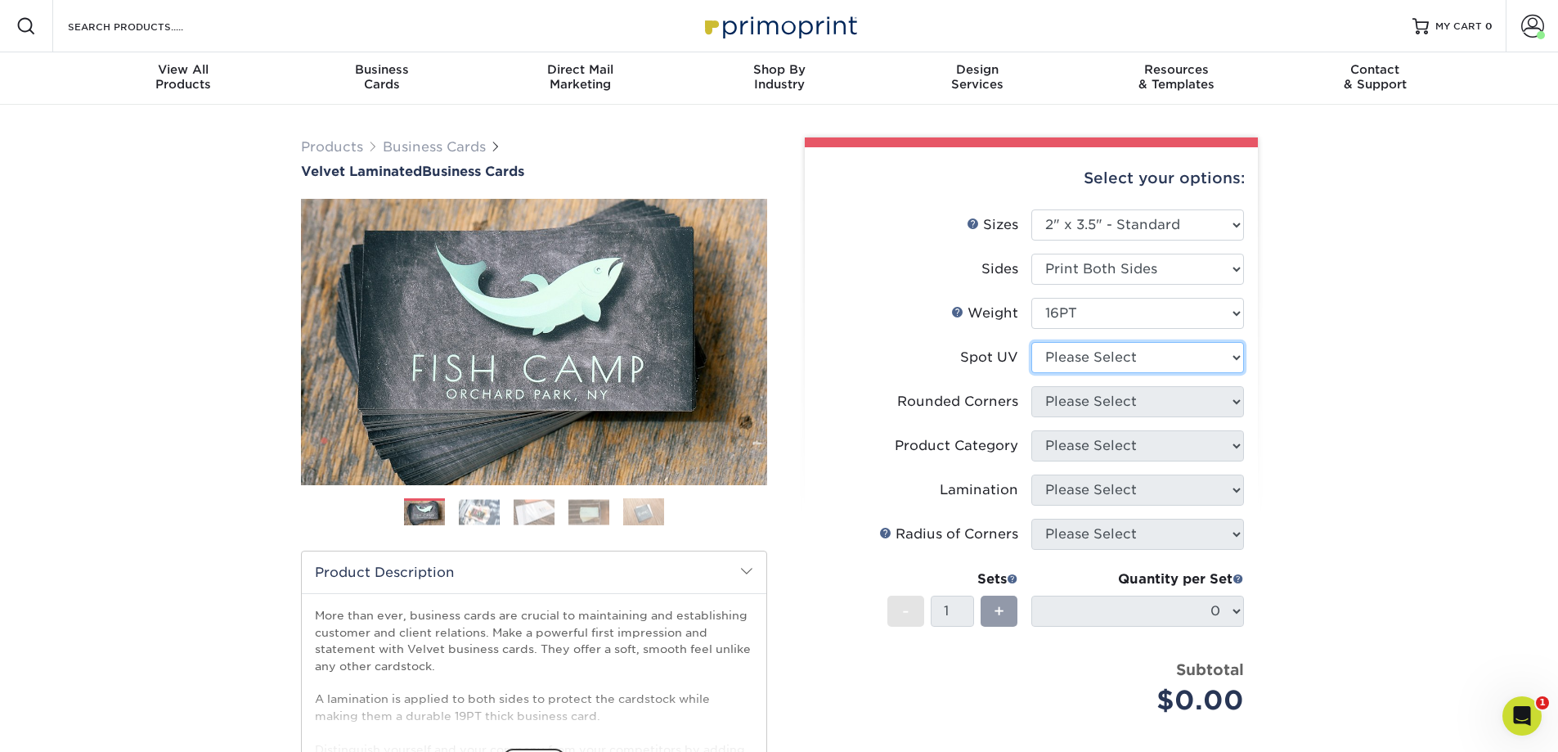
click at [826, 357] on select "Please Select No Spot UV Front and Back (Both Sides) Front Only Back Only" at bounding box center [1138, 357] width 213 height 31
select select "3"
click at [826, 342] on select "Please Select No Spot UV Front and Back (Both Sides) Front Only Back Only" at bounding box center [1138, 357] width 213 height 31
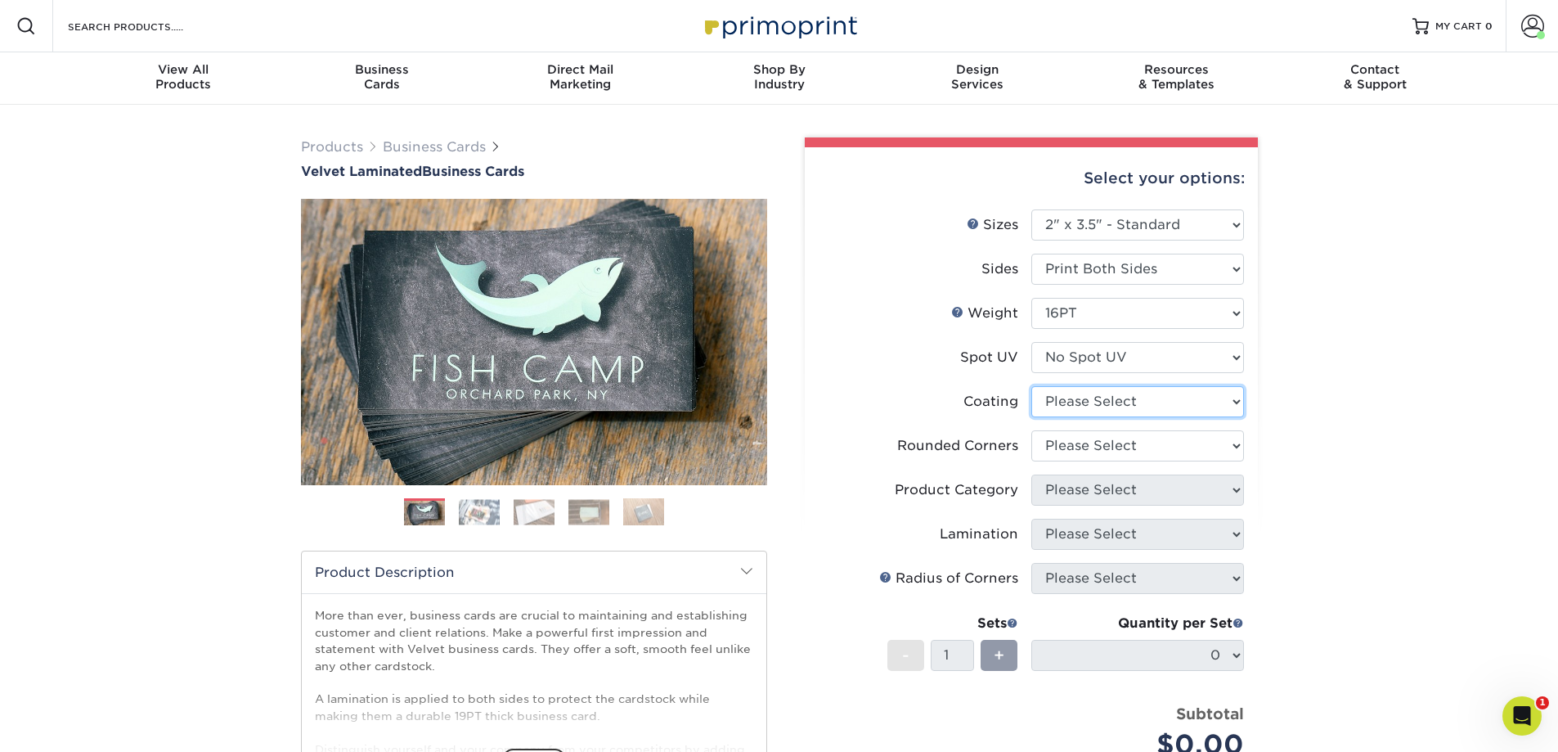
click at [826, 406] on select at bounding box center [1138, 401] width 213 height 31
select select "3e7618de-abca-4bda-9f97-8b9129e913d8"
click at [826, 386] on select at bounding box center [1138, 401] width 213 height 31
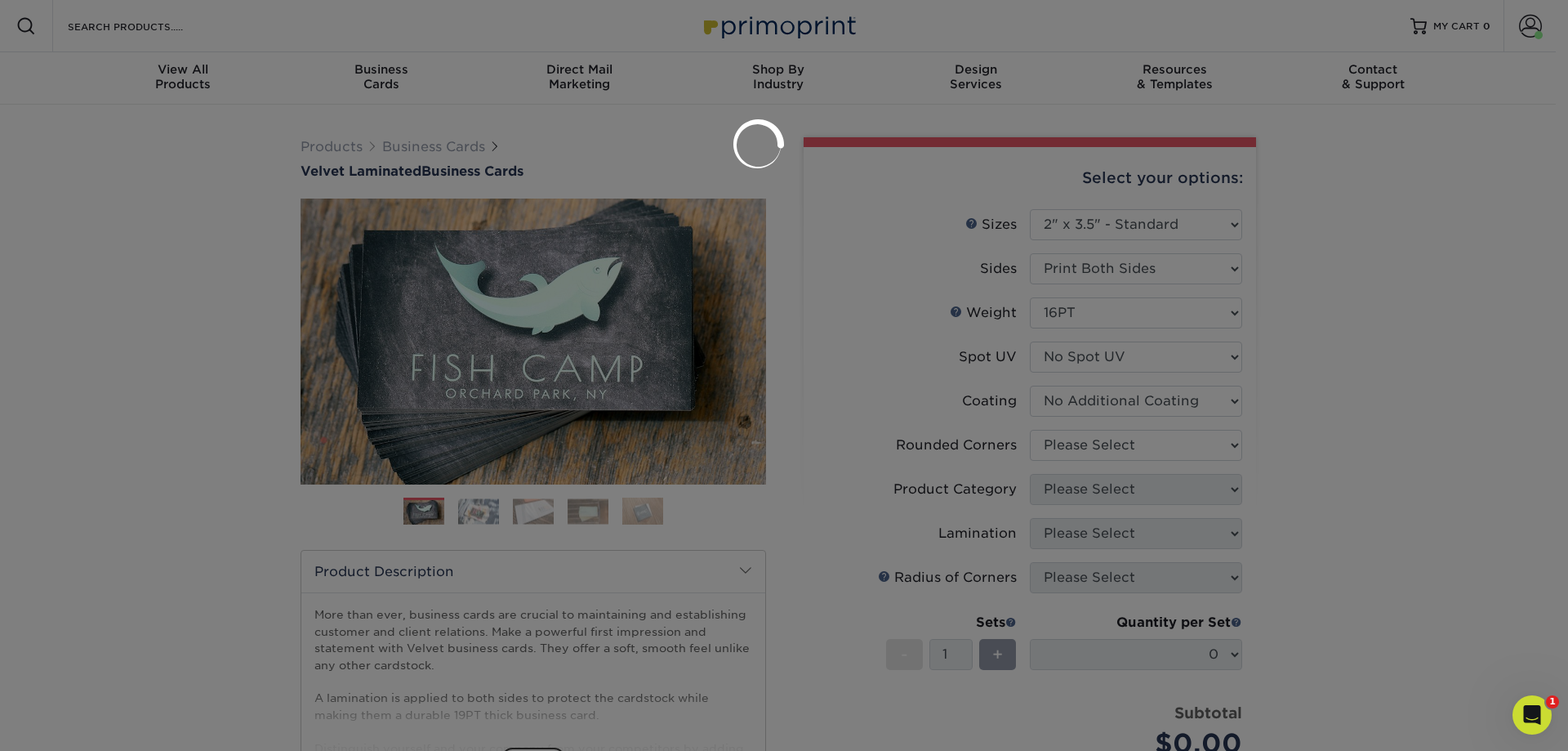
click at [824, 444] on div at bounding box center [784, 376] width 1568 height 751
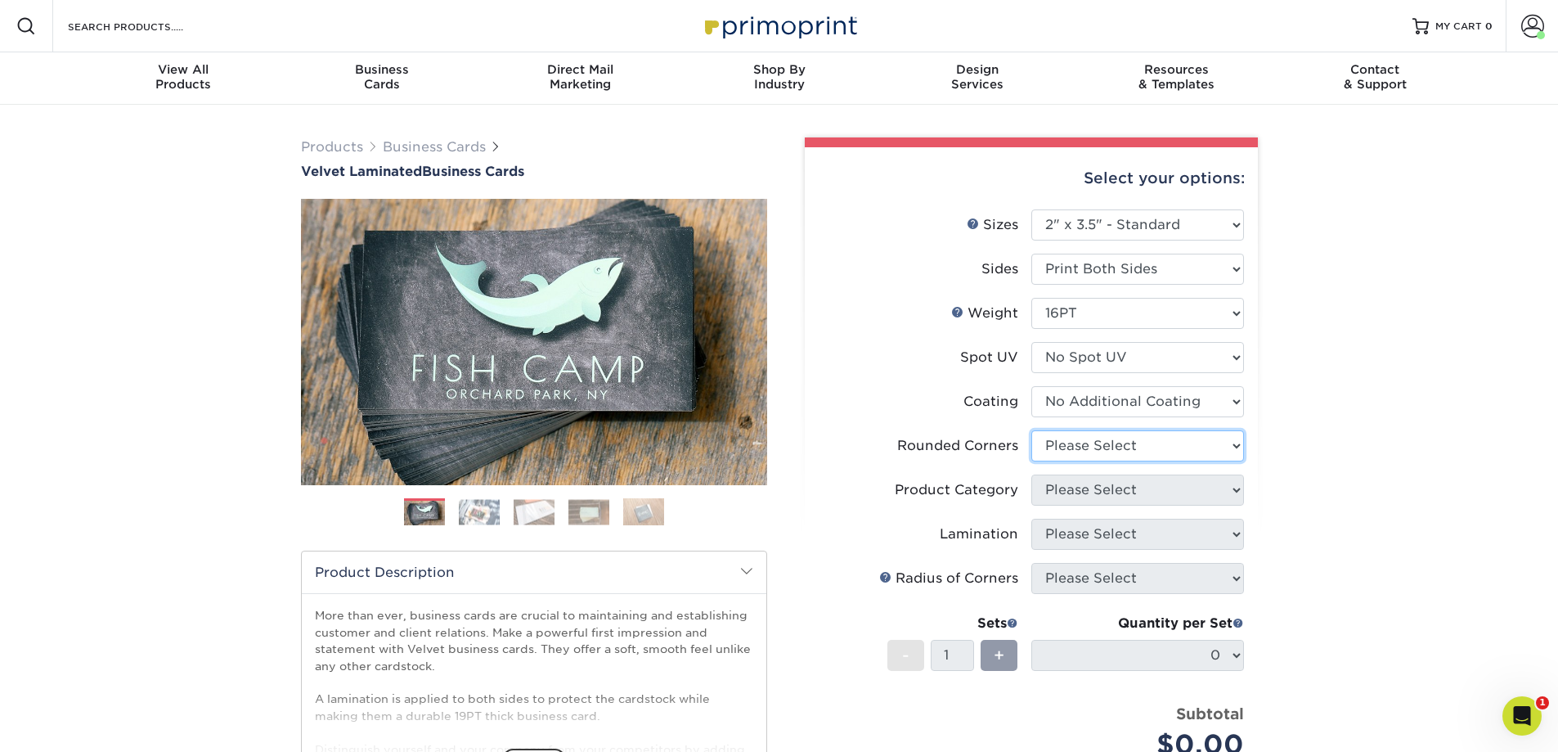
click at [826, 445] on select "Please Select Yes - Round 2 Corners Yes - Round 4 Corners No" at bounding box center [1138, 445] width 213 height 31
select select "0"
click at [826, 430] on select "Please Select Yes - Round 2 Corners Yes - Round 4 Corners No" at bounding box center [1138, 445] width 213 height 31
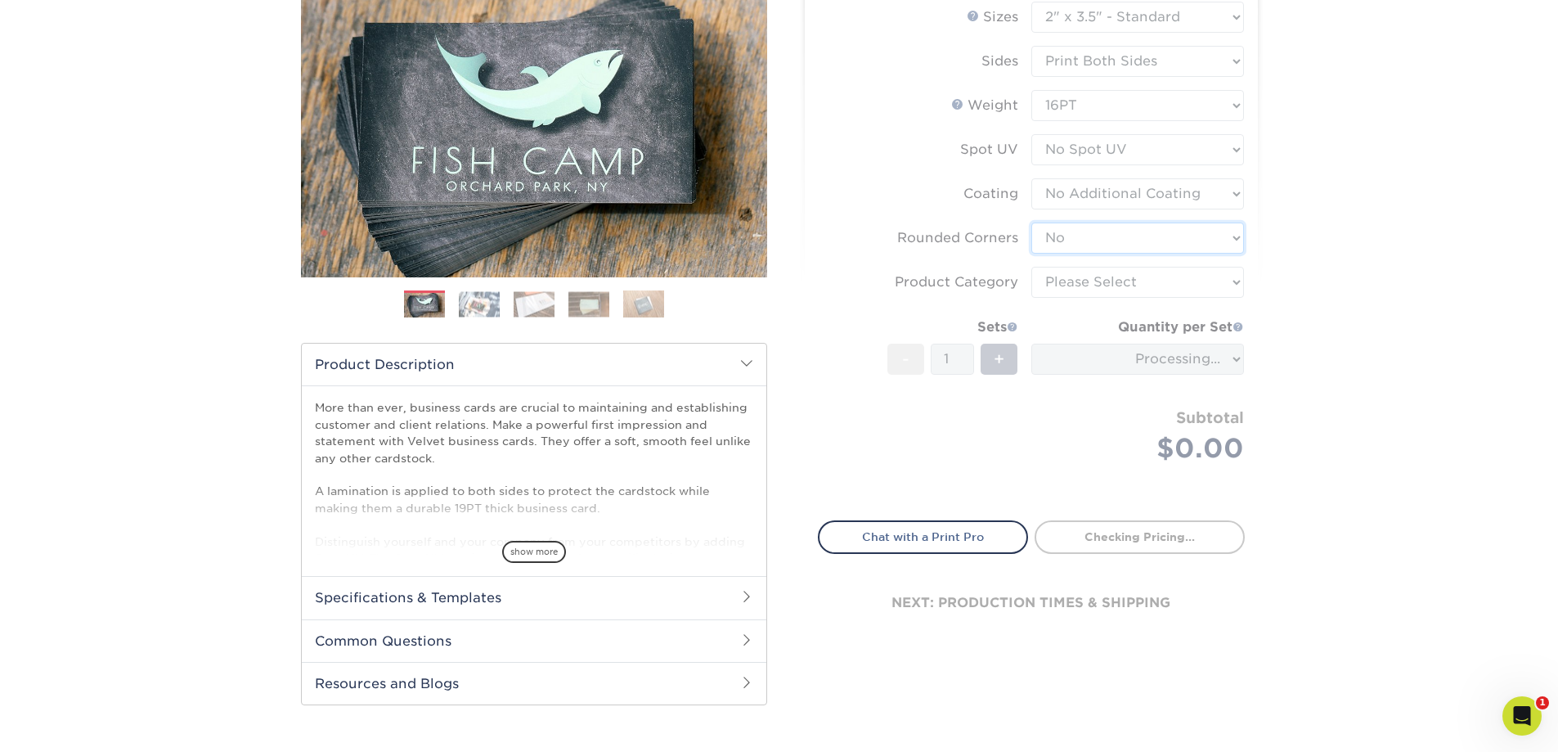
scroll to position [245, 0]
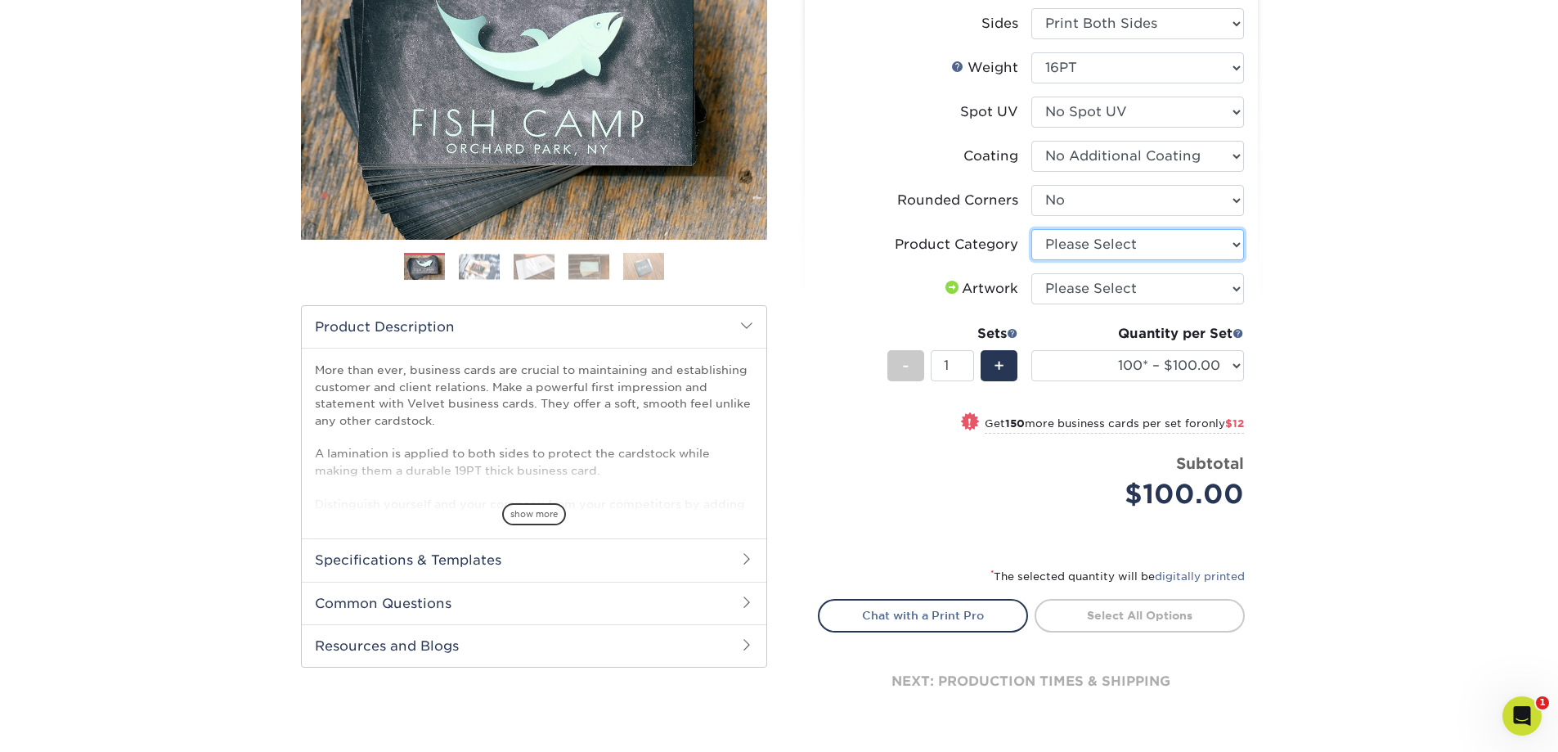
click at [826, 242] on select "Please Select Business Cards" at bounding box center [1138, 244] width 213 height 31
select select "3b5148f1-0588-4f88-a218-97bcfdce65c1"
click at [826, 229] on select "Please Select Business Cards" at bounding box center [1138, 244] width 213 height 31
click at [826, 290] on select "Please Select I will upload files I need a design - $100" at bounding box center [1138, 288] width 213 height 31
select select "upload"
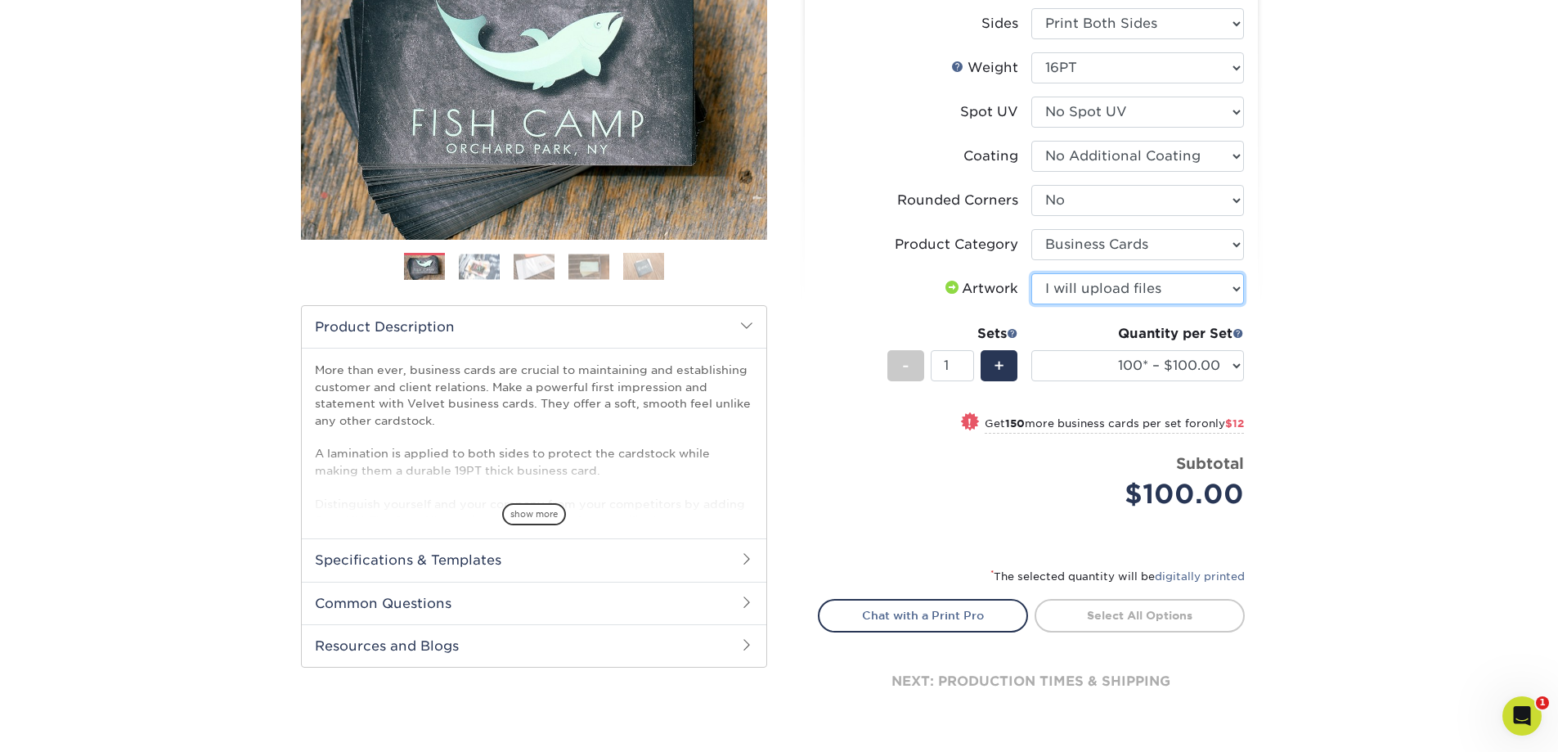
click at [826, 273] on select "Please Select I will upload files I need a design - $100" at bounding box center [1138, 288] width 213 height 31
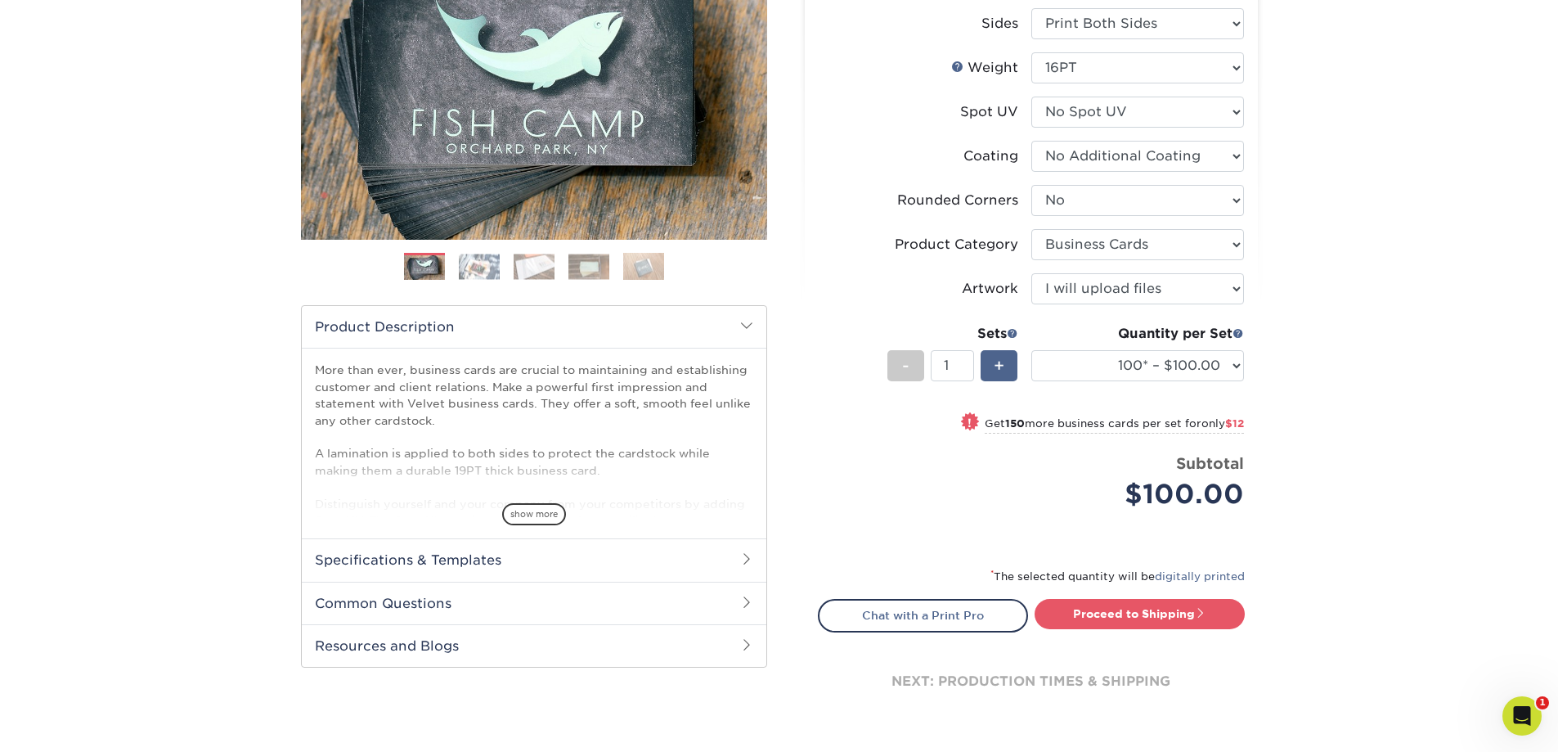
click at [826, 365] on span "+" at bounding box center [999, 365] width 11 height 25
type input "2"
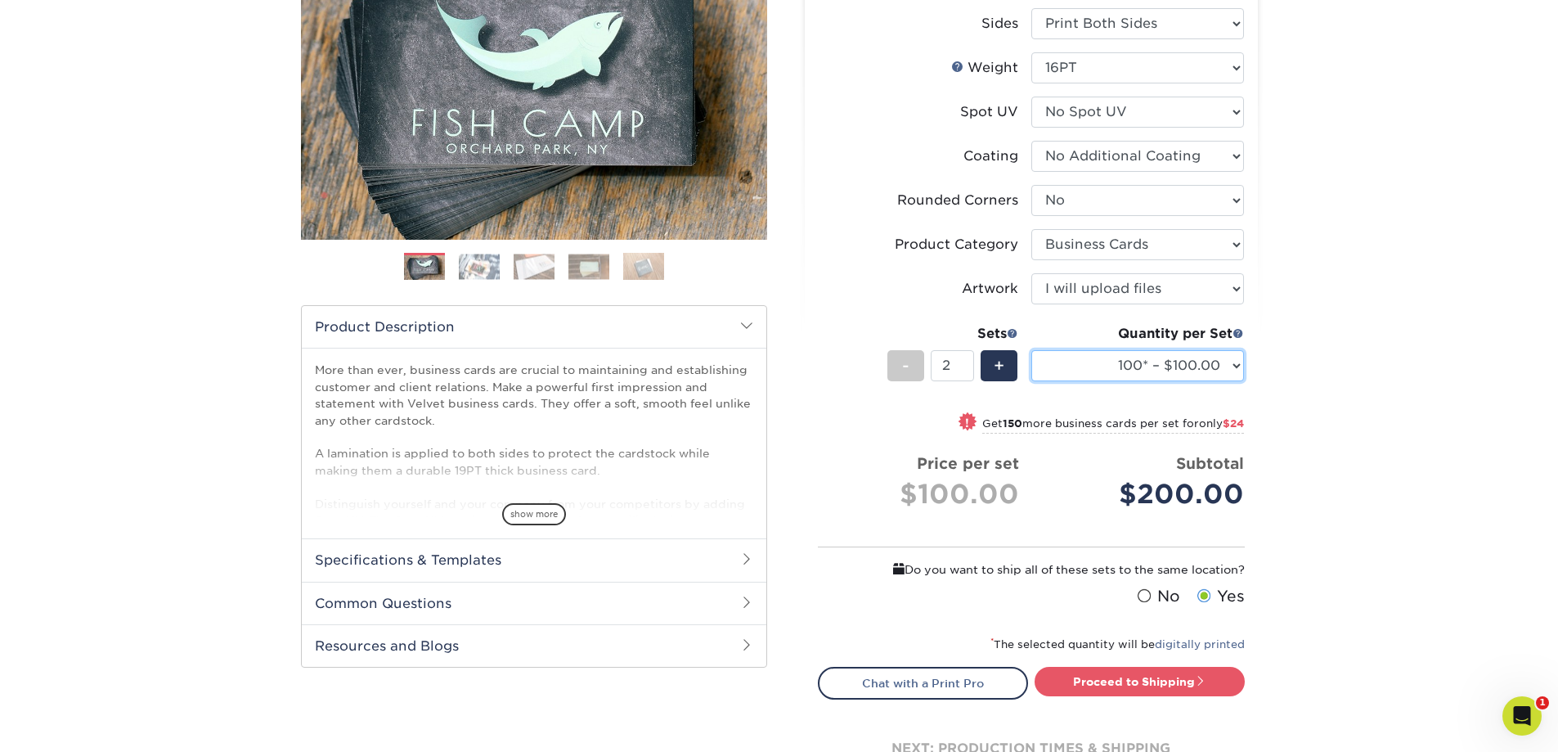
click at [826, 374] on select "100* – $100.00 250* – $112.00 500 – $120.00 1000 – $156.00 2500 – $307.00 5000 …" at bounding box center [1138, 365] width 213 height 31
select select "500 – $120.00"
click at [826, 350] on select "100* – $100.00 250* – $112.00 500 – $120.00 1000 – $156.00 2500 – $307.00 5000 …" at bounding box center [1138, 365] width 213 height 31
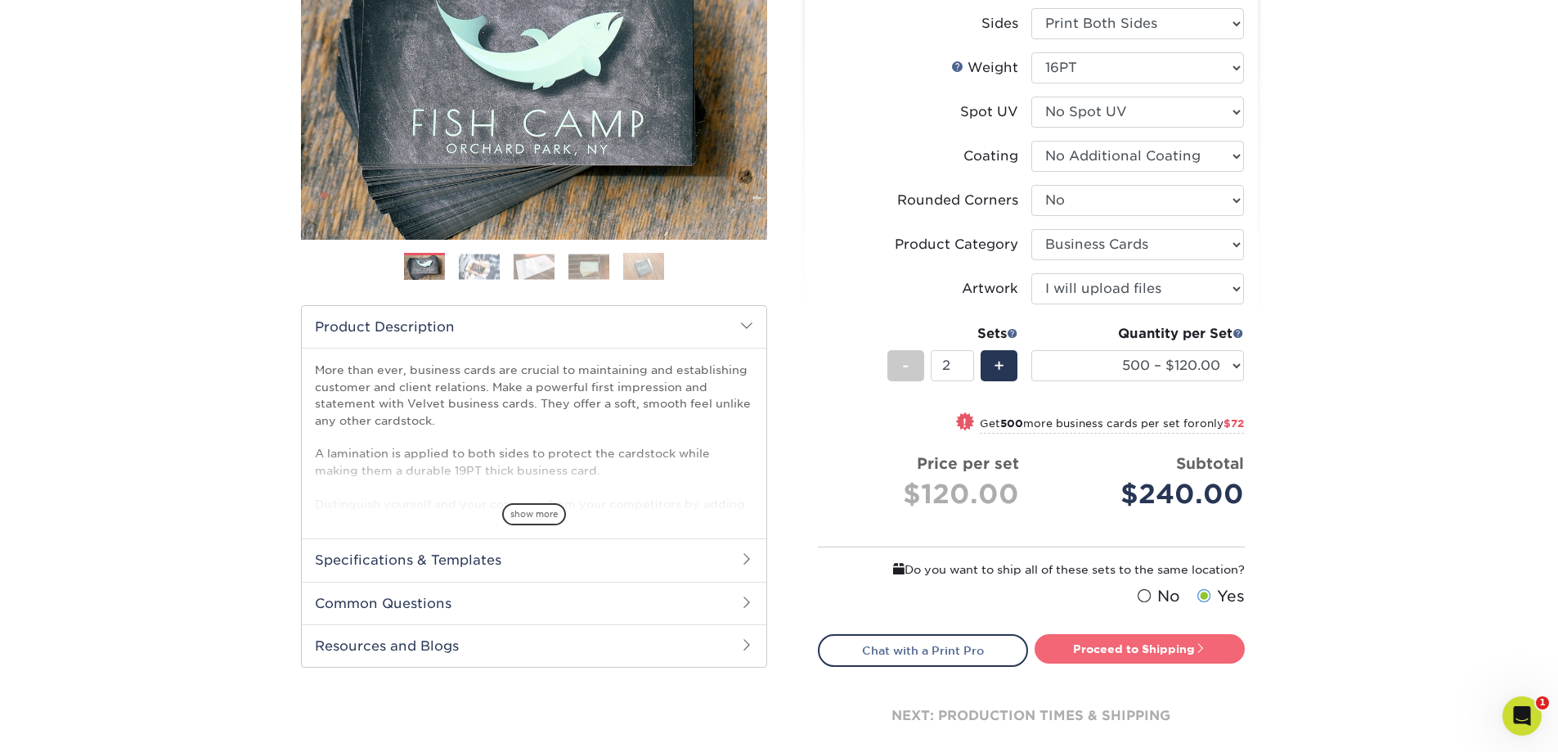
click at [826, 641] on link "Proceed to Shipping" at bounding box center [1140, 648] width 210 height 29
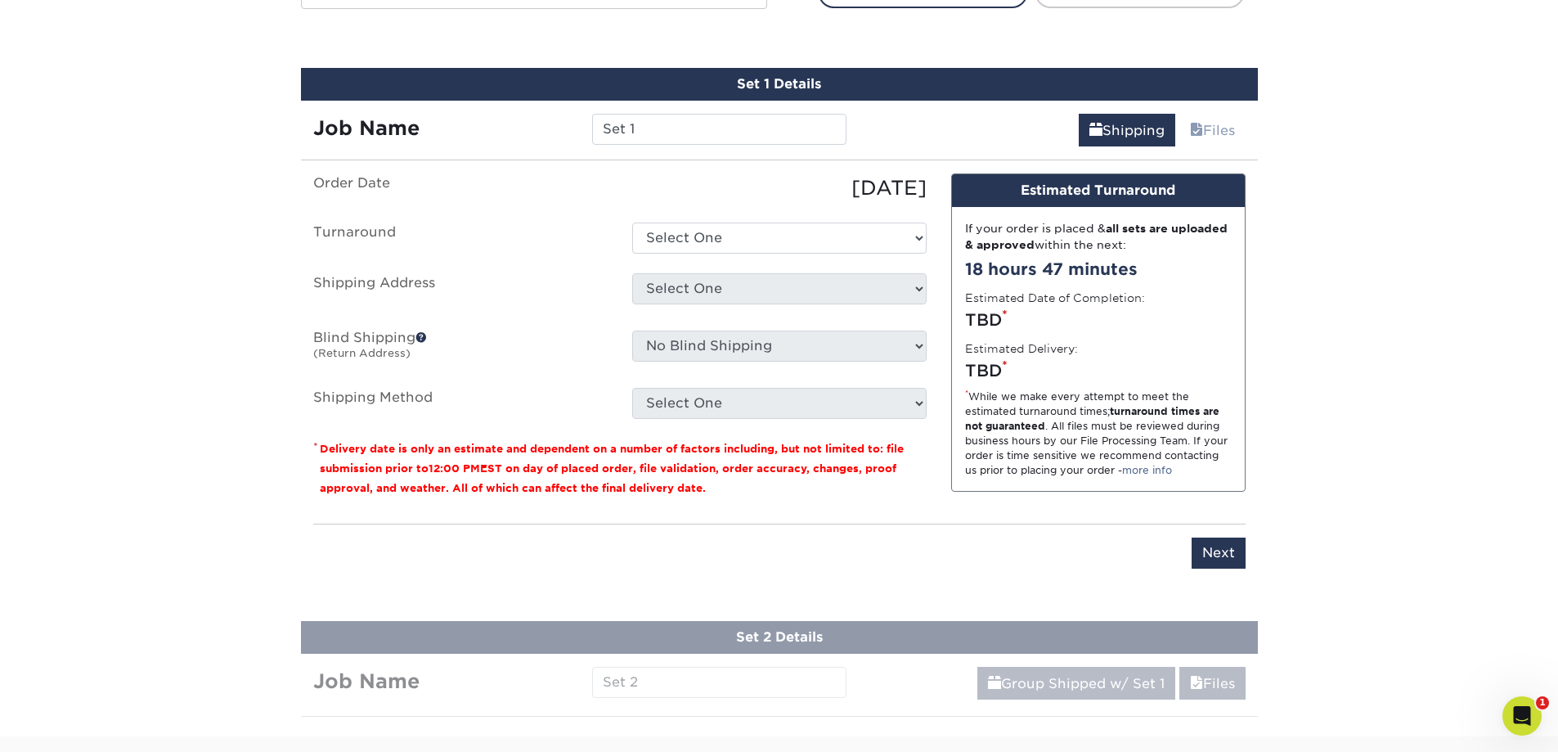
scroll to position [924, 0]
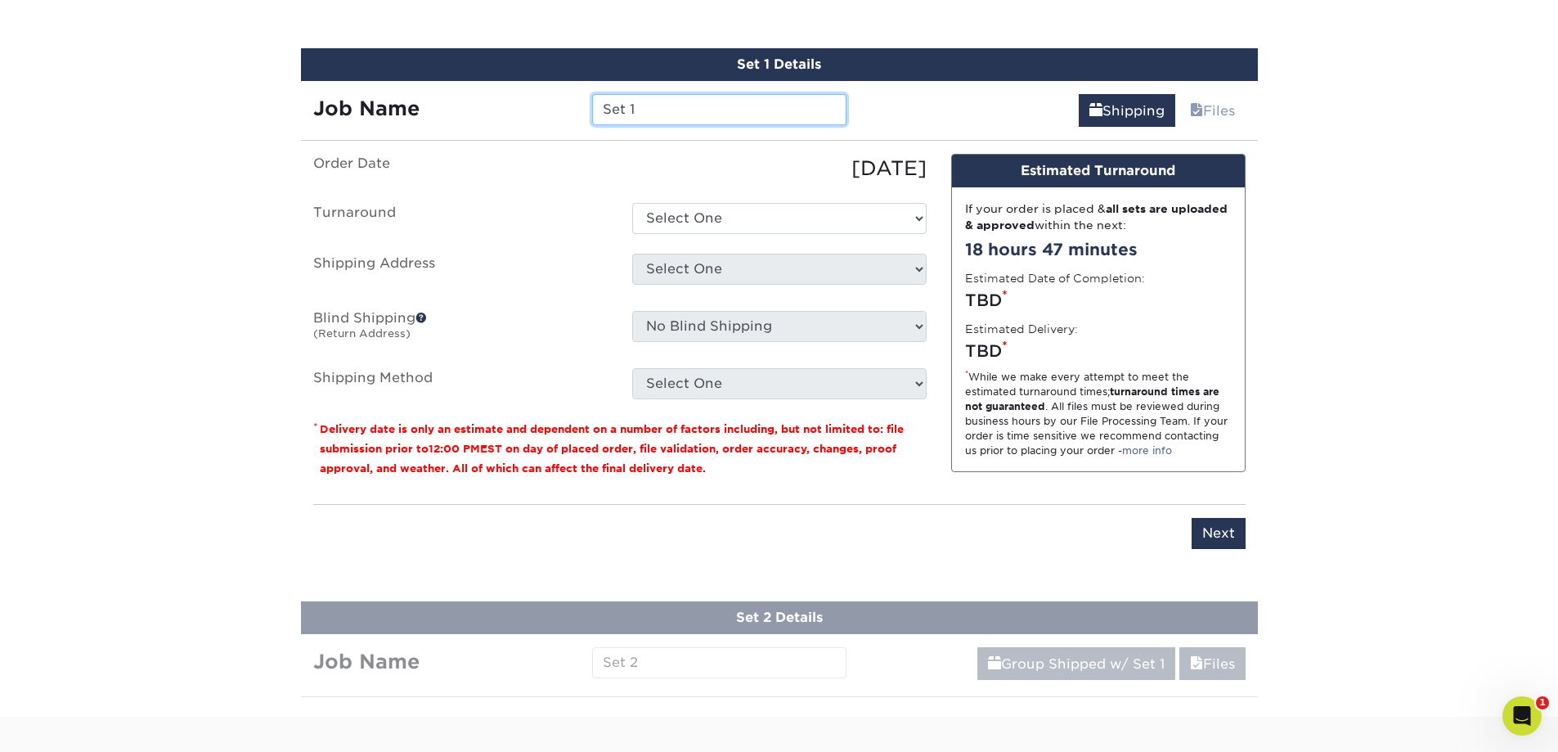
drag, startPoint x: 668, startPoint y: 104, endPoint x: 532, endPoint y: 97, distance: 136.8
click at [532, 97] on div "Job Name Set 1" at bounding box center [580, 109] width 559 height 31
type input "G"
type input "Greenbridge [PERSON_NAME]"
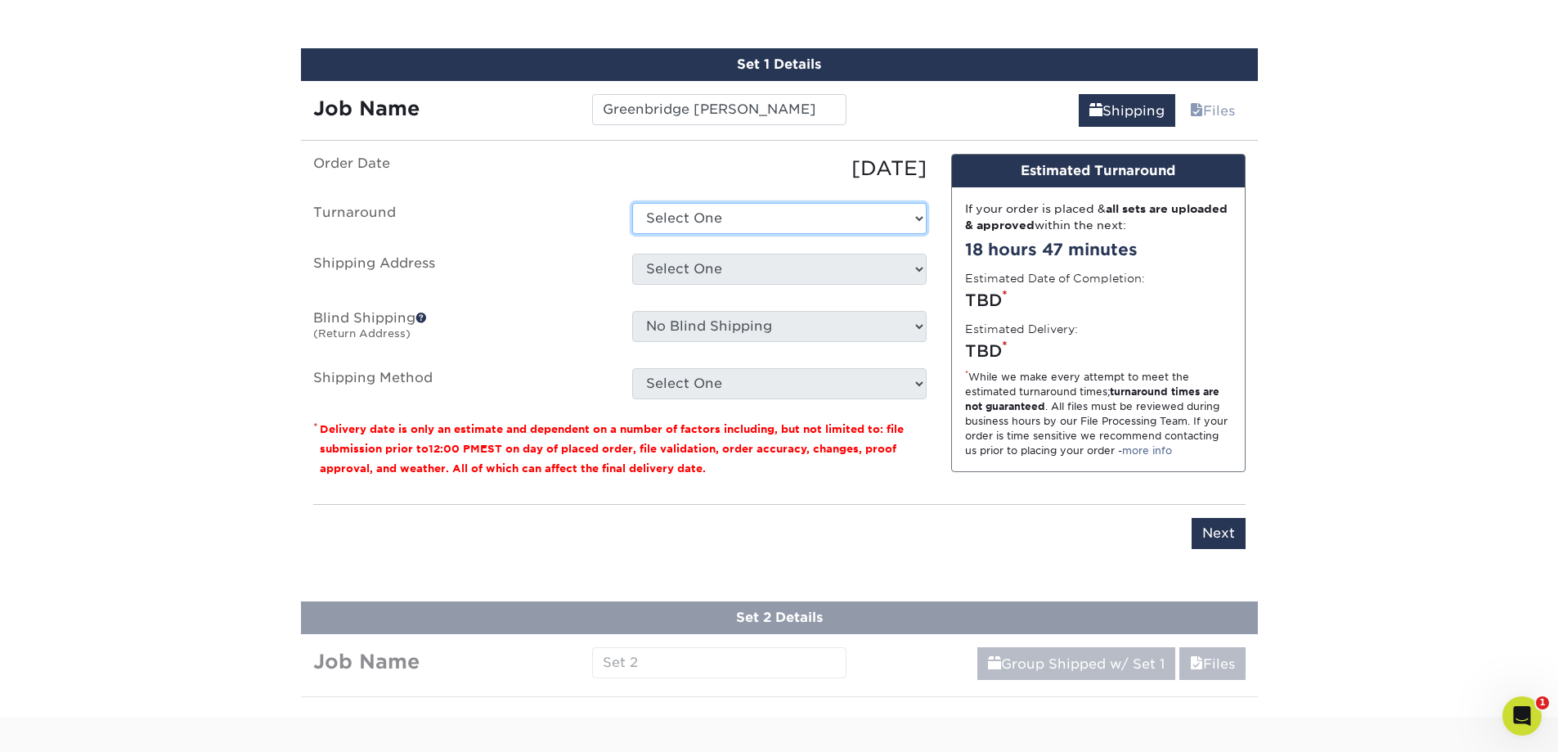
click at [694, 219] on select "Select One 2-4 Business Days 2 Day Next Business Day" at bounding box center [779, 218] width 294 height 31
select select "65a5fa8a-fb52-4714-932f-d83f09a2779d"
click at [632, 203] on select "Select One 2-4 Business Days 2 Day Next Business Day" at bounding box center [779, 218] width 294 height 31
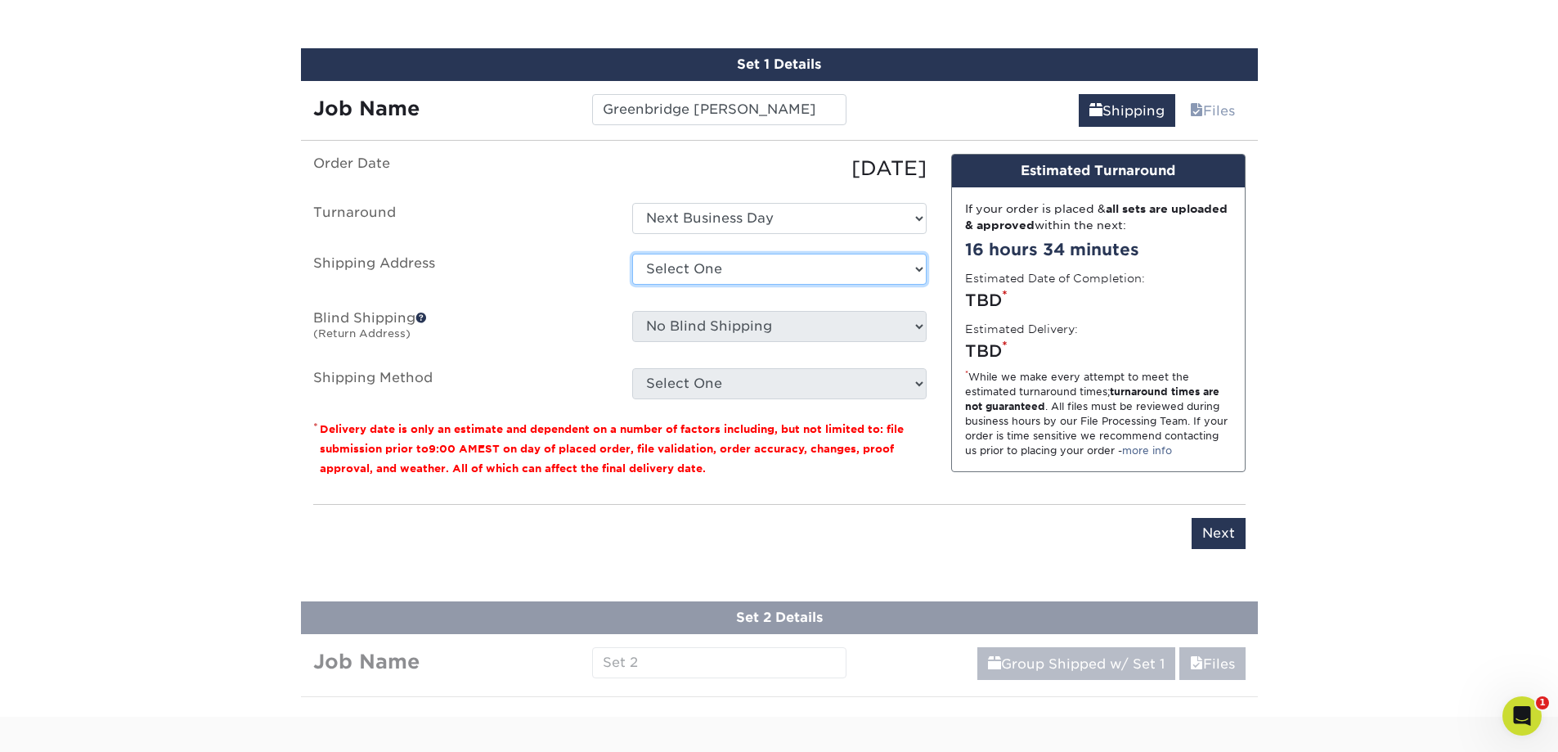
click at [708, 273] on select "Select One Greenbridge LA Office Seattle Office + Add New Address" at bounding box center [779, 269] width 294 height 31
select select "143296"
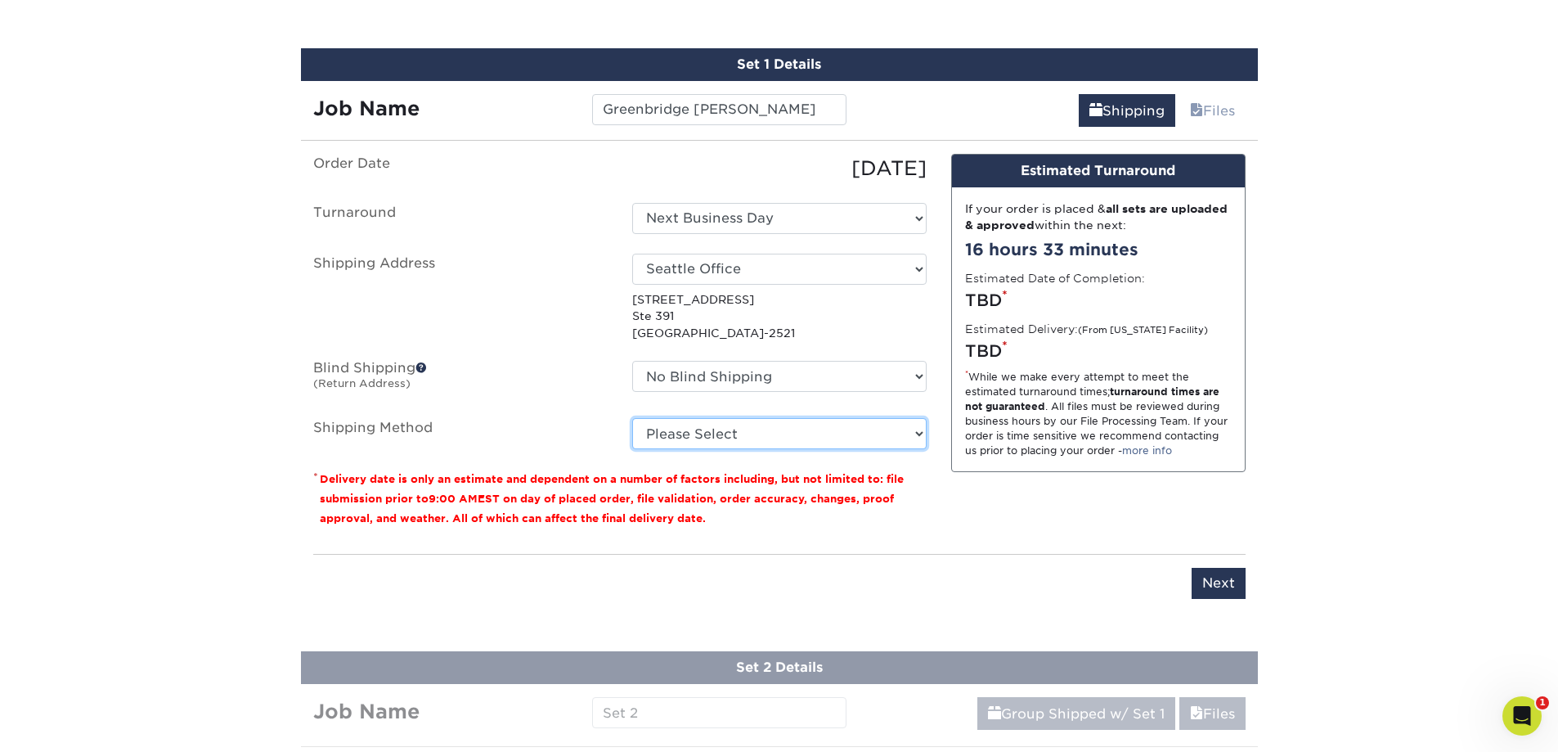
click at [717, 439] on select "Please Select Ground Shipping (+$15.08) 3 Day Shipping Service (+$16.56) 2 Day …" at bounding box center [779, 433] width 294 height 31
click at [632, 418] on select "Please Select Ground Shipping (+$15.08) 3 Day Shipping Service (+$16.56) 2 Day …" at bounding box center [779, 433] width 294 height 31
click at [742, 434] on select "Please Select Ground Shipping (+$15.08) 3 Day Shipping Service (+$16.56) 2 Day …" at bounding box center [779, 433] width 294 height 31
click at [632, 418] on select "Please Select Ground Shipping (+$15.08) 3 Day Shipping Service (+$16.56) 2 Day …" at bounding box center [779, 433] width 294 height 31
click at [792, 437] on select "Please Select Ground Shipping (+$15.08) 3 Day Shipping Service (+$16.56) 2 Day …" at bounding box center [779, 433] width 294 height 31
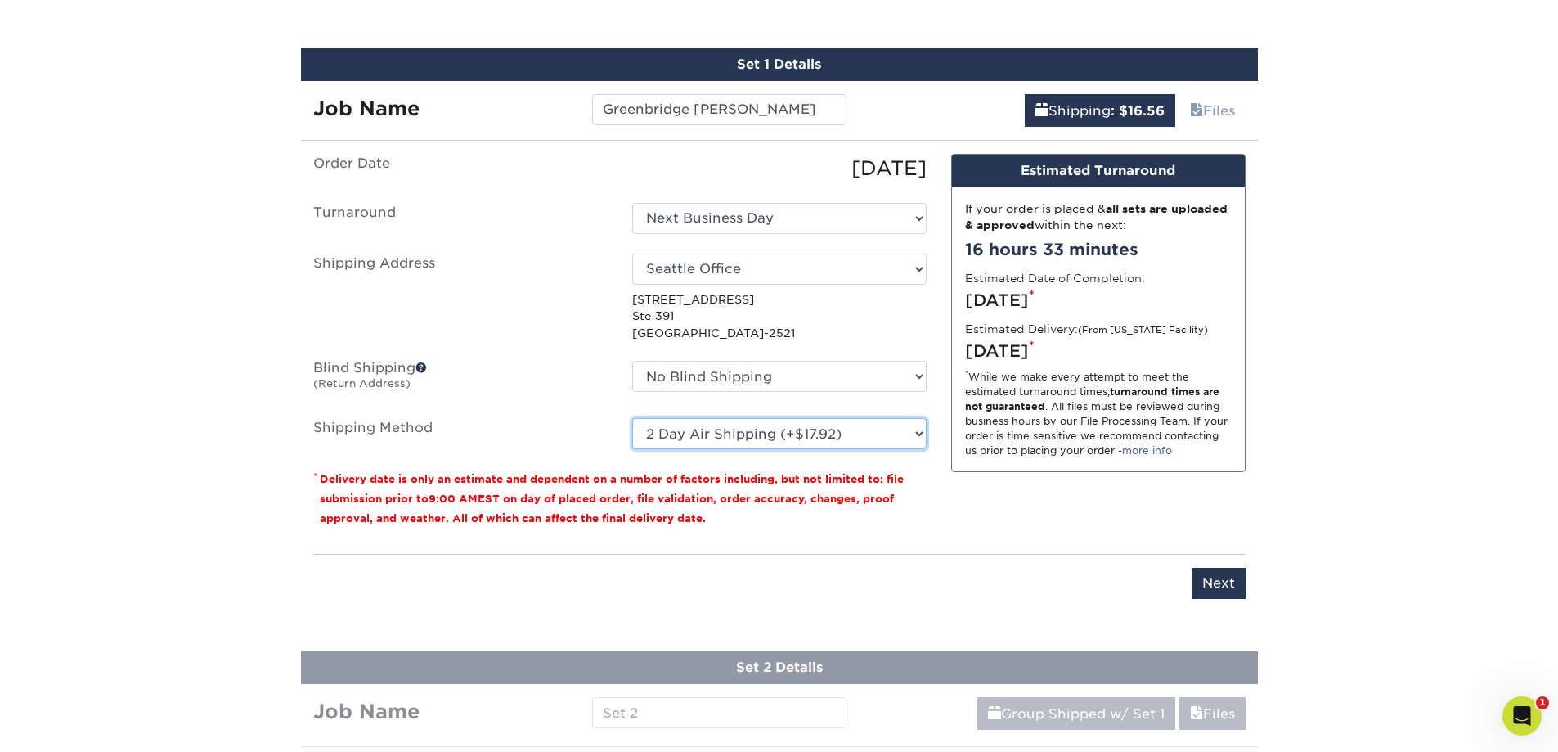
click at [632, 418] on select "Please Select Ground Shipping (+$15.08) 3 Day Shipping Service (+$16.56) 2 Day …" at bounding box center [779, 433] width 294 height 31
click at [799, 434] on select "Please Select Ground Shipping (+$15.08) 3 Day Shipping Service (+$16.56) 2 Day …" at bounding box center [779, 433] width 294 height 31
select select "03"
click at [632, 418] on select "Please Select Ground Shipping (+$15.08) 3 Day Shipping Service (+$16.56) 2 Day …" at bounding box center [779, 433] width 294 height 31
click at [826, 588] on input "Next" at bounding box center [1219, 583] width 54 height 31
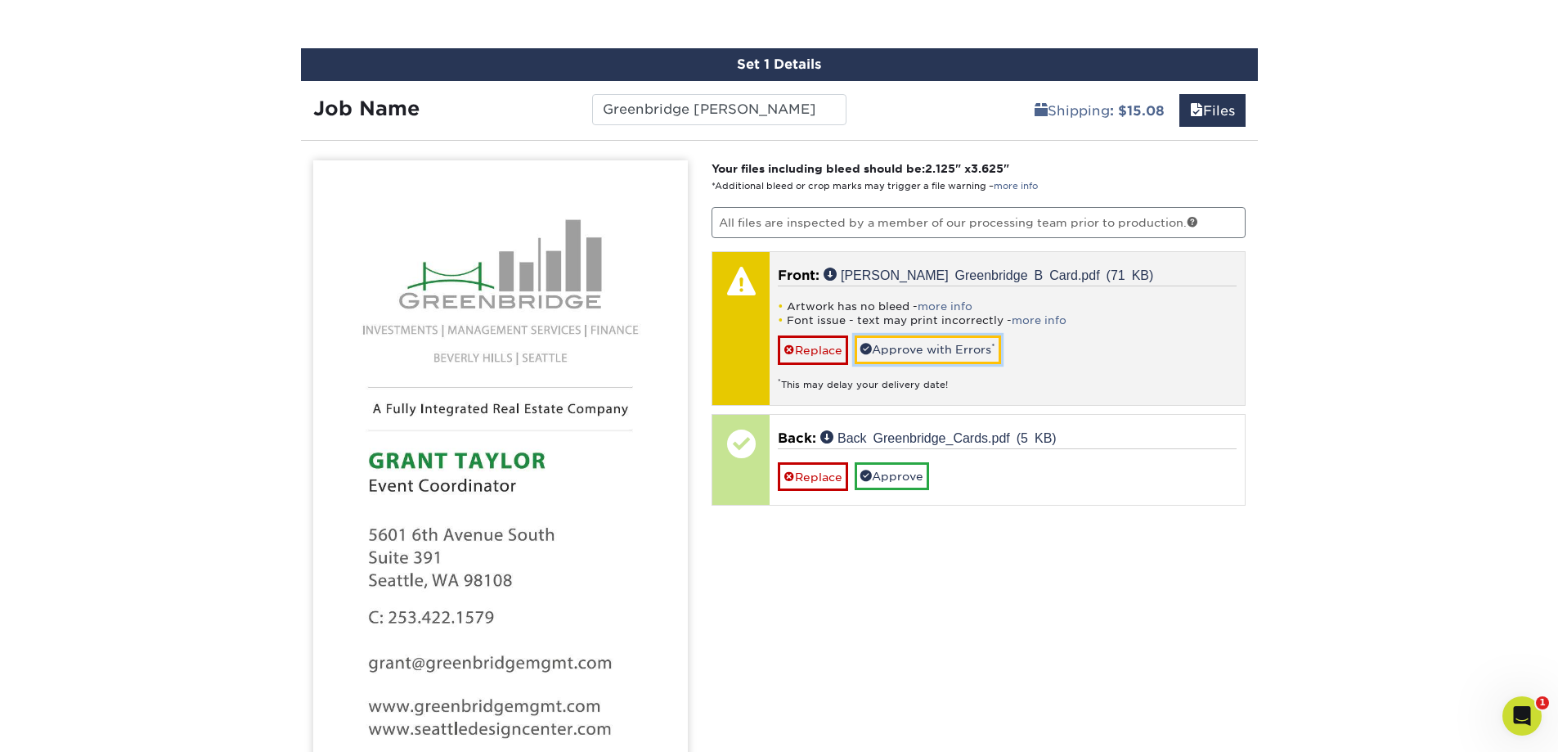
drag, startPoint x: 895, startPoint y: 352, endPoint x: 887, endPoint y: 353, distance: 8.3
click at [826, 352] on link "Approve with Errors *" at bounding box center [928, 349] width 146 height 28
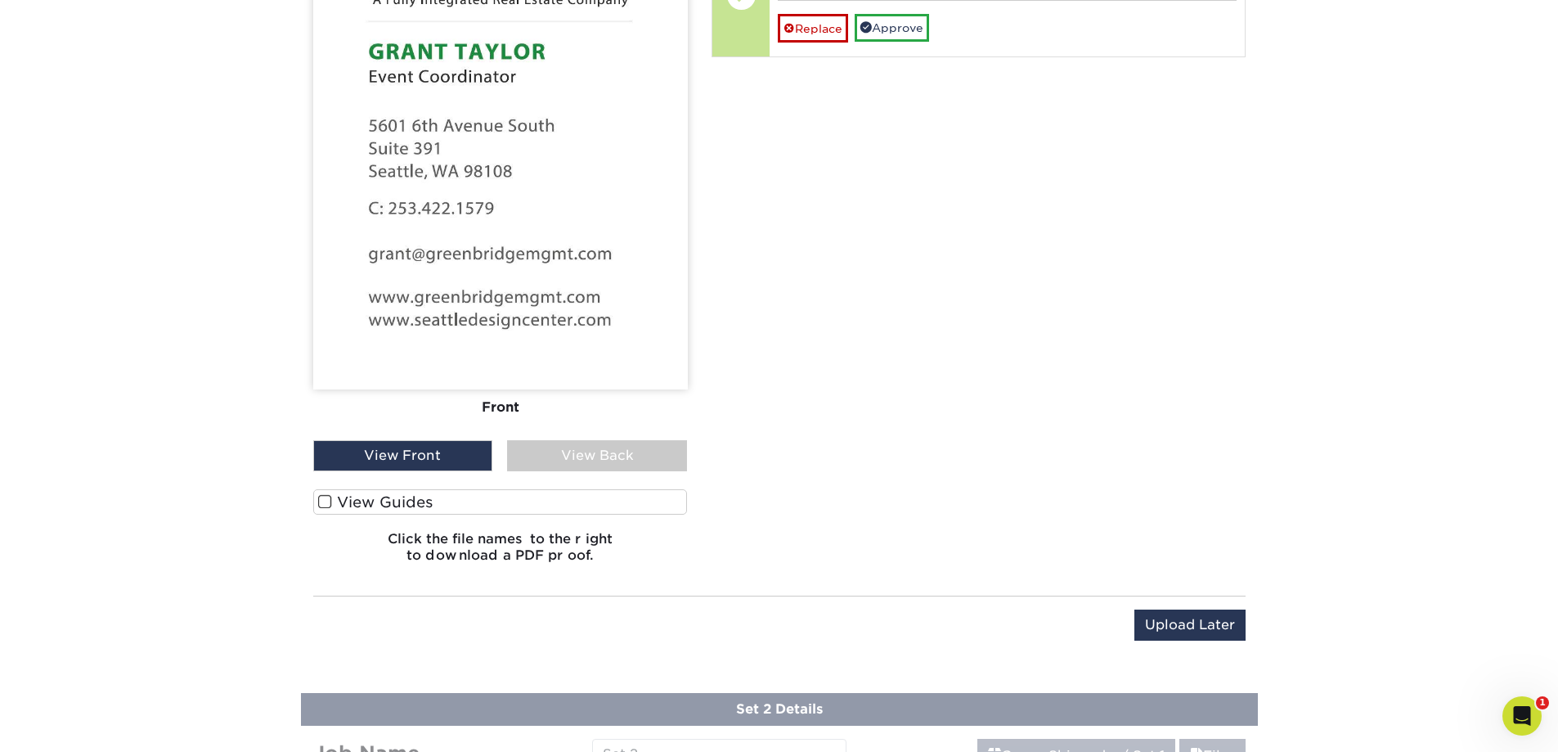
click at [419, 497] on label "View Guides" at bounding box center [500, 501] width 375 height 25
click at [0, 0] on input "View Guides" at bounding box center [0, 0] width 0 height 0
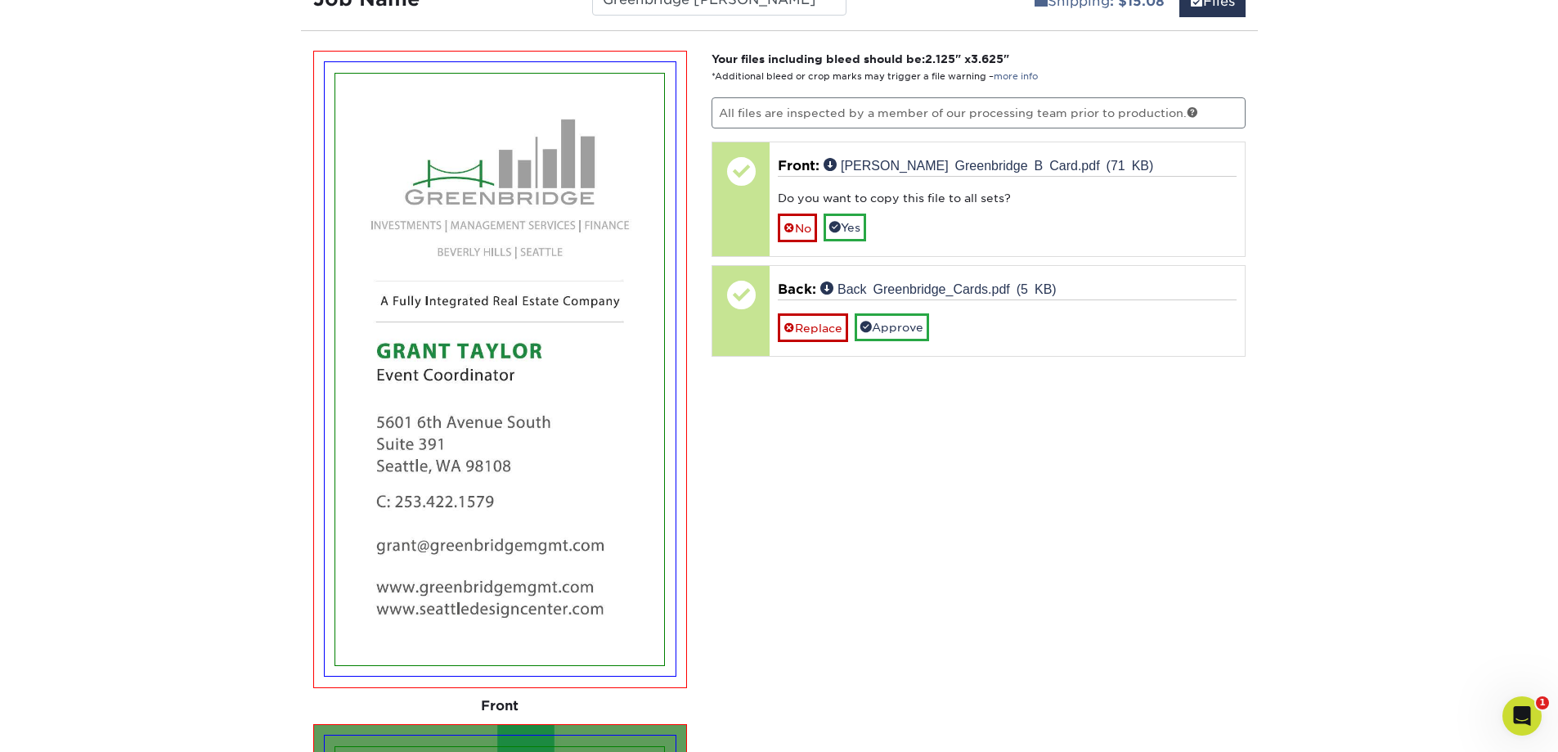
scroll to position [1022, 0]
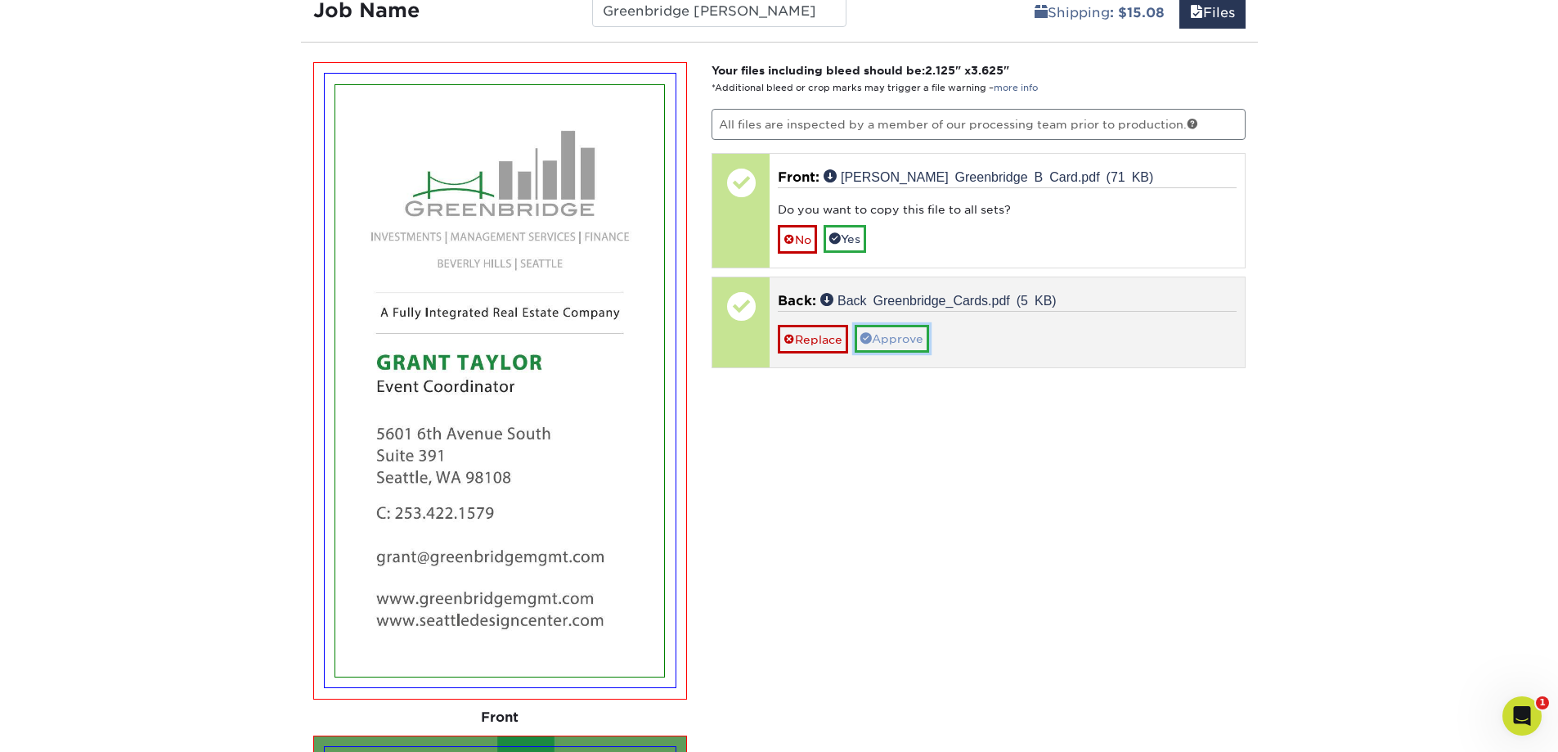
click at [826, 334] on link "Approve" at bounding box center [892, 339] width 74 height 28
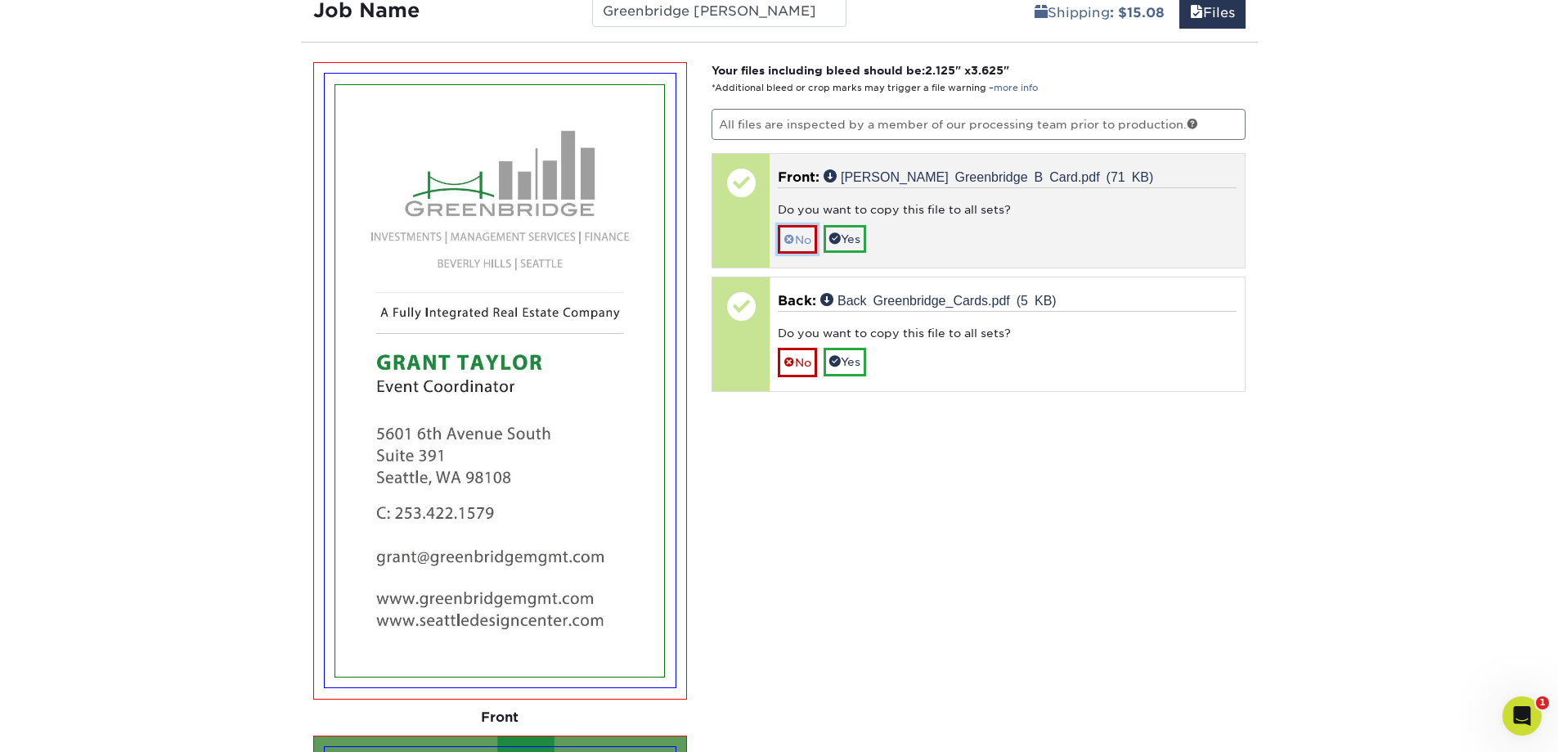
click at [794, 229] on link "No" at bounding box center [797, 239] width 39 height 29
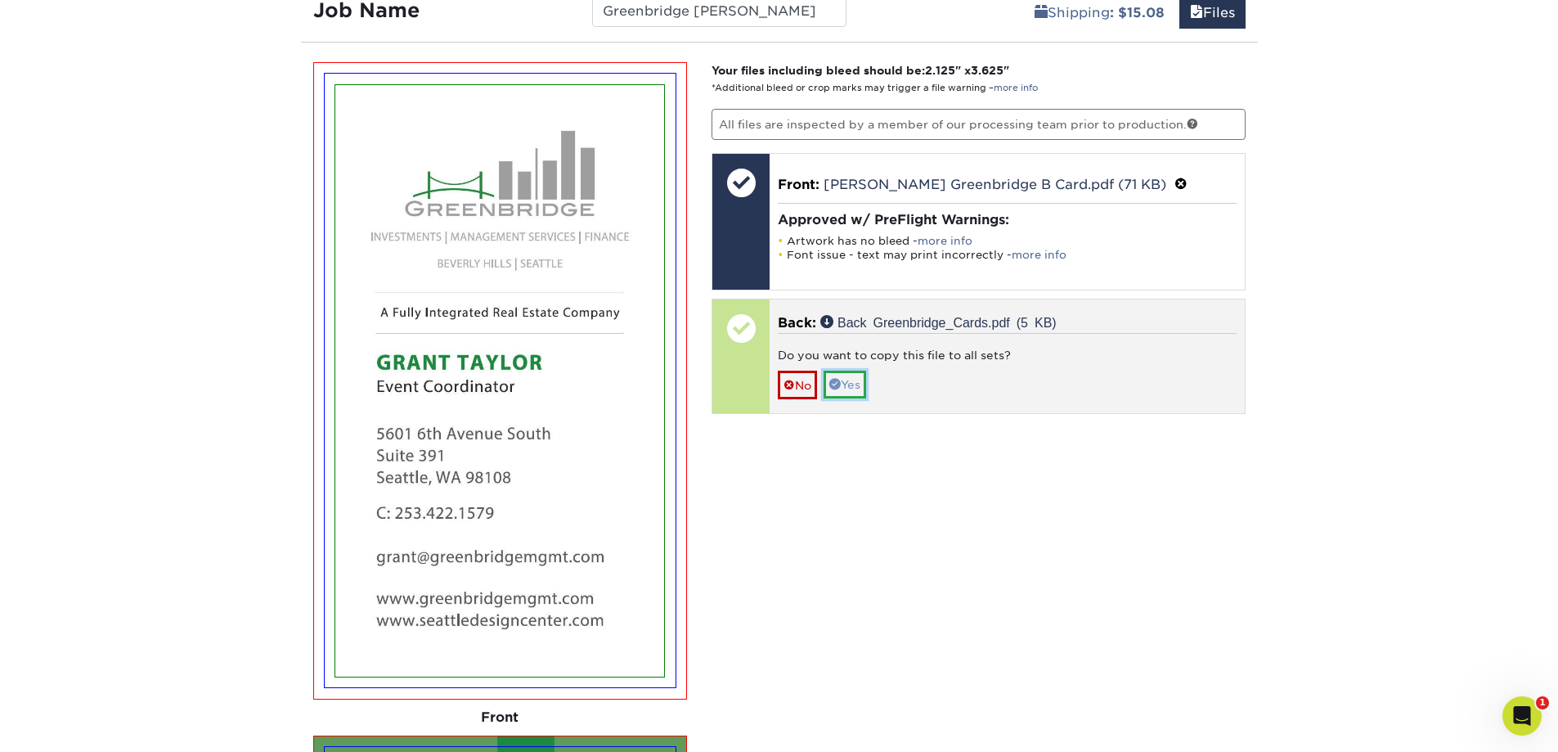
click at [826, 386] on span at bounding box center [834, 383] width 11 height 11
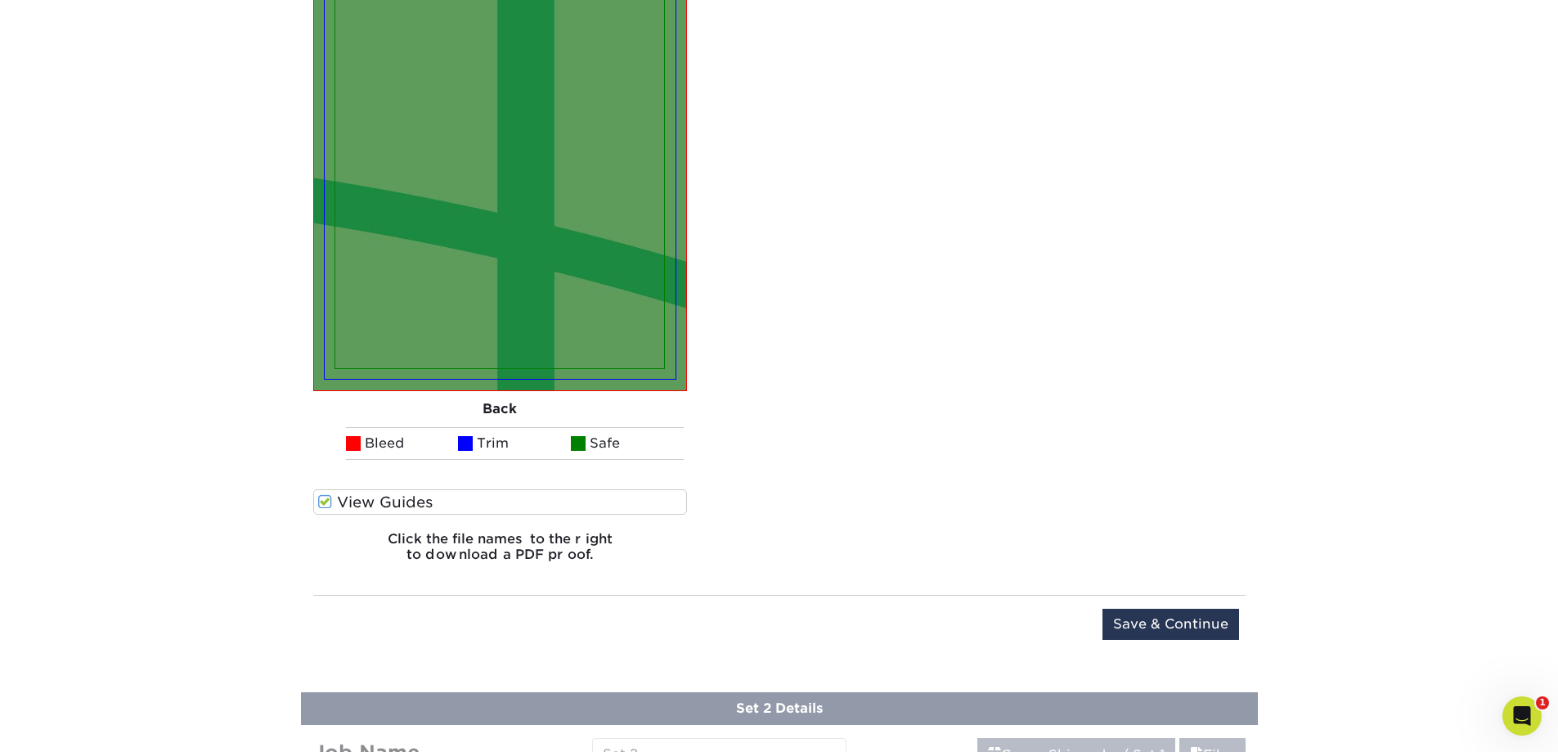
scroll to position [2494, 0]
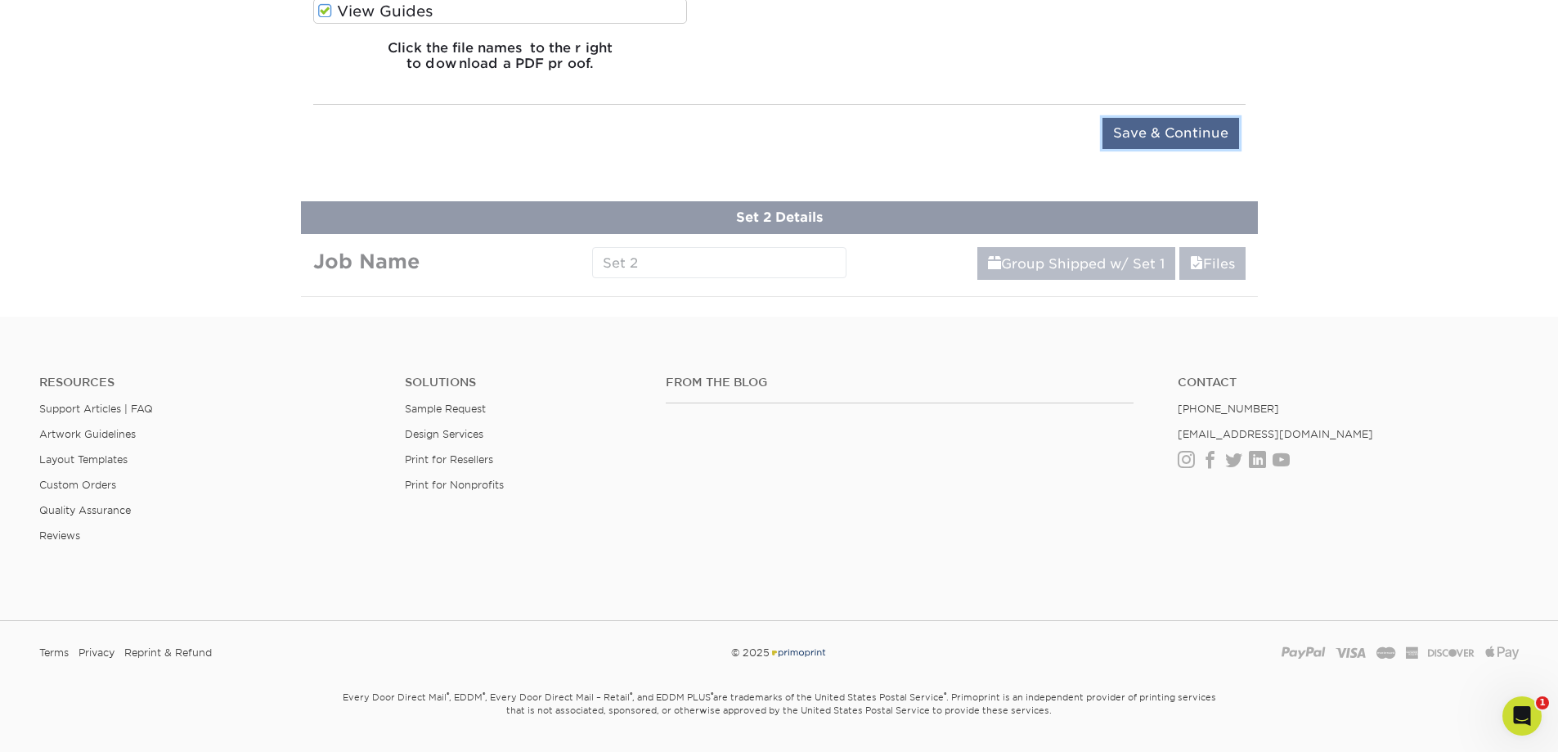
click at [826, 130] on input "Save & Continue" at bounding box center [1171, 133] width 137 height 31
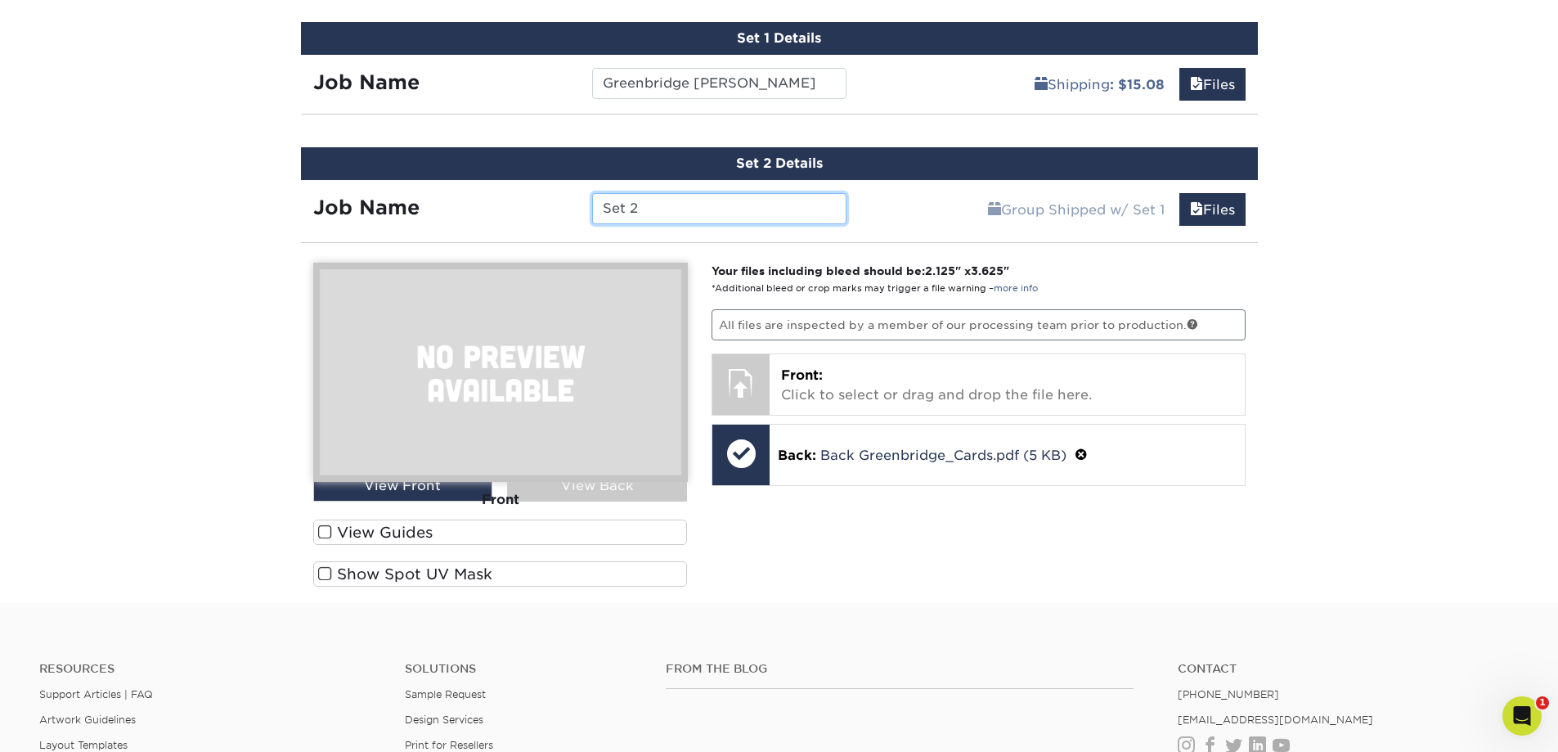
scroll to position [1091, 0]
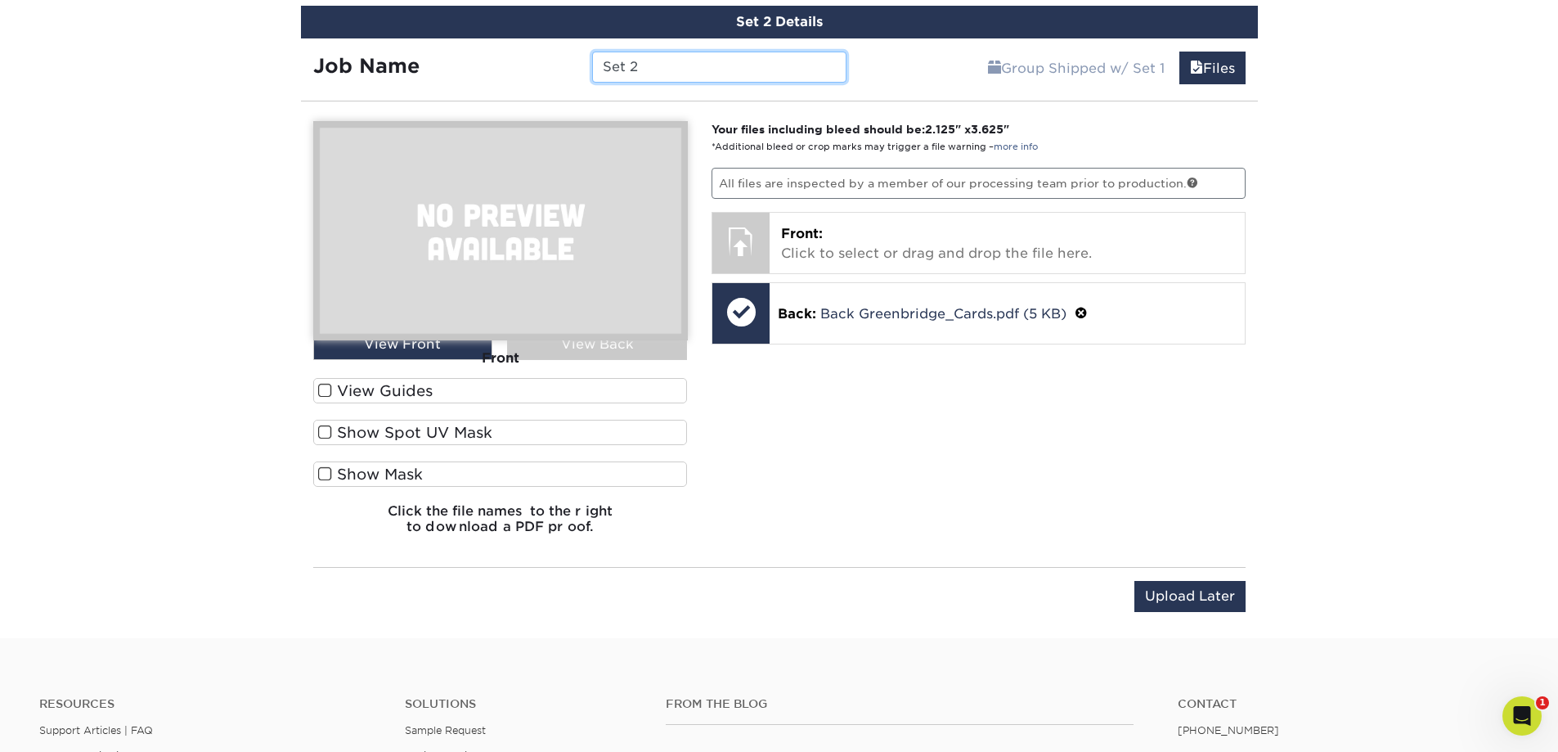
drag, startPoint x: 658, startPoint y: 66, endPoint x: 519, endPoint y: 58, distance: 139.3
click at [519, 58] on div "Job Name Set 2" at bounding box center [580, 67] width 559 height 31
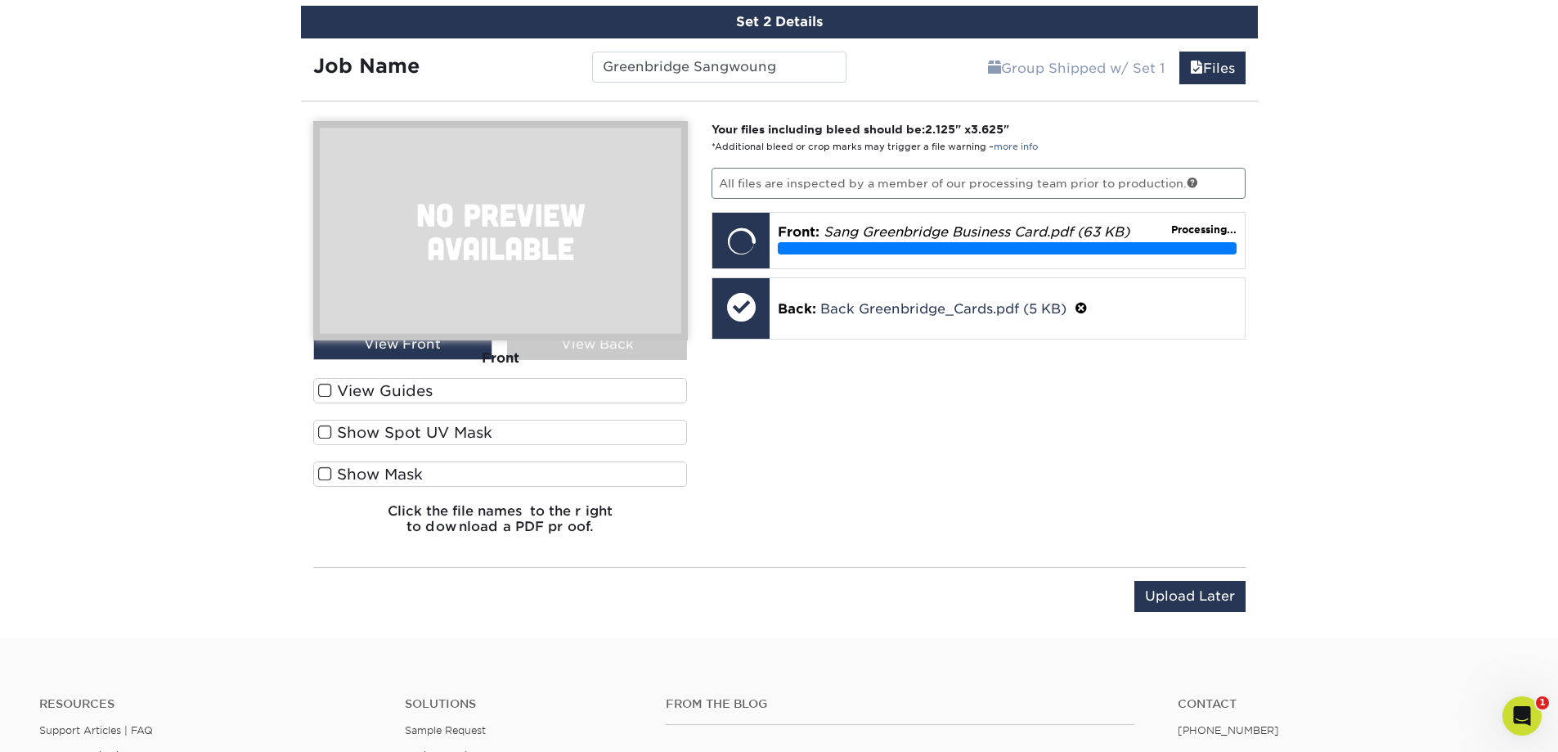
click at [323, 389] on span at bounding box center [325, 391] width 14 height 16
click at [0, 0] on input "View Guides" at bounding box center [0, 0] width 0 height 0
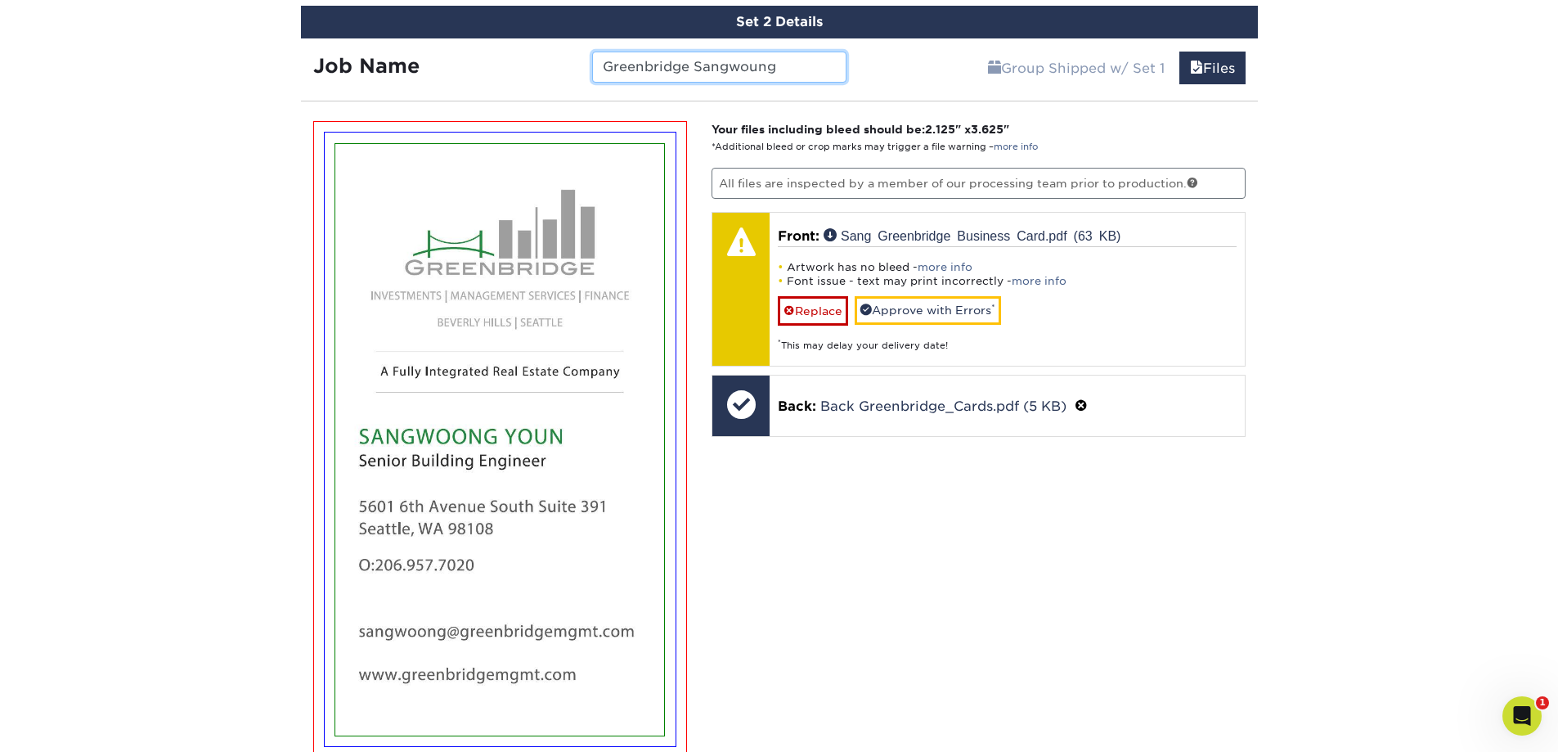
click at [754, 67] on input "Greenbridge Sangwoung" at bounding box center [719, 67] width 254 height 31
type input "Greenbridge Sangwoong"
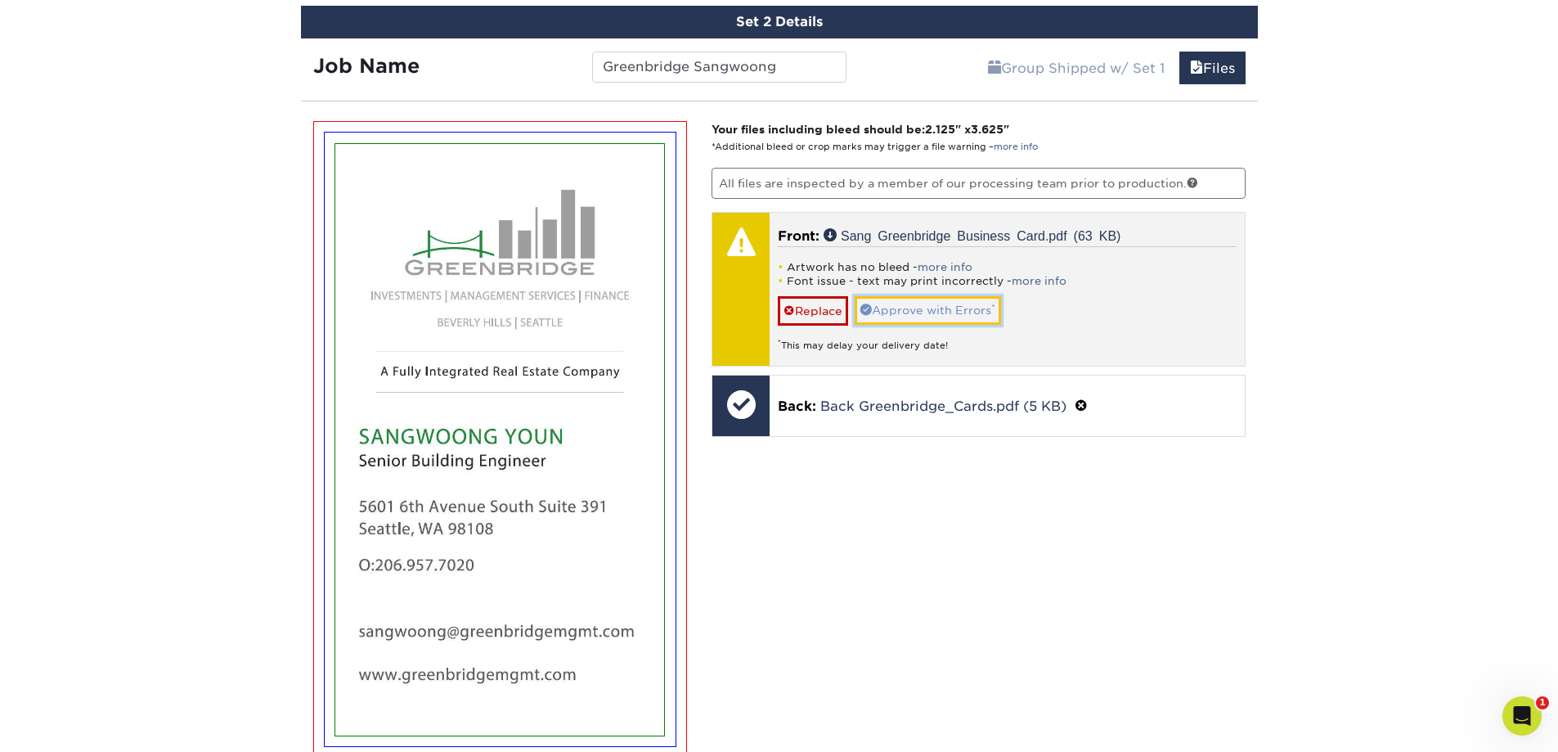
click at [826, 305] on link "Approve with Errors *" at bounding box center [928, 310] width 146 height 28
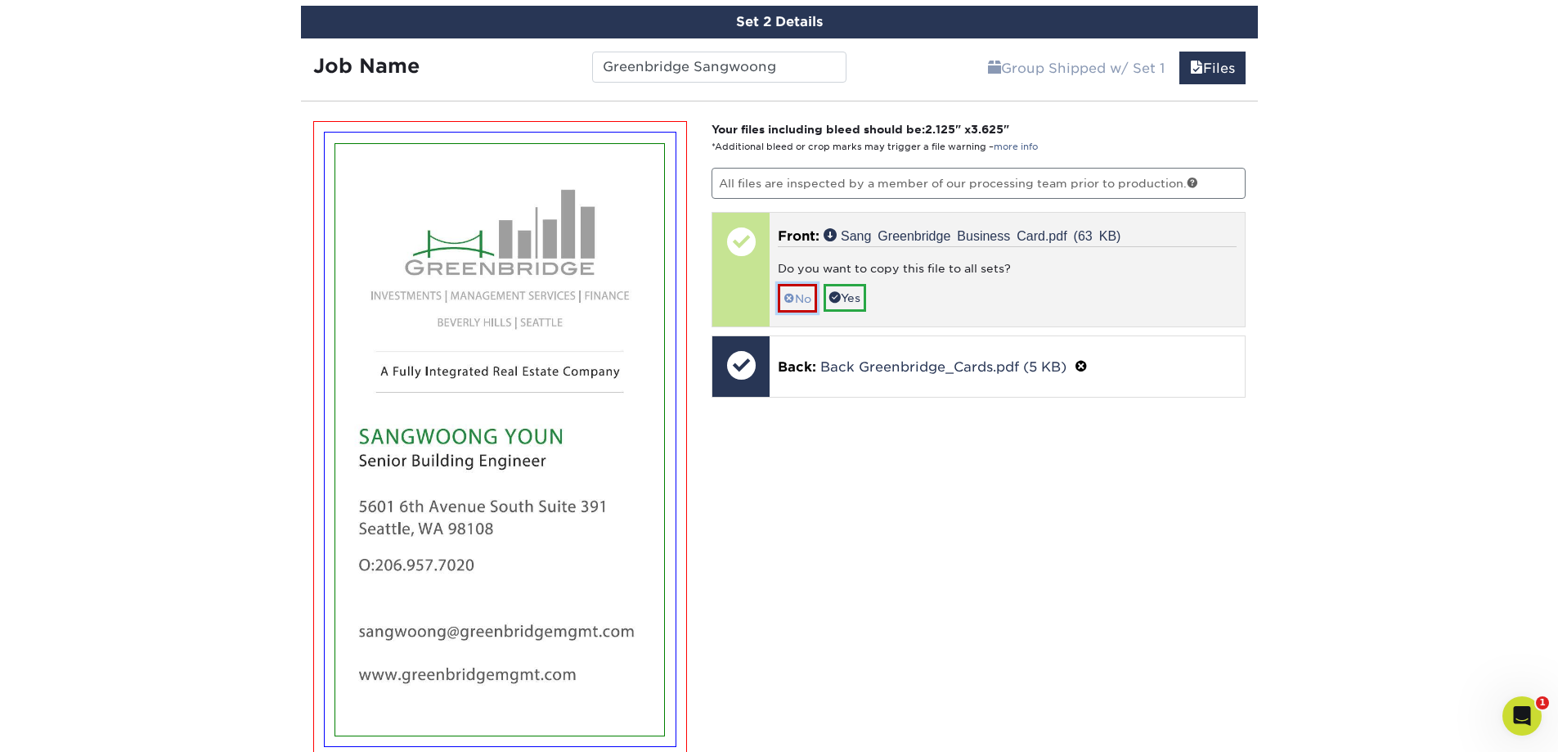
click at [801, 295] on link "No" at bounding box center [797, 298] width 39 height 29
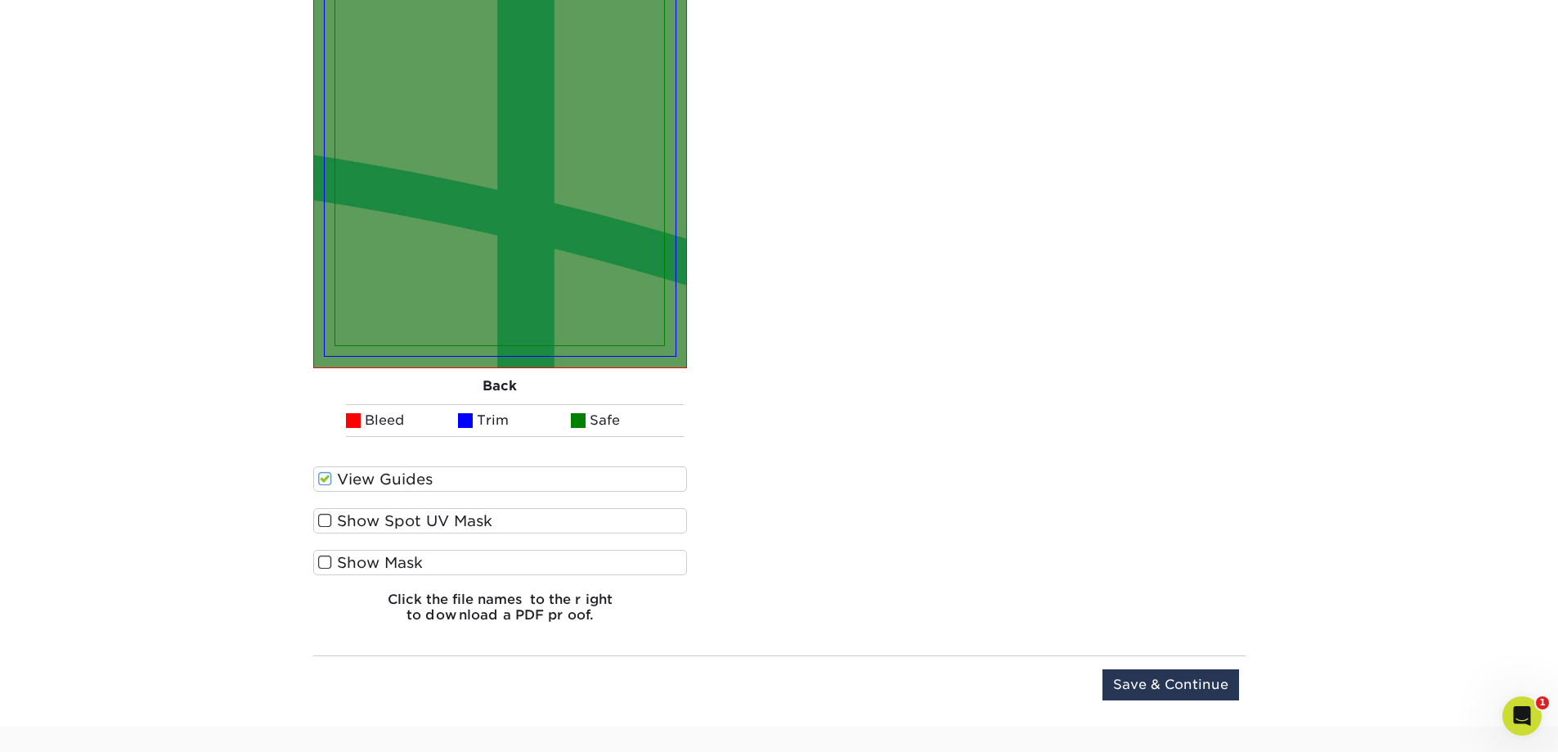
scroll to position [2564, 0]
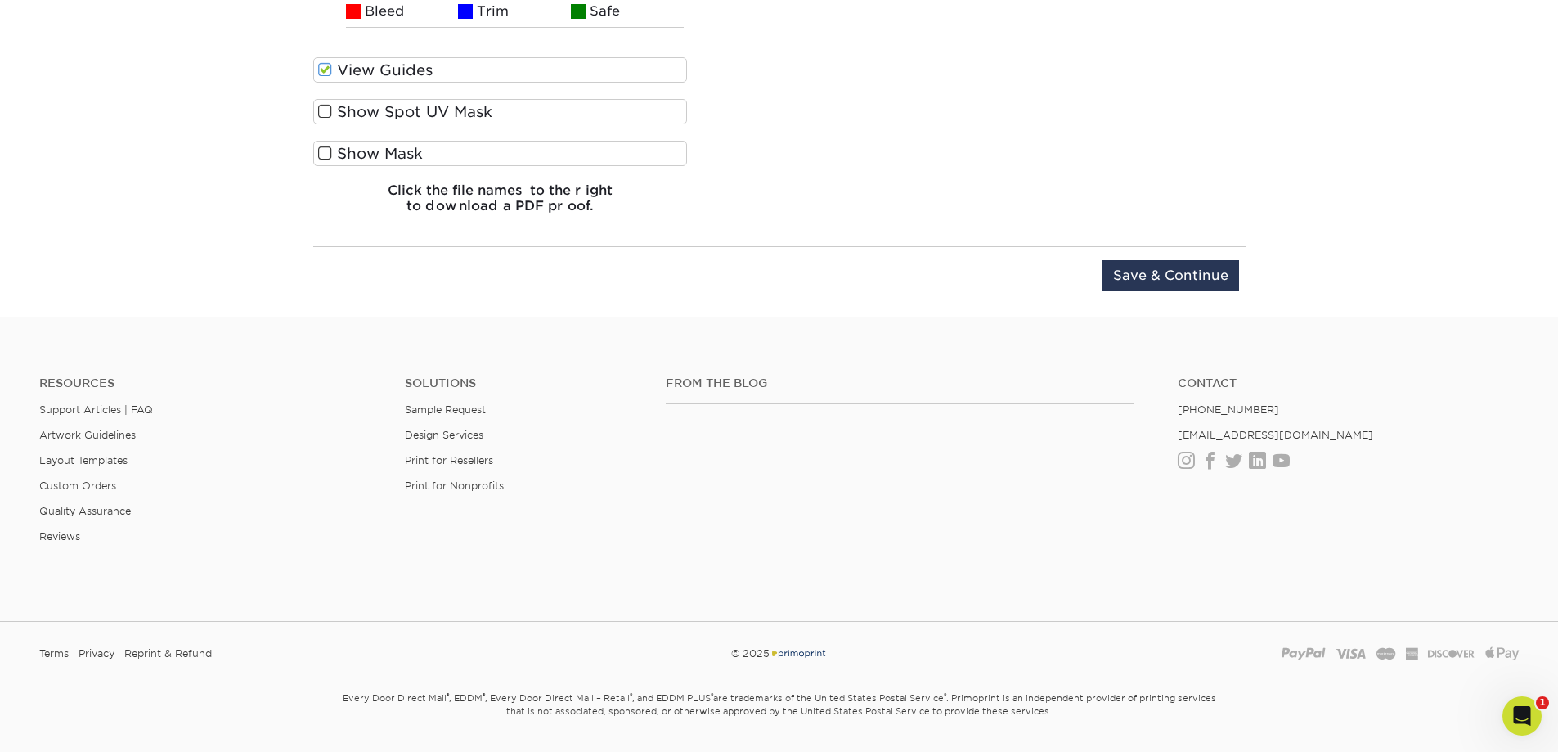
click at [402, 162] on label "Show Mask" at bounding box center [500, 153] width 375 height 25
click at [0, 0] on input "Show Mask" at bounding box center [0, 0] width 0 height 0
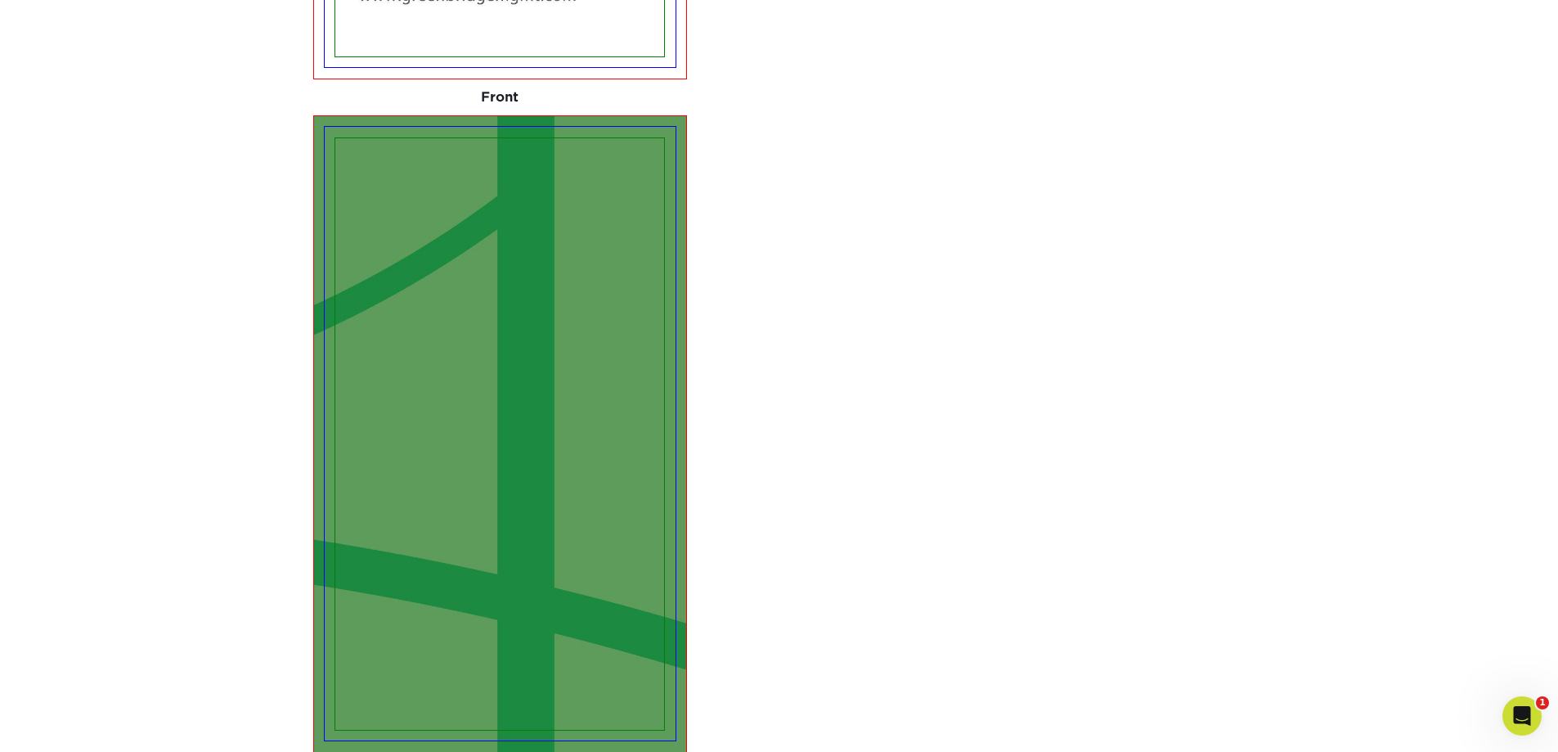
scroll to position [2155, 0]
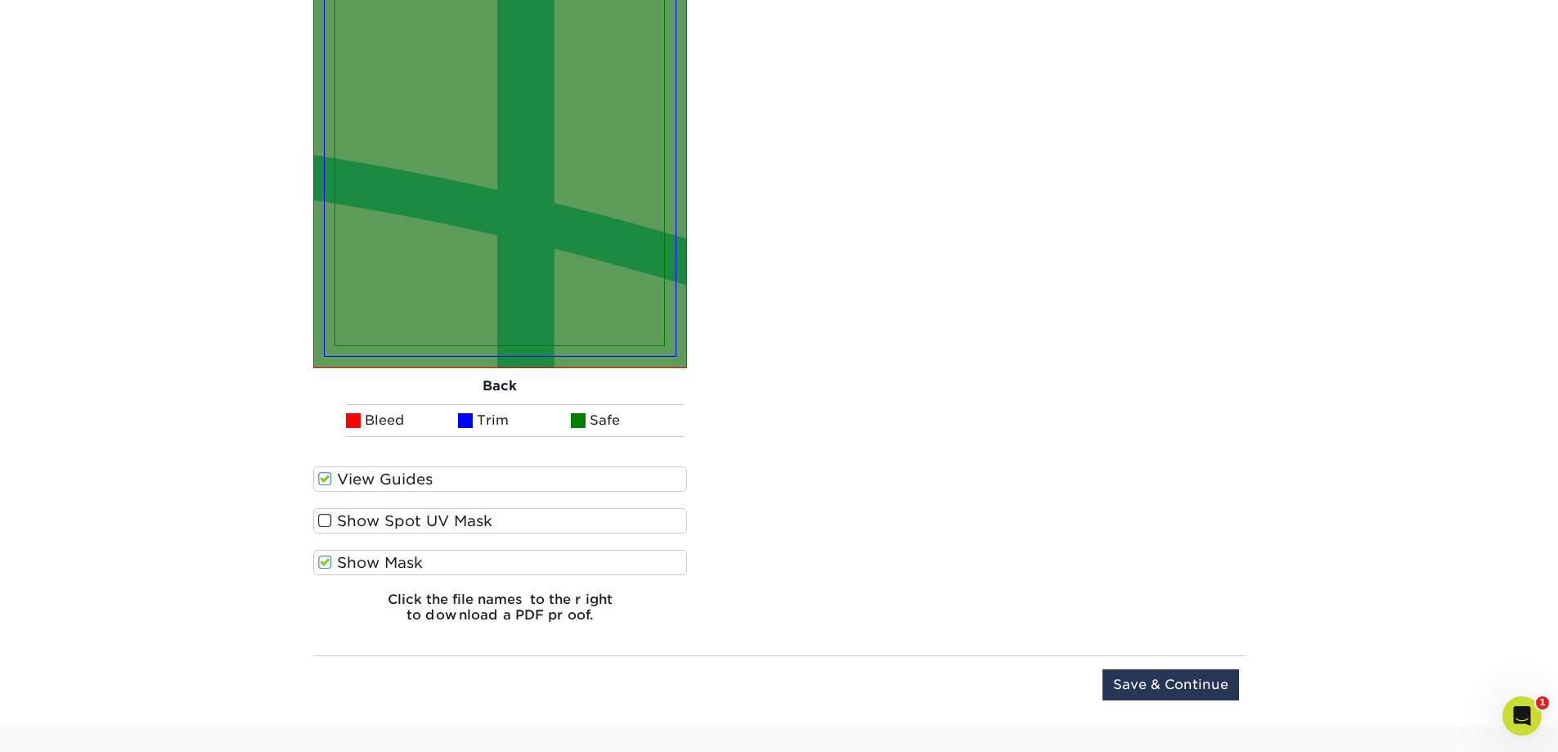
click at [379, 520] on label "Show Spot UV Mask" at bounding box center [500, 520] width 375 height 25
click at [0, 0] on input "Show Spot UV Mask" at bounding box center [0, 0] width 0 height 0
click at [379, 520] on label "Show Spot UV Mask" at bounding box center [500, 520] width 375 height 25
click at [0, 0] on input "Show Spot UV Mask" at bounding box center [0, 0] width 0 height 0
click at [366, 558] on label "Show Mask" at bounding box center [500, 562] width 375 height 25
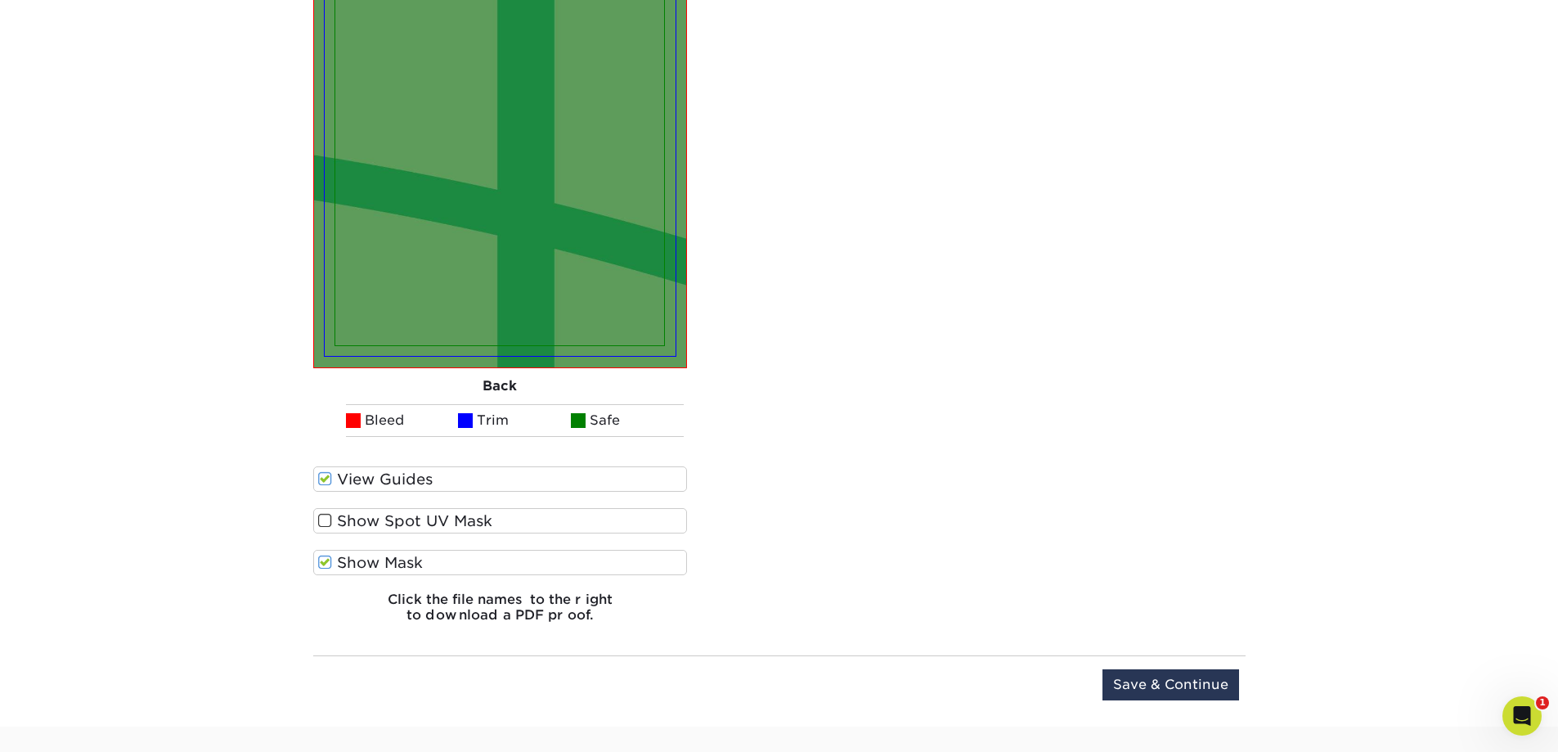
click at [0, 0] on input "Show Mask" at bounding box center [0, 0] width 0 height 0
click at [826, 681] on input "Save & Continue" at bounding box center [1171, 684] width 137 height 31
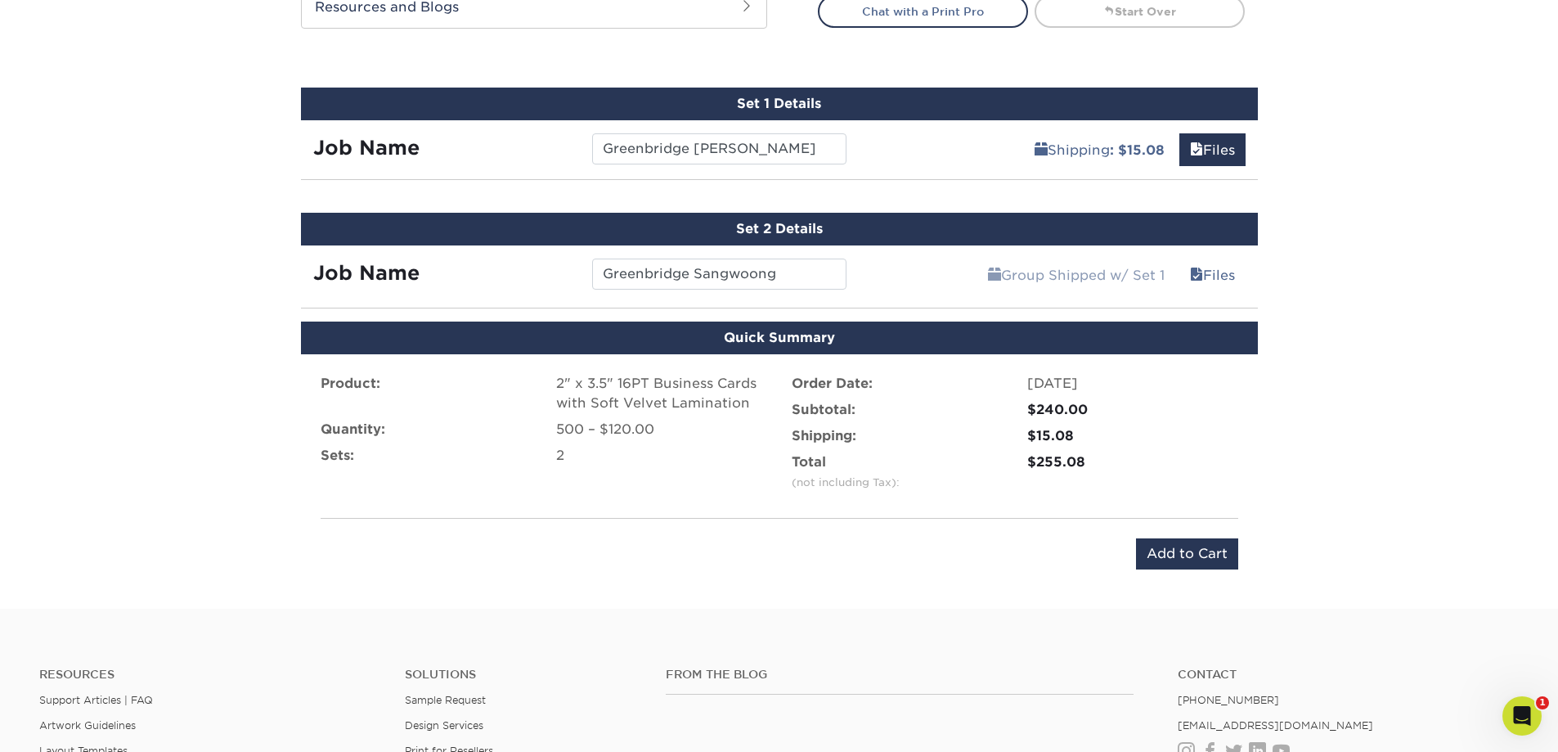
scroll to position [974, 0]
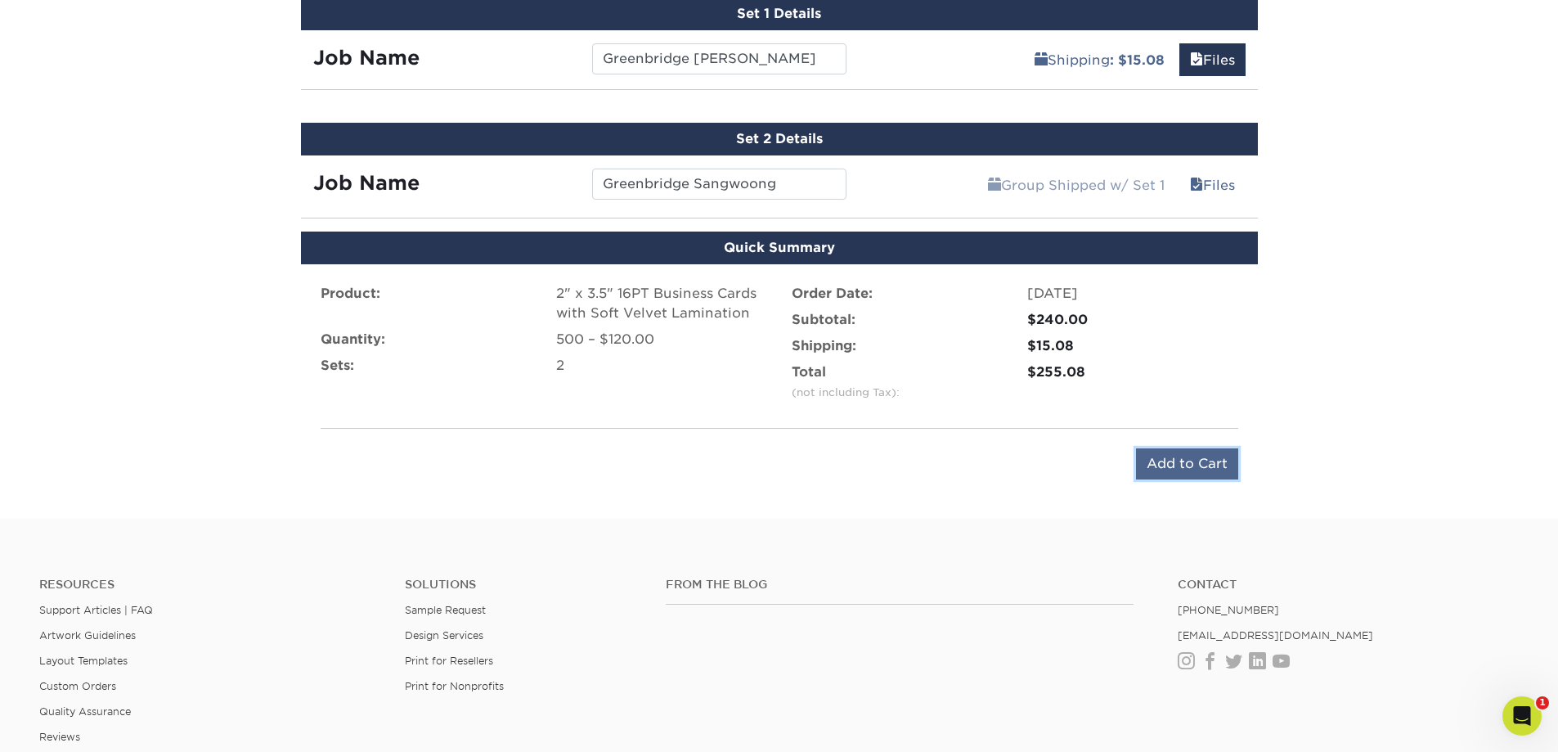
click at [826, 463] on input "Add to Cart" at bounding box center [1187, 463] width 102 height 31
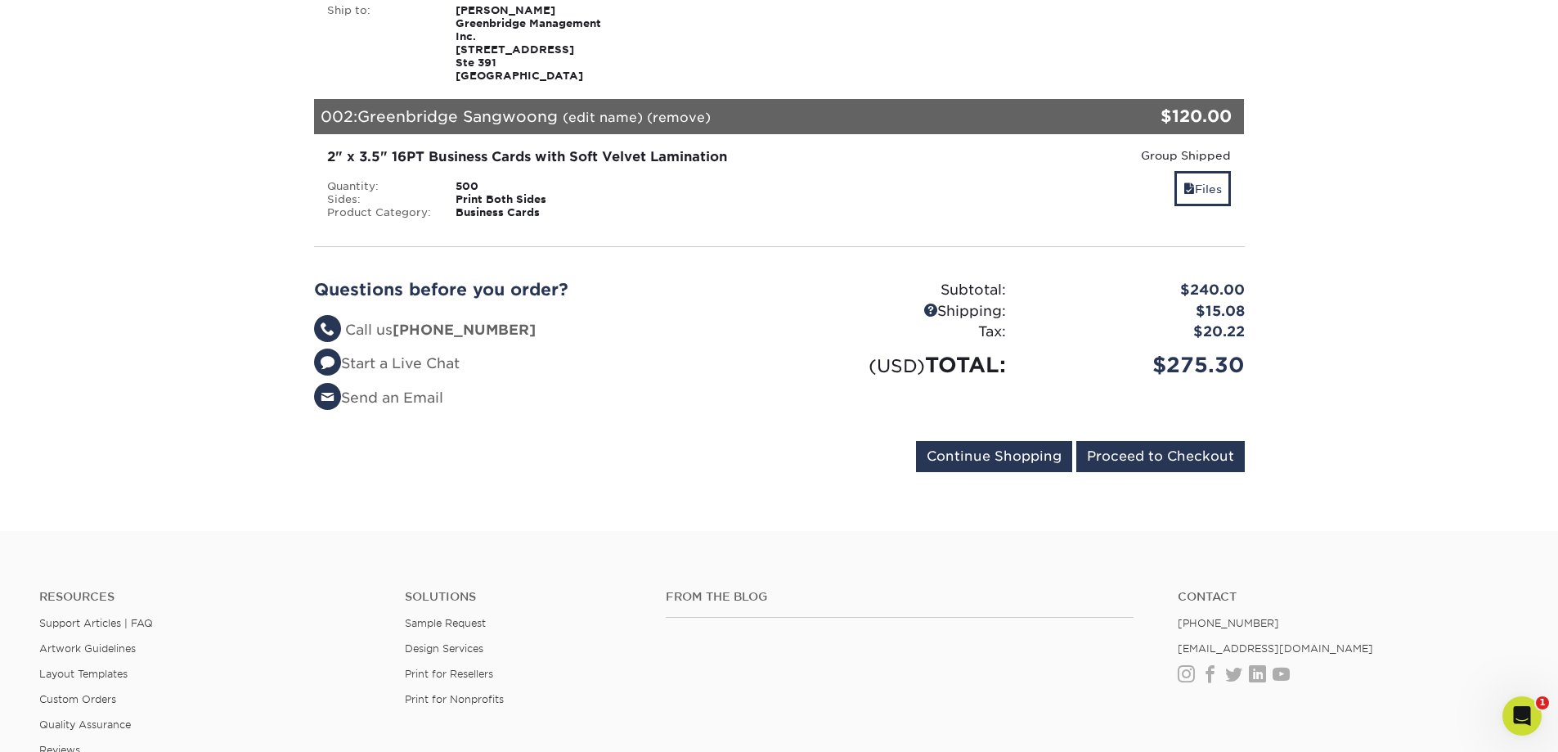
scroll to position [409, 0]
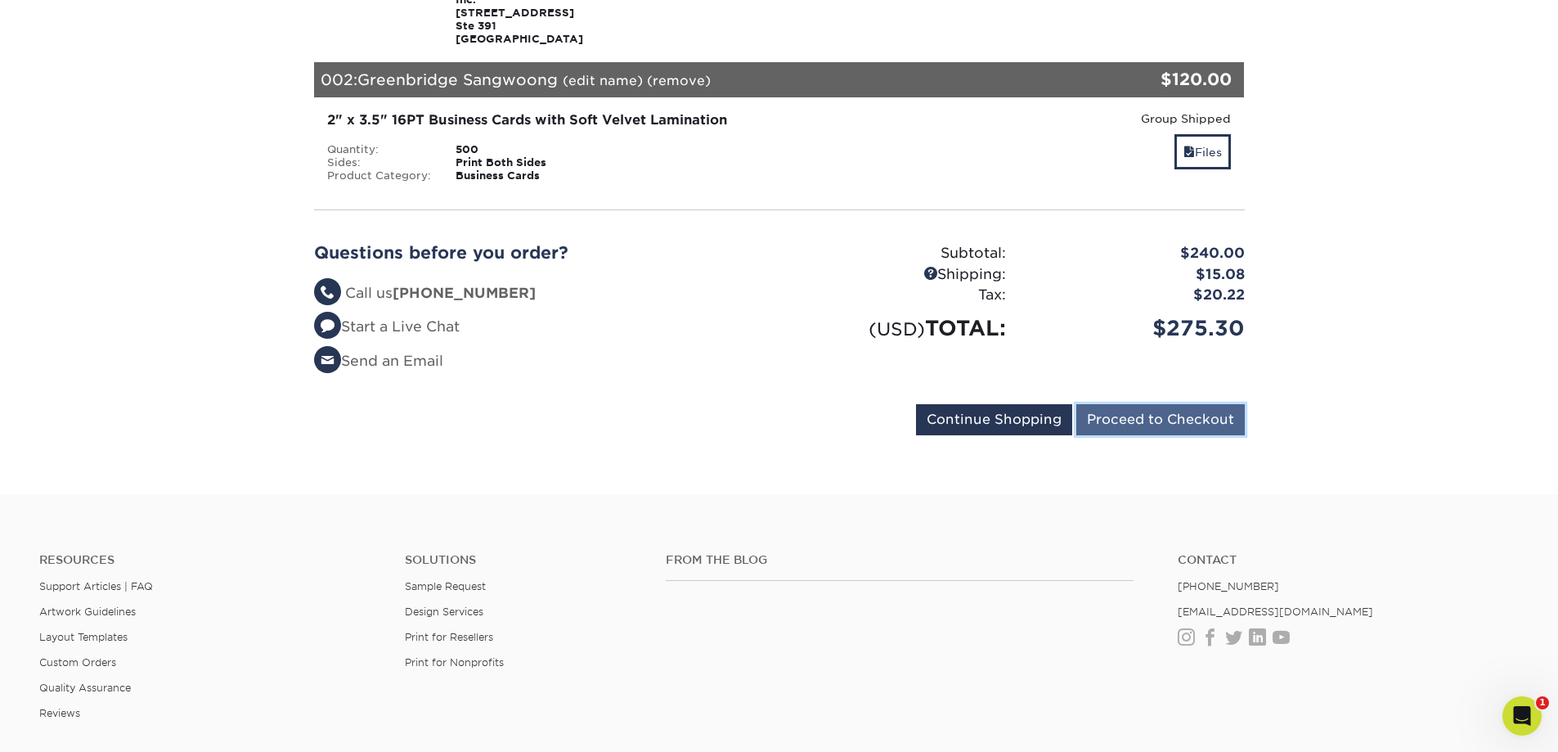
click at [1195, 415] on input "Proceed to Checkout" at bounding box center [1161, 419] width 169 height 31
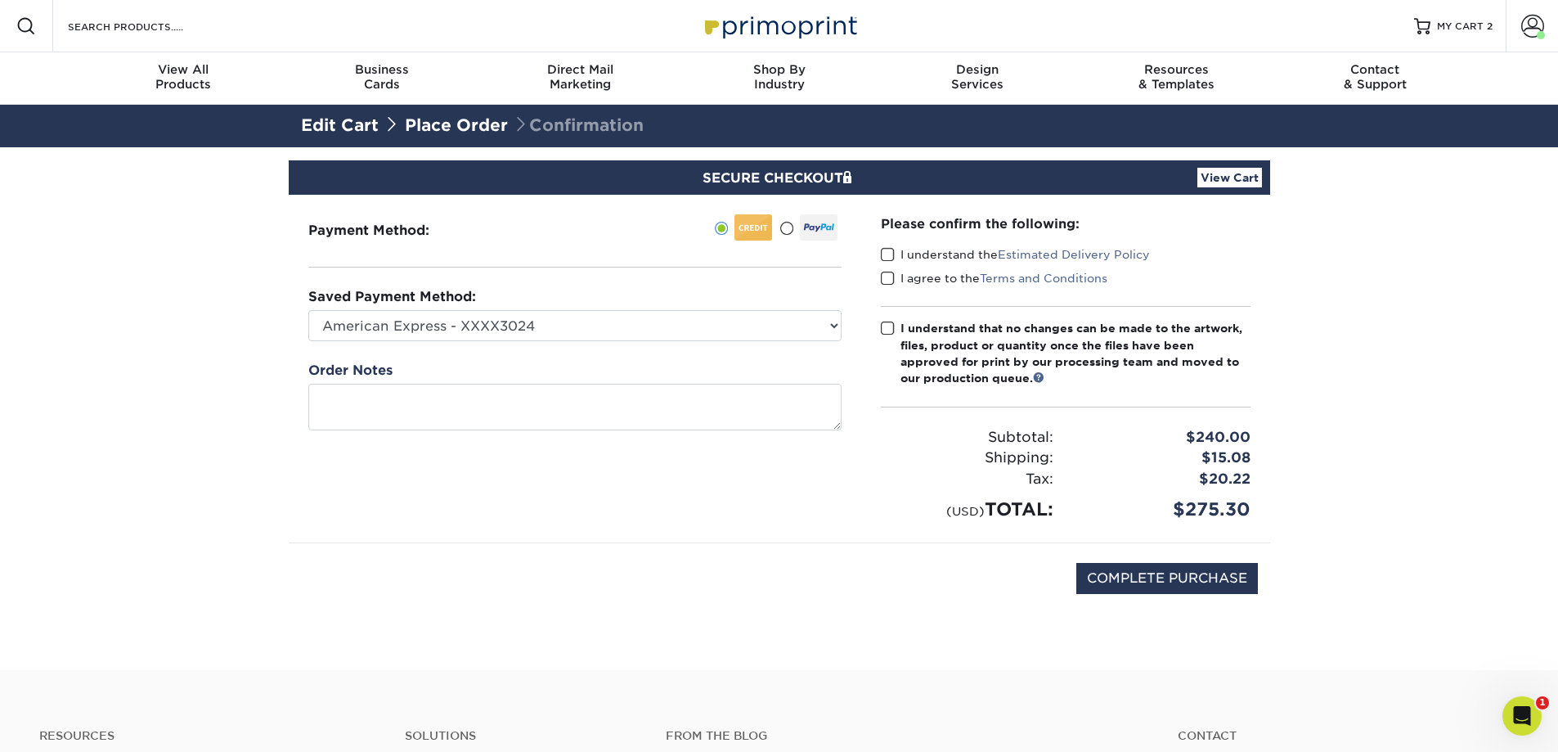
click at [888, 254] on span at bounding box center [888, 255] width 14 height 16
click at [0, 0] on input "I understand the Estimated Delivery Policy" at bounding box center [0, 0] width 0 height 0
click at [887, 280] on span at bounding box center [888, 279] width 14 height 16
click at [0, 0] on input "I agree to the Terms and Conditions" at bounding box center [0, 0] width 0 height 0
click at [888, 326] on span at bounding box center [888, 329] width 14 height 16
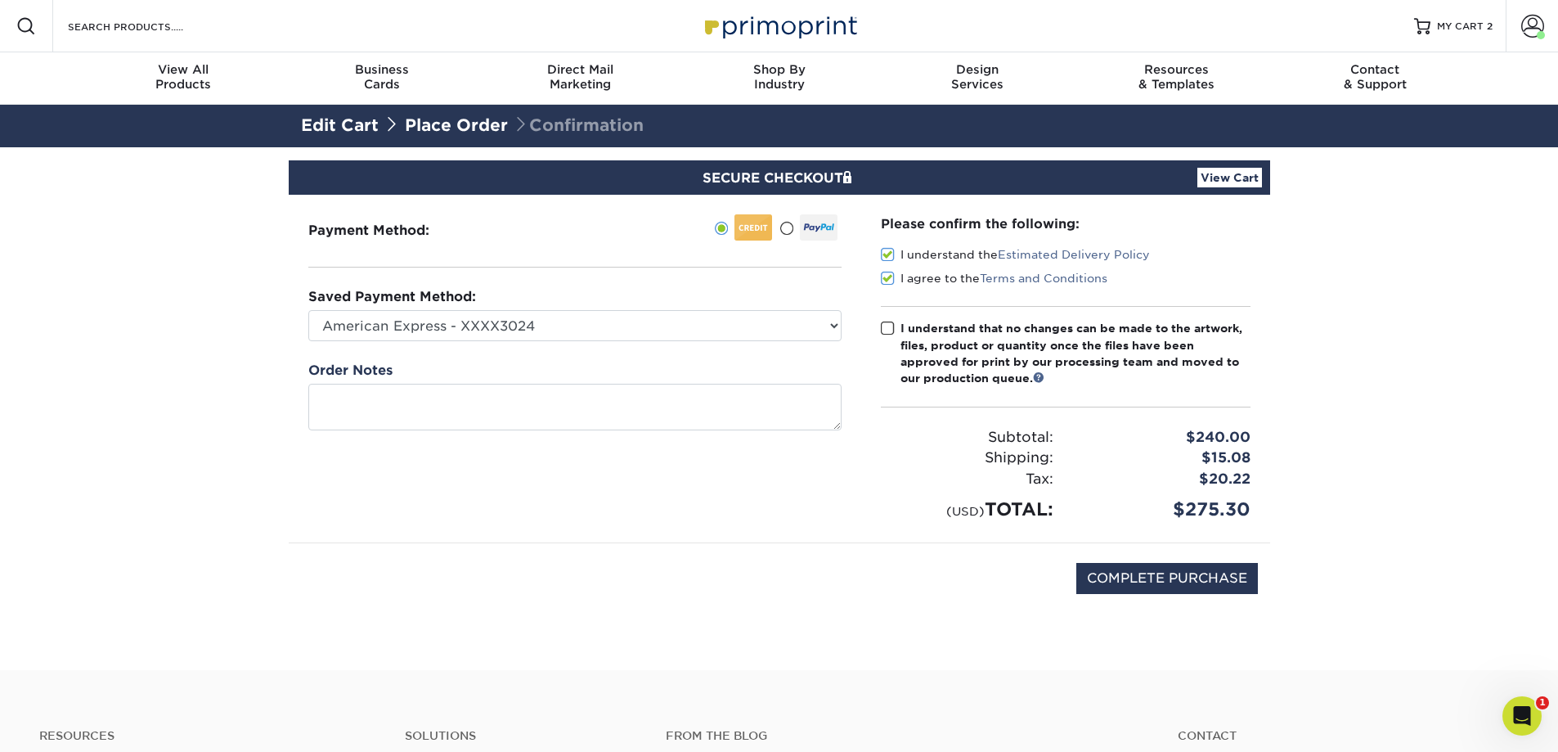
click at [0, 0] on input "I understand that no changes can be made to the artwork, files, product or quan…" at bounding box center [0, 0] width 0 height 0
click at [1136, 581] on input "COMPLETE PURCHASE" at bounding box center [1168, 578] width 182 height 31
type input "PROCESSING, PLEASE WAIT..."
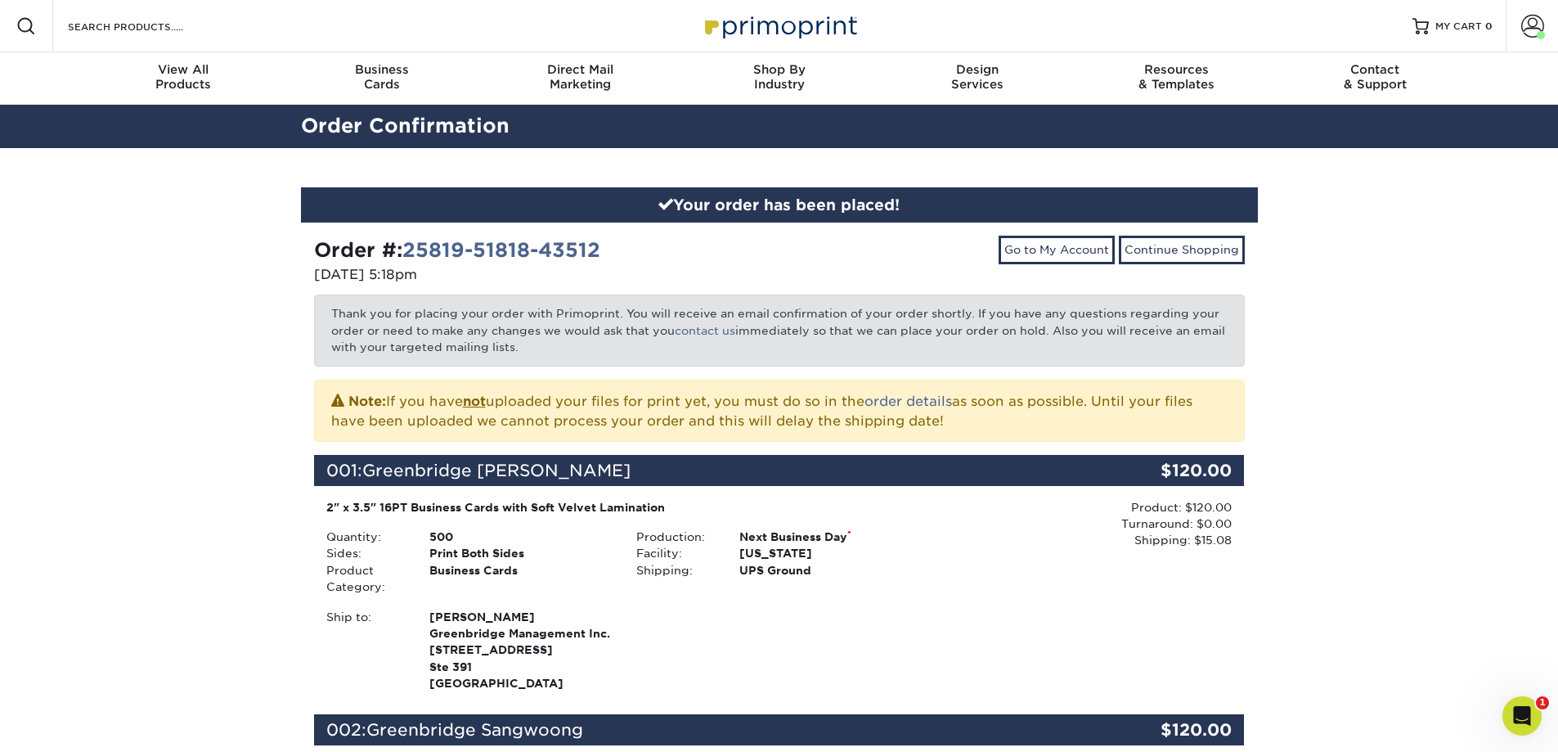
click at [148, 368] on div "Your order has been placed! Order #: 25819-51818-43512 [DATE] 5:18pm Go to My A…" at bounding box center [779, 711] width 1558 height 1126
